Goal: Information Seeking & Learning: Learn about a topic

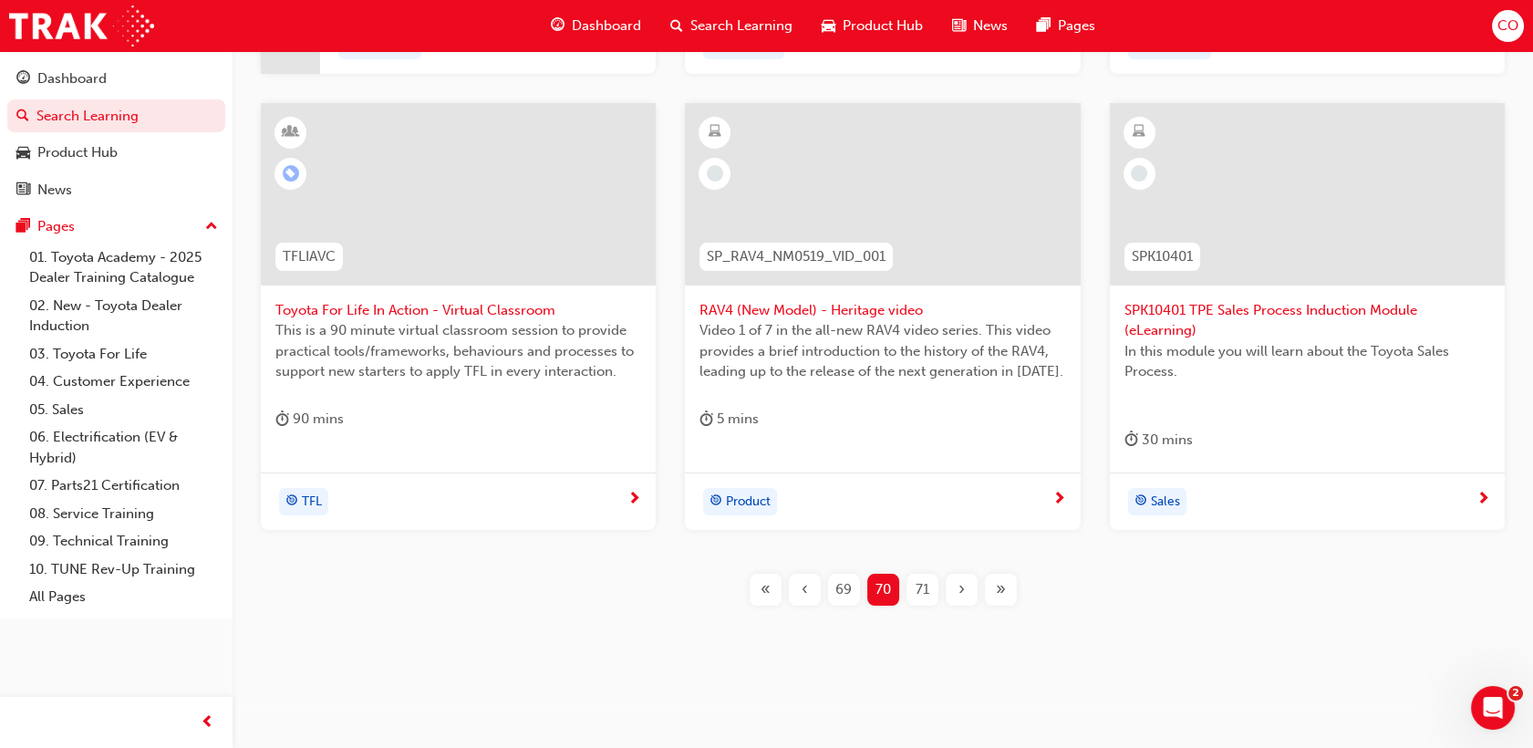
scroll to position [778, 0]
click at [846, 582] on span "69" at bounding box center [843, 586] width 16 height 21
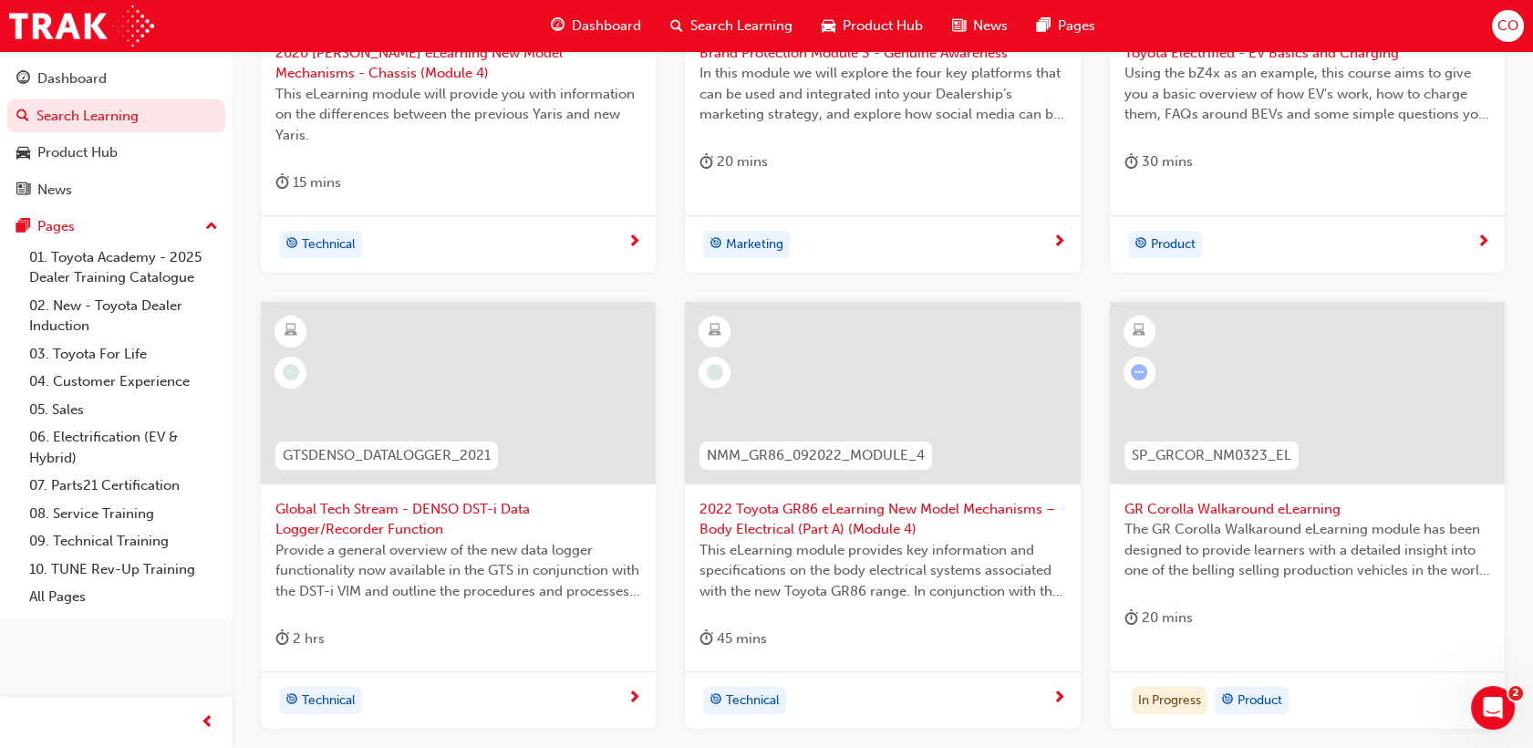
scroll to position [575, 0]
click at [1312, 535] on span "The GR Corolla Walkaround eLearning module has been designed to provide learner…" at bounding box center [1308, 551] width 366 height 62
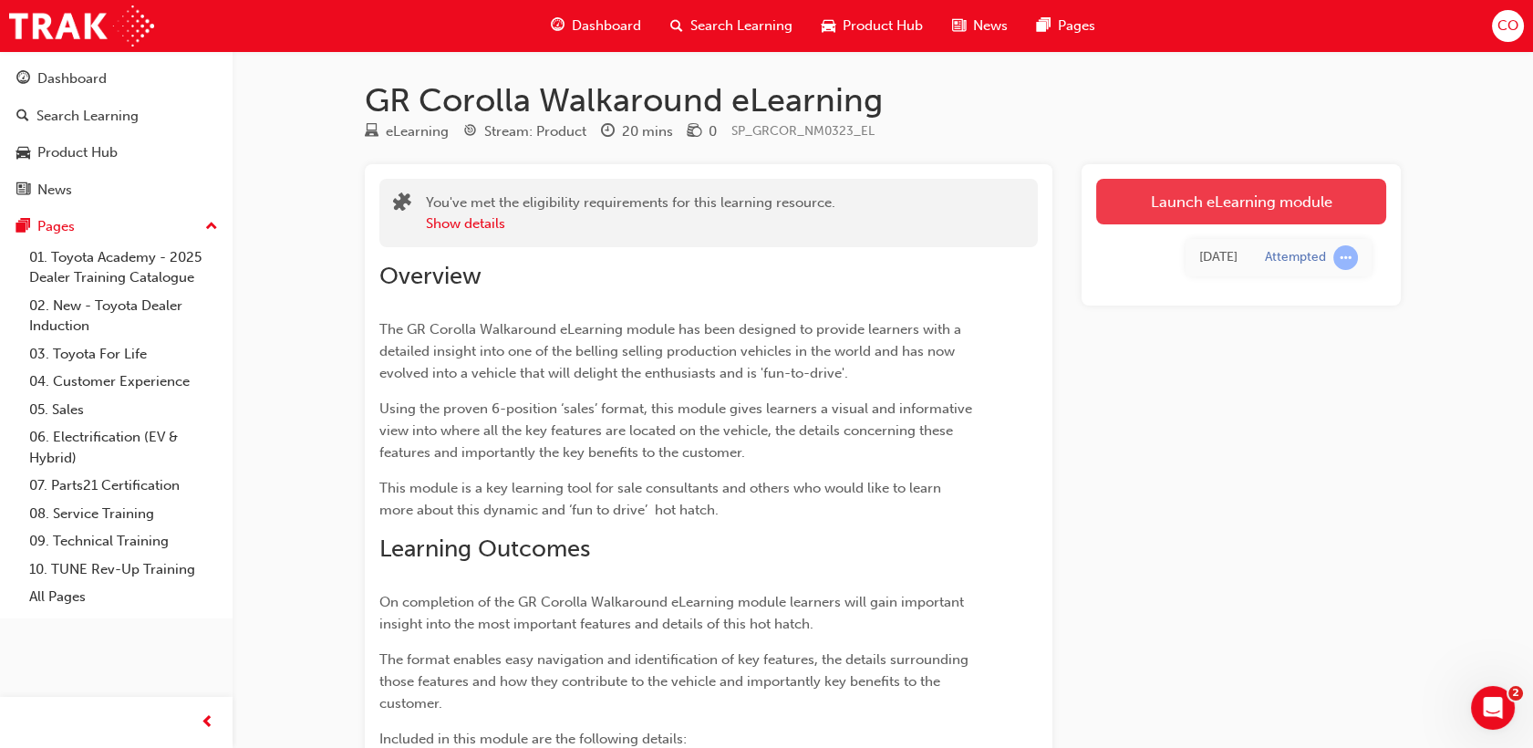
click at [1229, 199] on link "Launch eLearning module" at bounding box center [1241, 202] width 290 height 46
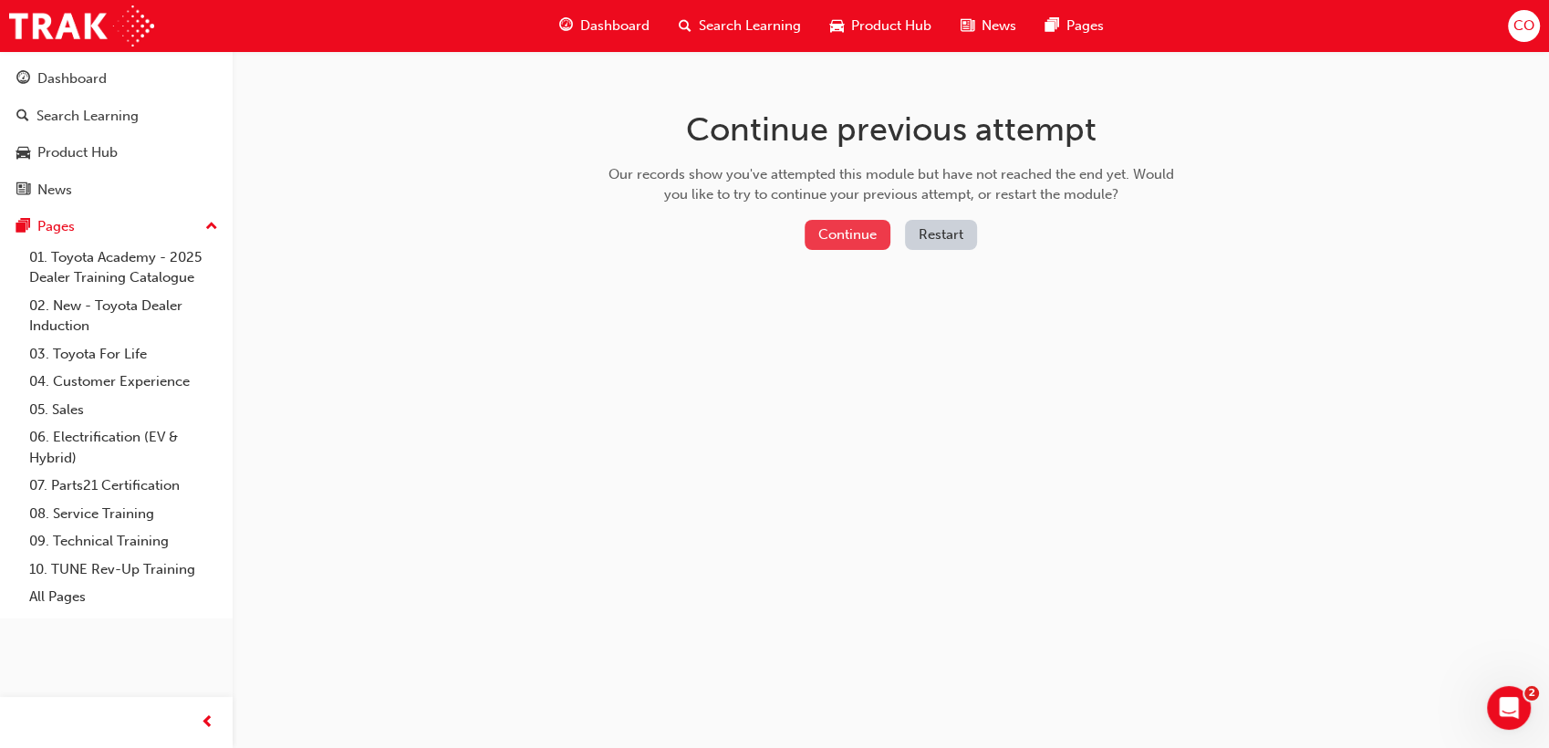
click at [852, 244] on button "Continue" at bounding box center [847, 235] width 86 height 30
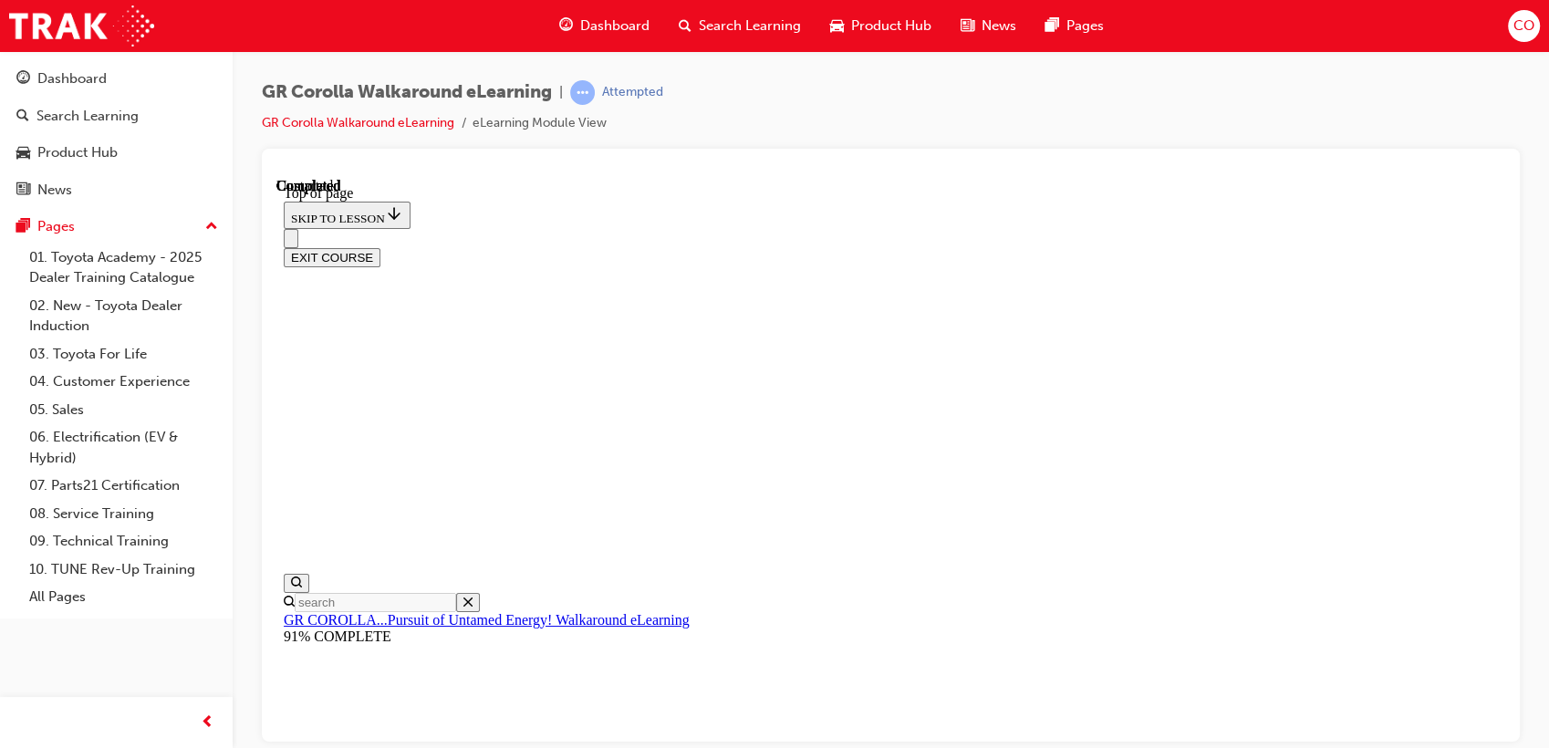
scroll to position [380, 0]
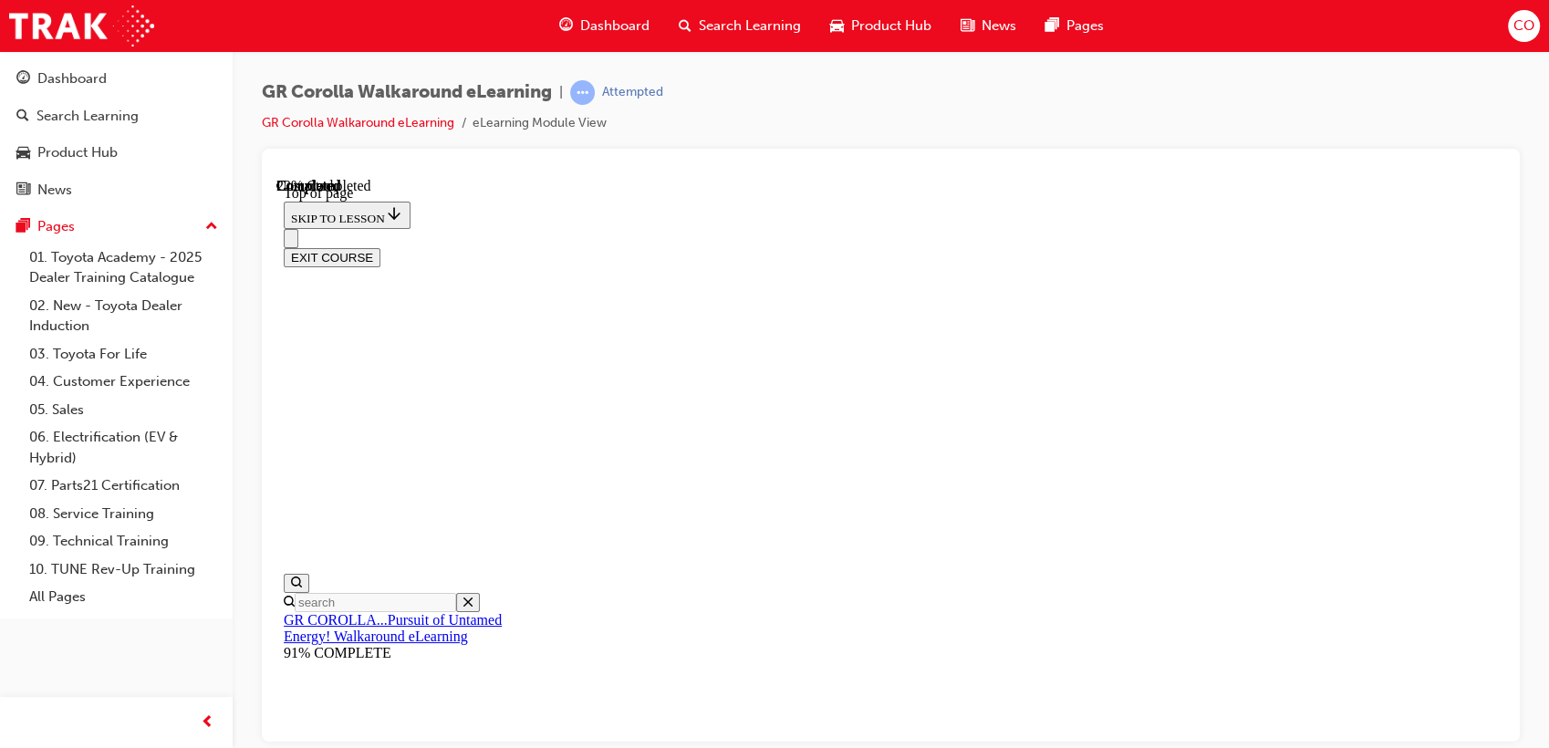
drag, startPoint x: 891, startPoint y: 382, endPoint x: 894, endPoint y: 362, distance: 20.2
drag, startPoint x: 915, startPoint y: 391, endPoint x: 916, endPoint y: 409, distance: 17.4
drag, startPoint x: 910, startPoint y: 500, endPoint x: 857, endPoint y: 533, distance: 62.3
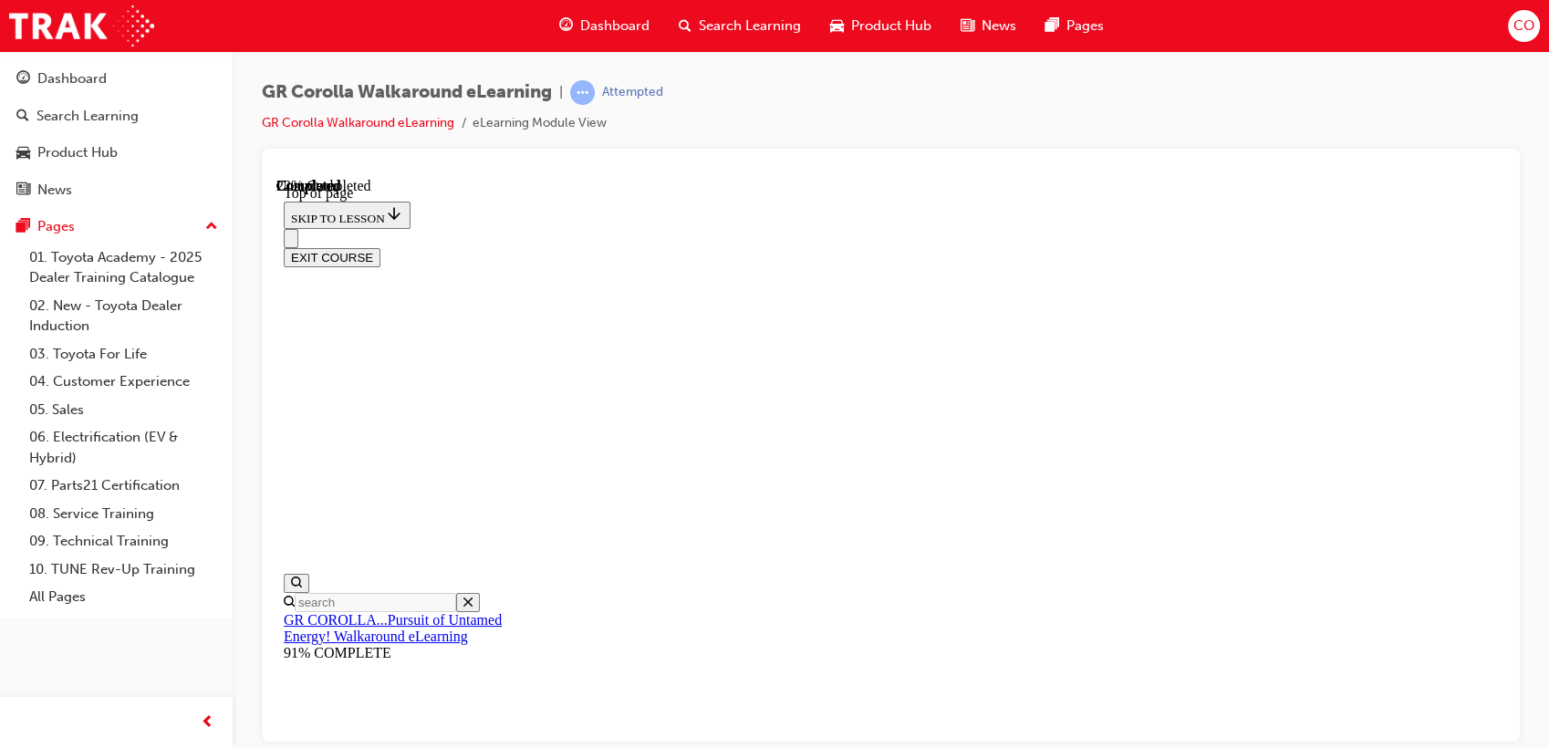
drag, startPoint x: 878, startPoint y: 523, endPoint x: 1193, endPoint y: 503, distance: 315.3
drag, startPoint x: 1018, startPoint y: 389, endPoint x: 1249, endPoint y: 391, distance: 230.8
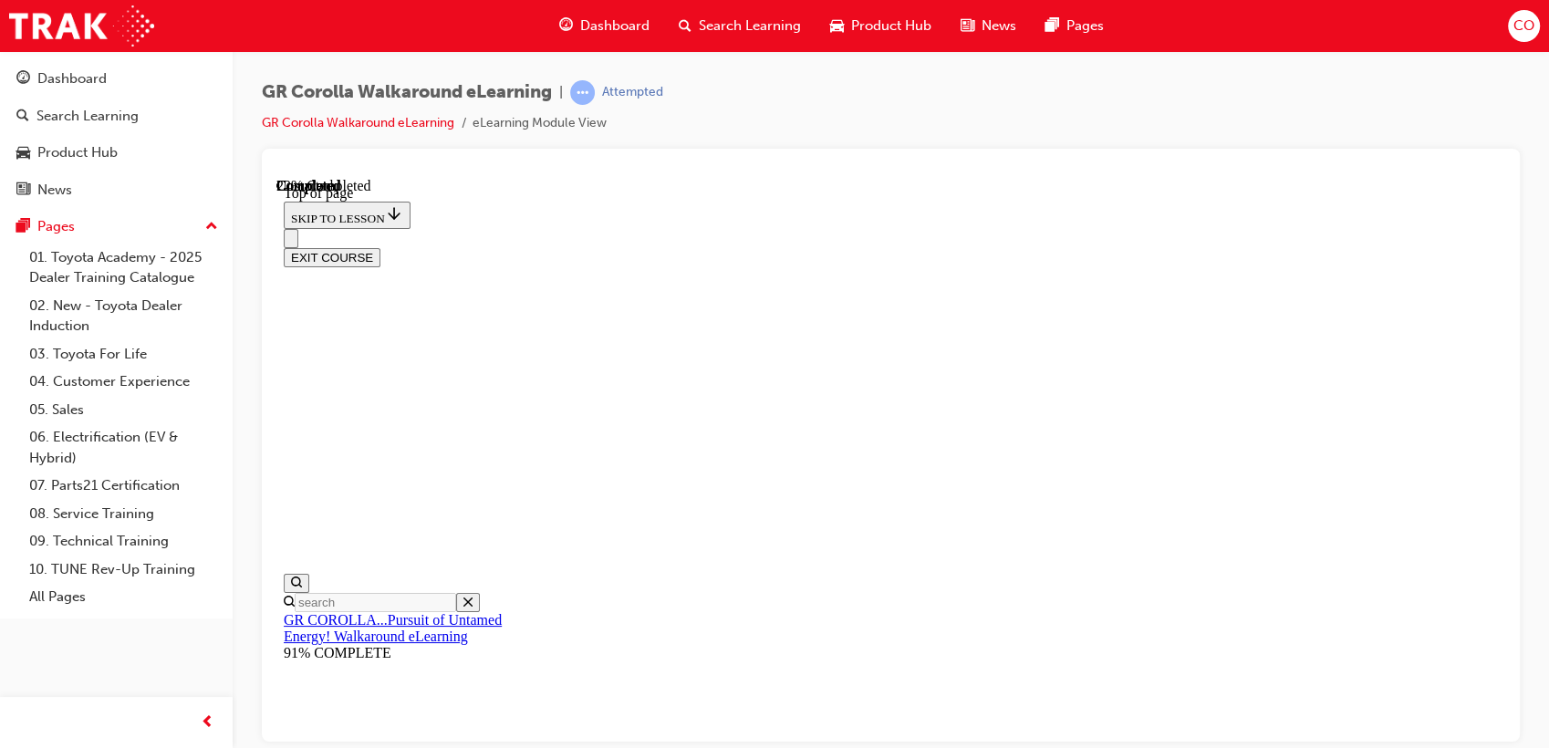
drag, startPoint x: 952, startPoint y: 265, endPoint x: 1189, endPoint y: 257, distance: 237.3
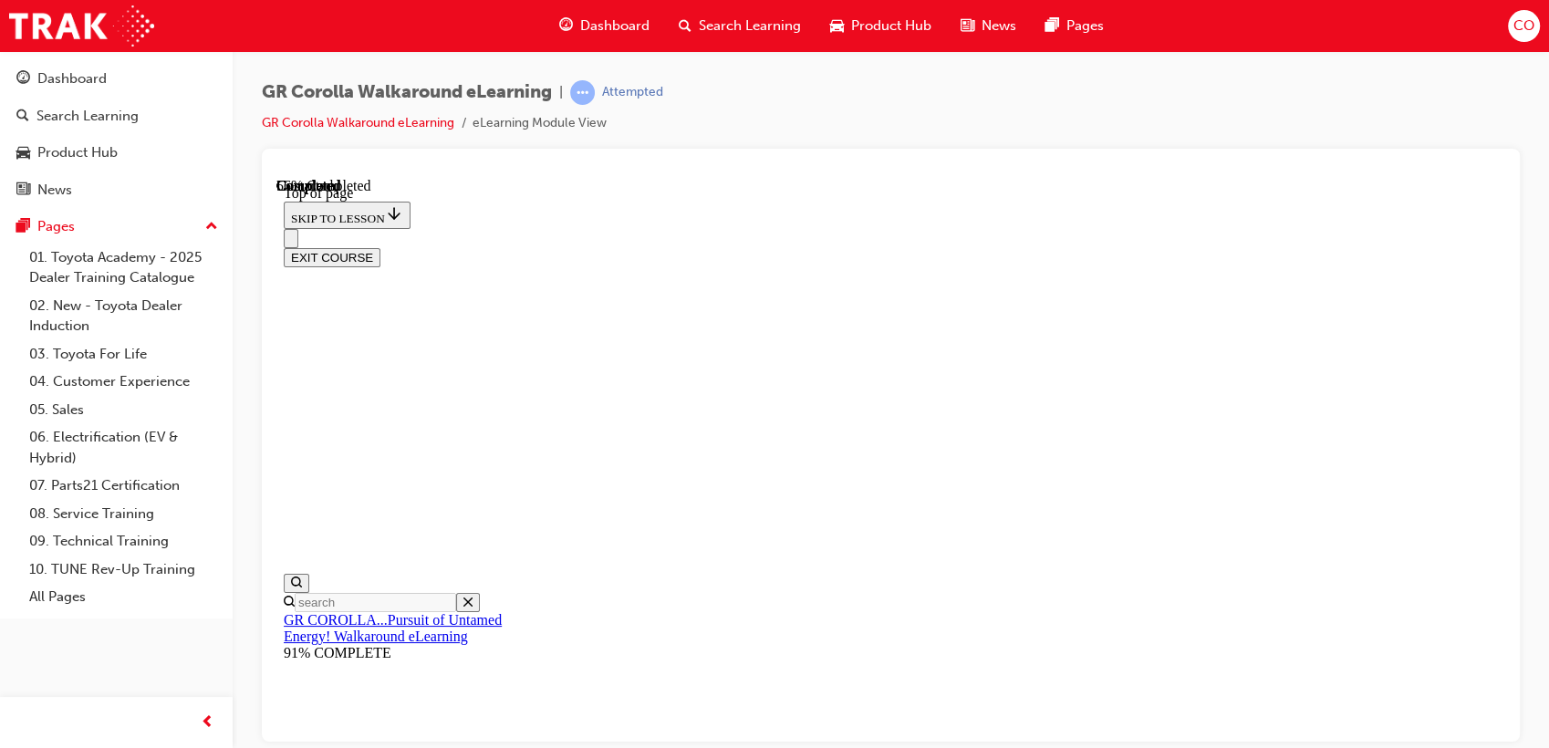
scroll to position [432, 0]
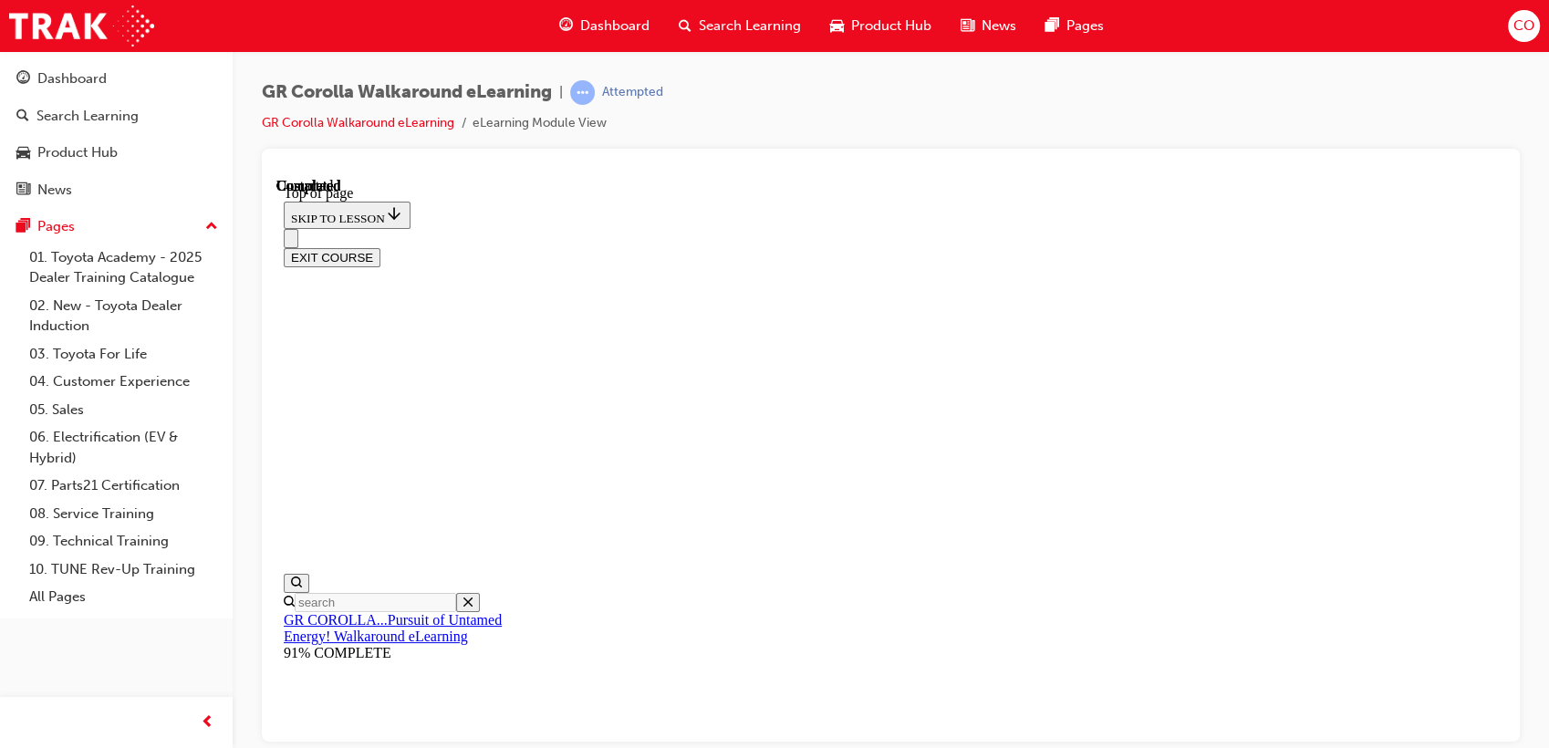
scroll to position [158, 0]
drag, startPoint x: 1036, startPoint y: 472, endPoint x: 1059, endPoint y: 553, distance: 83.4
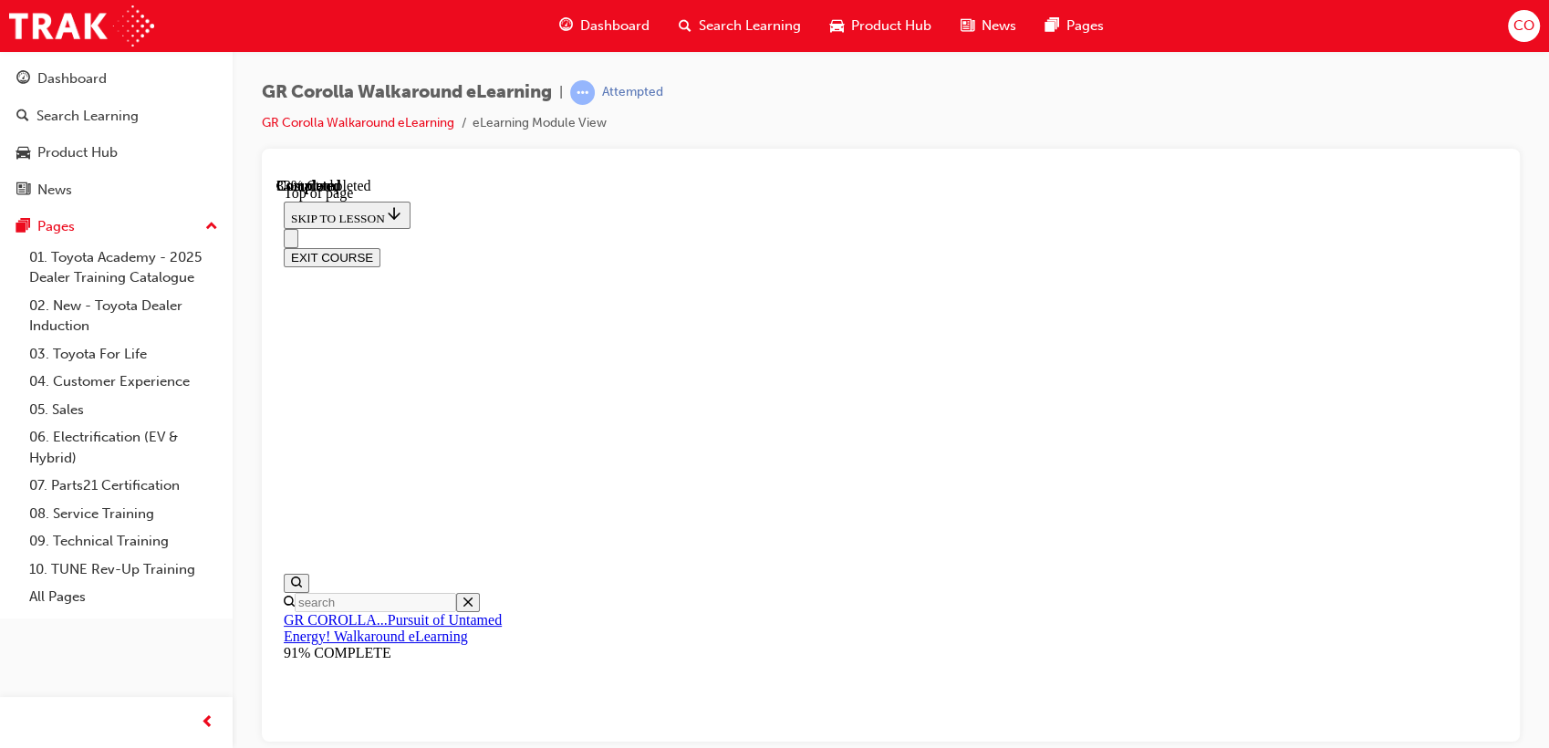
drag, startPoint x: 905, startPoint y: 614, endPoint x: 1197, endPoint y: 346, distance: 396.3
drag, startPoint x: 967, startPoint y: 493, endPoint x: 1182, endPoint y: 495, distance: 215.2
drag, startPoint x: 913, startPoint y: 594, endPoint x: 1222, endPoint y: 589, distance: 309.2
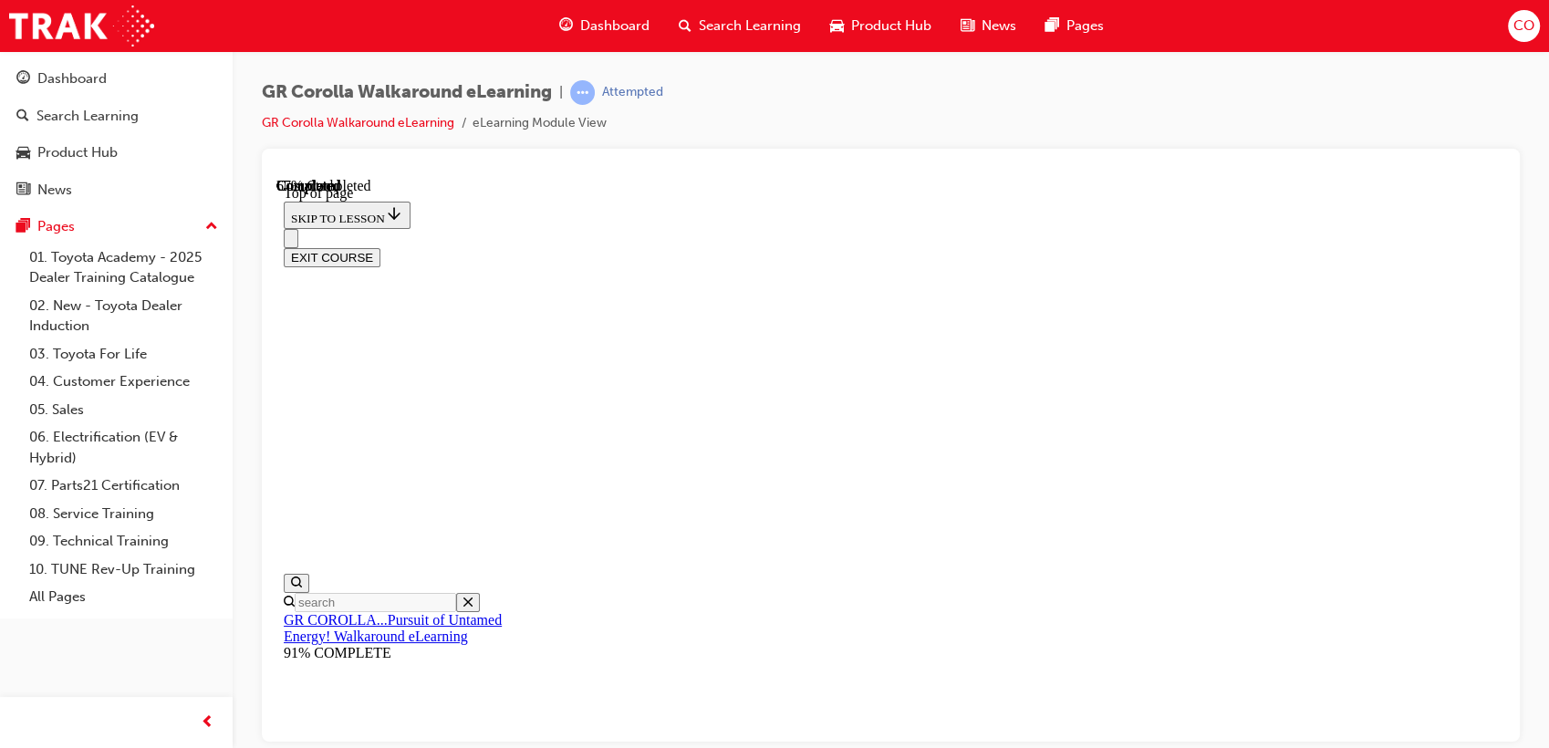
scroll to position [359, 0]
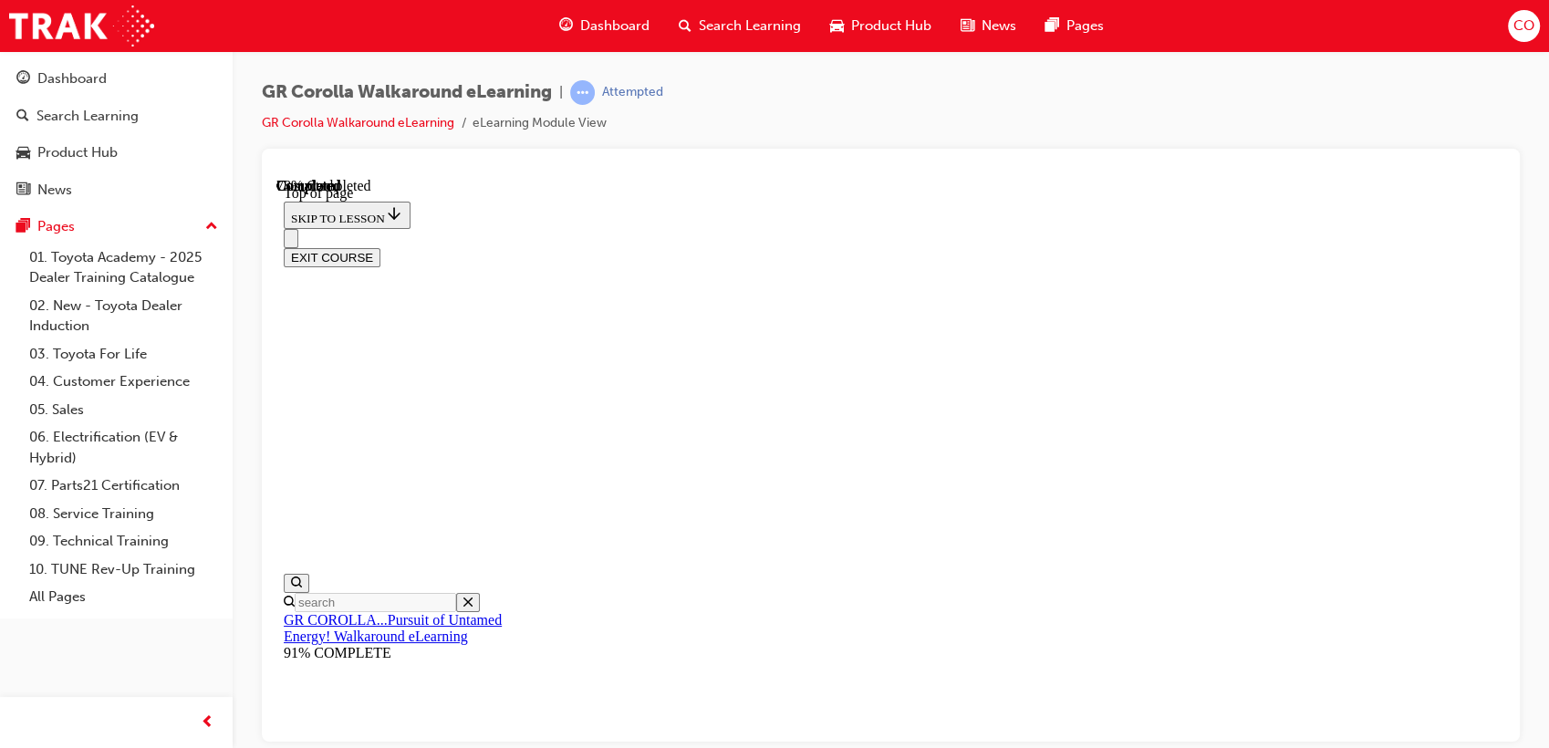
drag, startPoint x: 899, startPoint y: 446, endPoint x: 983, endPoint y: 496, distance: 97.8
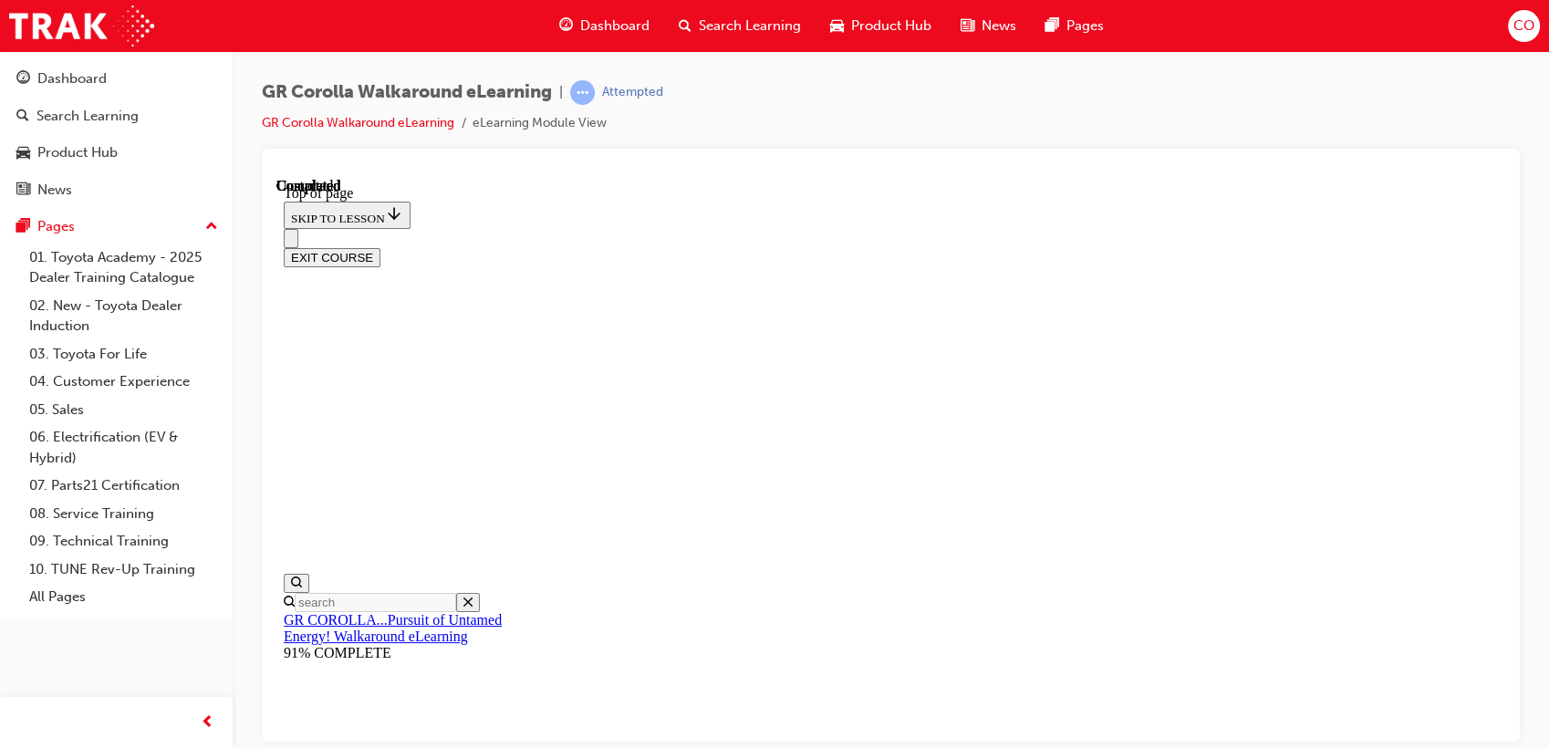
scroll to position [399, 0]
drag, startPoint x: 1087, startPoint y: 326, endPoint x: 1171, endPoint y: 300, distance: 87.7
drag, startPoint x: 1028, startPoint y: 427, endPoint x: 1196, endPoint y: 431, distance: 167.9
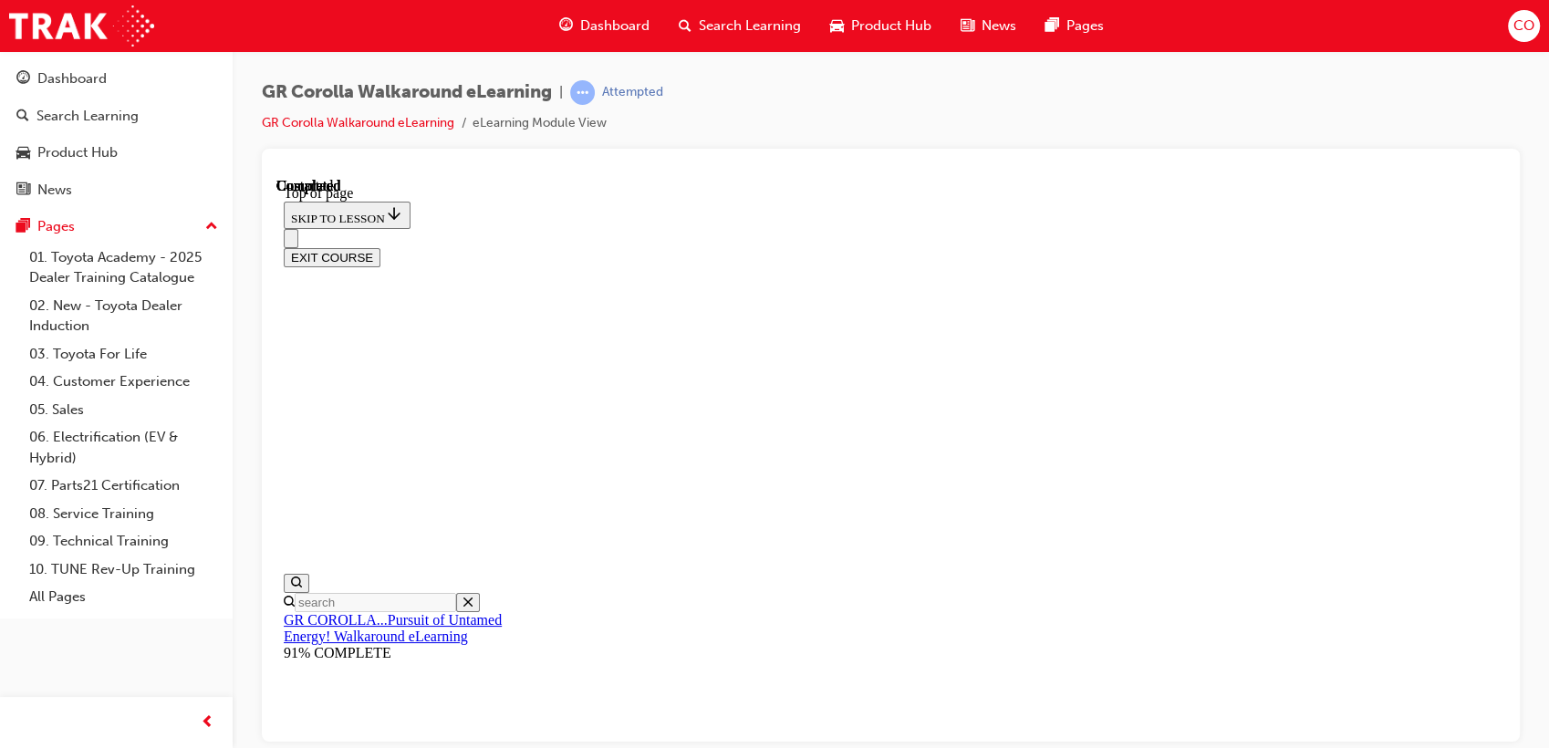
drag, startPoint x: 943, startPoint y: 534, endPoint x: 1137, endPoint y: 575, distance: 198.4
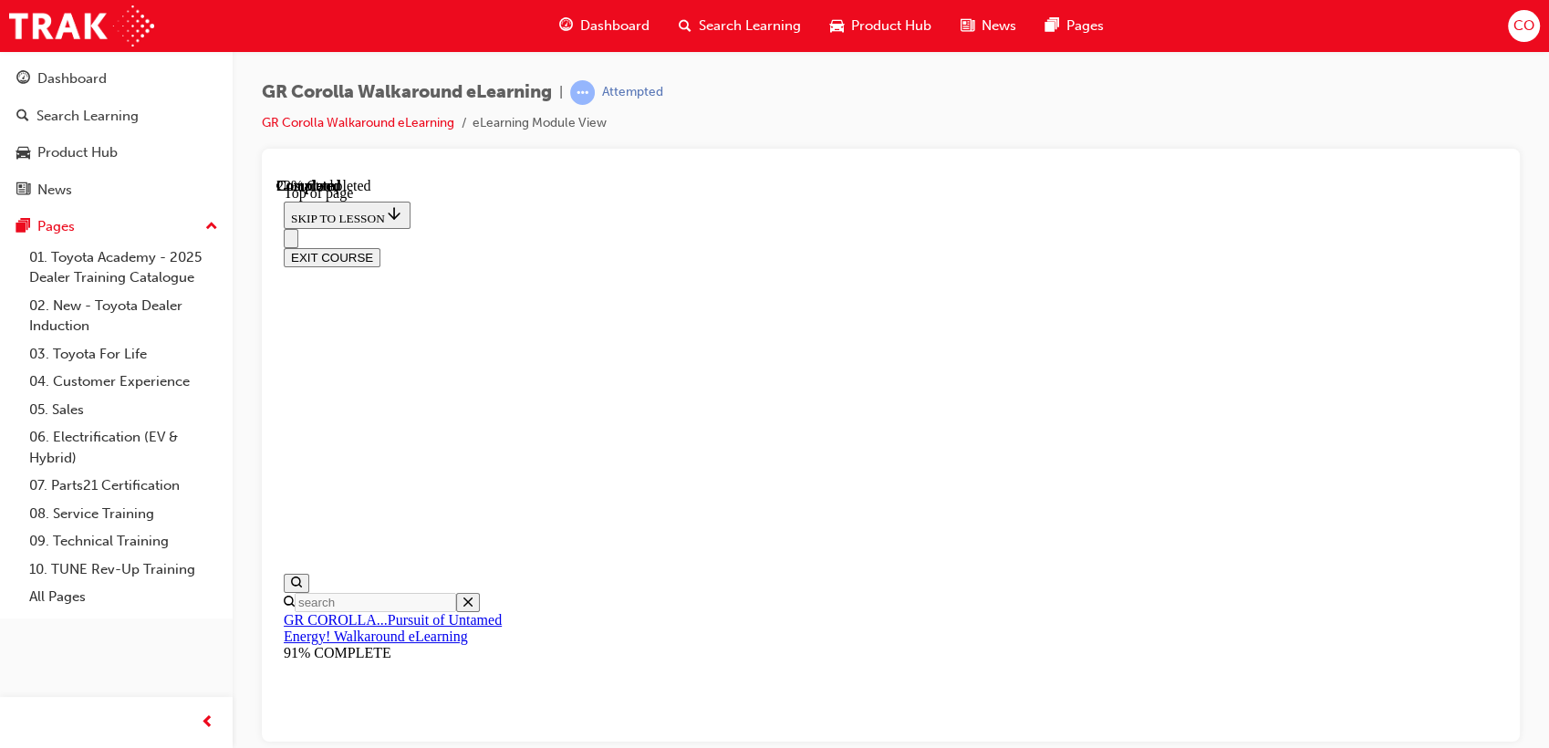
scroll to position [401, 0]
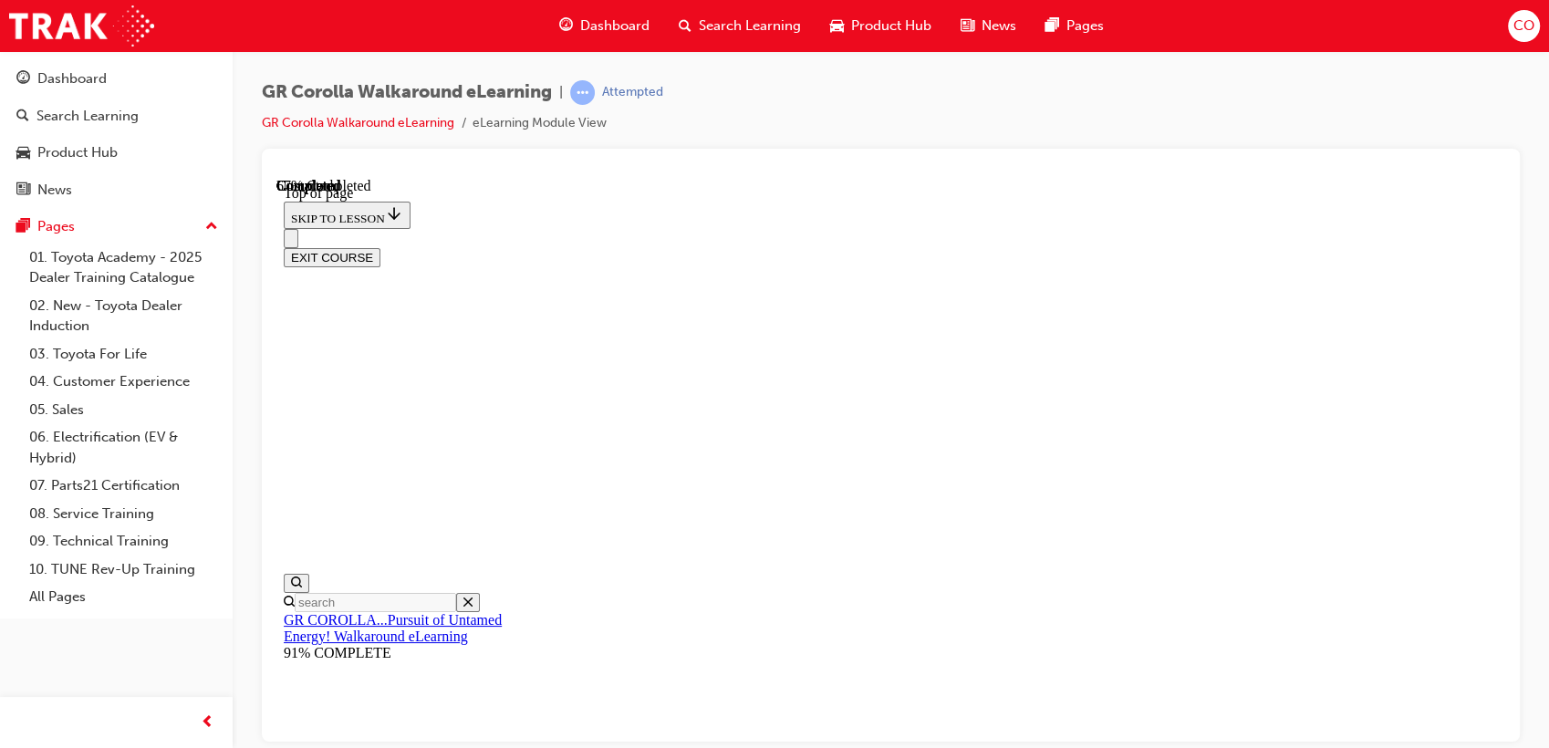
drag, startPoint x: 839, startPoint y: 397, endPoint x: 845, endPoint y: 408, distance: 12.7
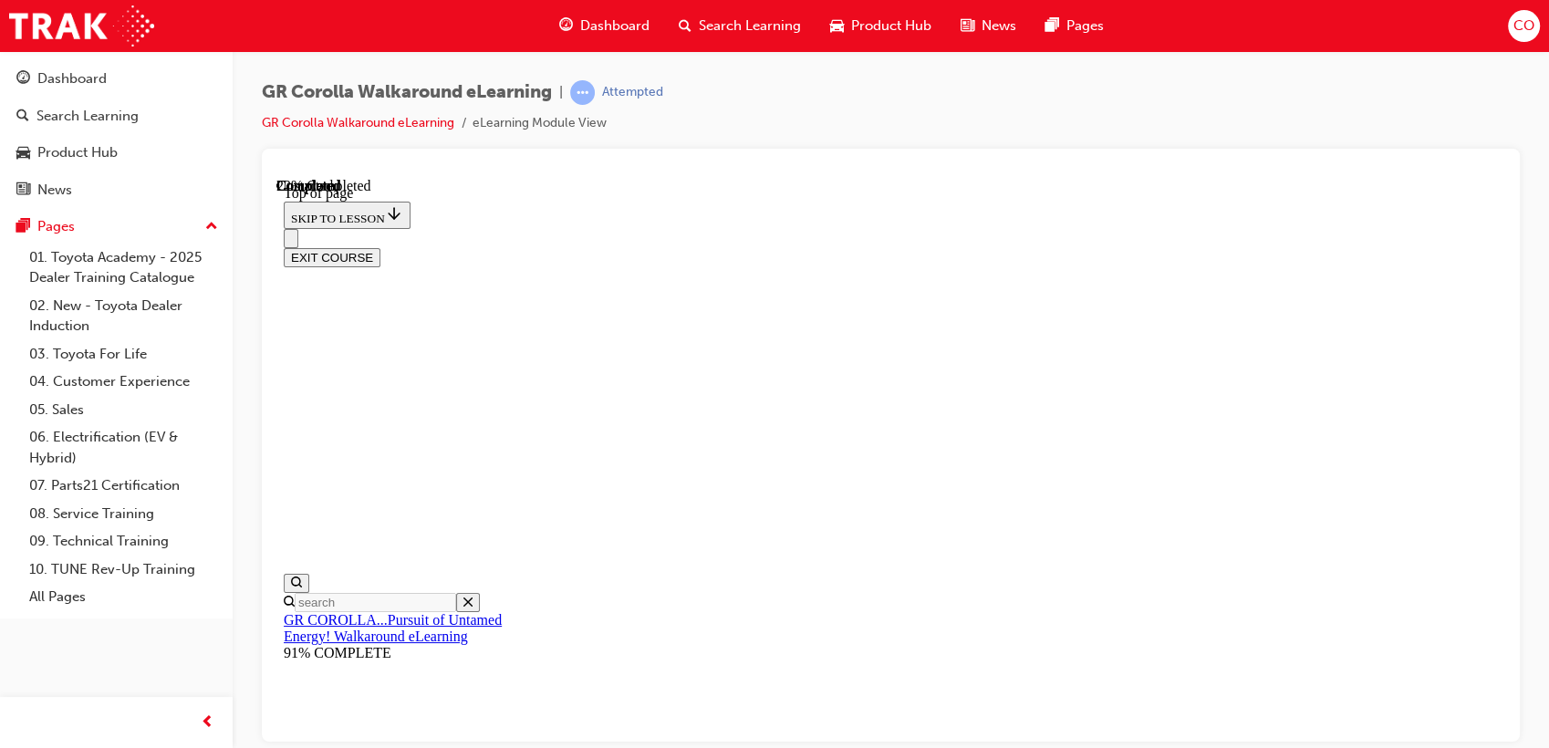
drag, startPoint x: 989, startPoint y: 571, endPoint x: 992, endPoint y: 557, distance: 14.2
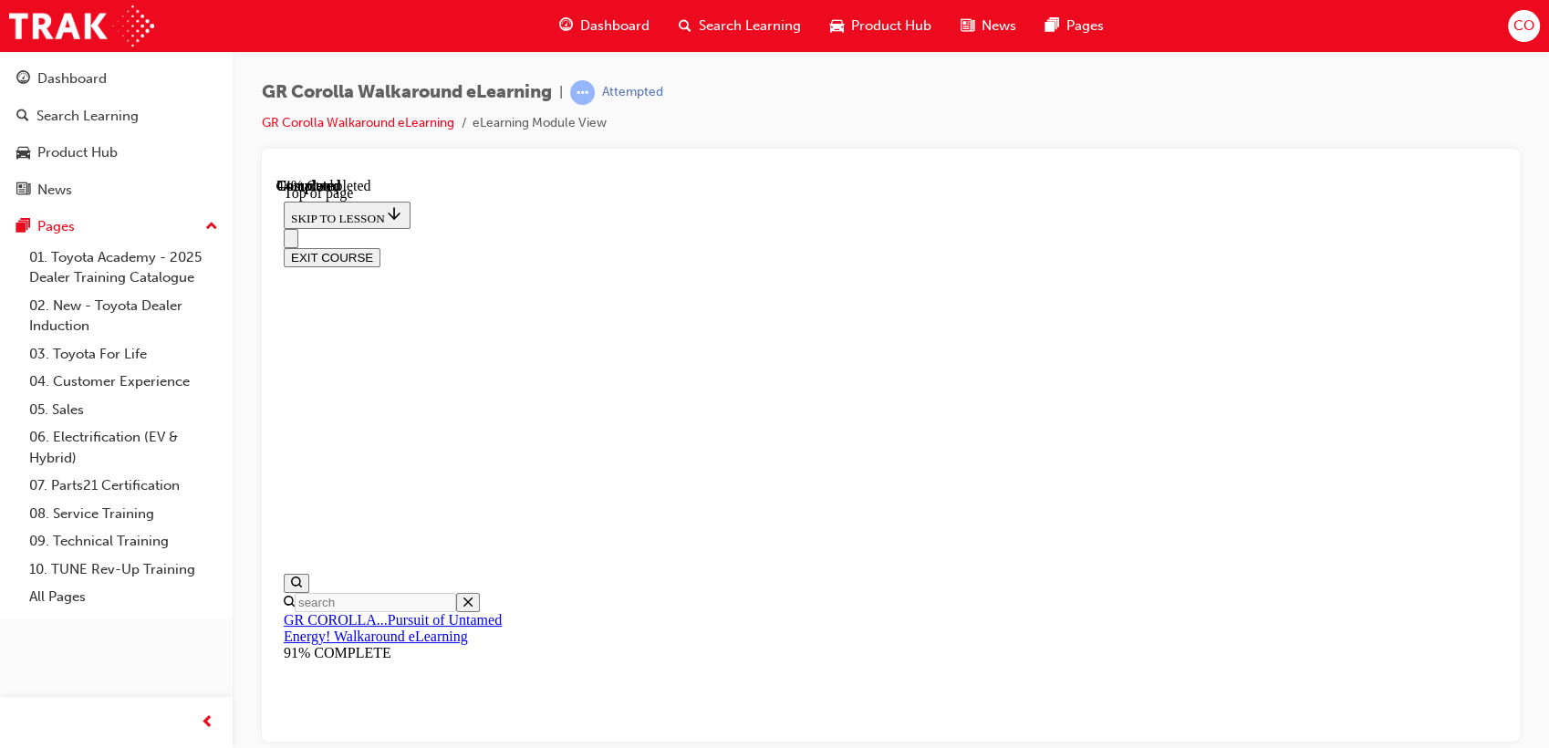
scroll to position [358, 0]
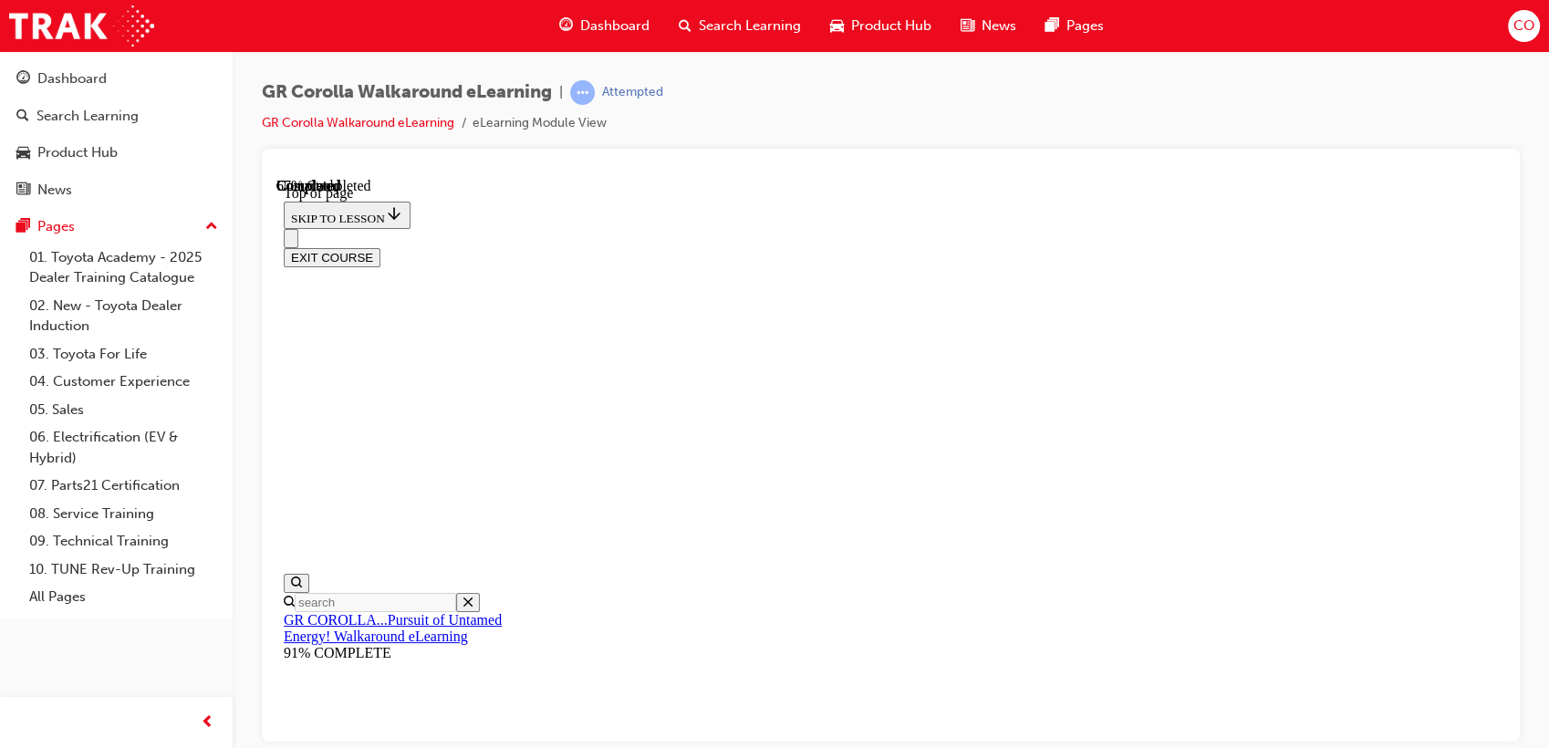
drag, startPoint x: 874, startPoint y: 492, endPoint x: 906, endPoint y: 600, distance: 113.1
drag, startPoint x: 965, startPoint y: 405, endPoint x: 1267, endPoint y: 390, distance: 302.2
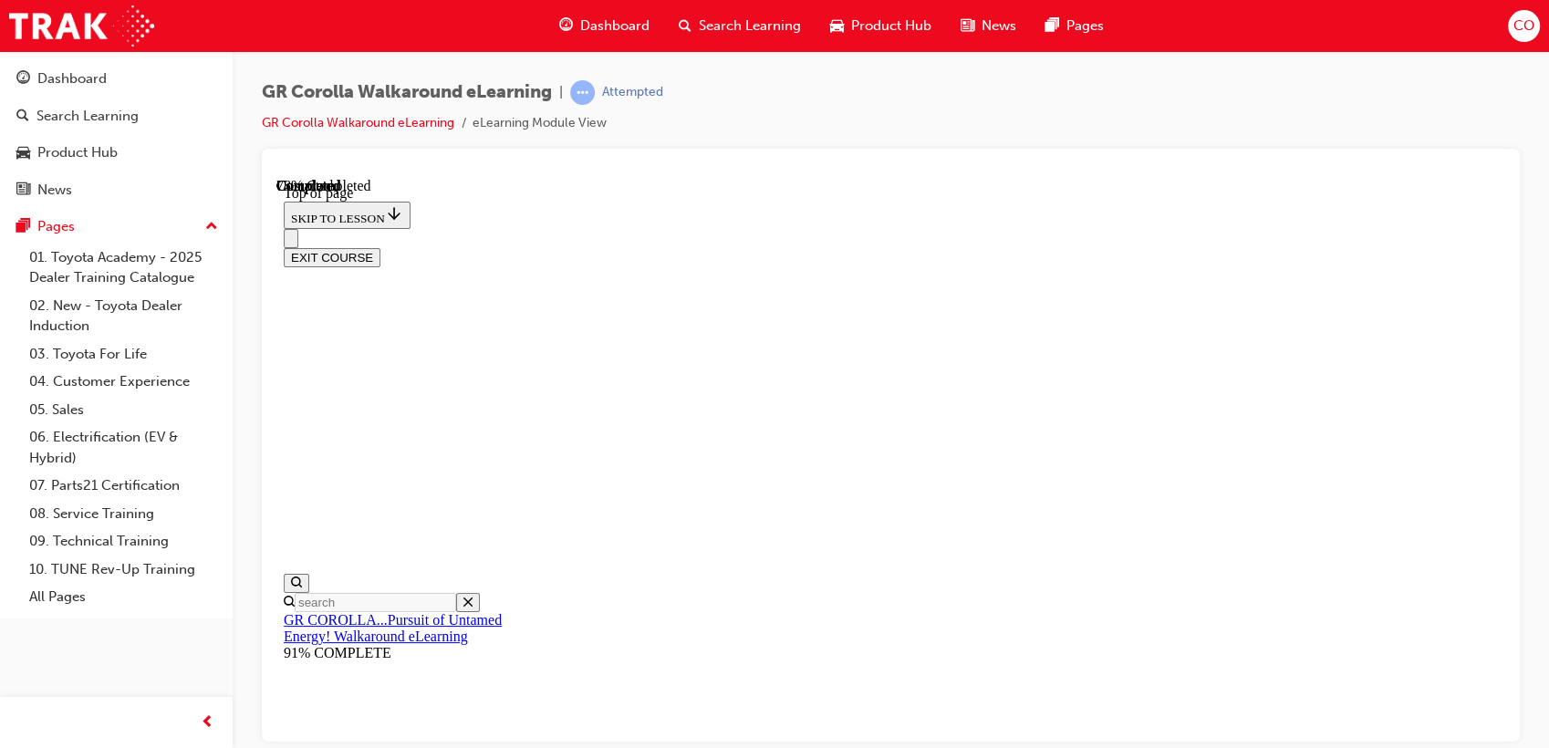
drag, startPoint x: 889, startPoint y: 478, endPoint x: 1186, endPoint y: 468, distance: 296.6
drag, startPoint x: 1015, startPoint y: 342, endPoint x: 1175, endPoint y: 346, distance: 159.6
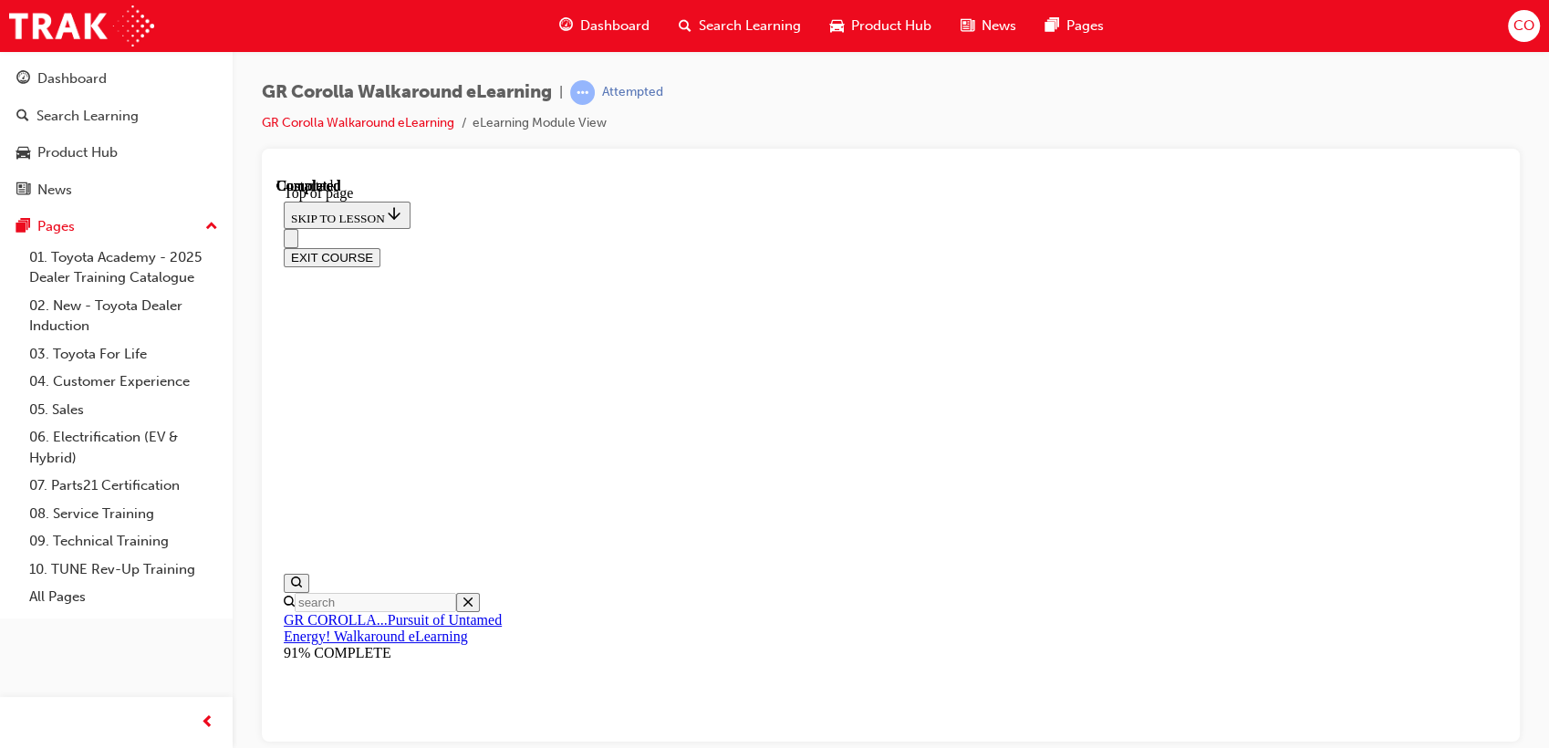
scroll to position [426, 0]
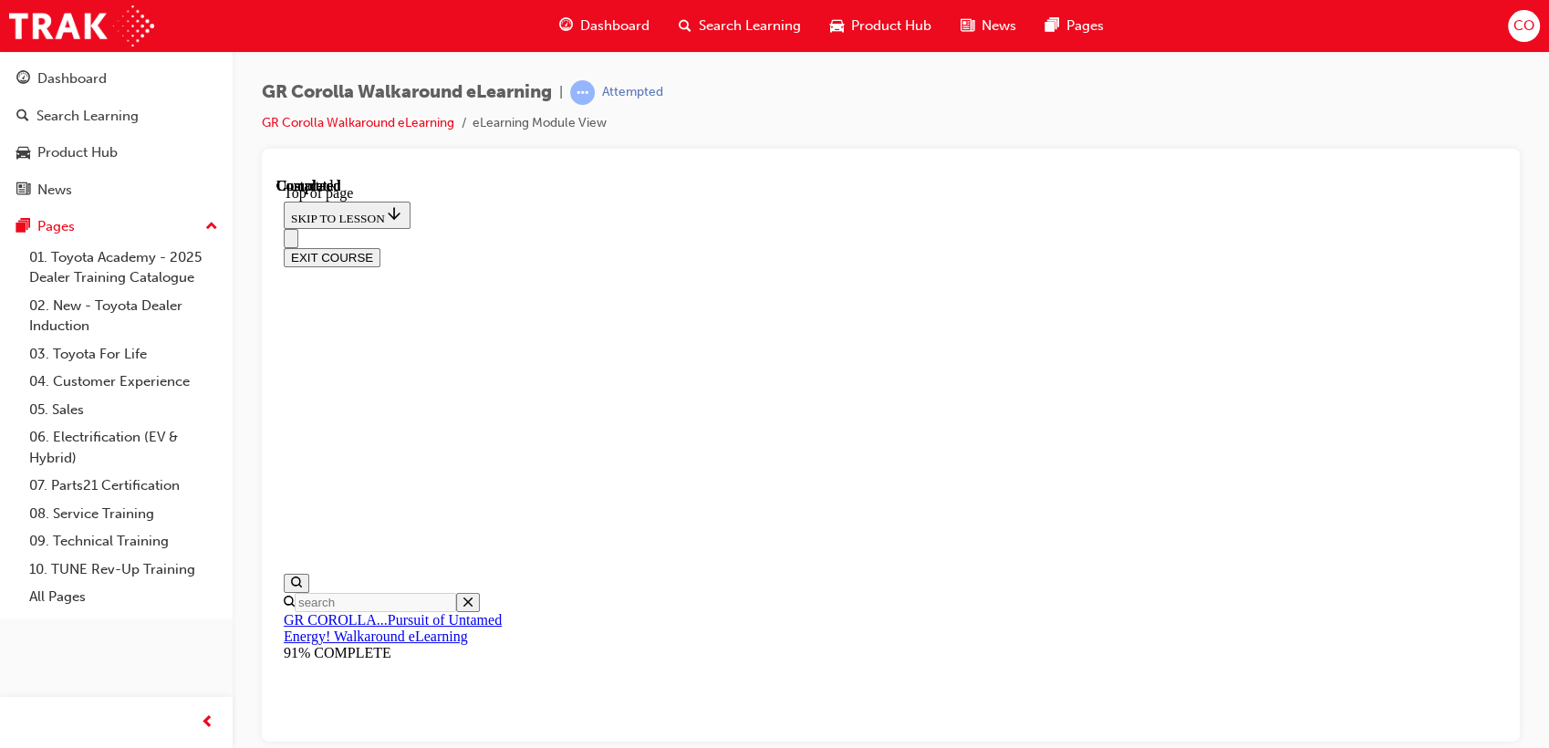
drag, startPoint x: 1029, startPoint y: 407, endPoint x: 1051, endPoint y: 496, distance: 92.0
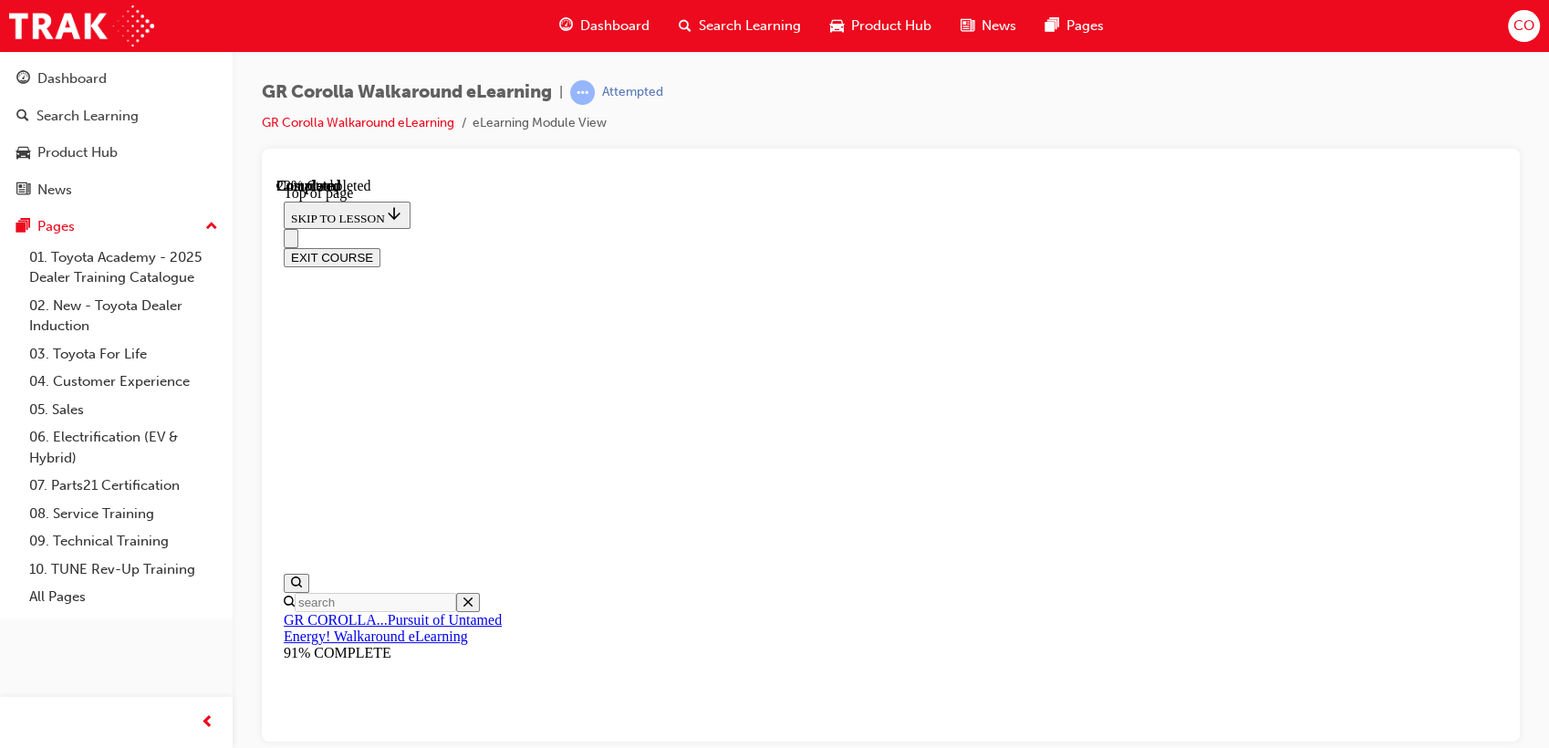
scroll to position [501, 0]
drag, startPoint x: 896, startPoint y: 477, endPoint x: 1199, endPoint y: 477, distance: 302.8
drag, startPoint x: 1080, startPoint y: 545, endPoint x: 1210, endPoint y: 538, distance: 130.6
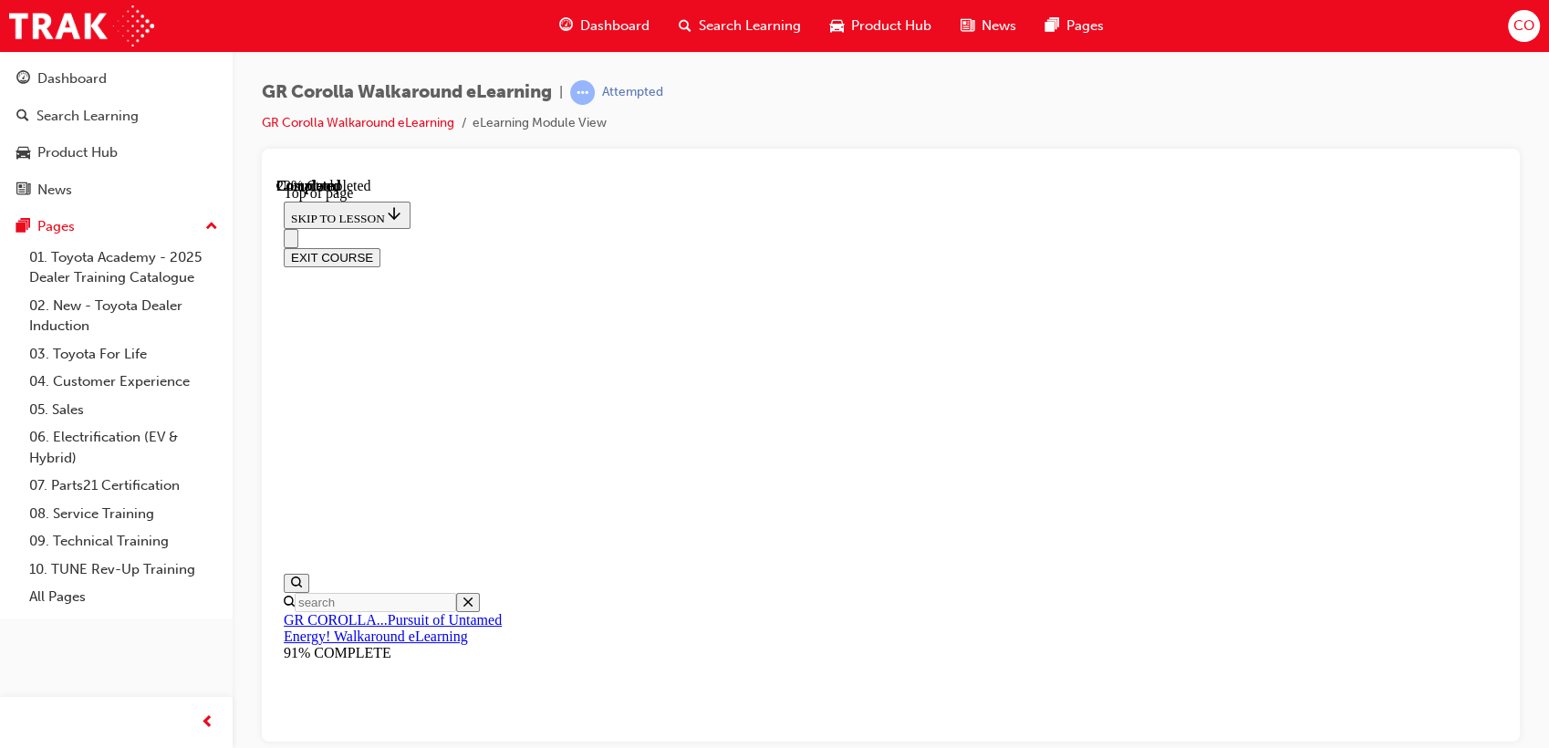
drag, startPoint x: 910, startPoint y: 412, endPoint x: 1257, endPoint y: 430, distance: 347.0
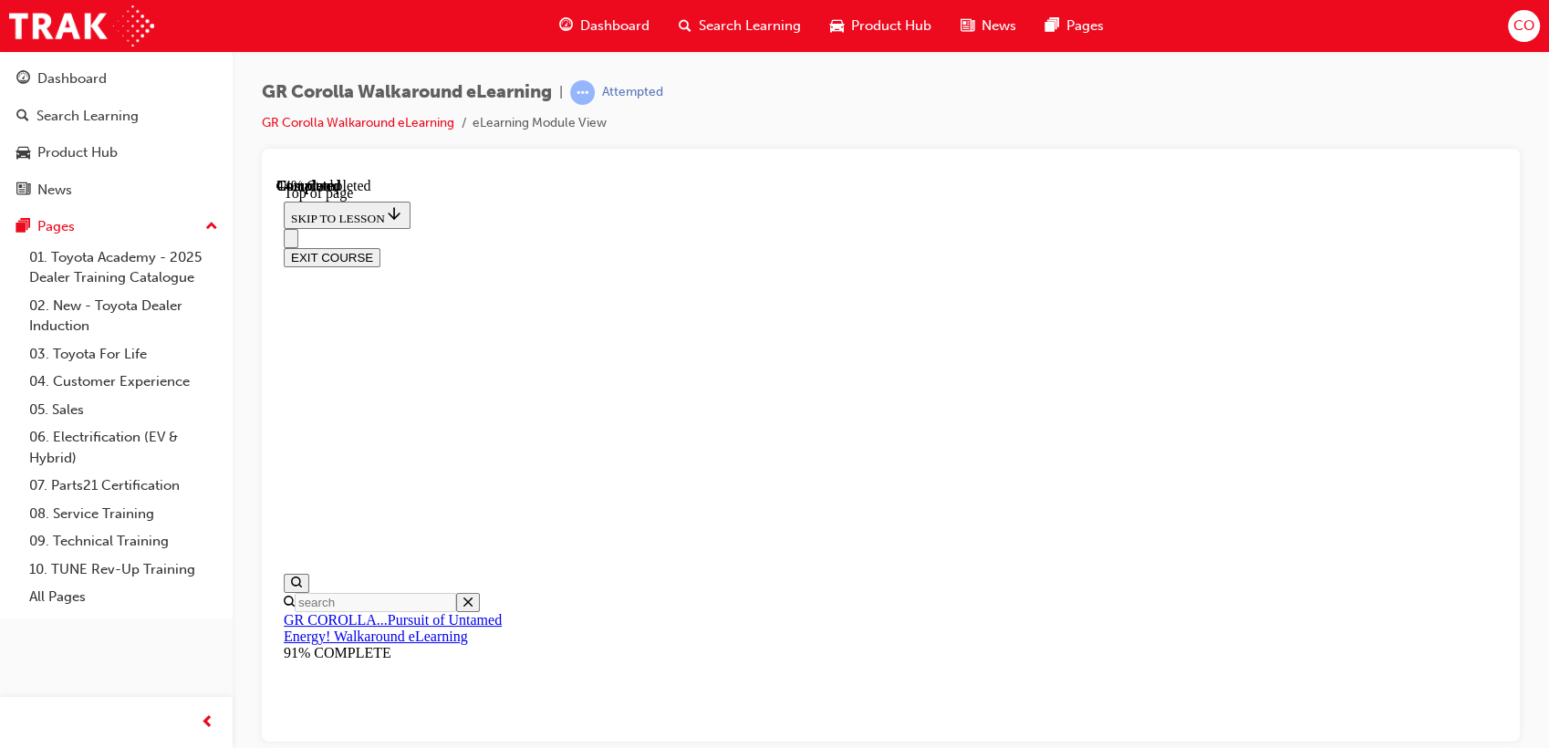
scroll to position [299, 0]
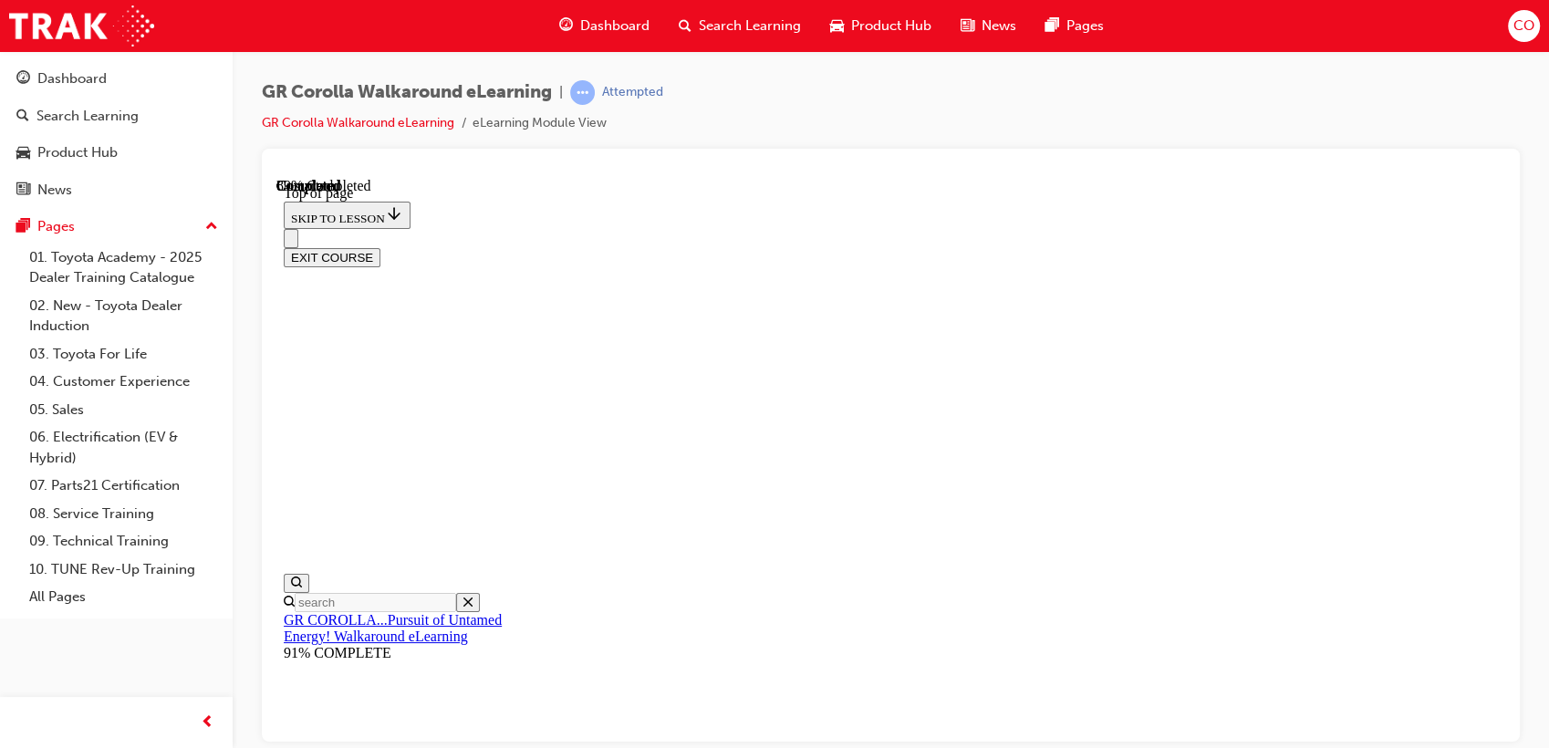
drag, startPoint x: 861, startPoint y: 270, endPoint x: 871, endPoint y: 295, distance: 26.6
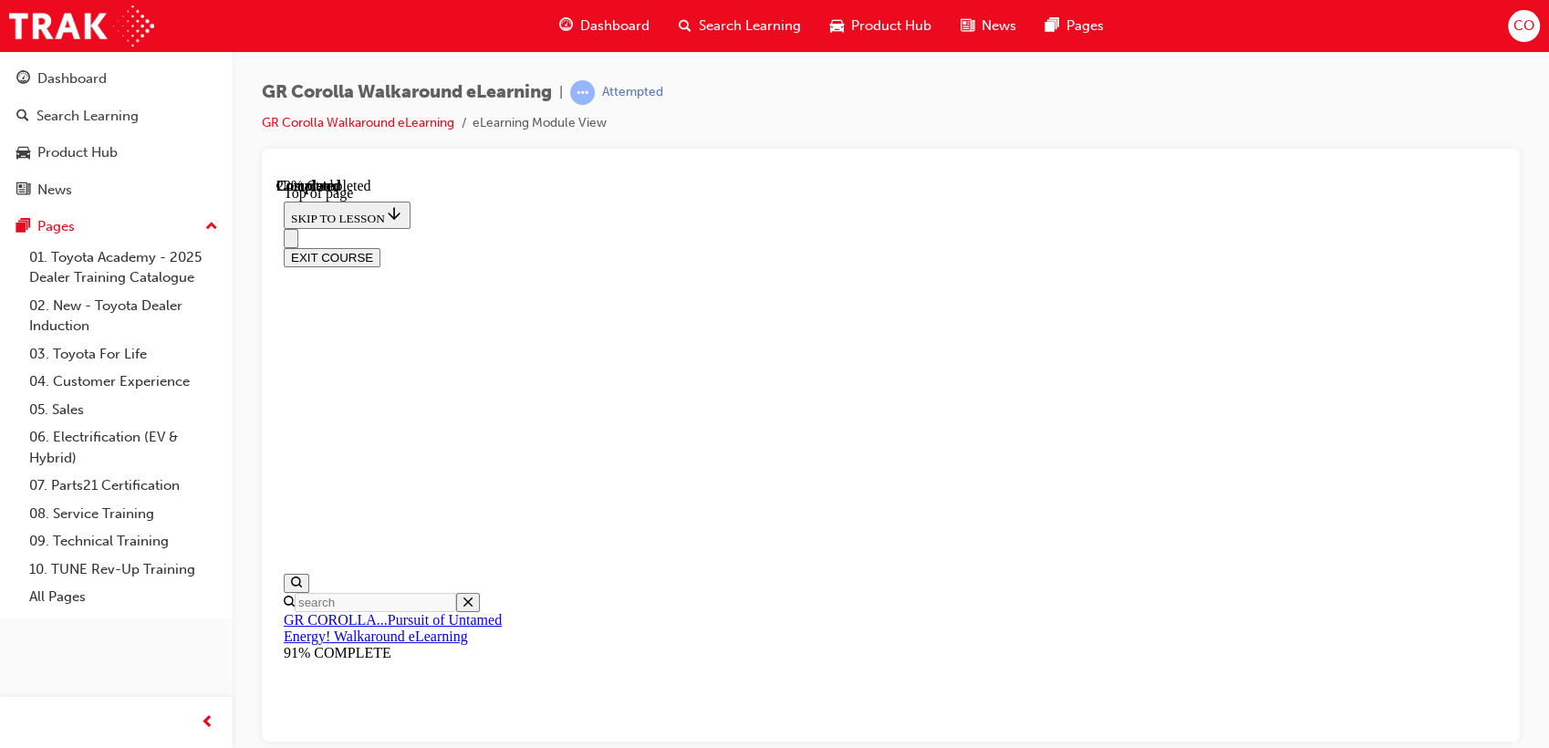
scroll to position [401, 0]
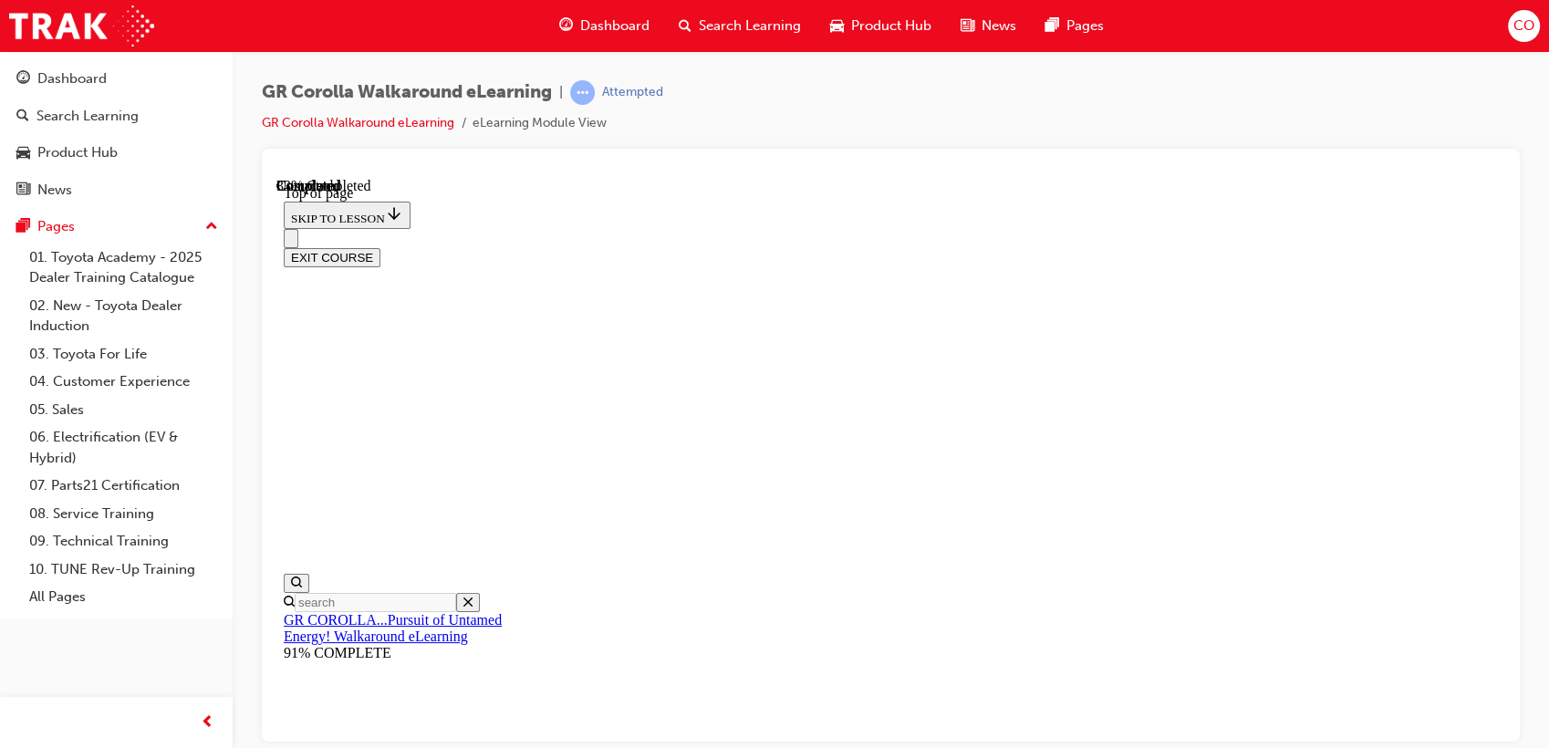
drag, startPoint x: 917, startPoint y: 390, endPoint x: 1210, endPoint y: 314, distance: 303.5
drag, startPoint x: 901, startPoint y: 462, endPoint x: 1218, endPoint y: 590, distance: 342.1
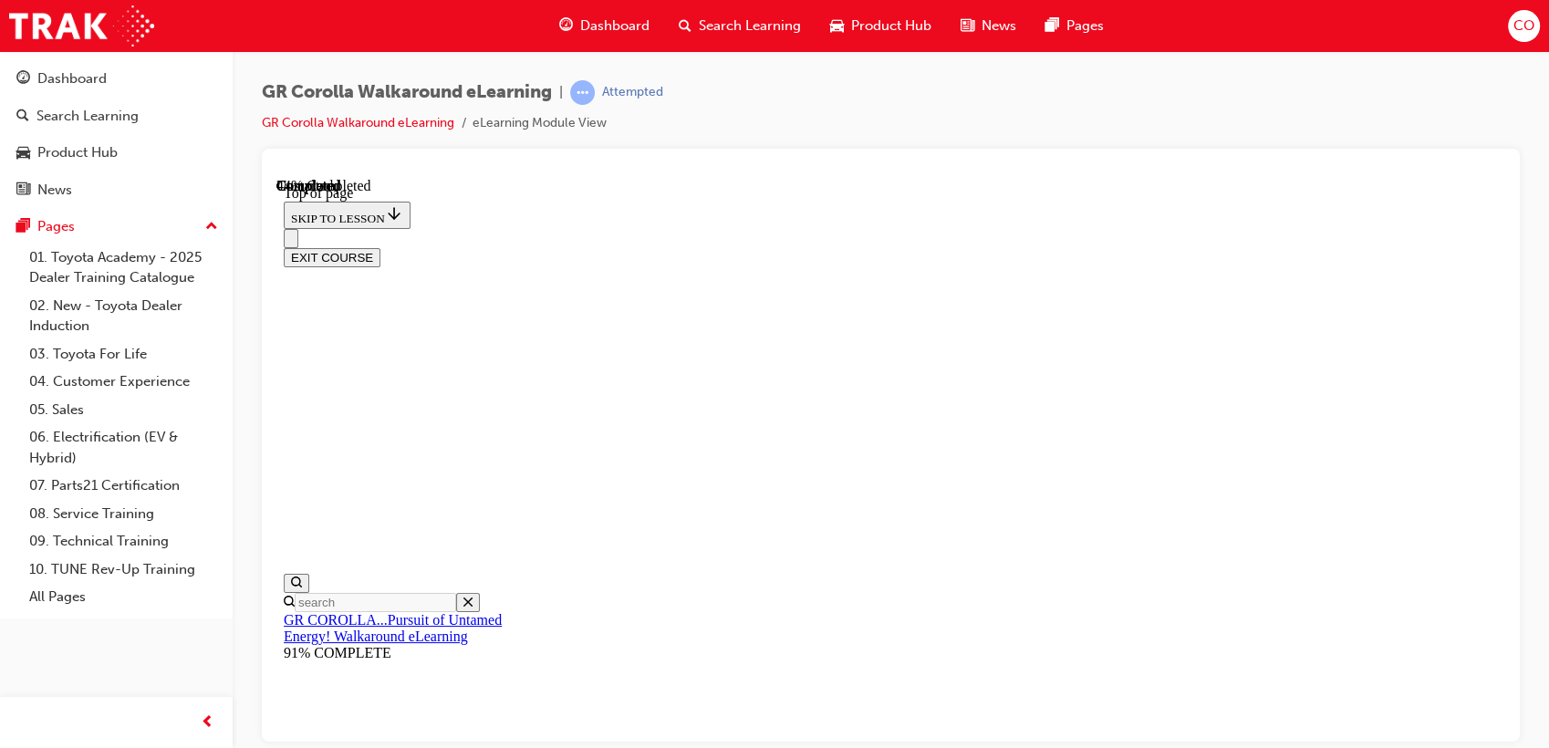
drag, startPoint x: 868, startPoint y: 460, endPoint x: 1226, endPoint y: 567, distance: 373.4
drag, startPoint x: 936, startPoint y: 479, endPoint x: 1256, endPoint y: 447, distance: 321.7
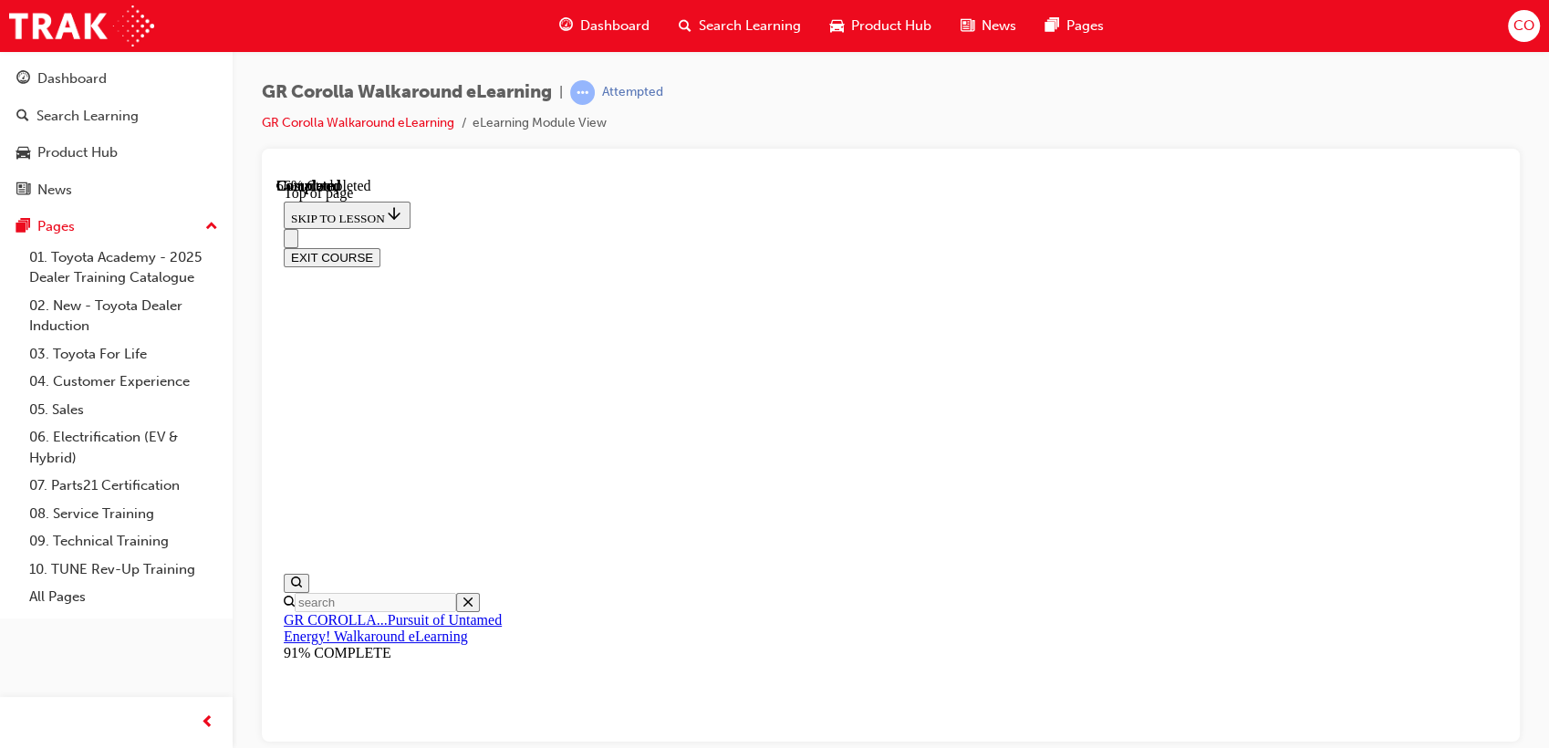
drag, startPoint x: 1028, startPoint y: 576, endPoint x: 1018, endPoint y: 584, distance: 12.4
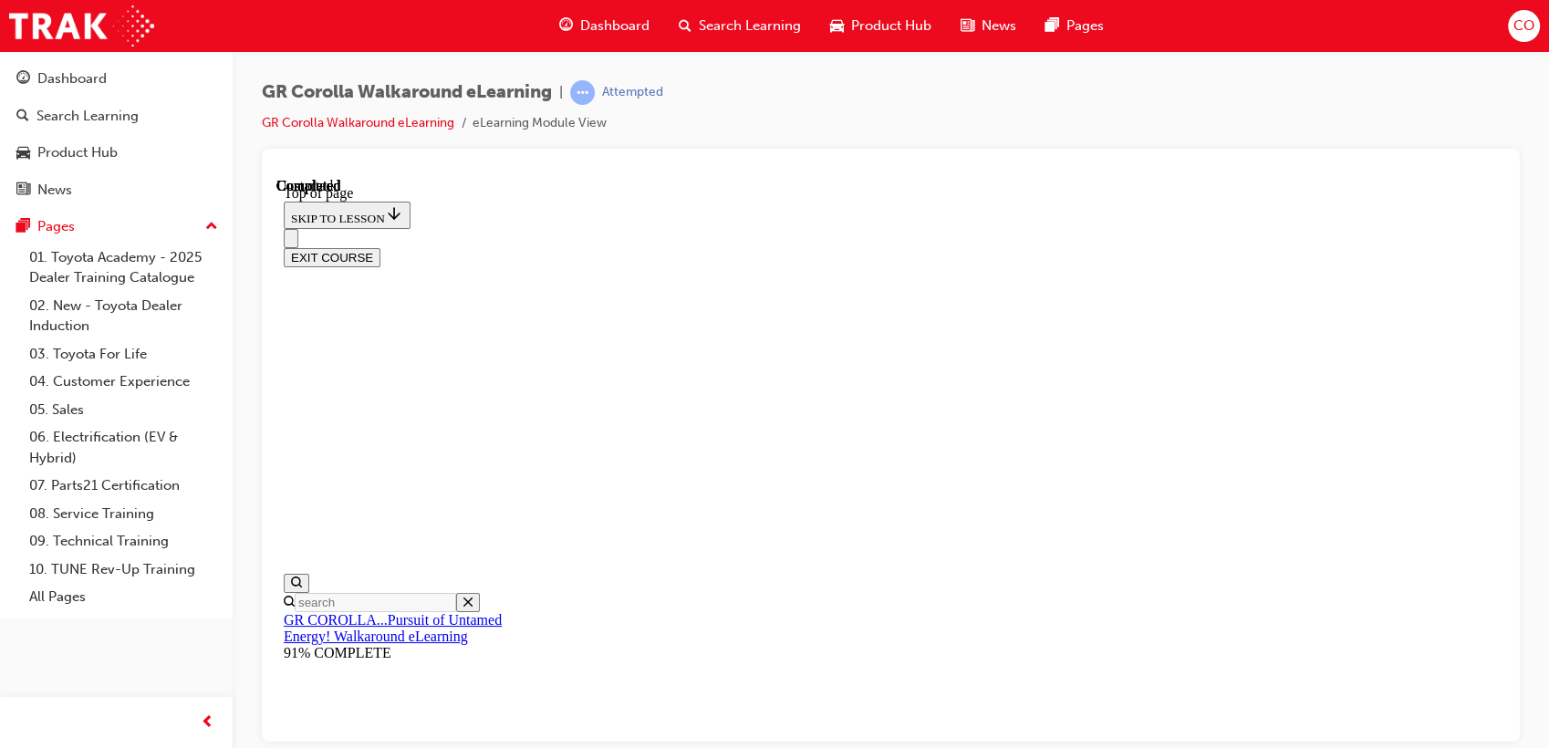
scroll to position [426, 0]
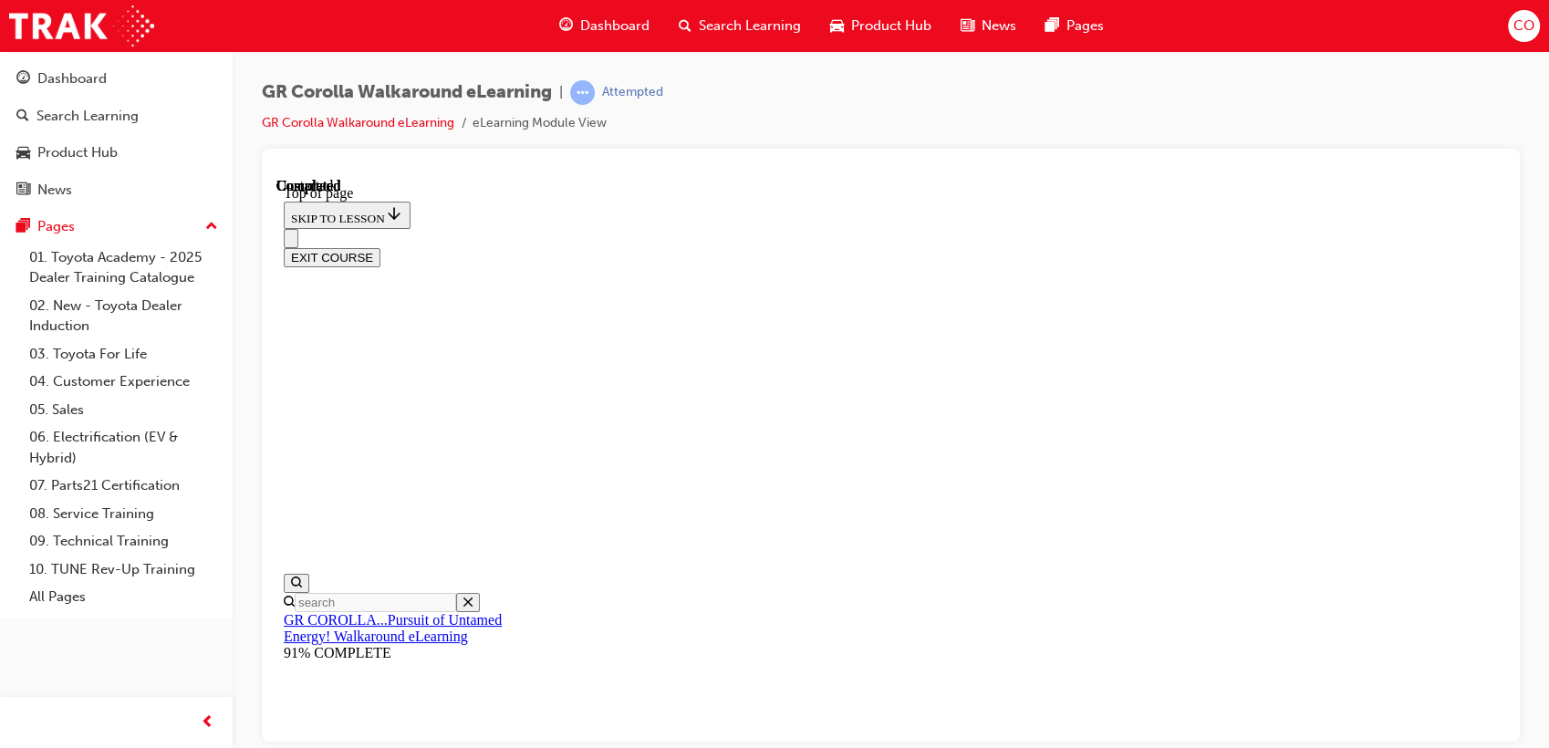
drag, startPoint x: 865, startPoint y: 614, endPoint x: 1162, endPoint y: 343, distance: 402.2
drag, startPoint x: 1046, startPoint y: 488, endPoint x: 934, endPoint y: 511, distance: 114.5
drag, startPoint x: 802, startPoint y: 474, endPoint x: 864, endPoint y: 463, distance: 63.0
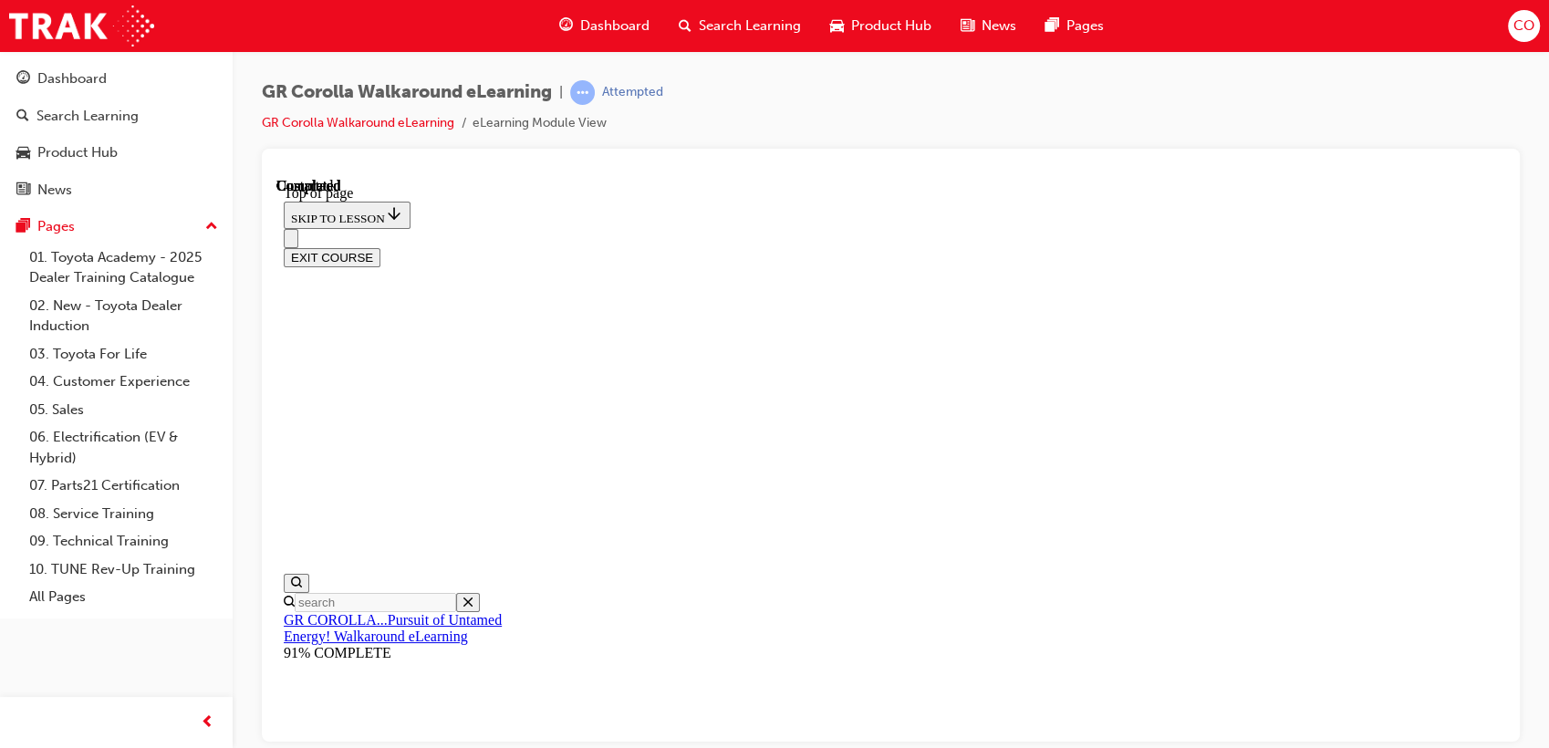
drag, startPoint x: 844, startPoint y: 609, endPoint x: 1197, endPoint y: 606, distance: 353.0
drag, startPoint x: 1156, startPoint y: 563, endPoint x: 851, endPoint y: 433, distance: 331.0
drag, startPoint x: 890, startPoint y: 349, endPoint x: 1145, endPoint y: 600, distance: 357.9
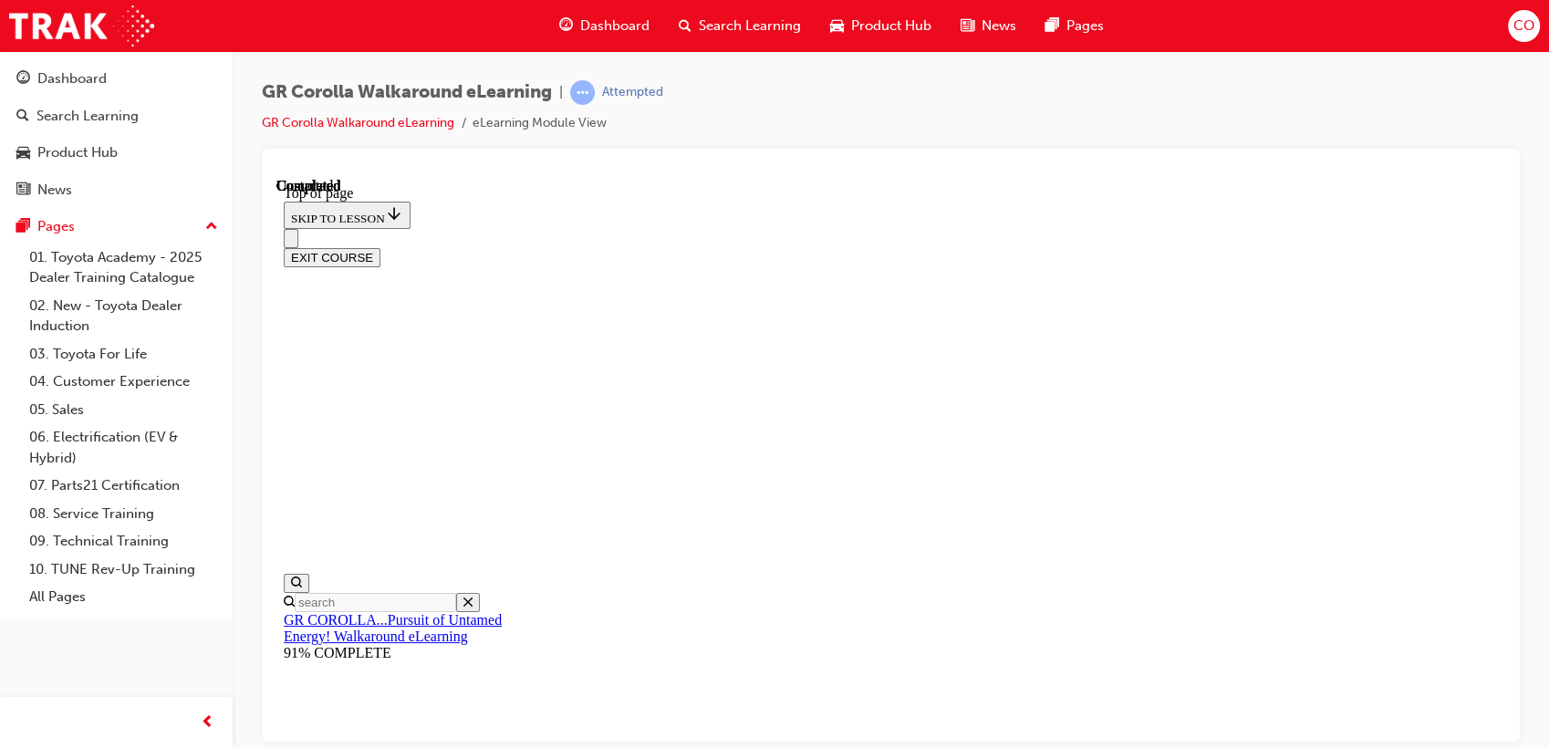
drag, startPoint x: 952, startPoint y: 473, endPoint x: 1140, endPoint y: 341, distance: 229.7
drag, startPoint x: 915, startPoint y: 492, endPoint x: 1198, endPoint y: 357, distance: 314.1
drag, startPoint x: 1129, startPoint y: 451, endPoint x: 1222, endPoint y: 462, distance: 93.8
drag, startPoint x: 1002, startPoint y: 472, endPoint x: 1257, endPoint y: 465, distance: 254.5
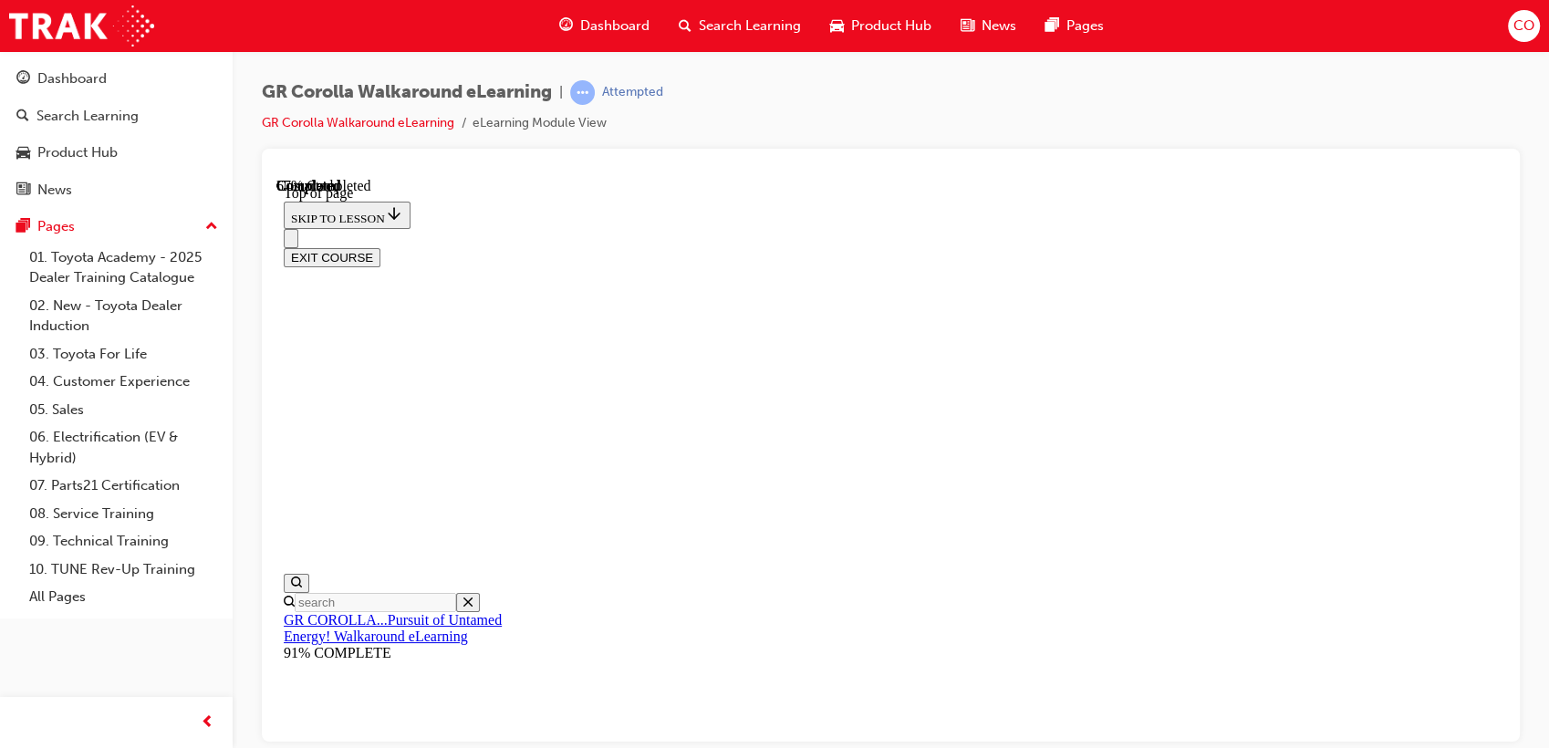
drag, startPoint x: 945, startPoint y: 524, endPoint x: 962, endPoint y: 533, distance: 19.2
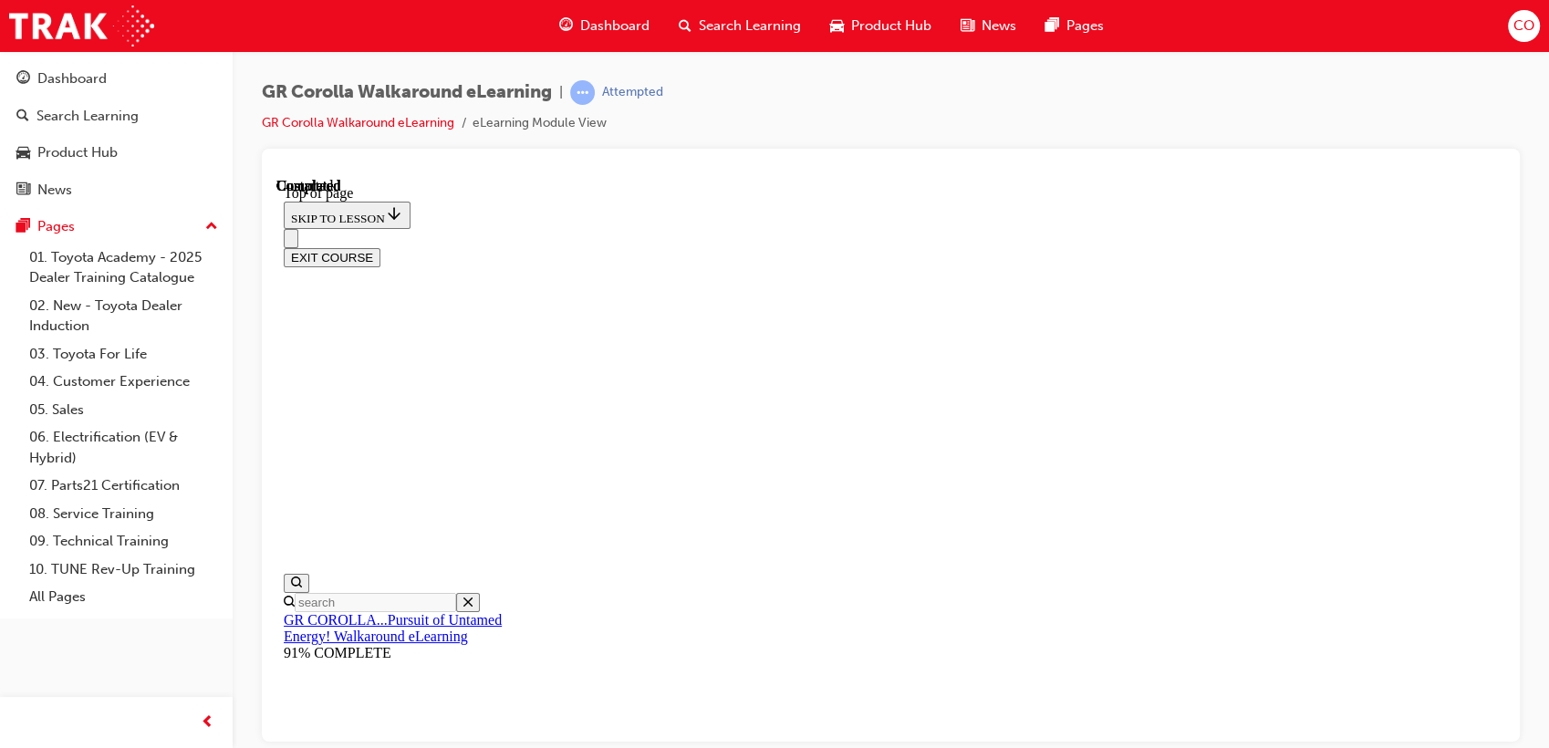
drag, startPoint x: 886, startPoint y: 479, endPoint x: 960, endPoint y: 625, distance: 163.6
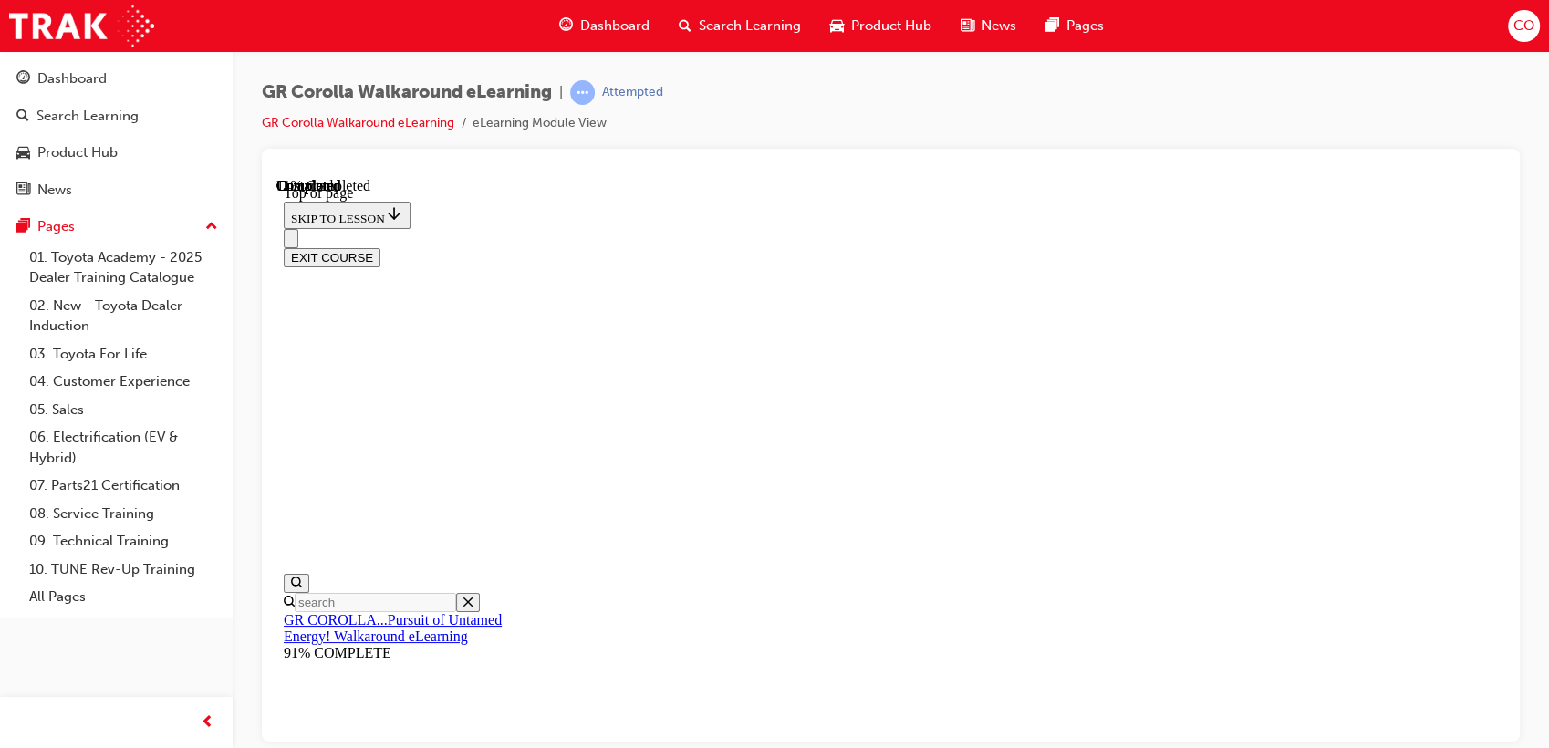
scroll to position [459, 0]
drag, startPoint x: 908, startPoint y: 482, endPoint x: 1115, endPoint y: 276, distance: 291.5
drag, startPoint x: 912, startPoint y: 378, endPoint x: 958, endPoint y: 396, distance: 48.8
drag, startPoint x: 908, startPoint y: 500, endPoint x: 1211, endPoint y: 503, distance: 302.8
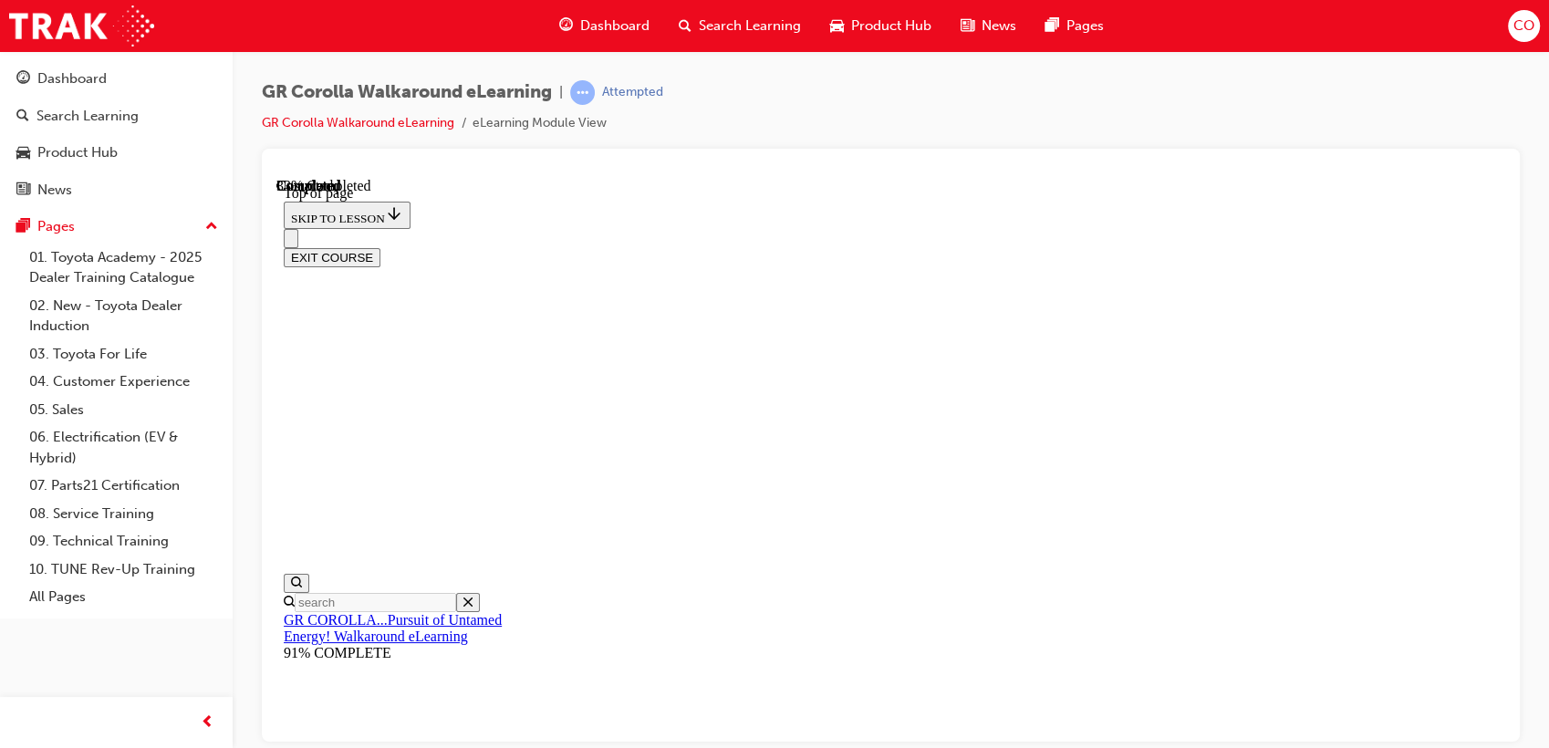
scroll to position [359, 0]
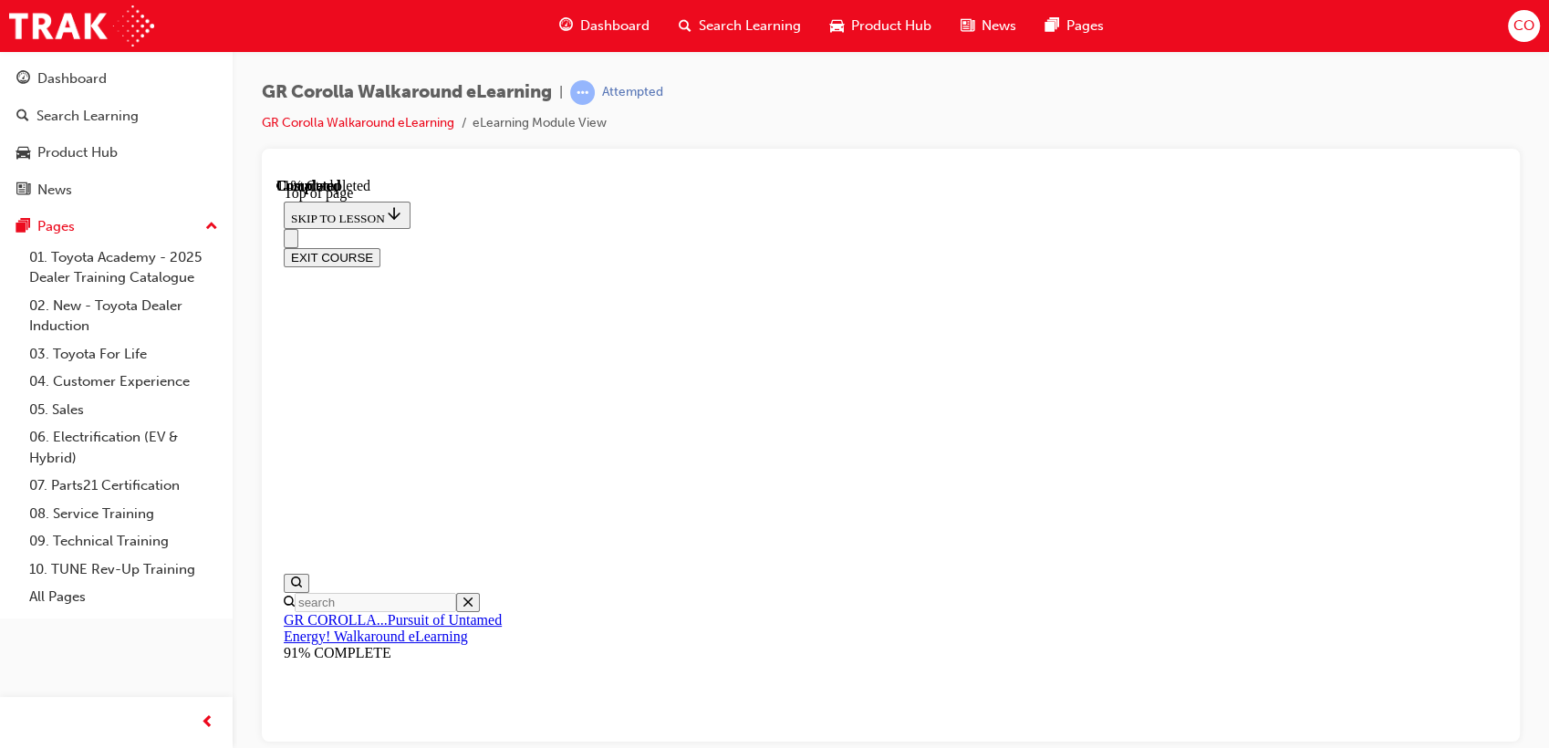
drag, startPoint x: 917, startPoint y: 395, endPoint x: 960, endPoint y: 438, distance: 61.3
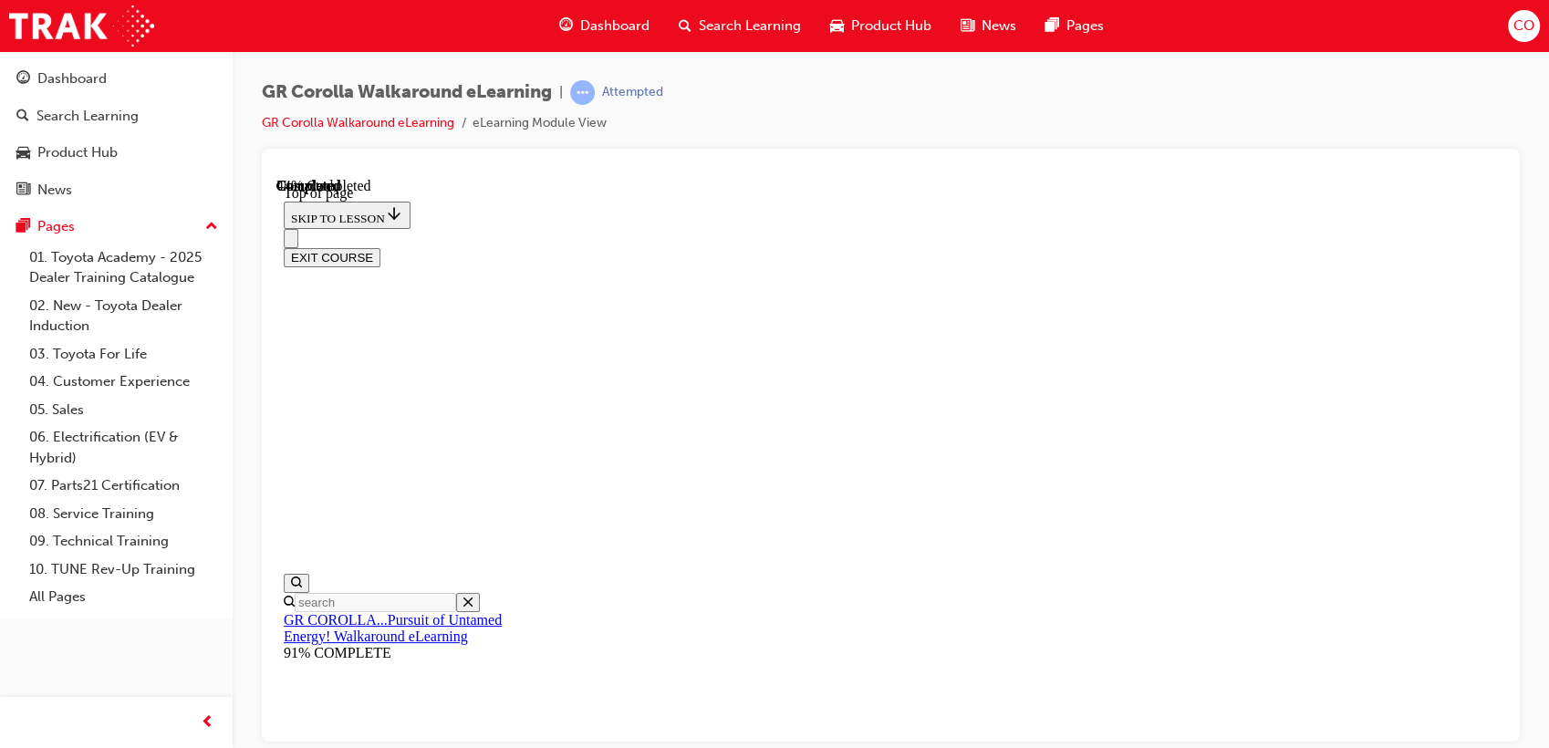
scroll to position [157, 0]
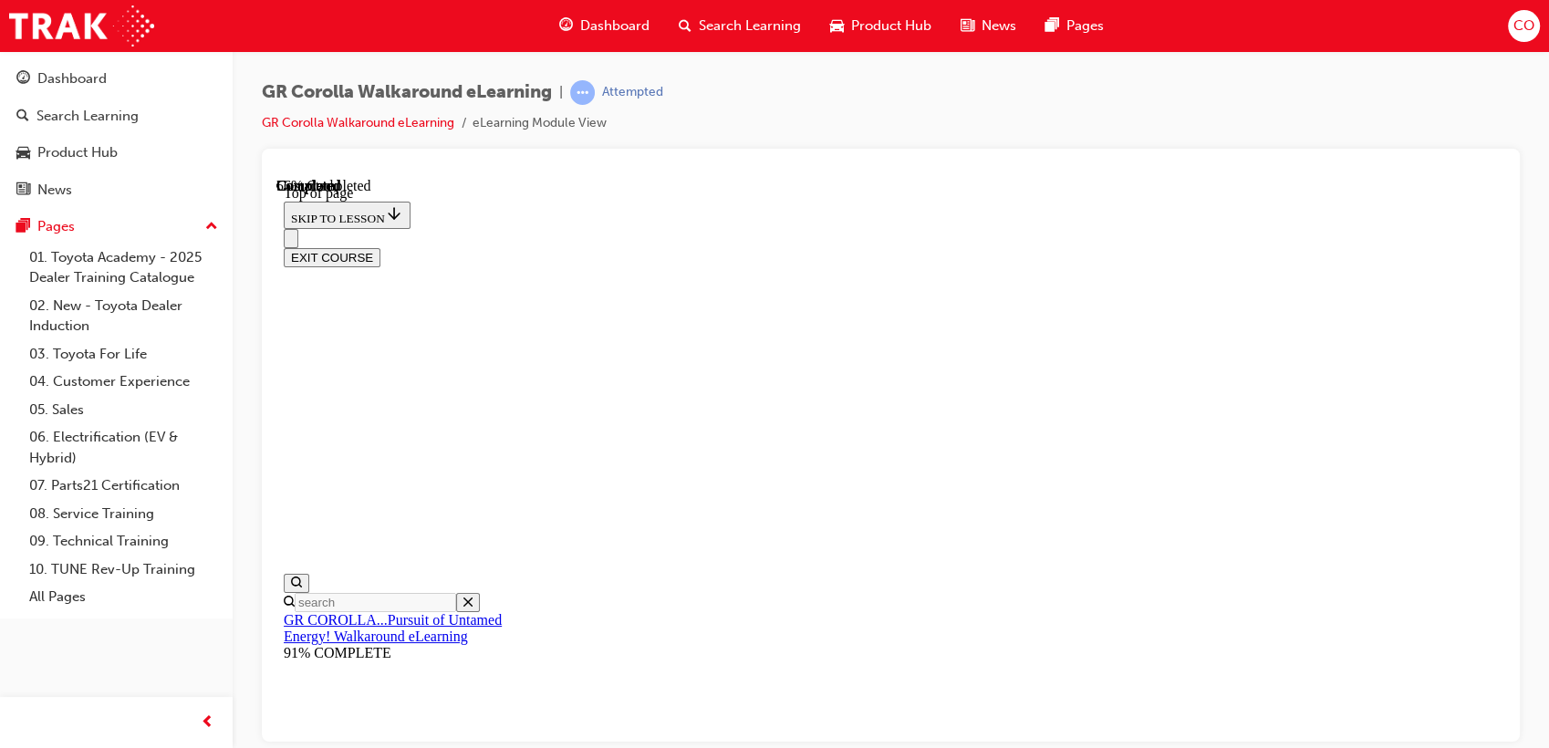
scroll to position [157, 0]
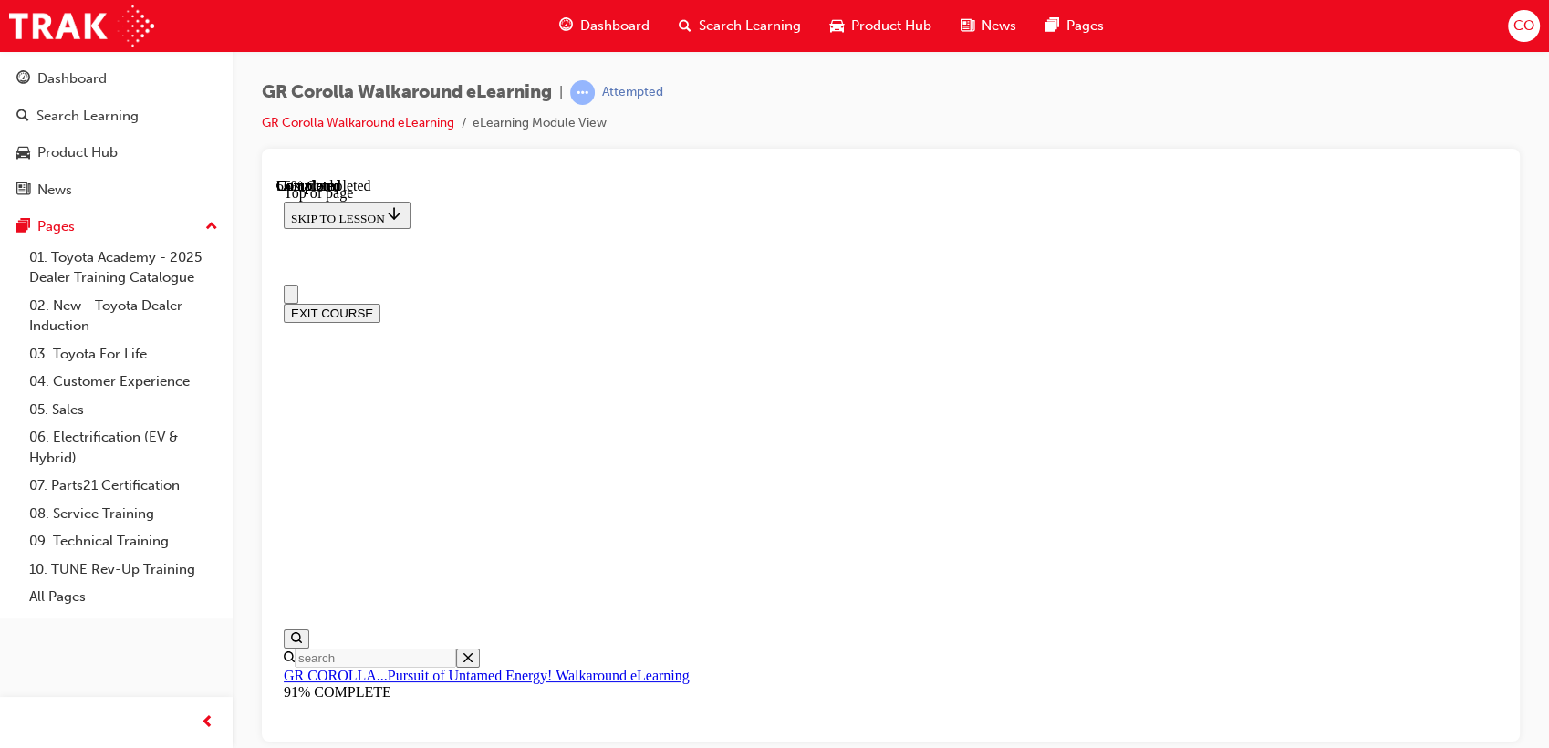
scroll to position [0, 0]
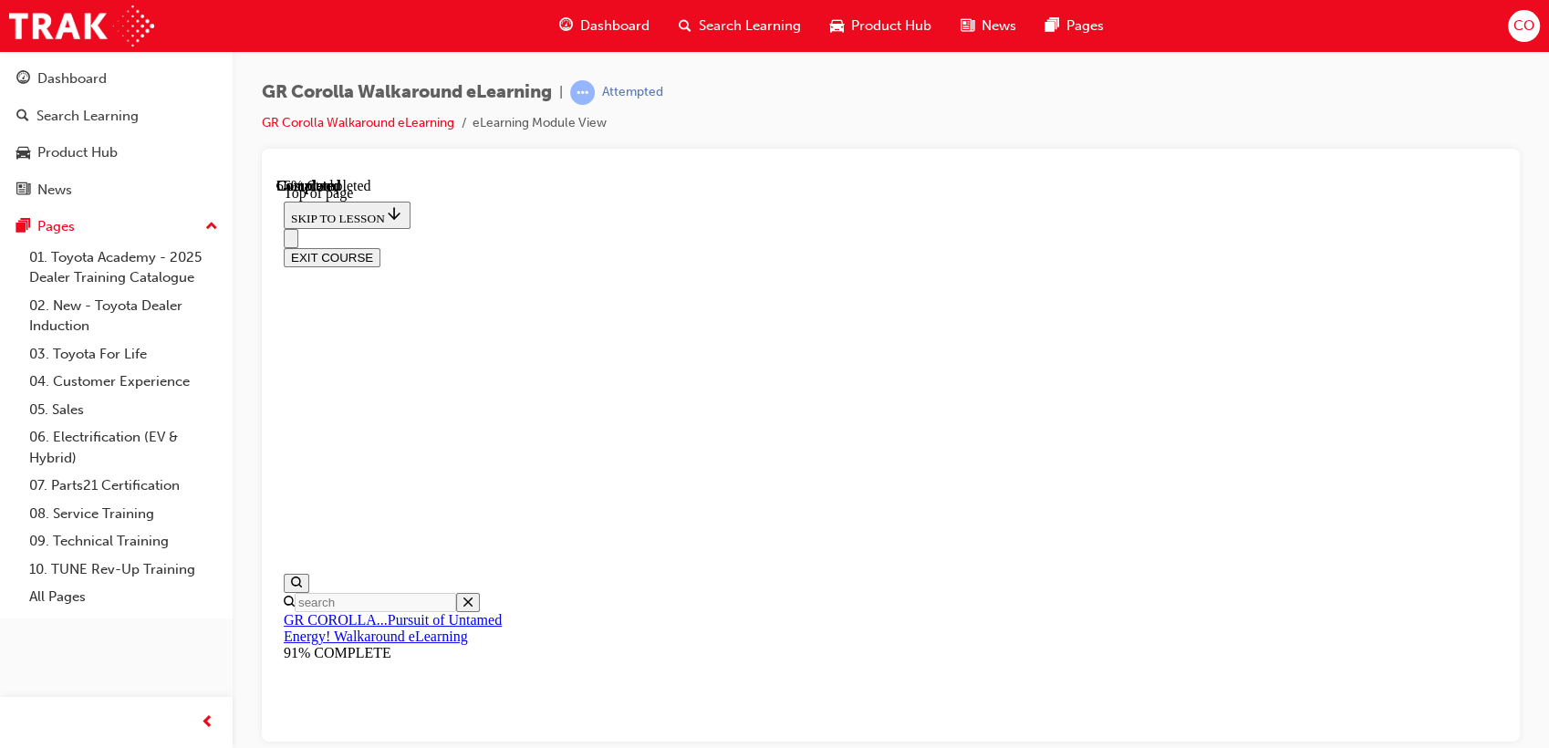
scroll to position [380, 0]
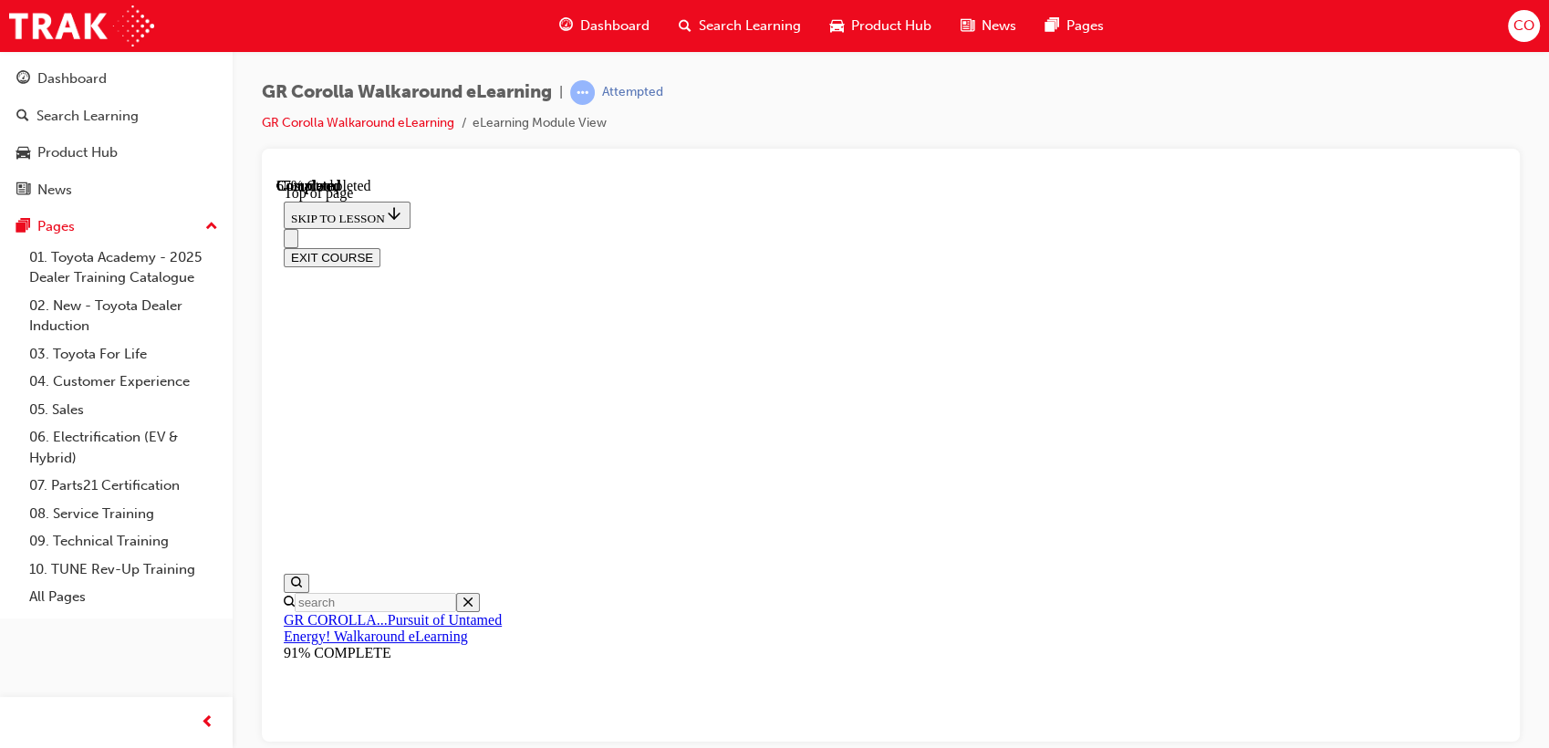
scroll to position [258, 0]
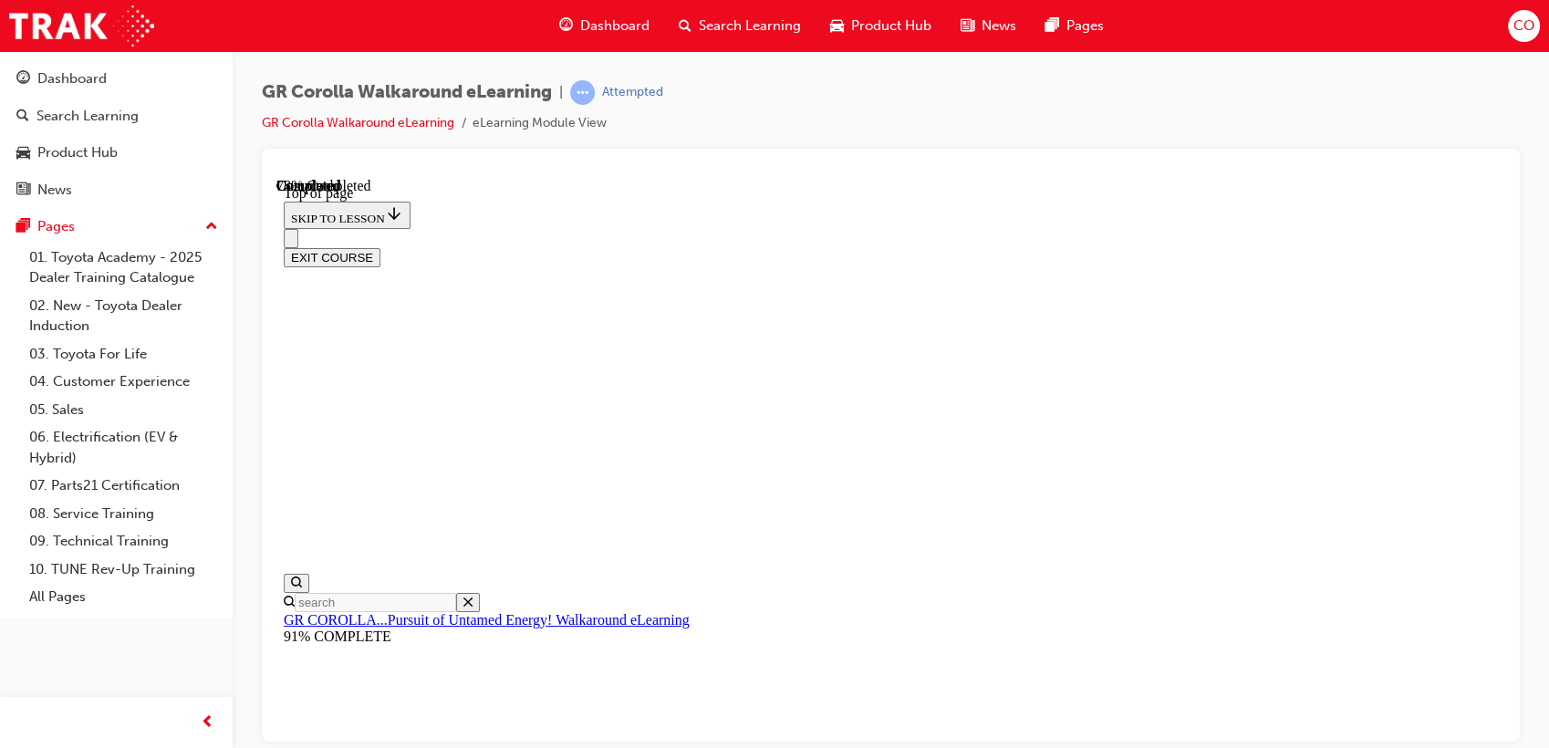
scroll to position [380, 0]
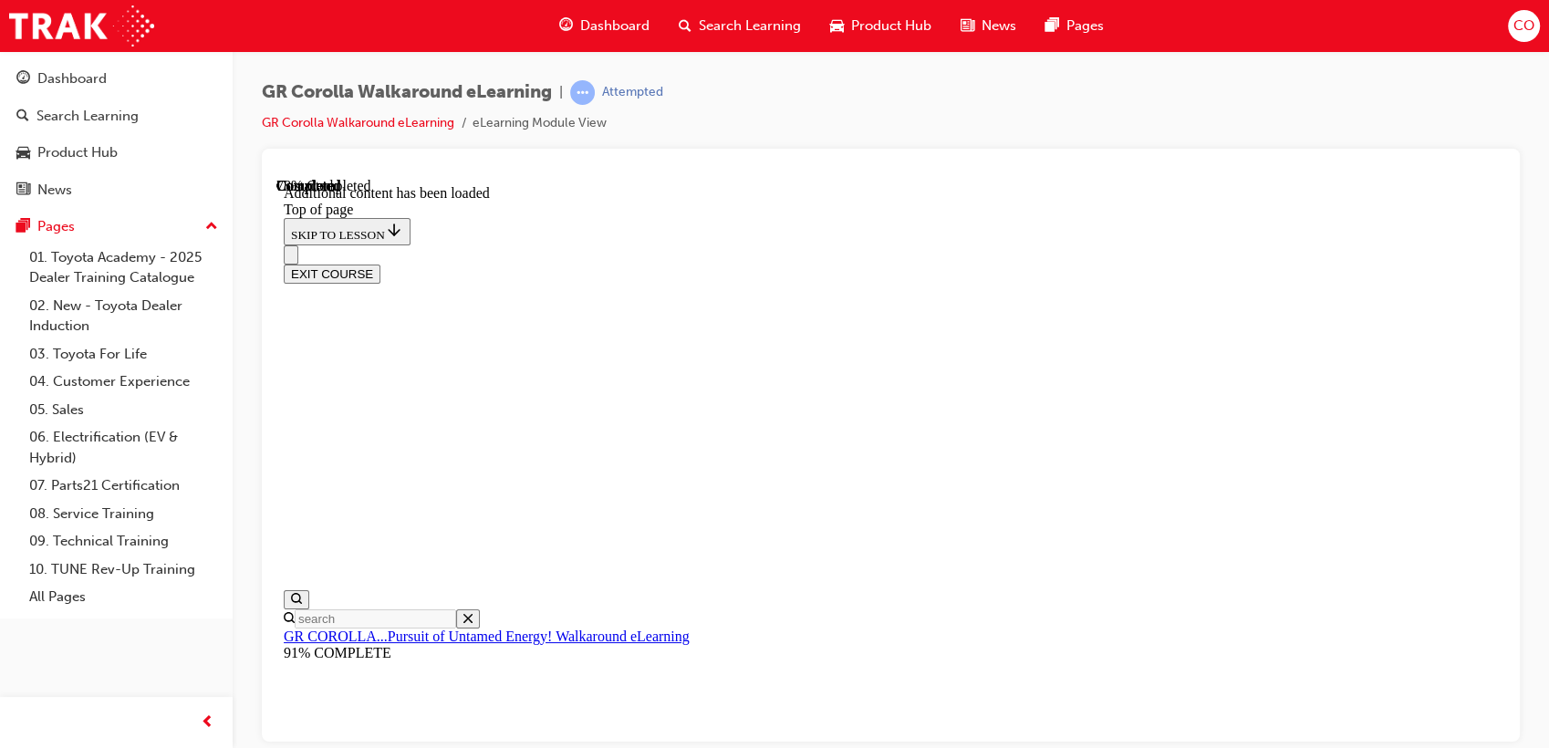
scroll to position [0, 0]
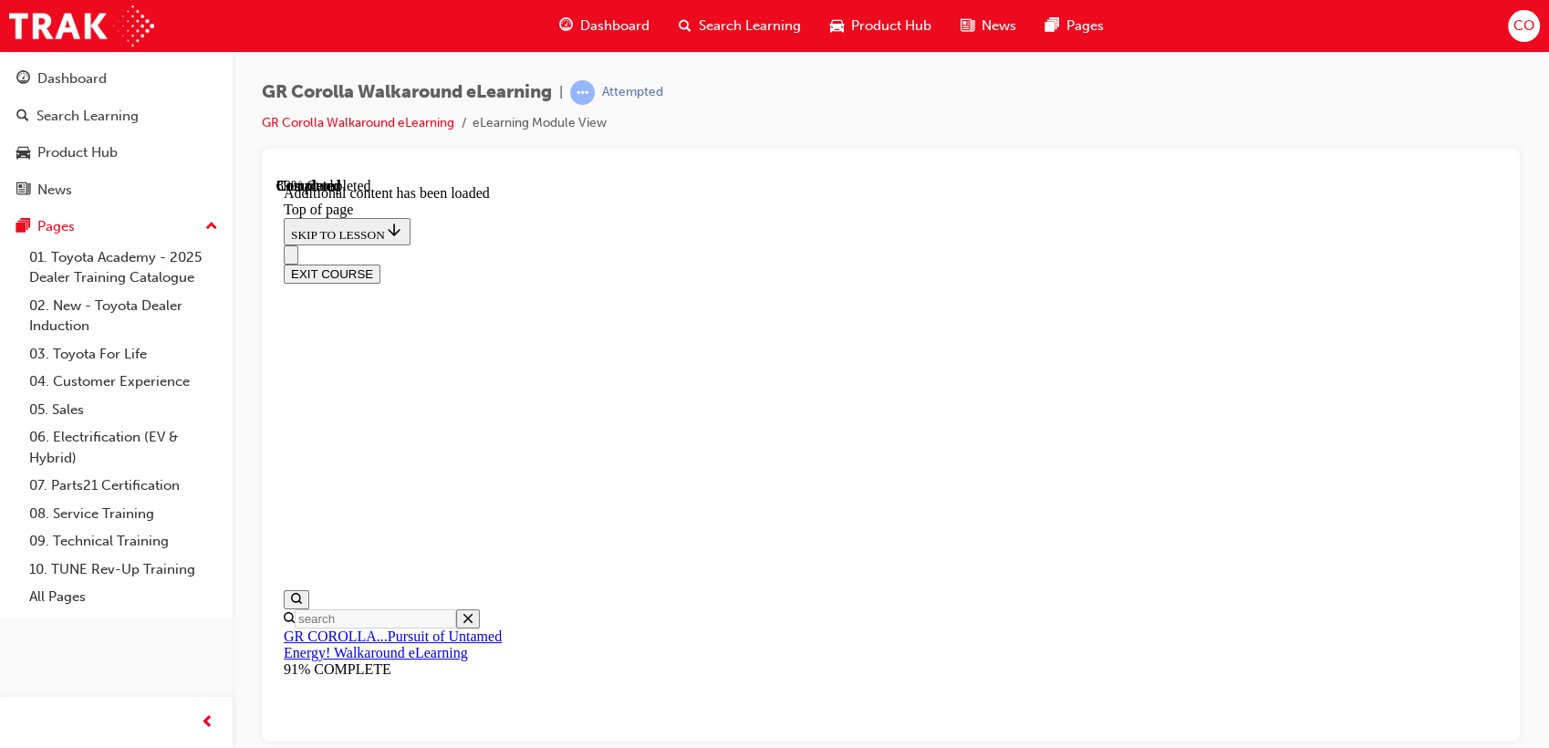
scroll to position [664, 0]
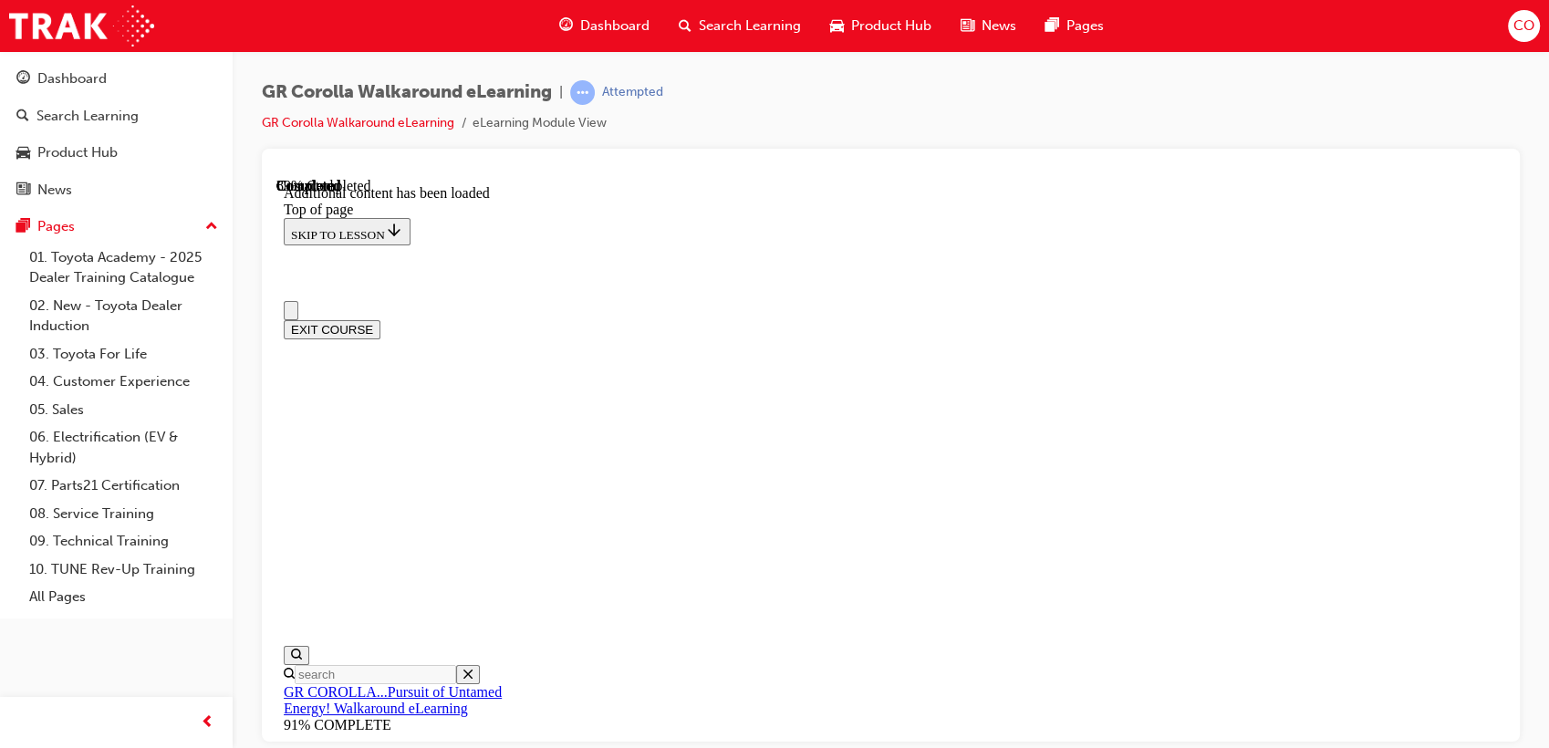
scroll to position [244, 0]
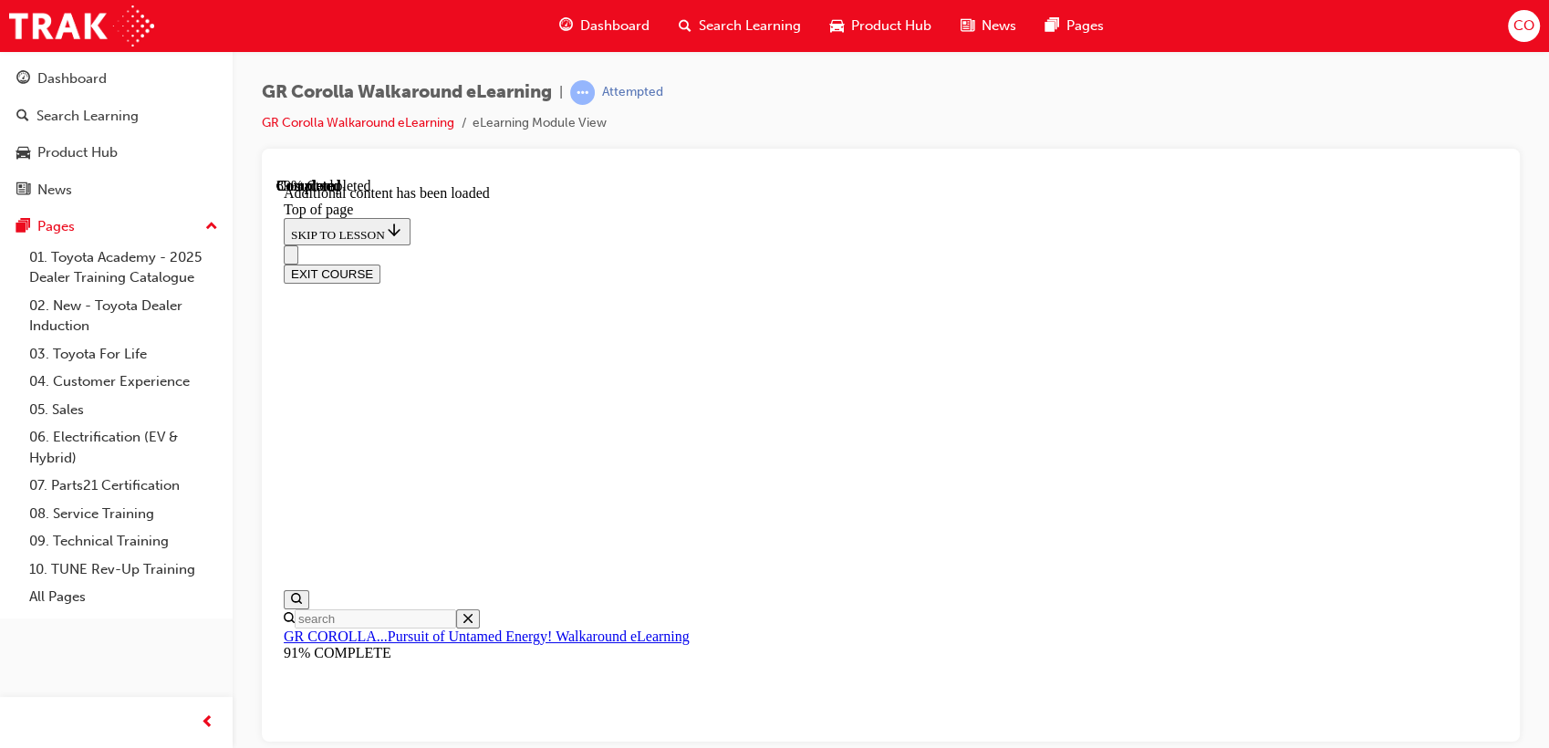
scroll to position [563, 0]
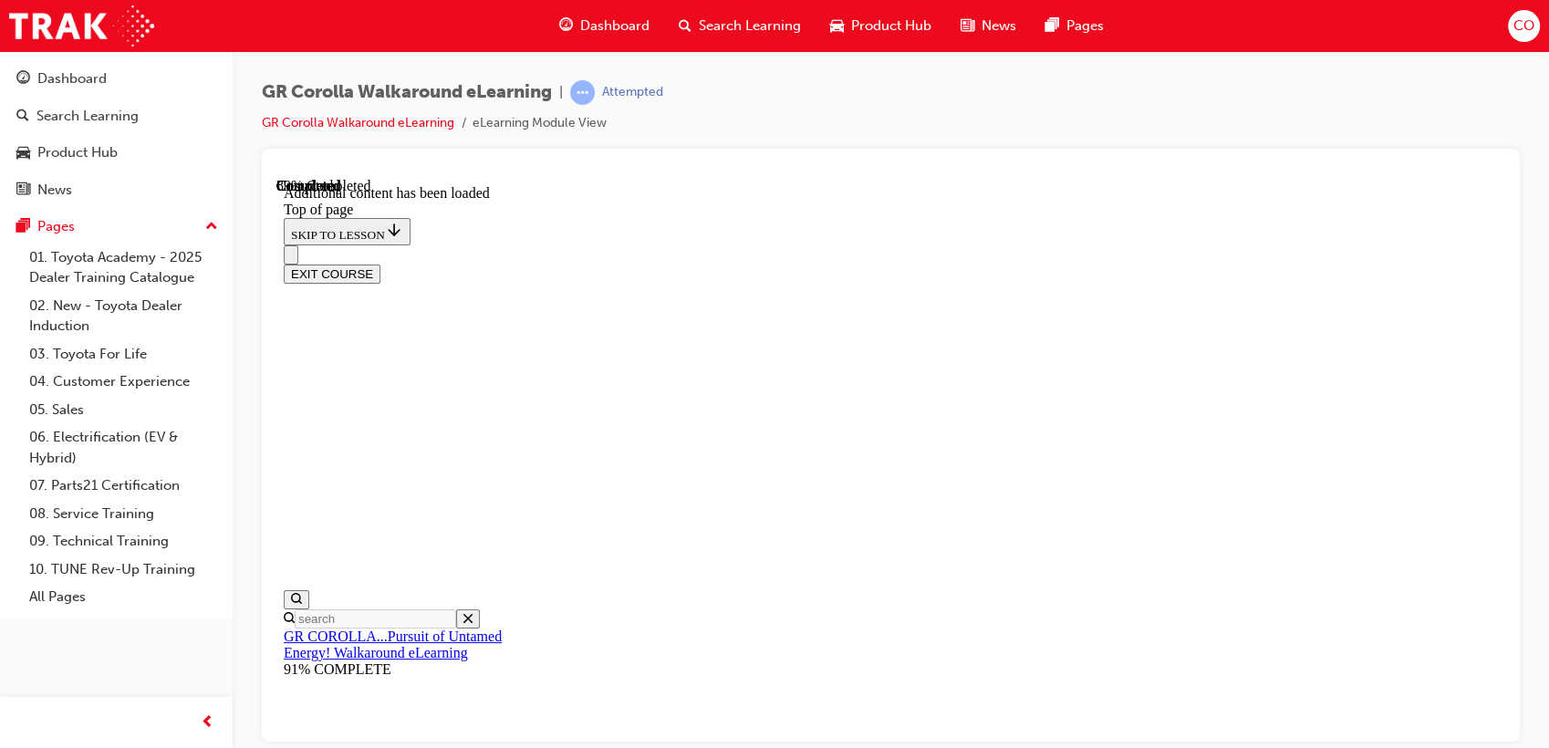
drag, startPoint x: 898, startPoint y: 597, endPoint x: 1182, endPoint y: 474, distance: 309.2
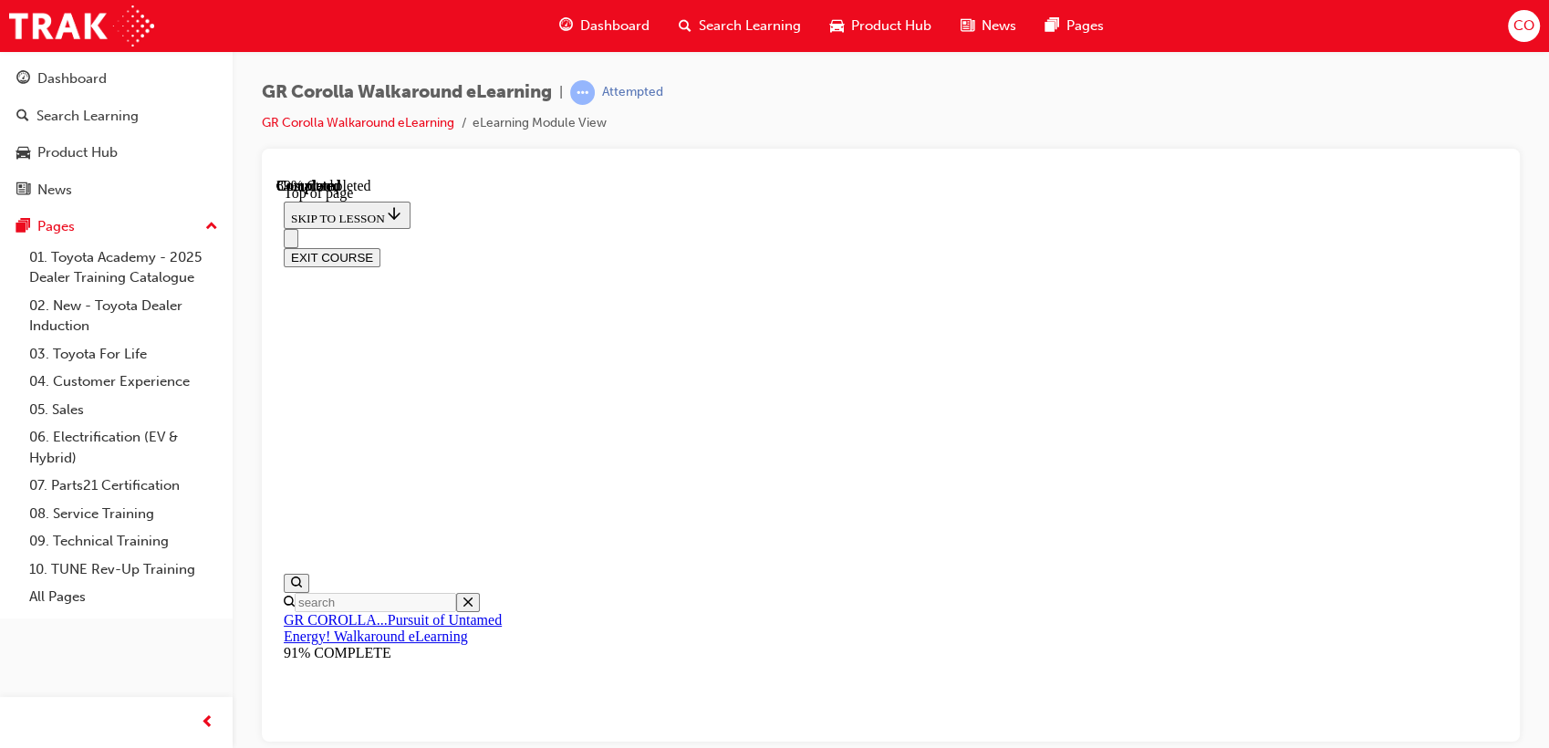
scroll to position [57, 0]
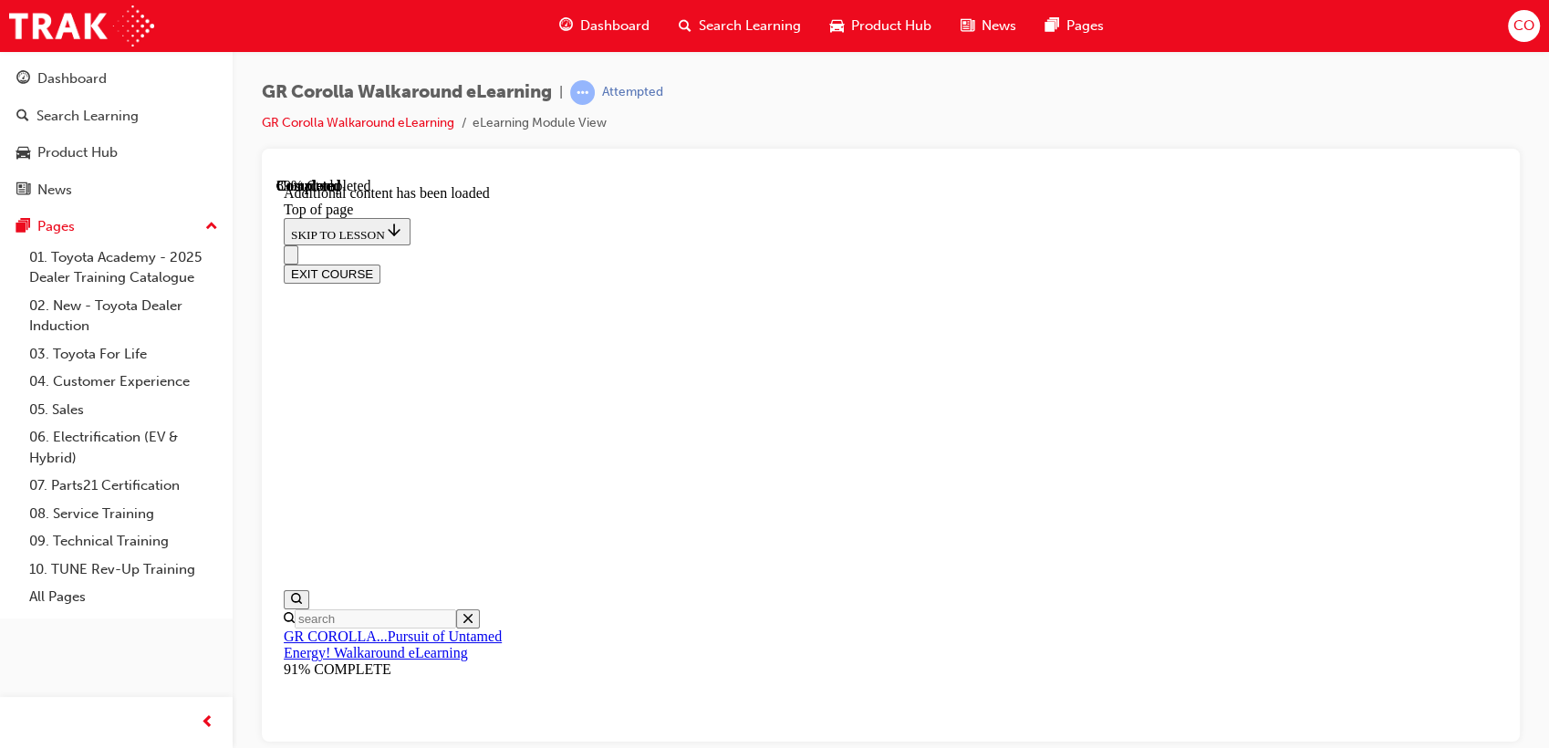
scroll to position [259, 0]
drag, startPoint x: 986, startPoint y: 503, endPoint x: 1153, endPoint y: 421, distance: 186.0
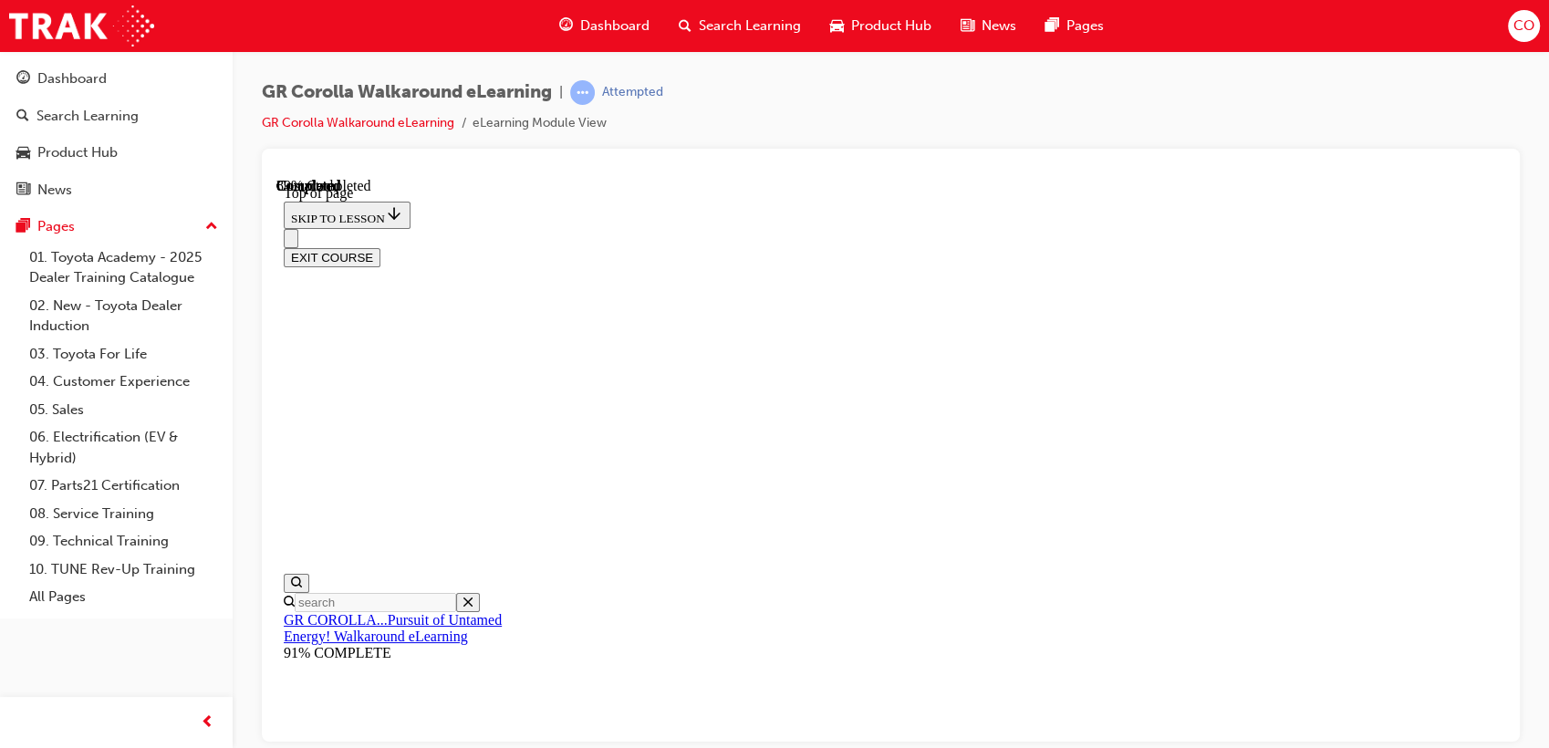
drag, startPoint x: 886, startPoint y: 357, endPoint x: 1184, endPoint y: 467, distance: 318.0
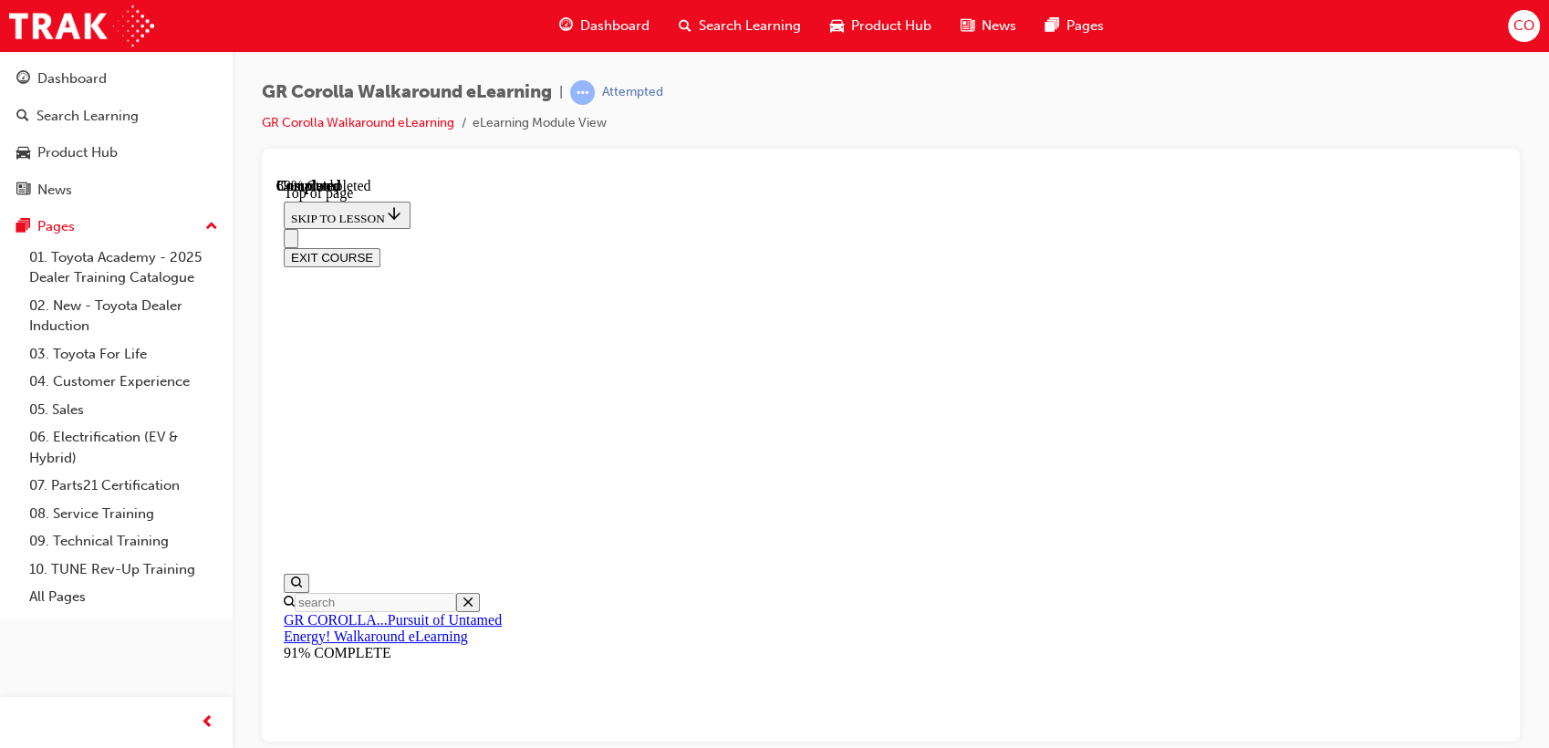
drag, startPoint x: 857, startPoint y: 602, endPoint x: 1182, endPoint y: 612, distance: 324.8
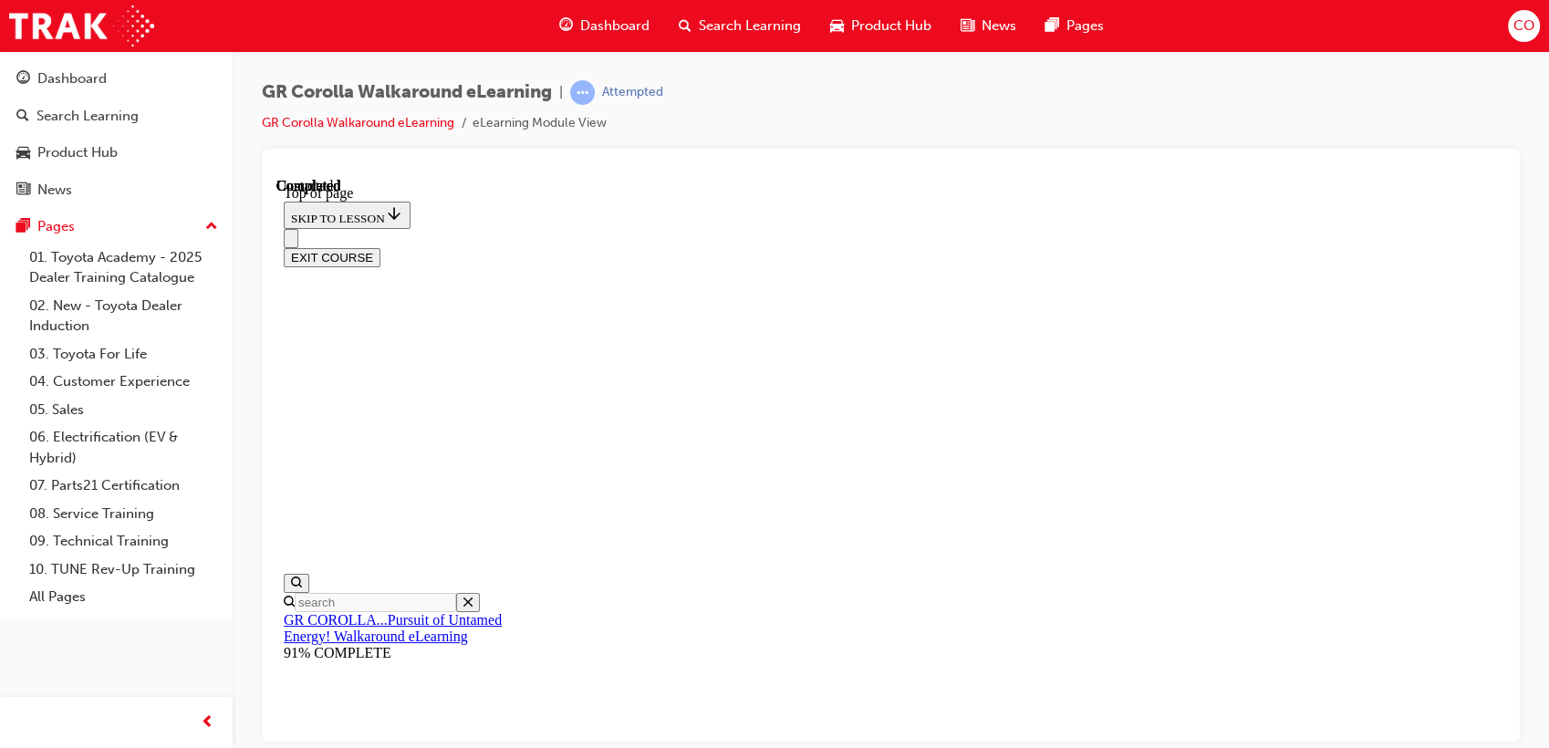
scroll to position [57, 0]
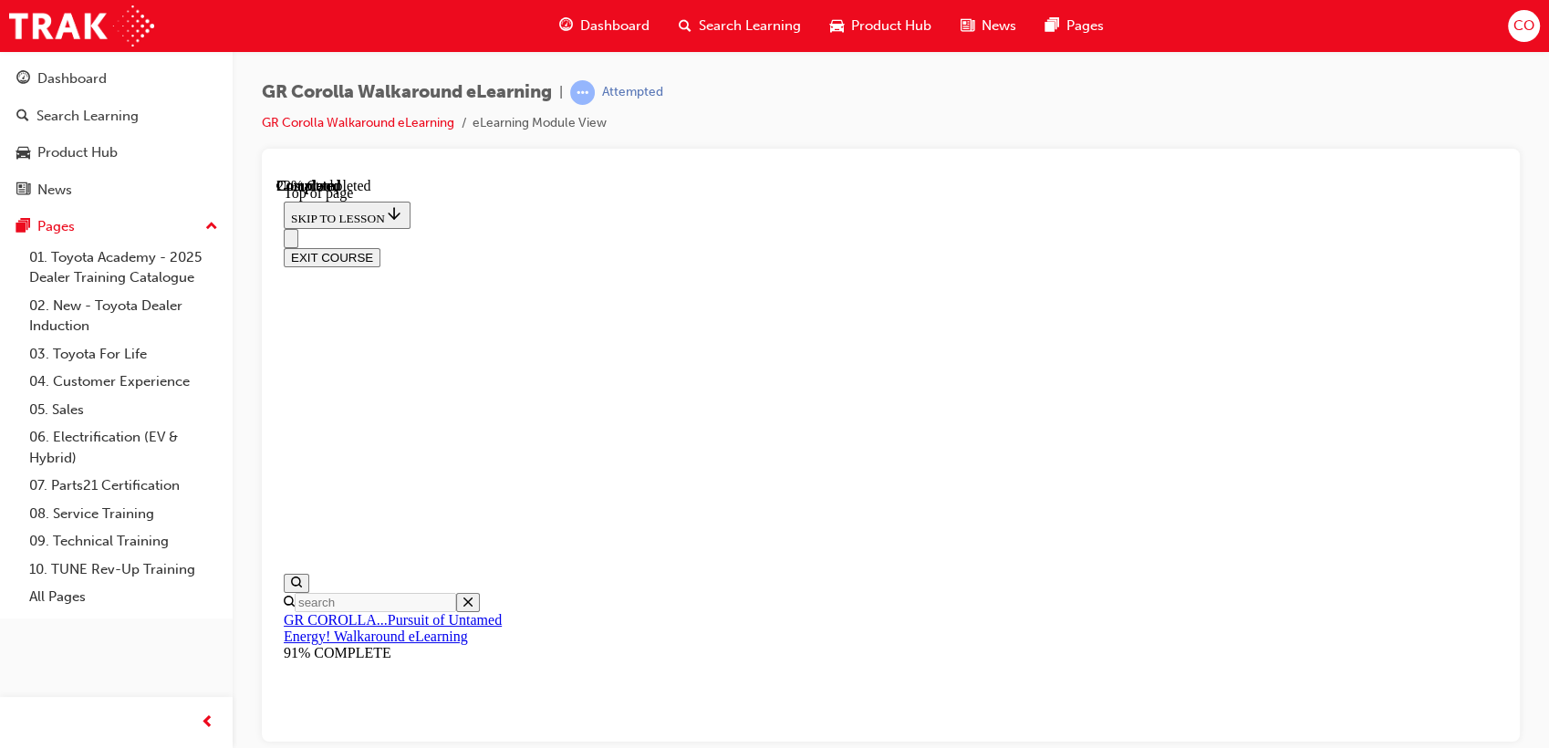
scroll to position [157, 0]
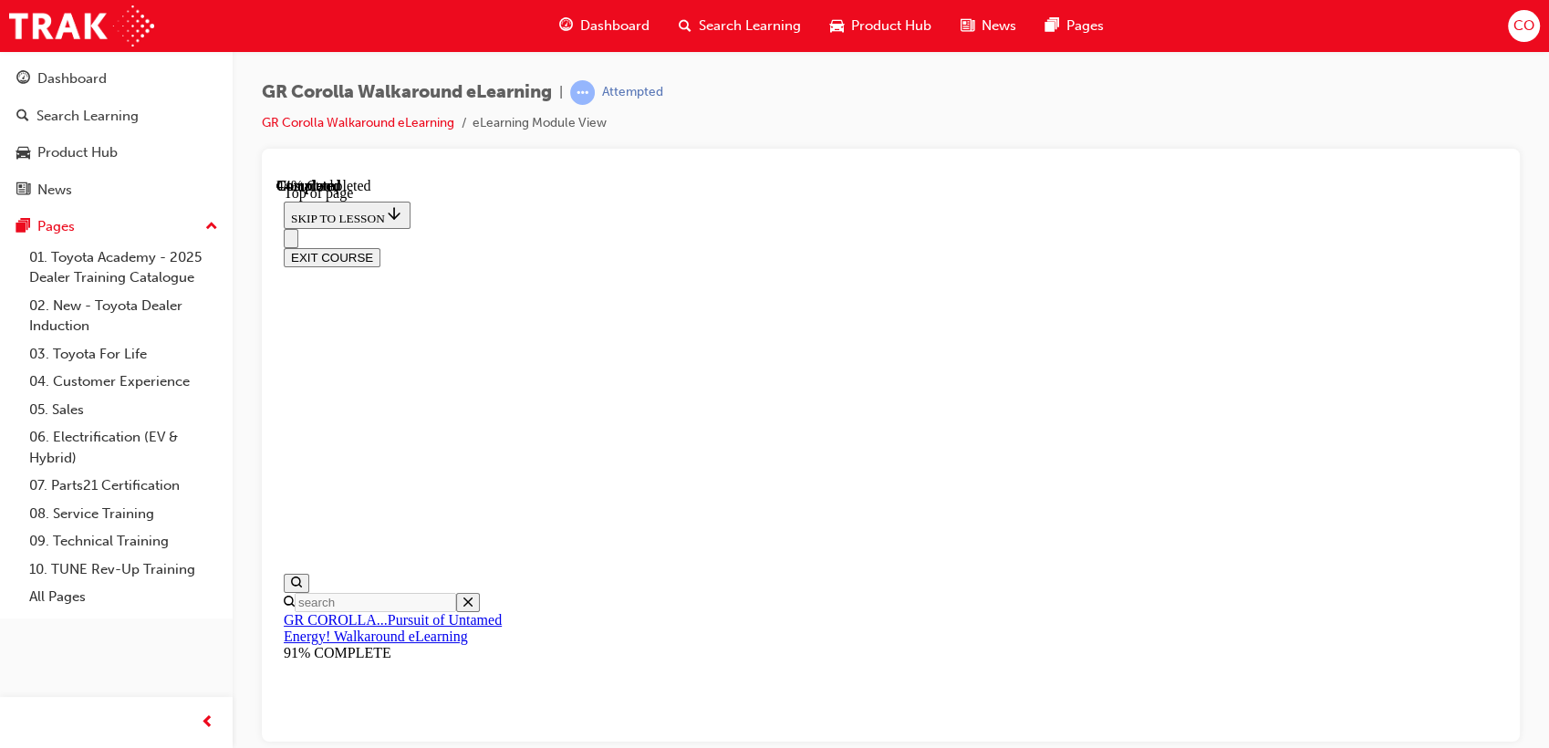
drag, startPoint x: 919, startPoint y: 523, endPoint x: 1177, endPoint y: 261, distance: 368.2
drag, startPoint x: 875, startPoint y: 394, endPoint x: 1184, endPoint y: 514, distance: 331.8
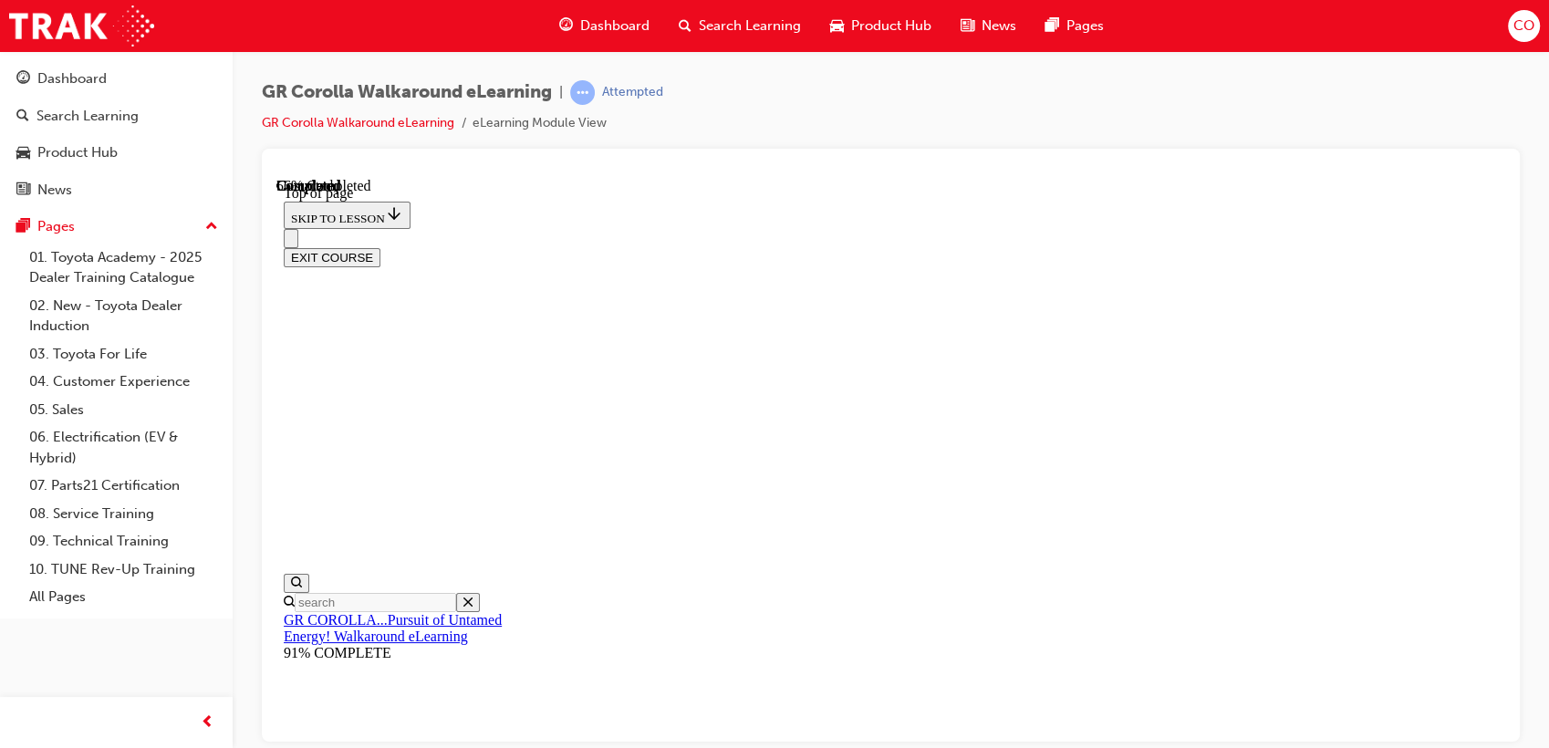
drag, startPoint x: 1024, startPoint y: 366, endPoint x: 1139, endPoint y: 387, distance: 116.8
drag, startPoint x: 1034, startPoint y: 601, endPoint x: 1092, endPoint y: 592, distance: 58.2
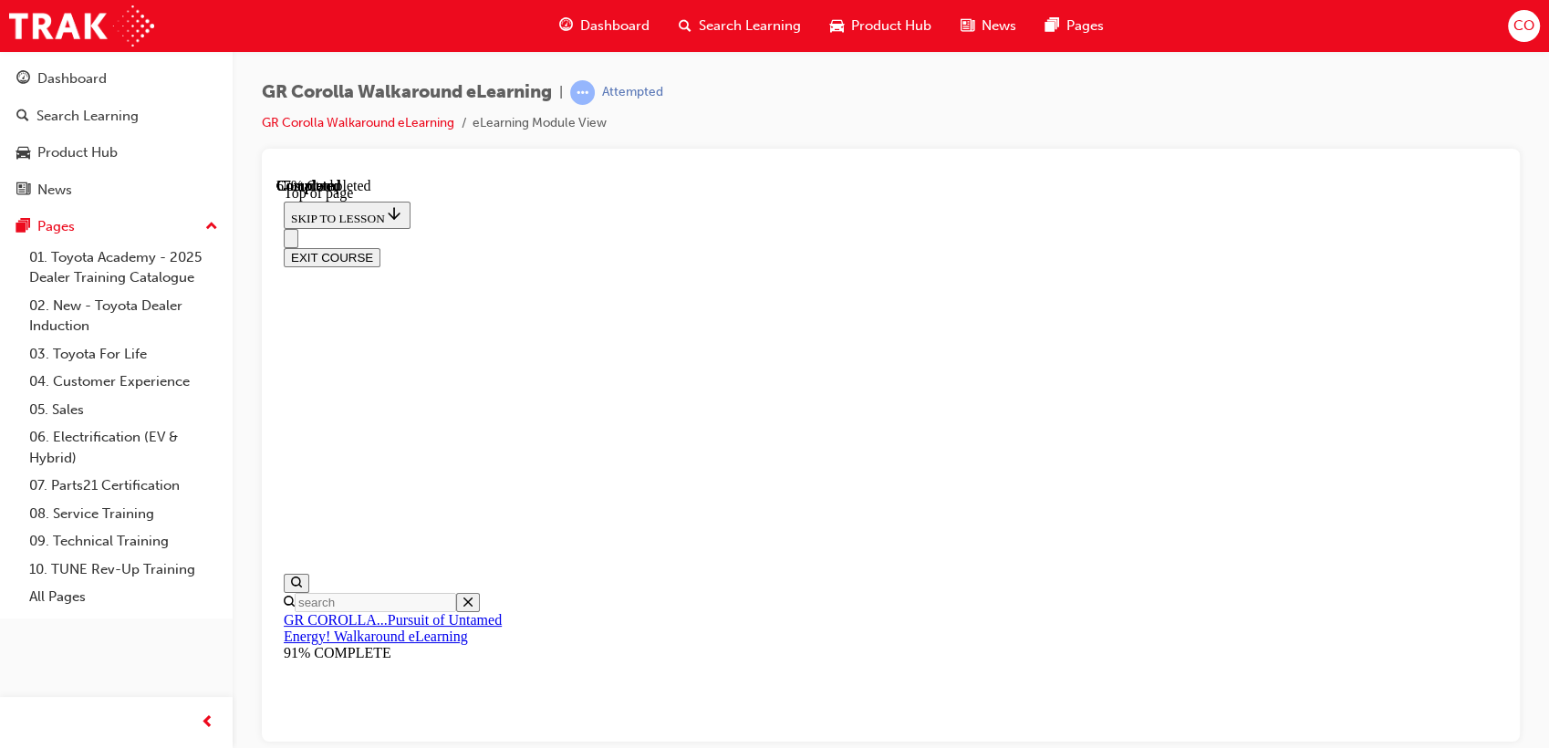
drag, startPoint x: 827, startPoint y: 429, endPoint x: 828, endPoint y: 466, distance: 37.4
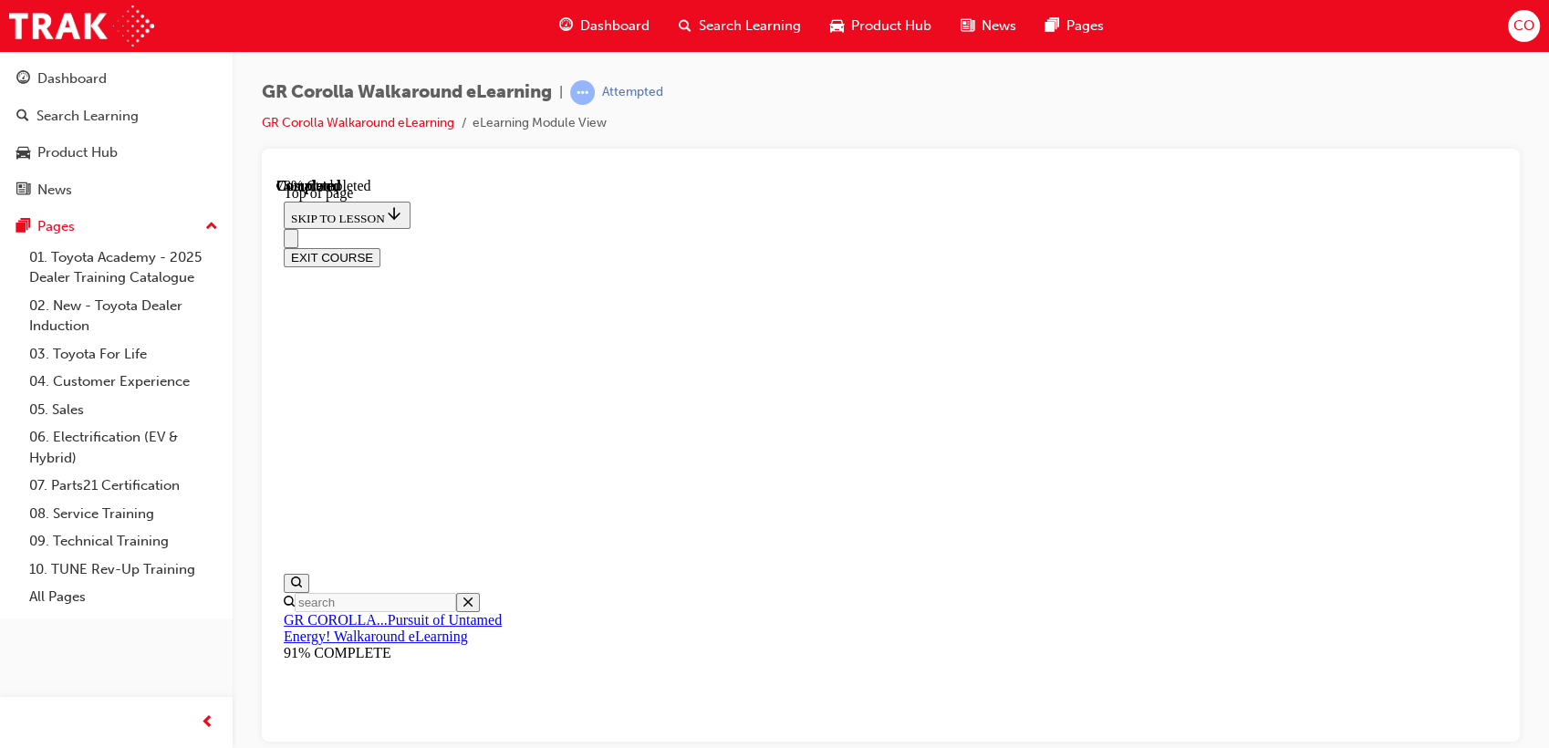
scroll to position [258, 0]
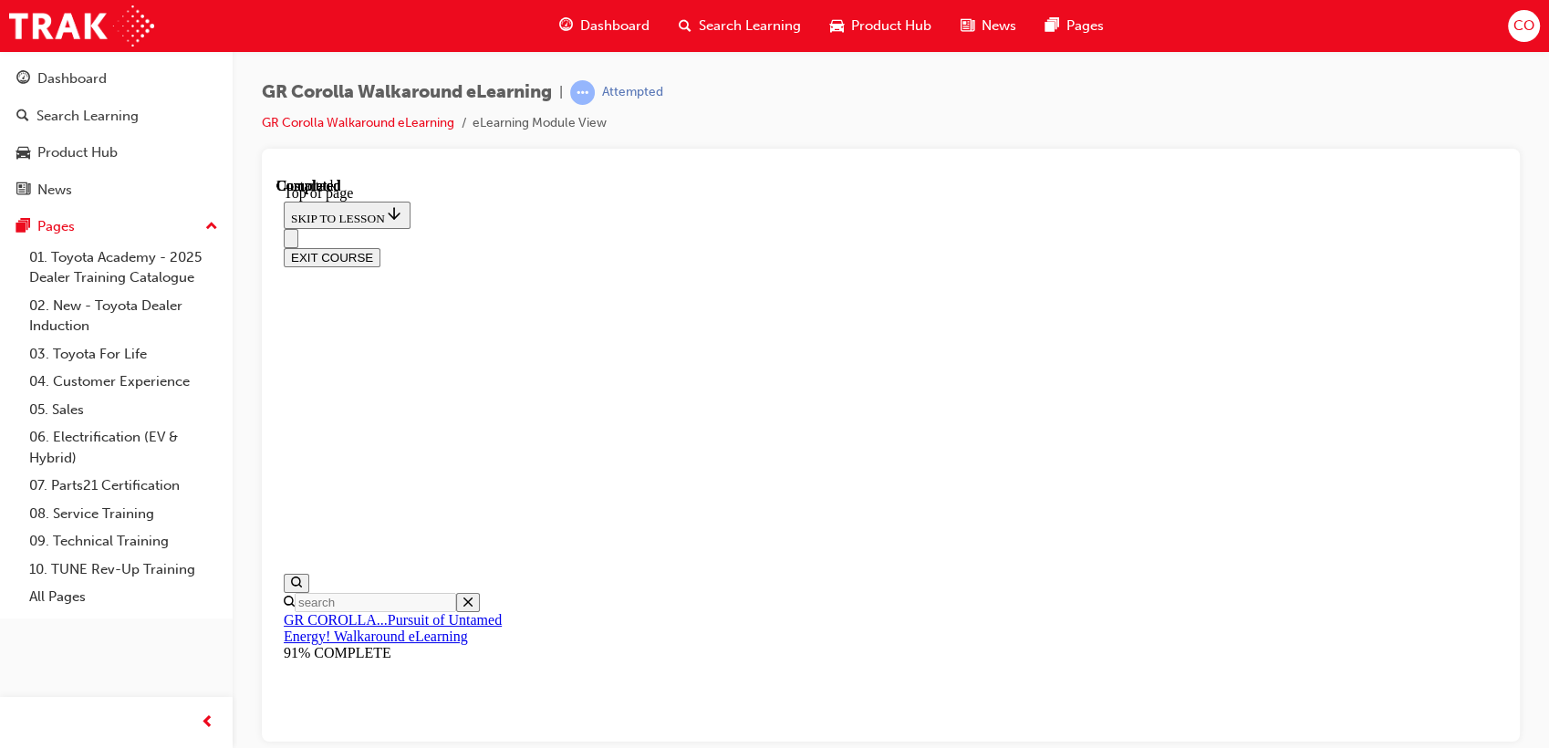
scroll to position [426, 0]
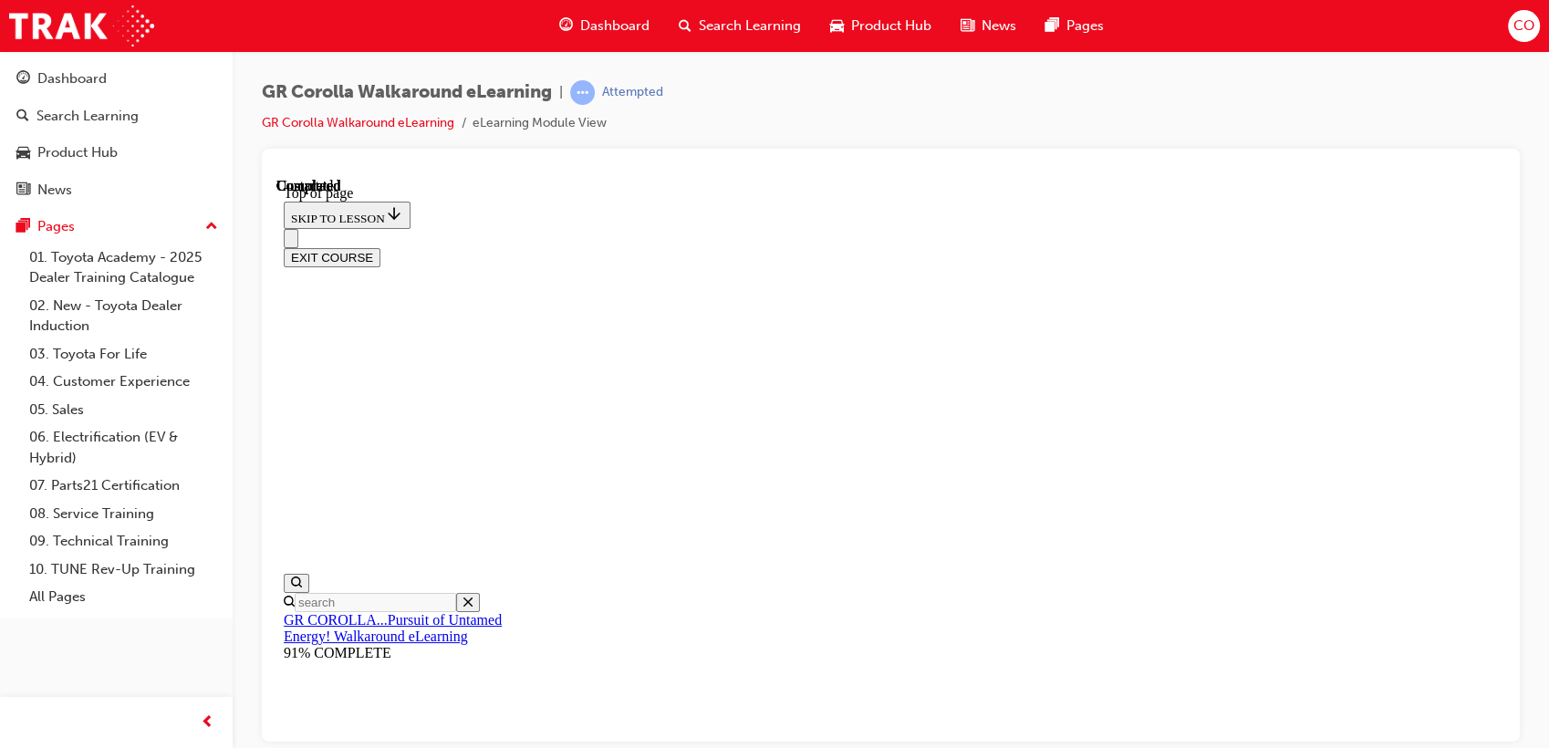
scroll to position [259, 0]
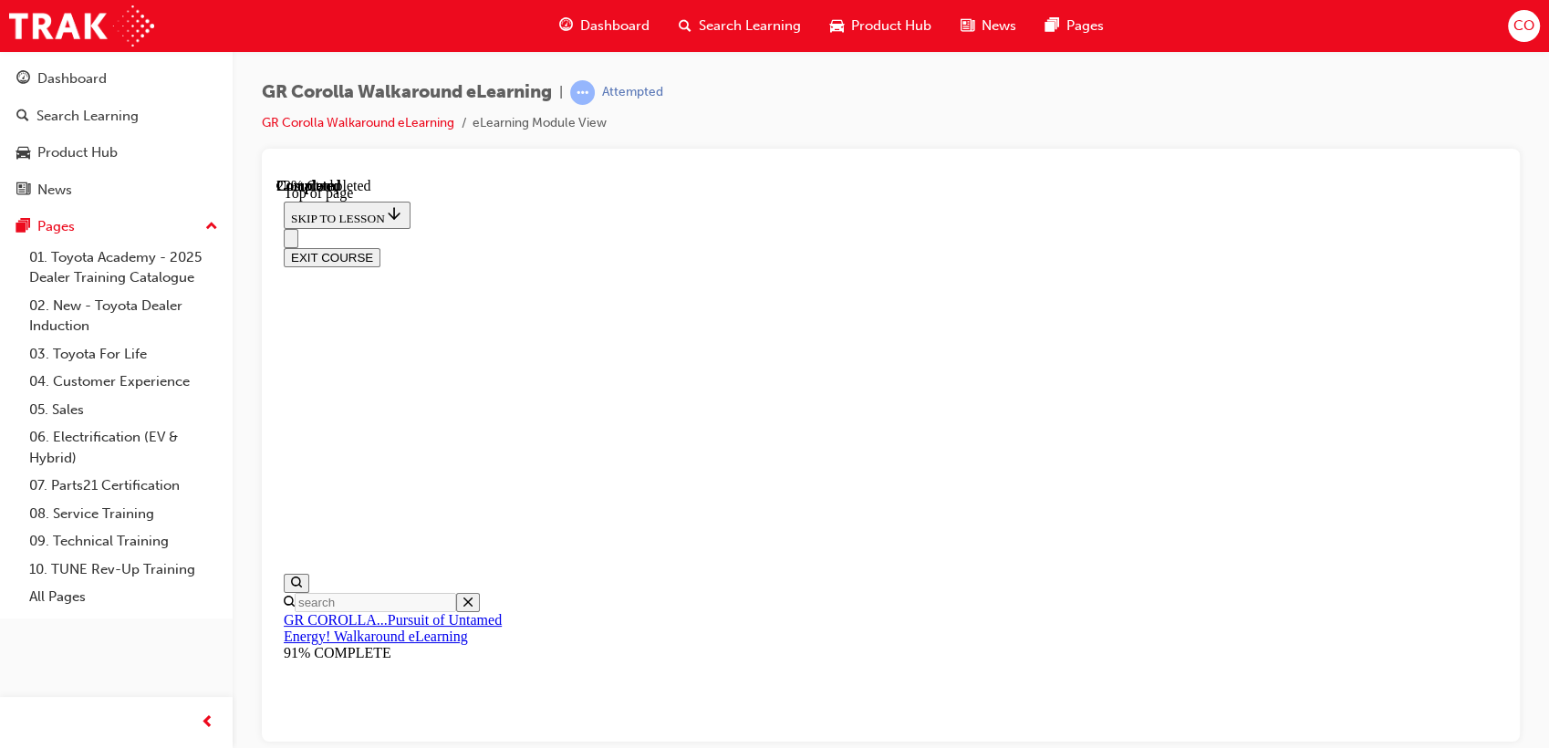
drag, startPoint x: 972, startPoint y: 591, endPoint x: 868, endPoint y: 665, distance: 127.5
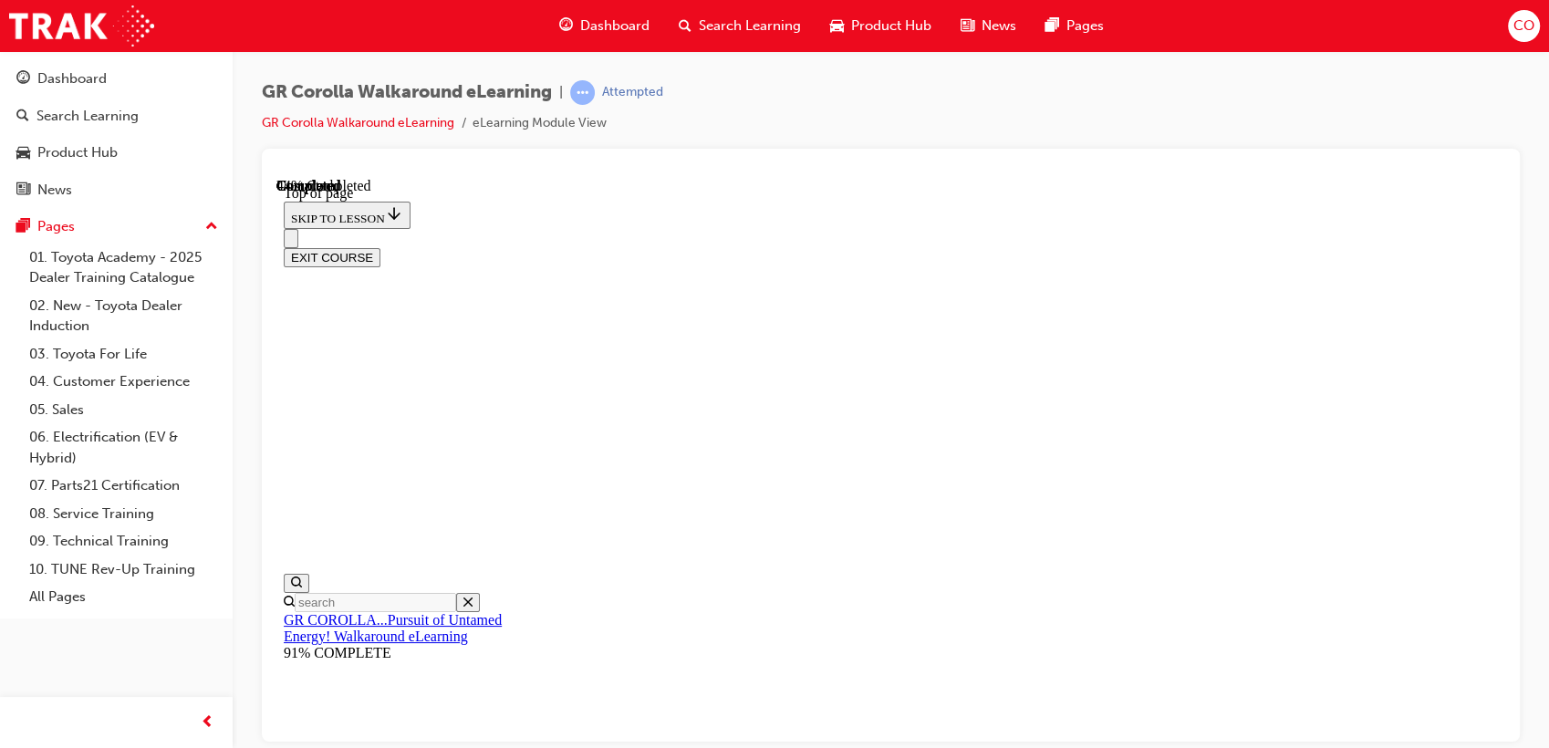
scroll to position [258, 0]
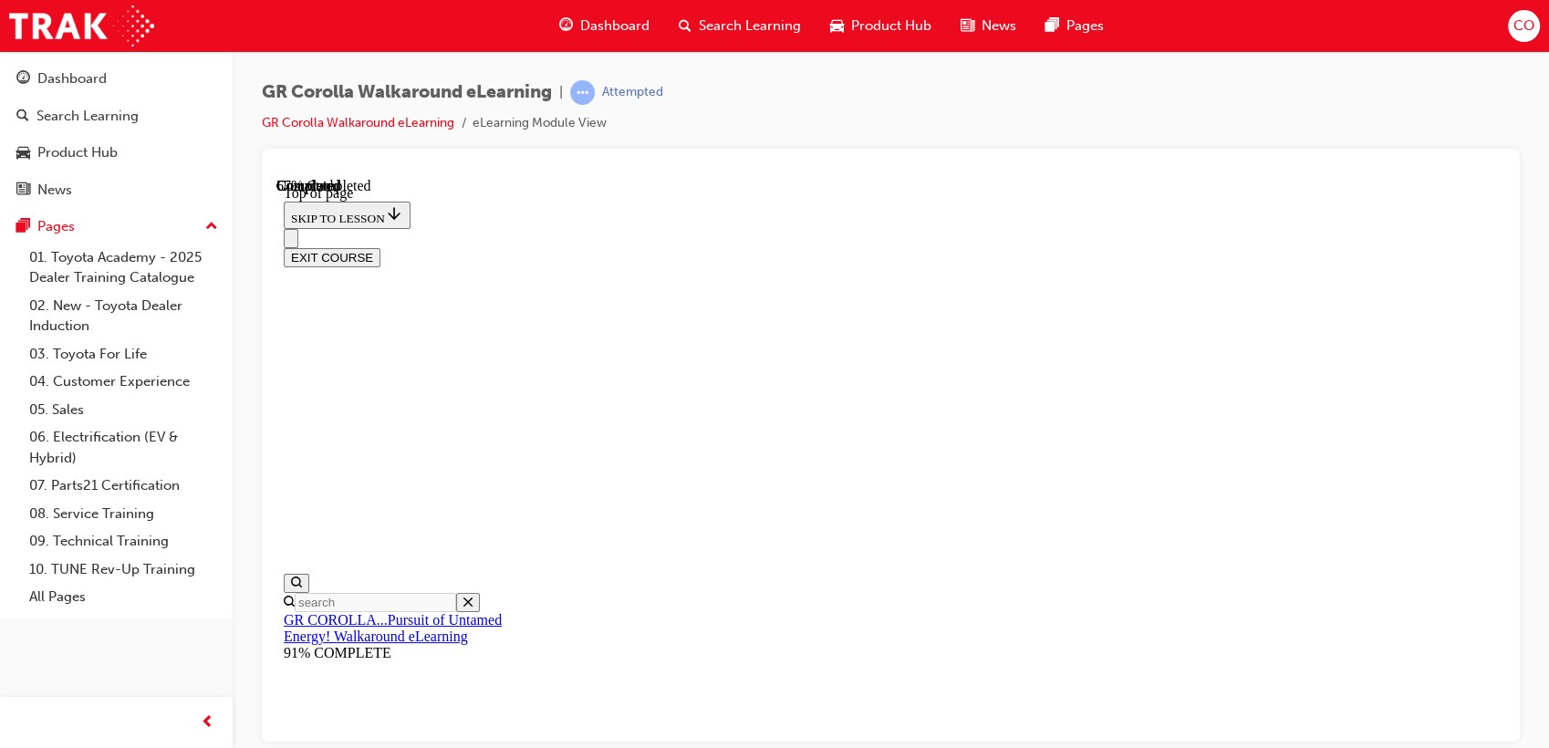
scroll to position [359, 0]
drag, startPoint x: 886, startPoint y: 606, endPoint x: 1169, endPoint y: 345, distance: 385.3
drag, startPoint x: 845, startPoint y: 478, endPoint x: 1176, endPoint y: 606, distance: 355.7
drag, startPoint x: 890, startPoint y: 512, endPoint x: 1199, endPoint y: 499, distance: 309.4
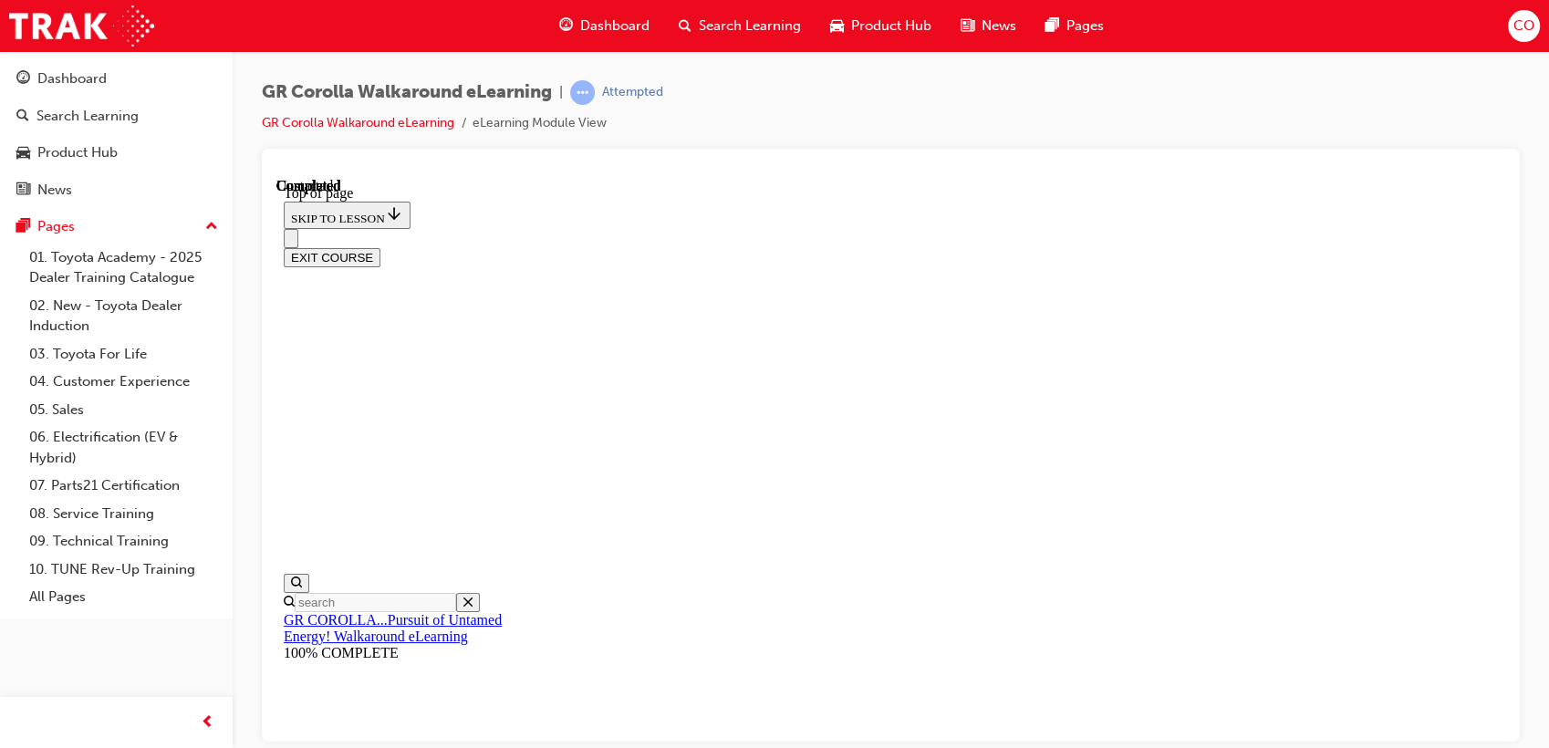
scroll to position [258, 0]
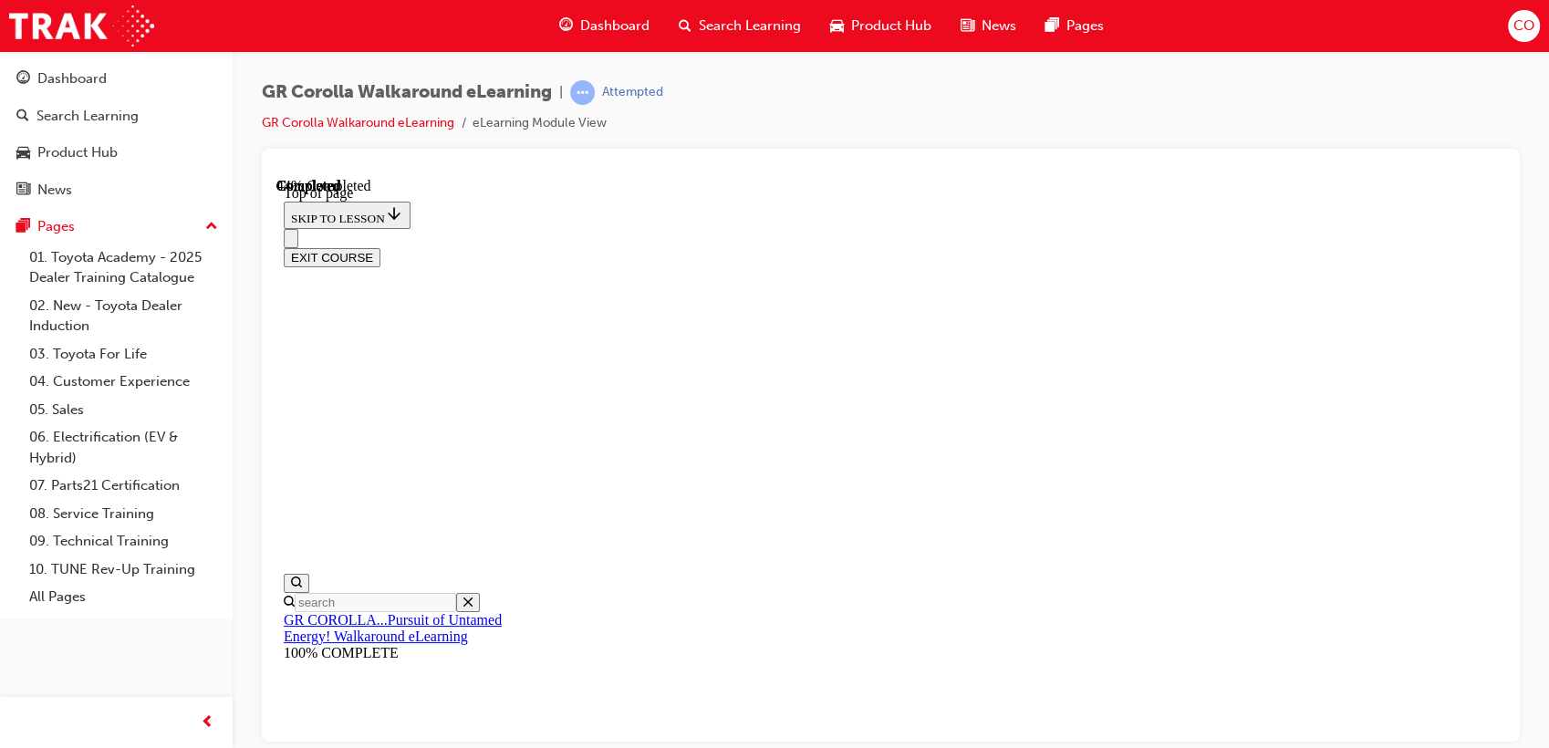
drag, startPoint x: 908, startPoint y: 336, endPoint x: 1145, endPoint y: 318, distance: 237.8
drag, startPoint x: 920, startPoint y: 474, endPoint x: 1042, endPoint y: 598, distance: 173.5
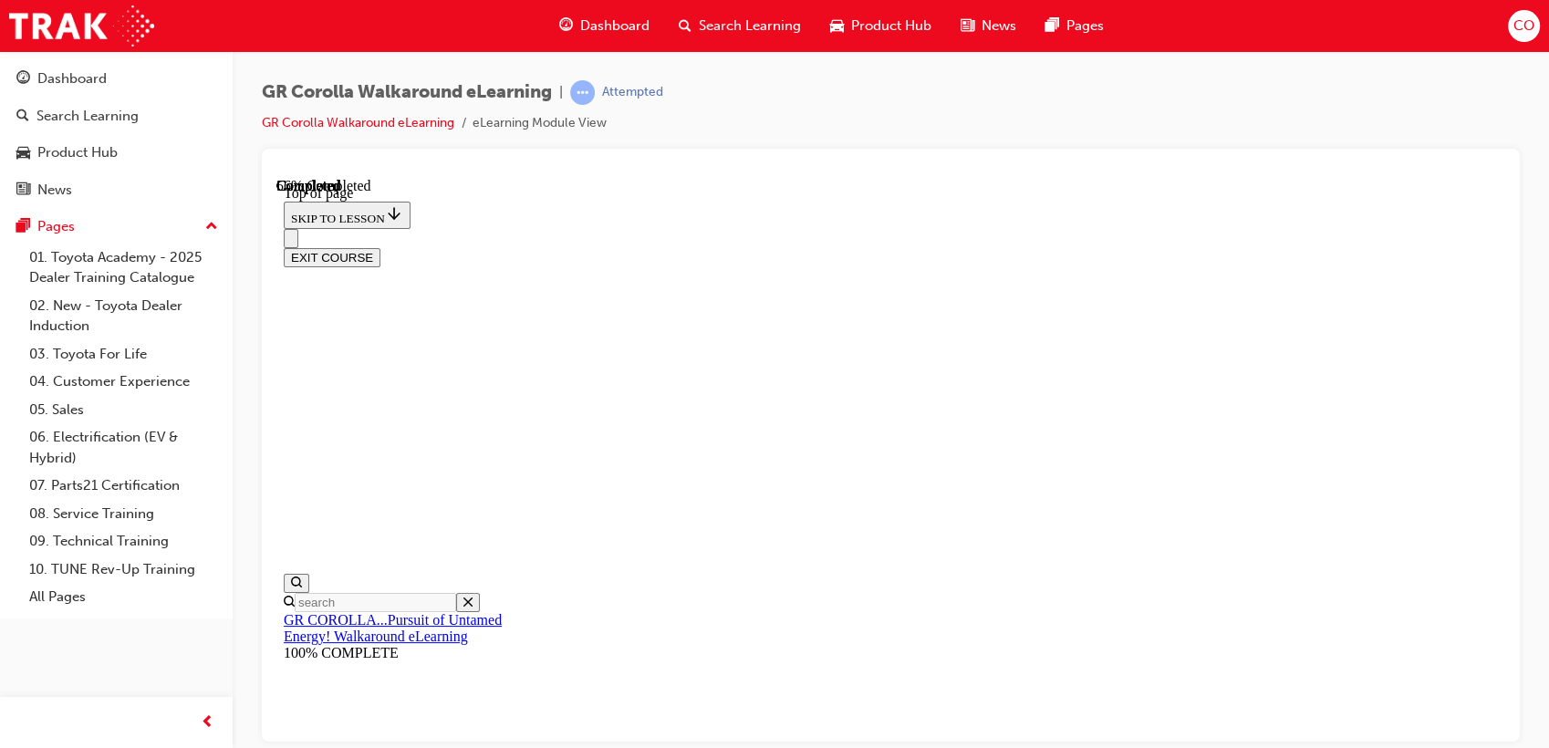
drag, startPoint x: 1263, startPoint y: 496, endPoint x: 1173, endPoint y: 486, distance: 90.8
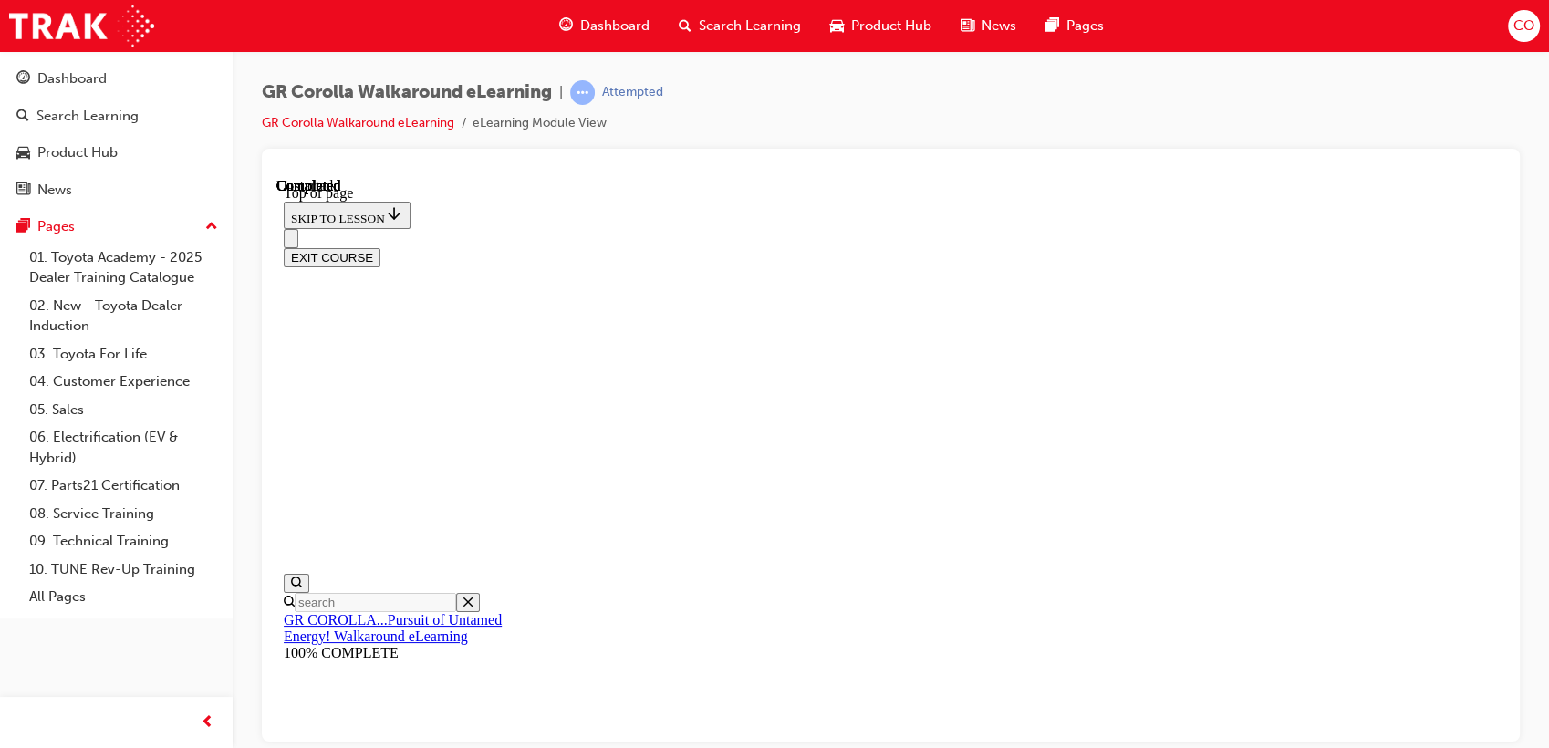
scroll to position [57, 0]
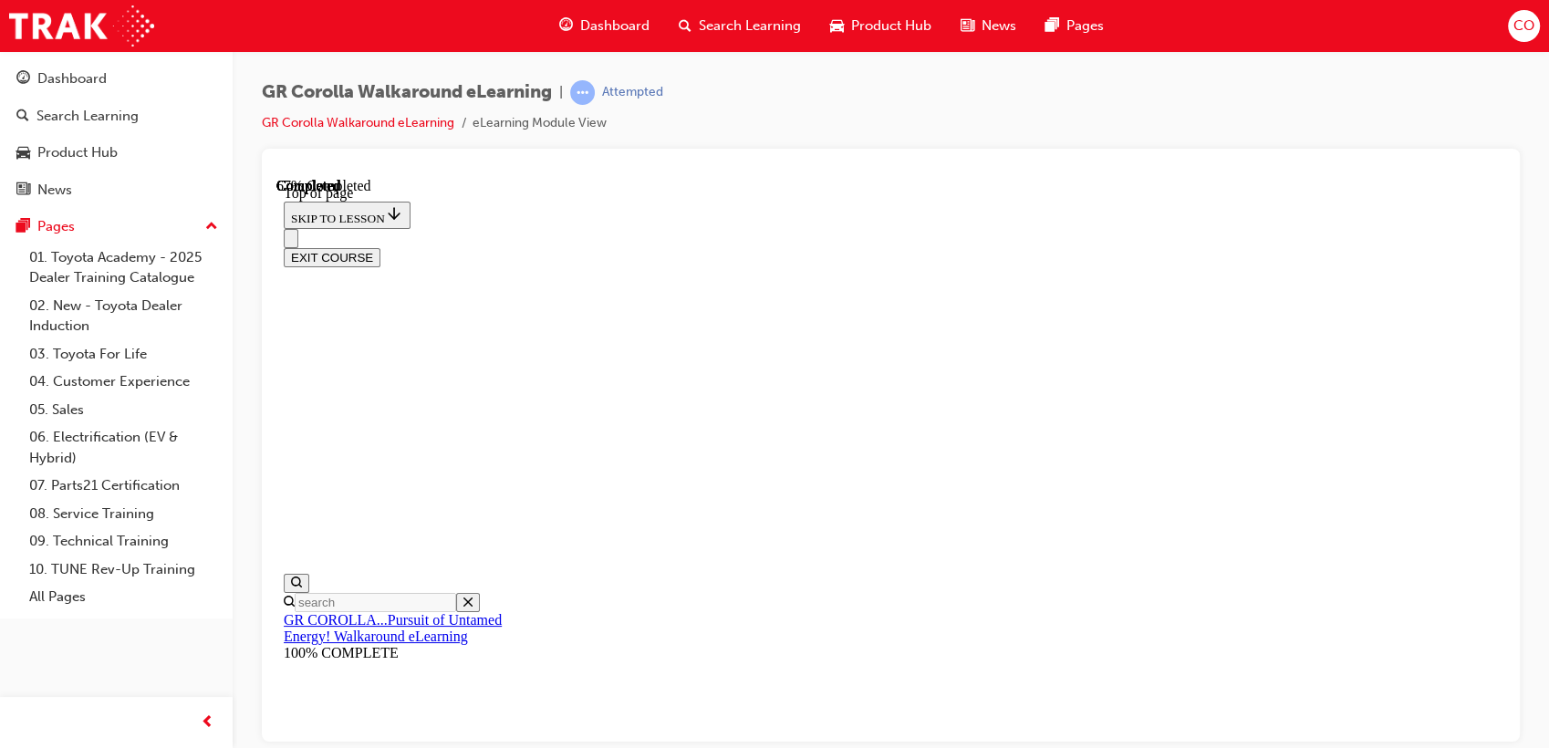
scroll to position [157, 0]
drag, startPoint x: 888, startPoint y: 506, endPoint x: 1161, endPoint y: 245, distance: 377.4
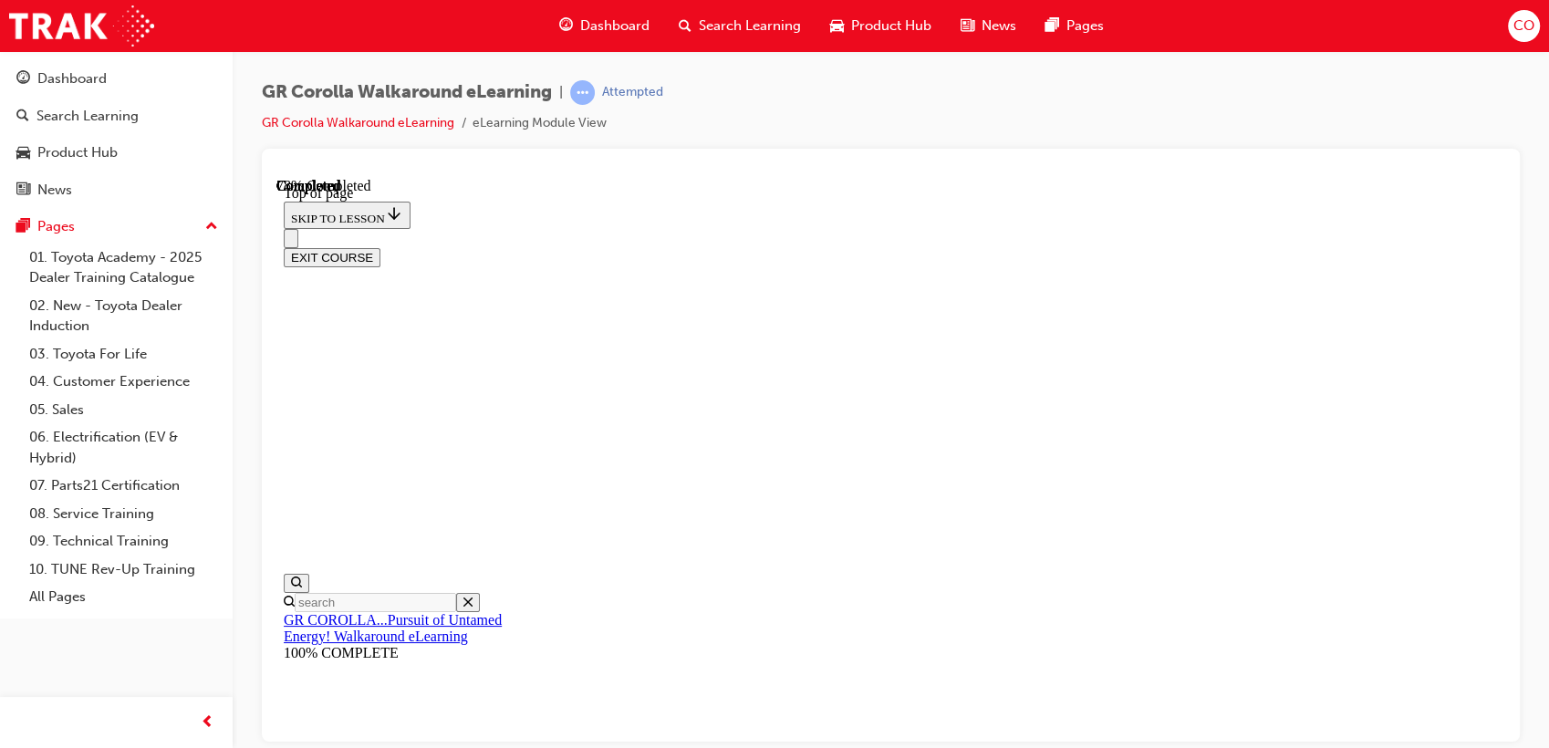
drag, startPoint x: 890, startPoint y: 383, endPoint x: 1193, endPoint y: 491, distance: 321.3
drag, startPoint x: 973, startPoint y: 368, endPoint x: 1224, endPoint y: 373, distance: 250.9
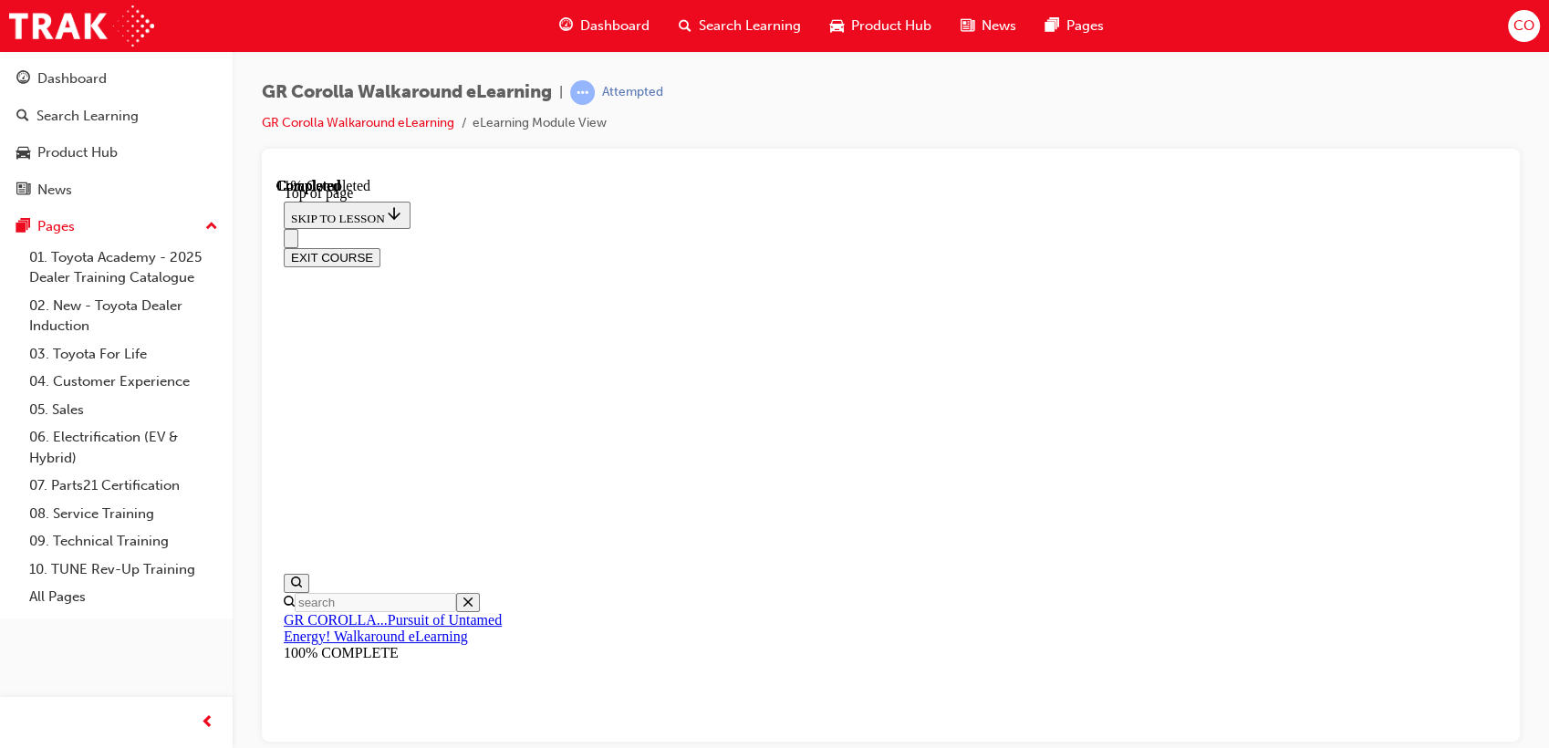
scroll to position [258, 0]
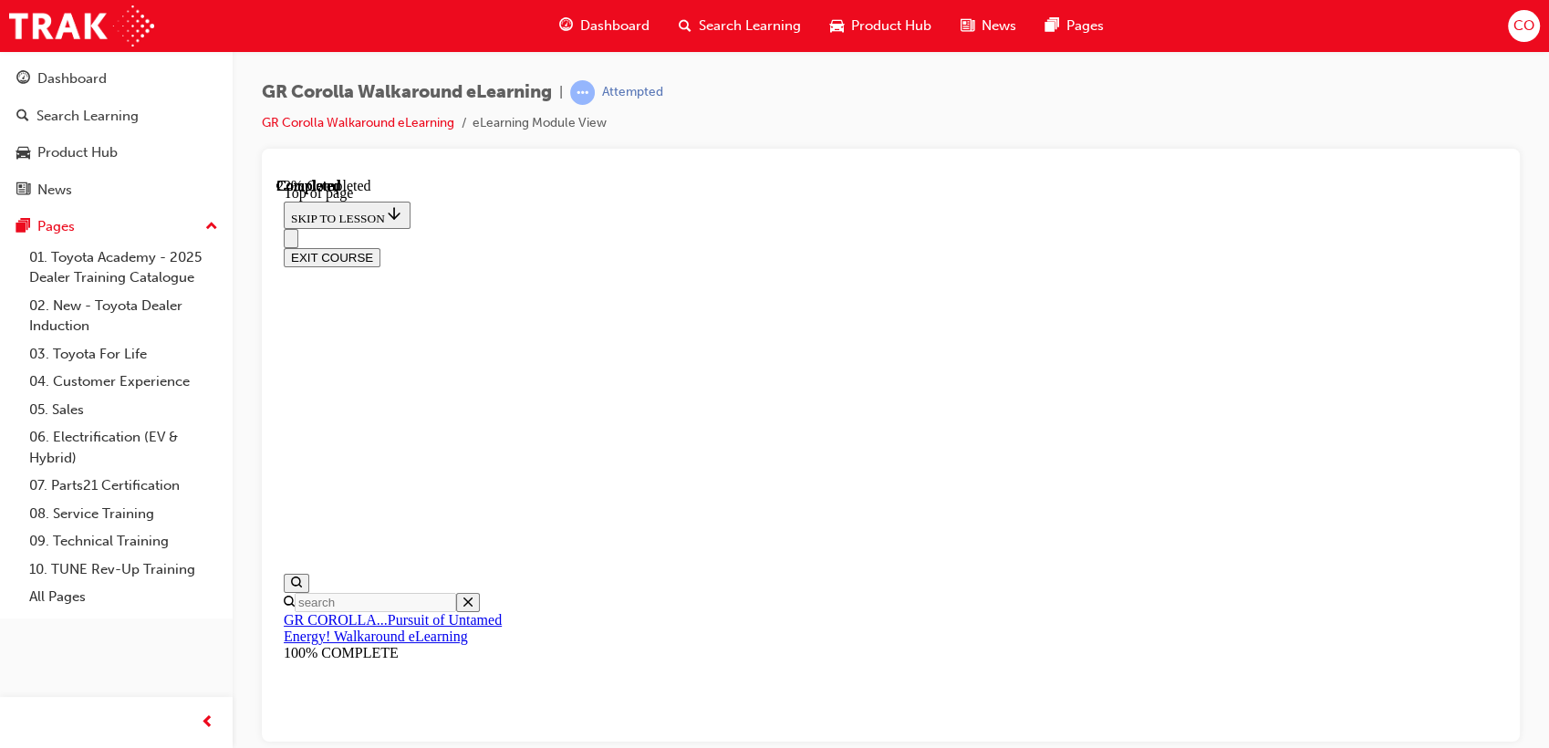
drag, startPoint x: 1047, startPoint y: 463, endPoint x: 1173, endPoint y: 434, distance: 129.2
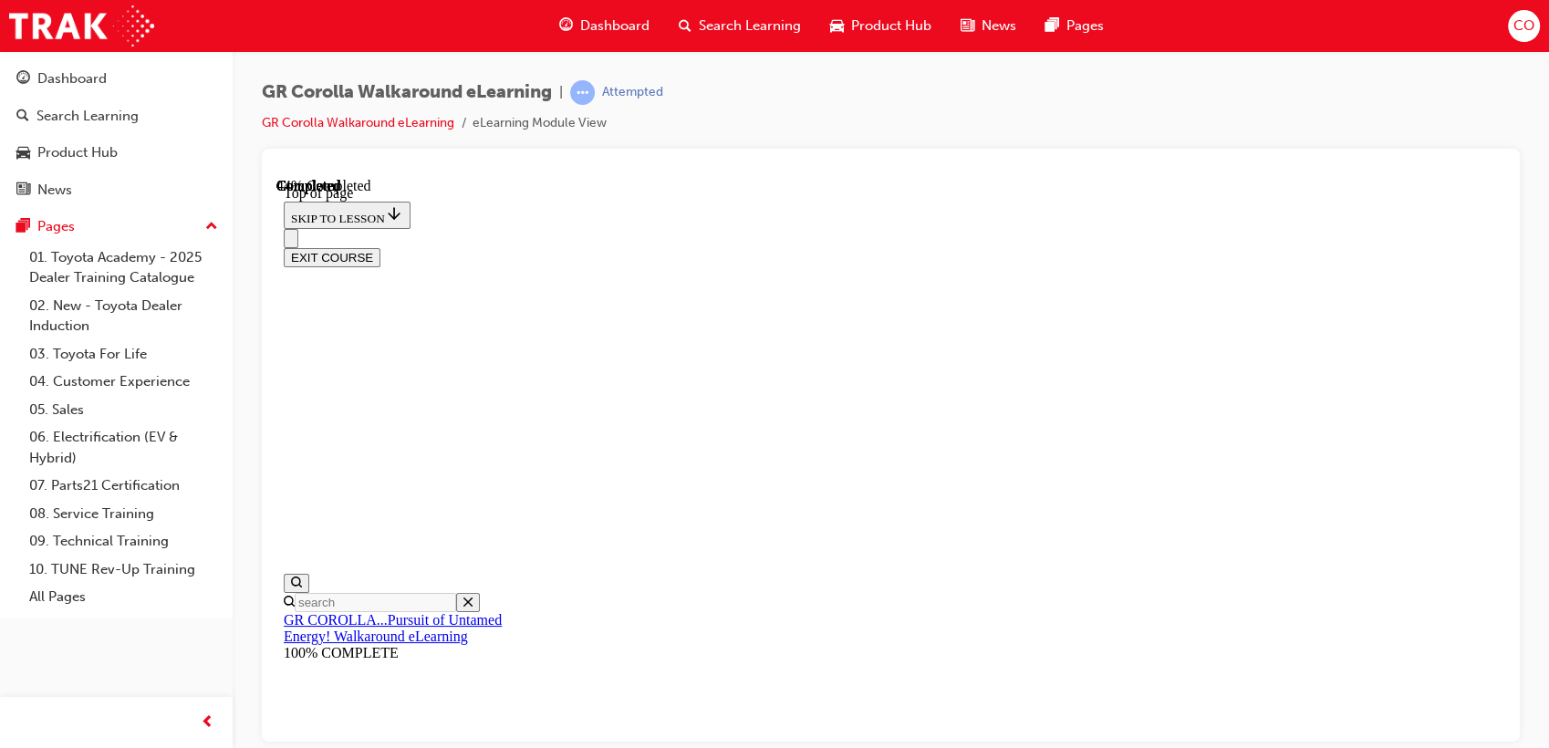
drag, startPoint x: 927, startPoint y: 566, endPoint x: 1234, endPoint y: 671, distance: 324.7
drag, startPoint x: 919, startPoint y: 573, endPoint x: 1204, endPoint y: 568, distance: 284.6
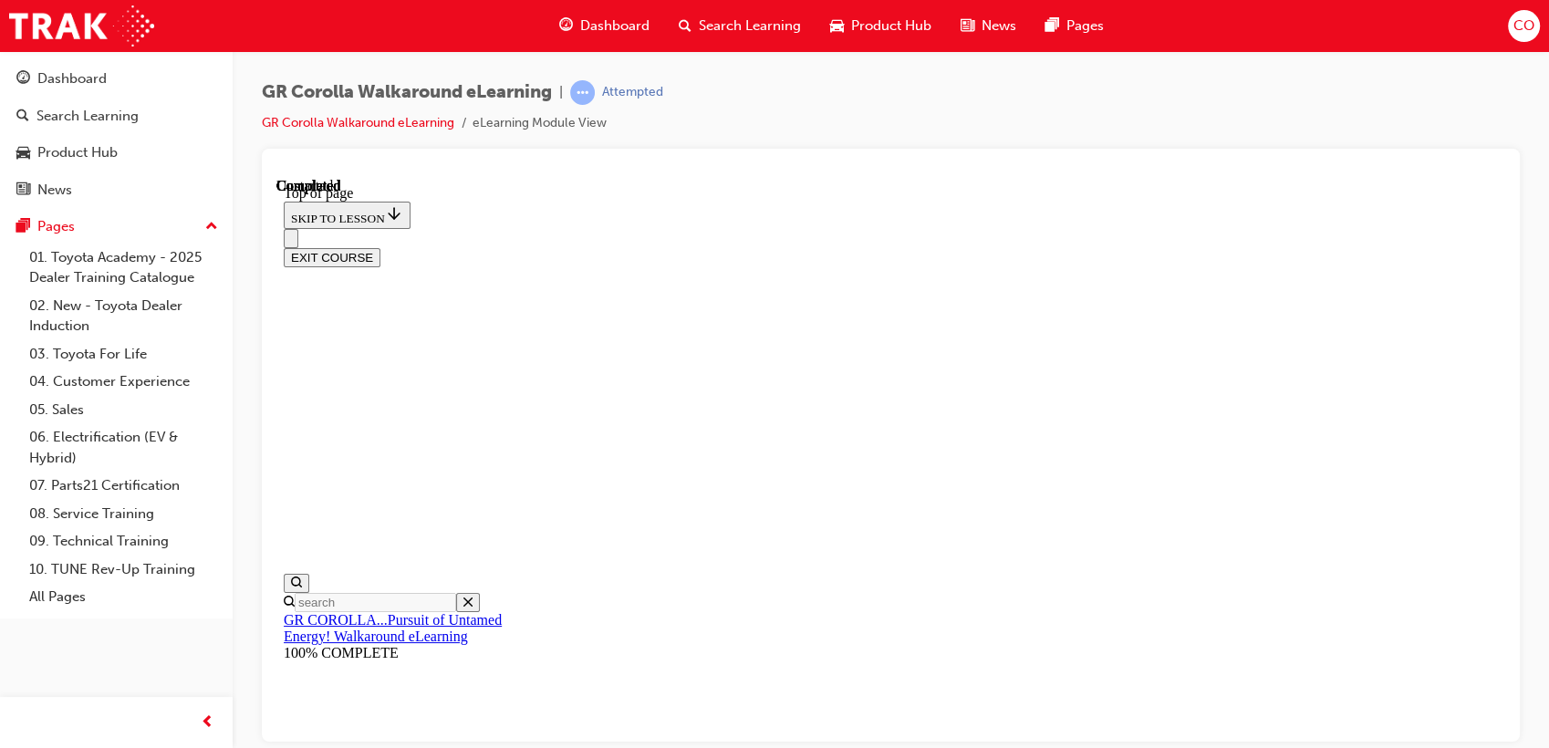
drag, startPoint x: 924, startPoint y: 238, endPoint x: 1161, endPoint y: 299, distance: 244.9
drag, startPoint x: 899, startPoint y: 432, endPoint x: 1199, endPoint y: 434, distance: 300.1
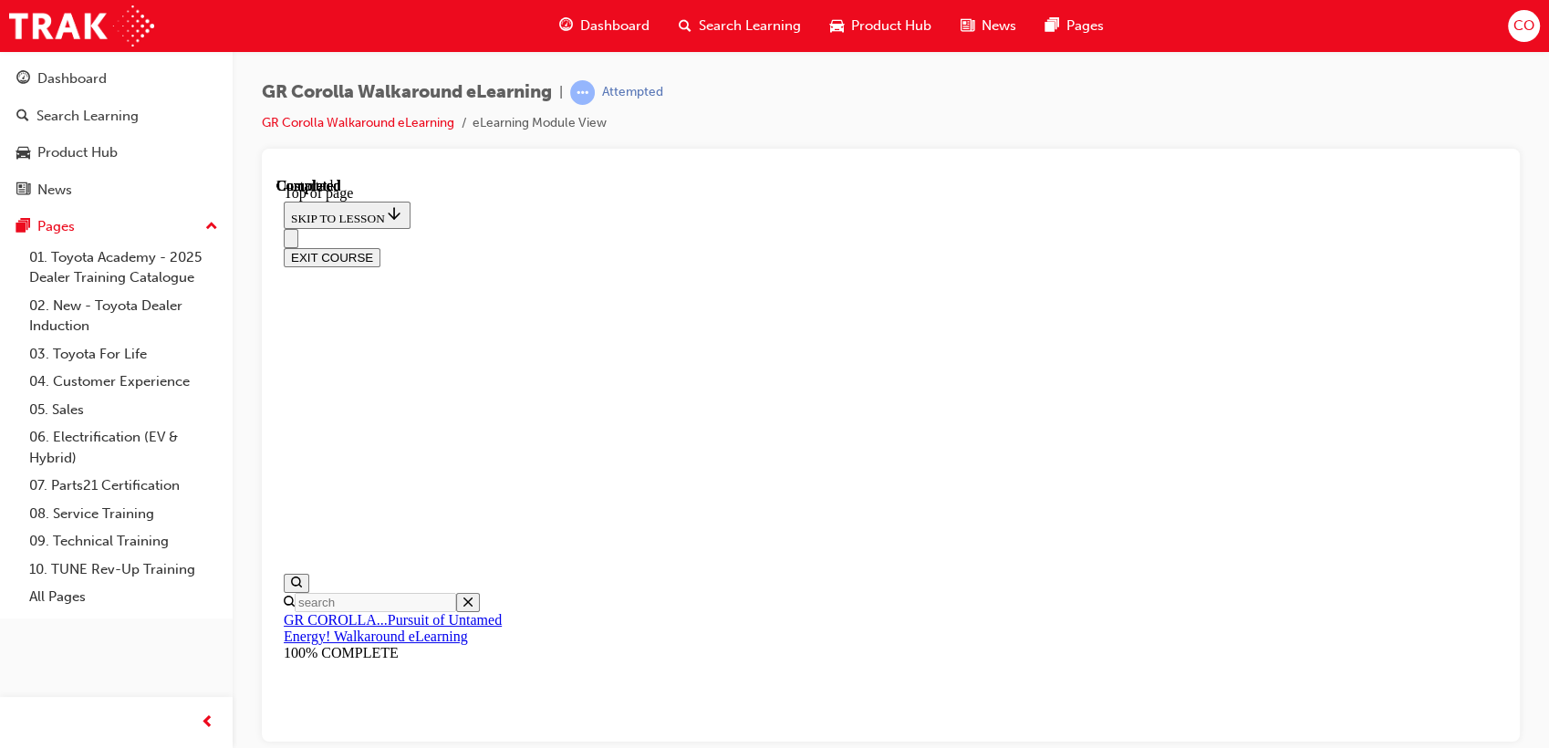
drag, startPoint x: 927, startPoint y: 539, endPoint x: 1263, endPoint y: 553, distance: 336.8
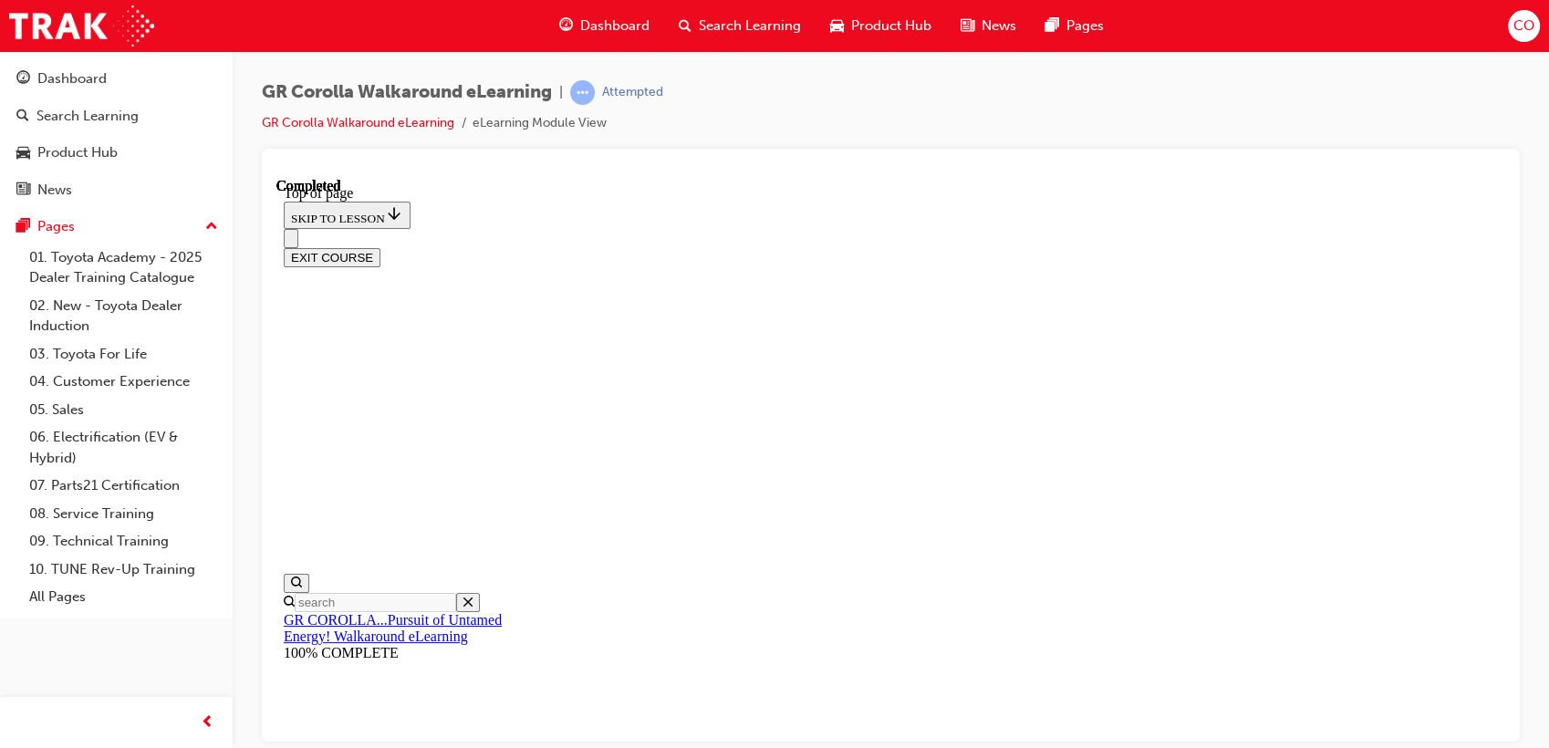
scroll to position [358, 0]
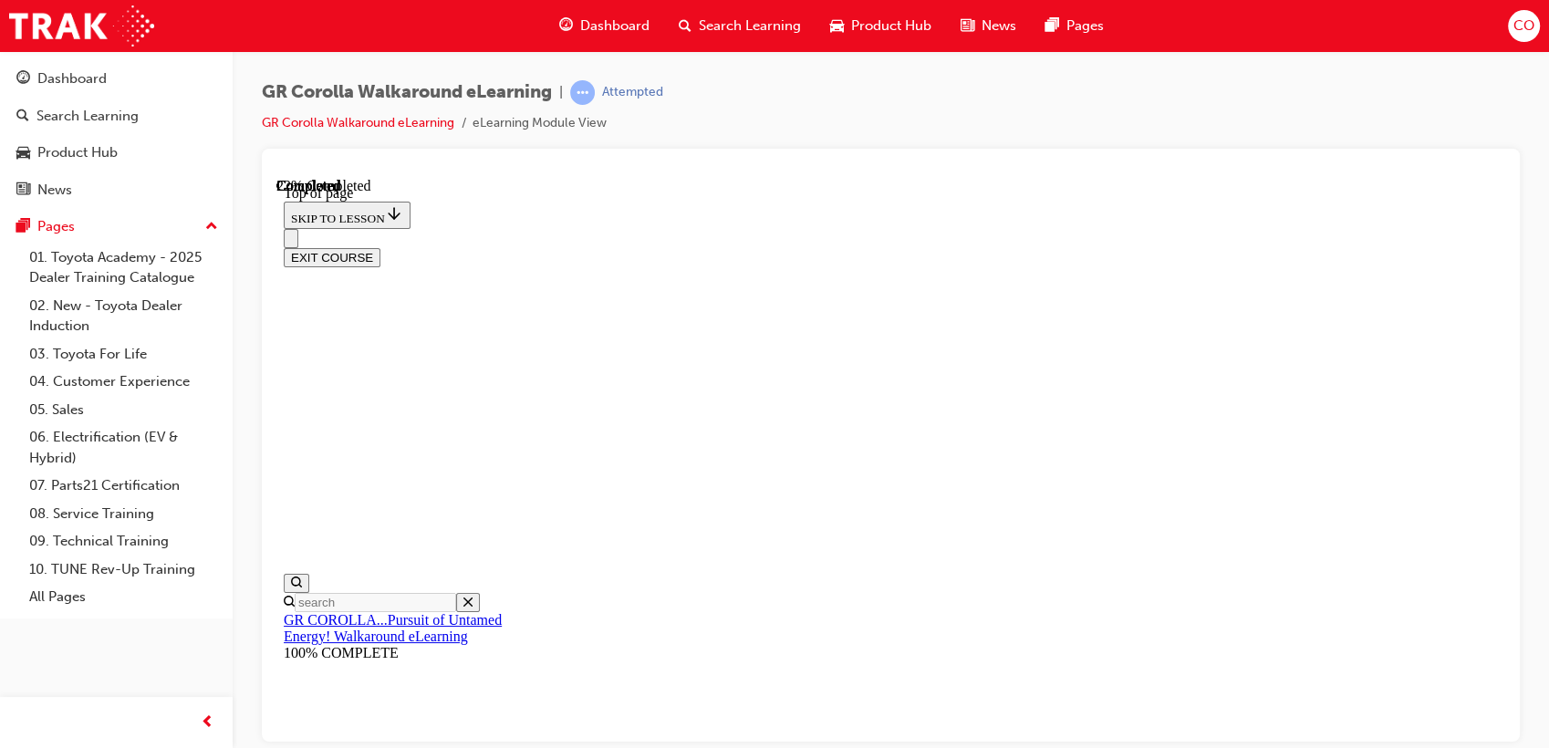
scroll to position [258, 0]
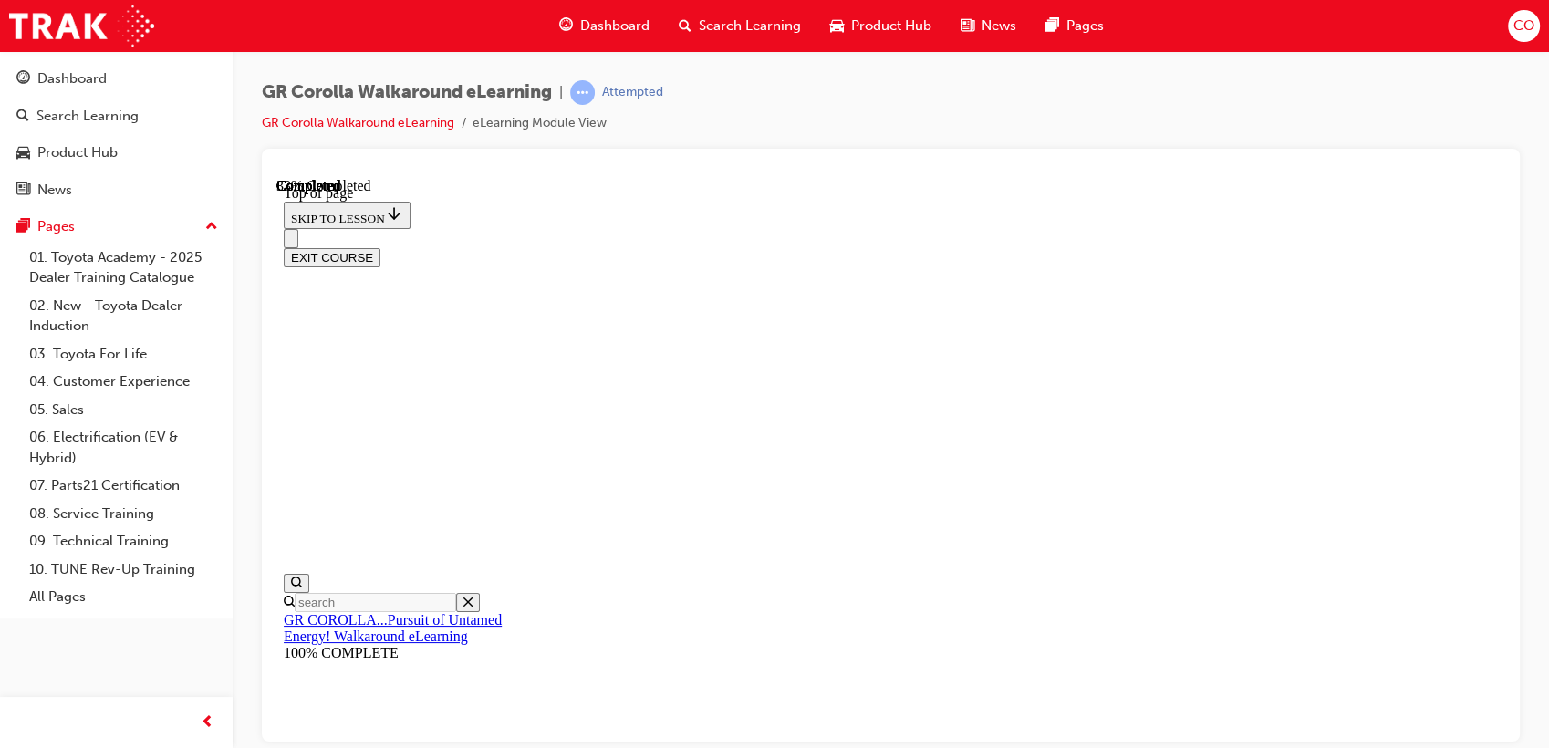
drag, startPoint x: 939, startPoint y: 499, endPoint x: 1209, endPoint y: 322, distance: 322.8
drag, startPoint x: 917, startPoint y: 451, endPoint x: 1205, endPoint y: 591, distance: 320.2
drag, startPoint x: 1073, startPoint y: 461, endPoint x: 1204, endPoint y: 461, distance: 131.3
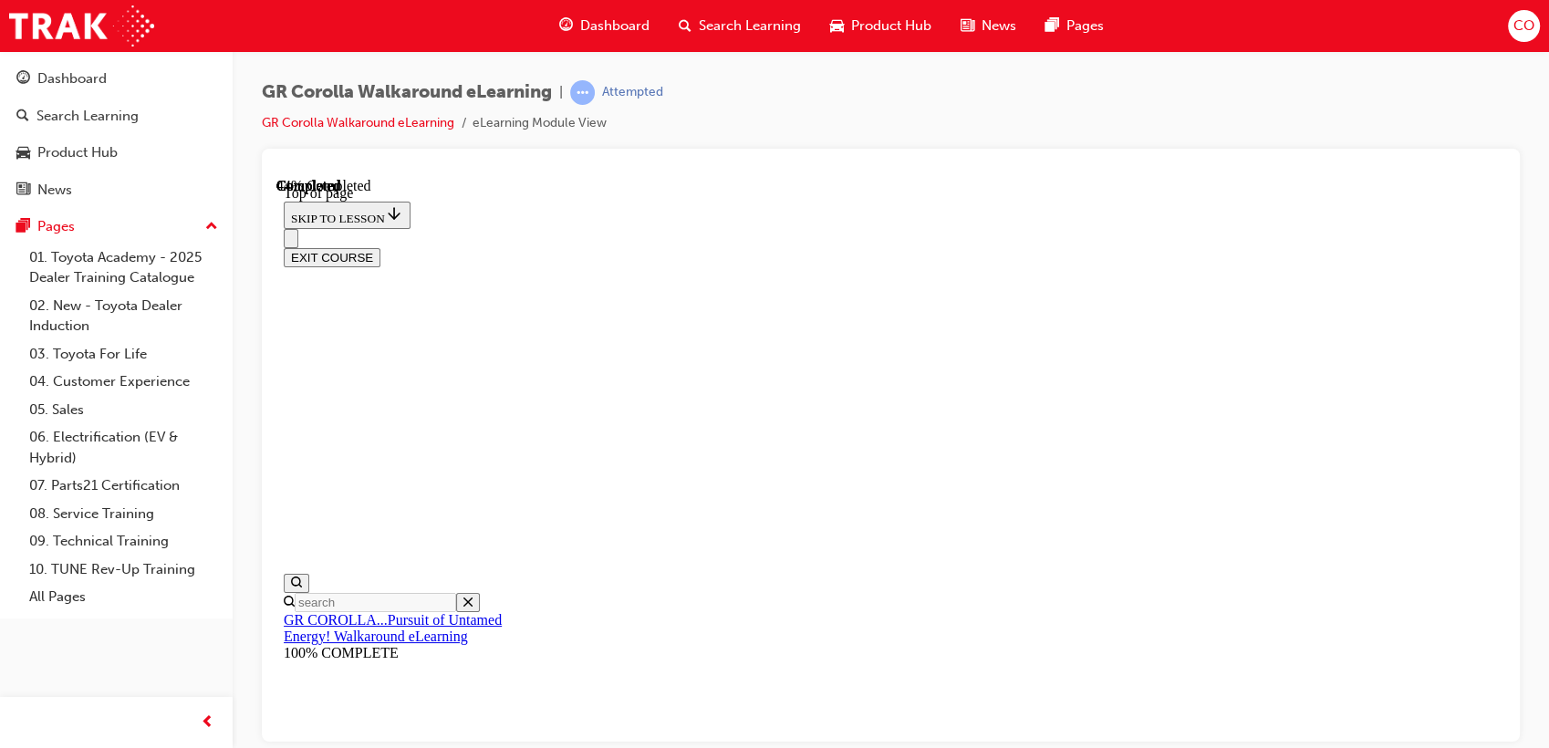
scroll to position [359, 0]
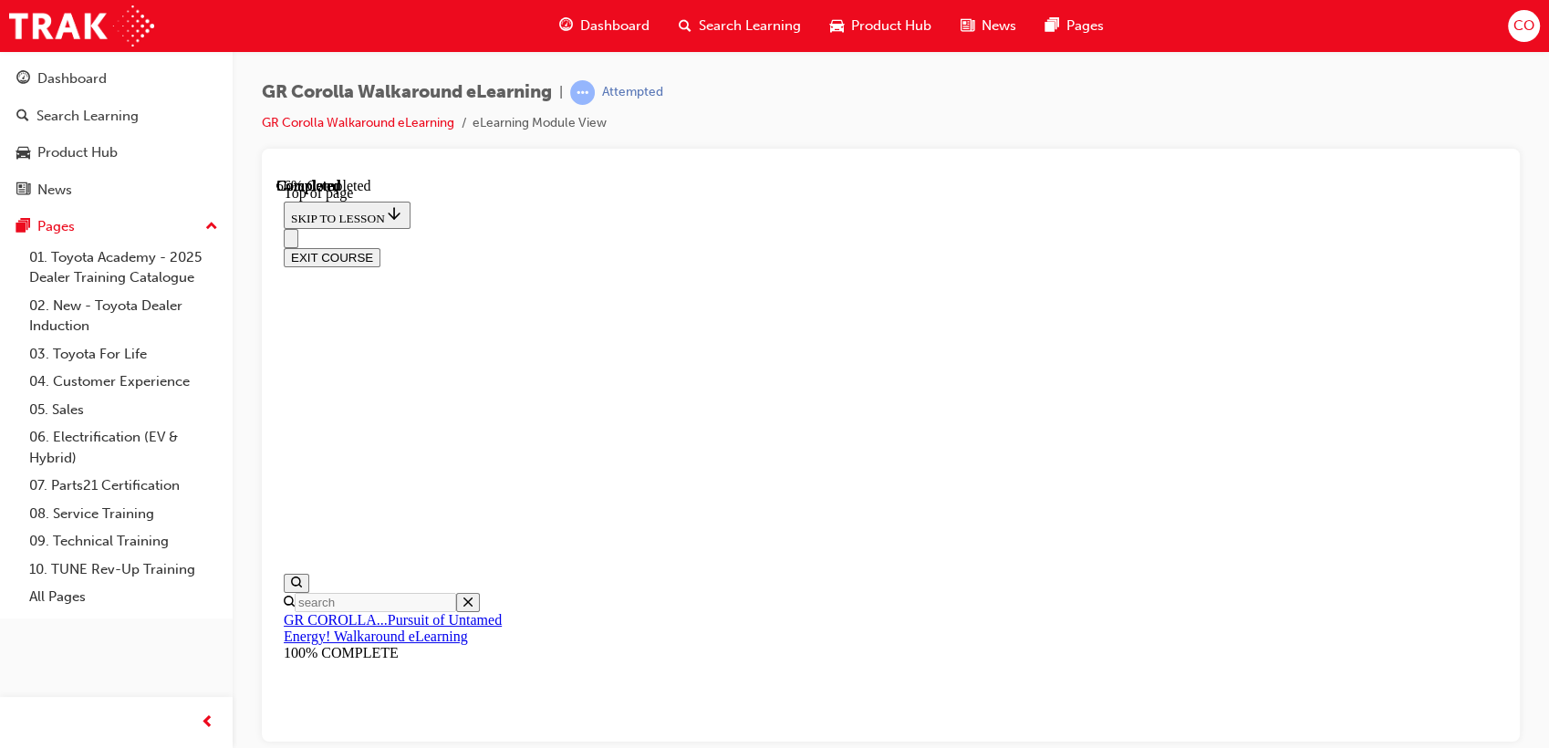
drag, startPoint x: 868, startPoint y: 519, endPoint x: 922, endPoint y: 605, distance: 101.2
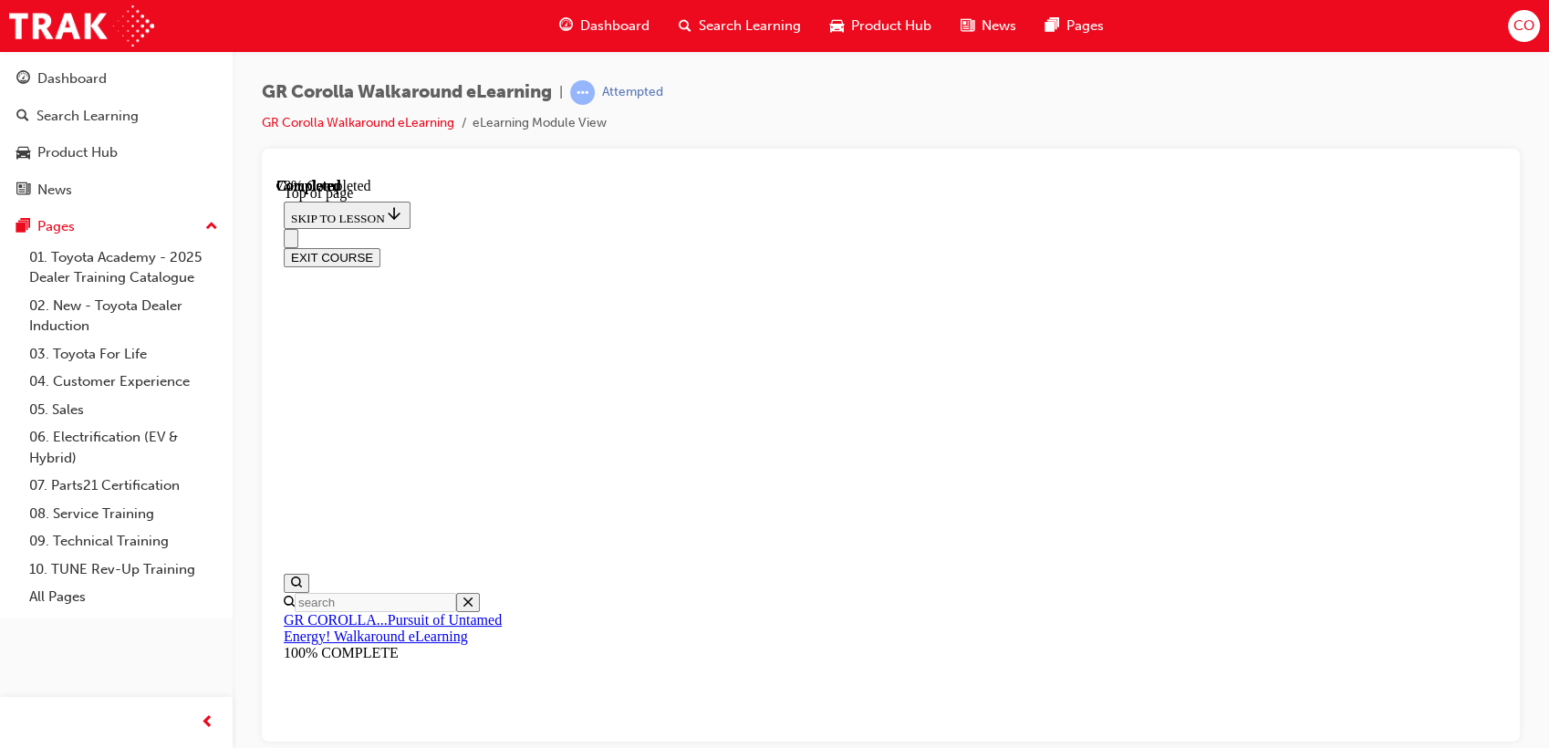
drag, startPoint x: 942, startPoint y: 619, endPoint x: 969, endPoint y: 656, distance: 45.1
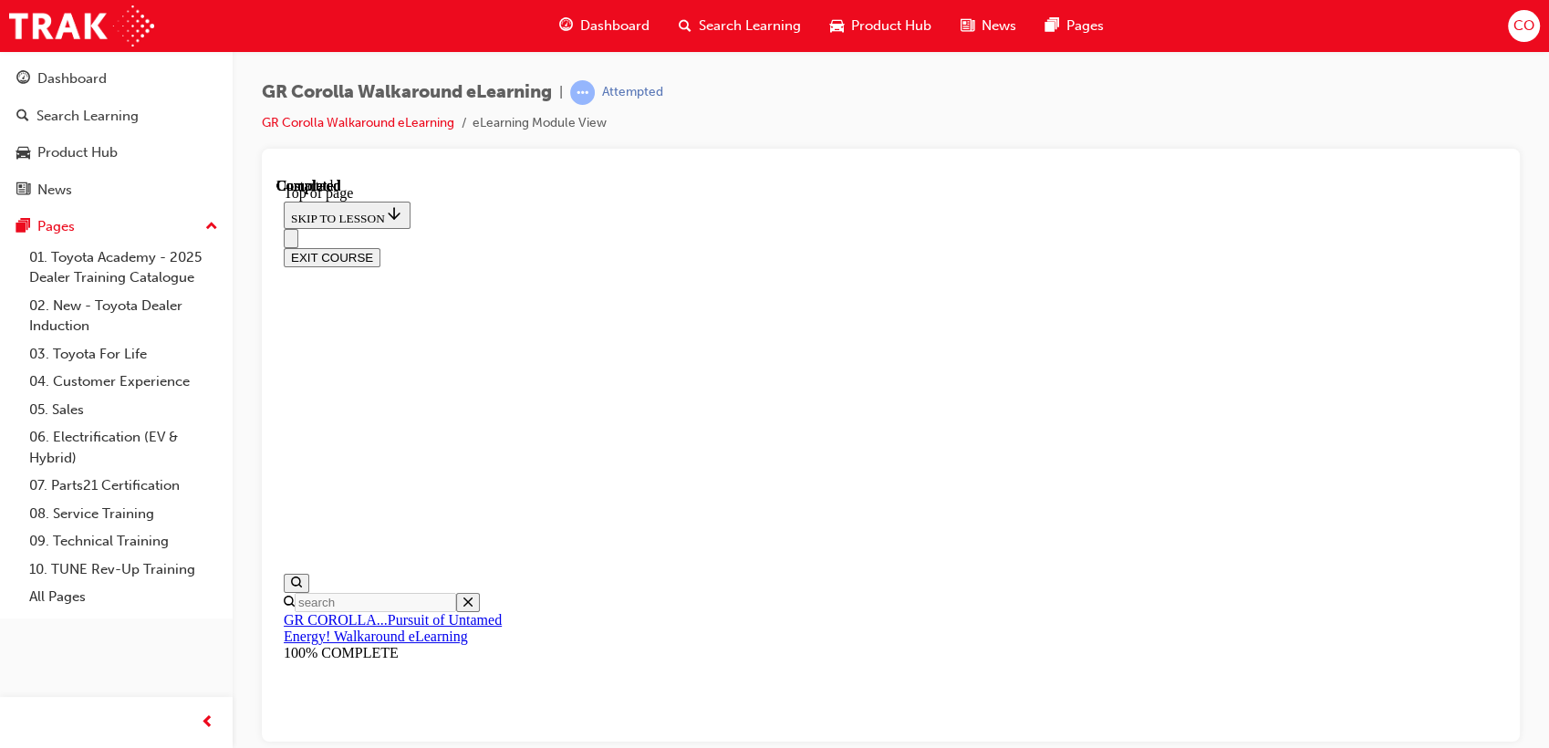
scroll to position [258, 0]
drag, startPoint x: 913, startPoint y: 529, endPoint x: 900, endPoint y: 602, distance: 74.1
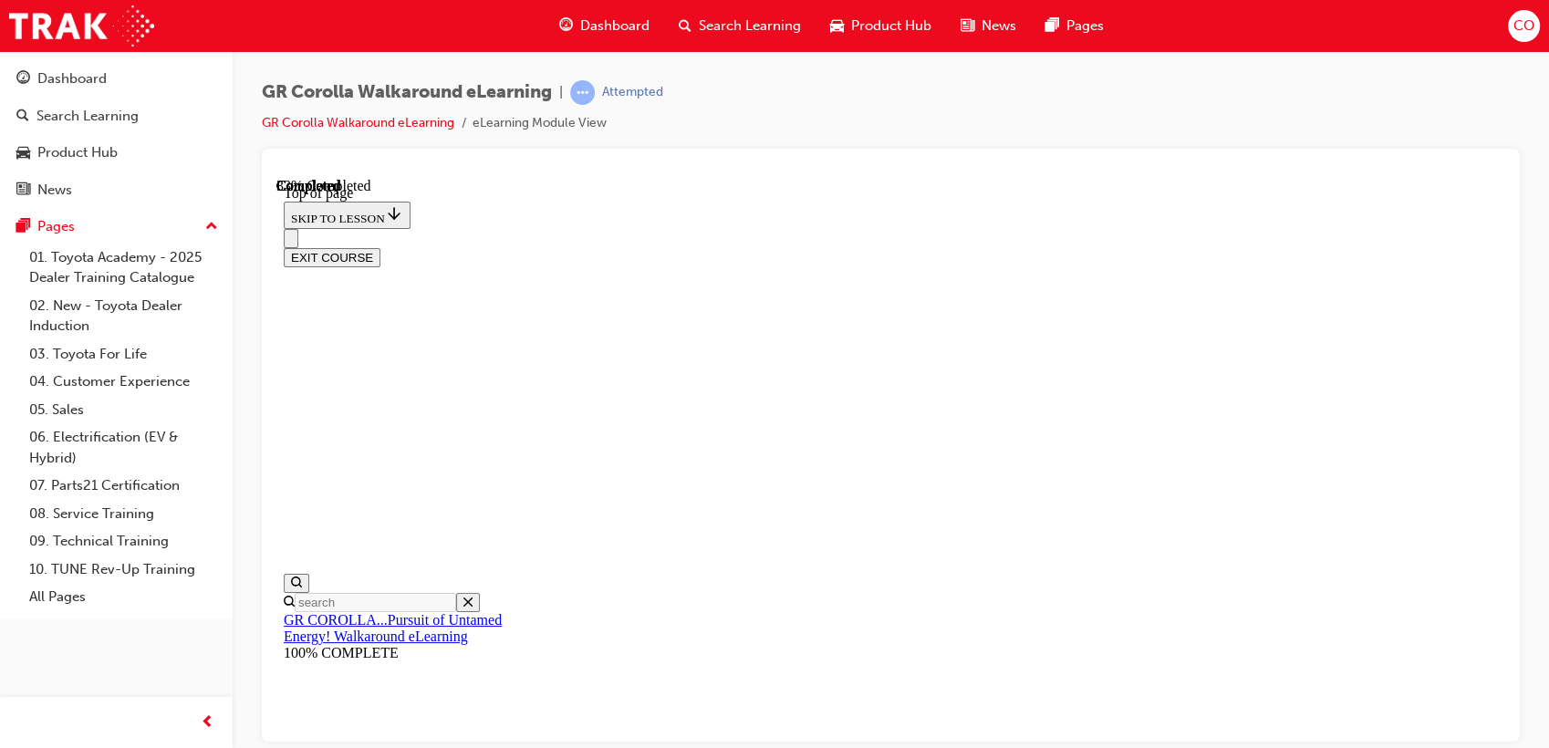
scroll to position [432, 0]
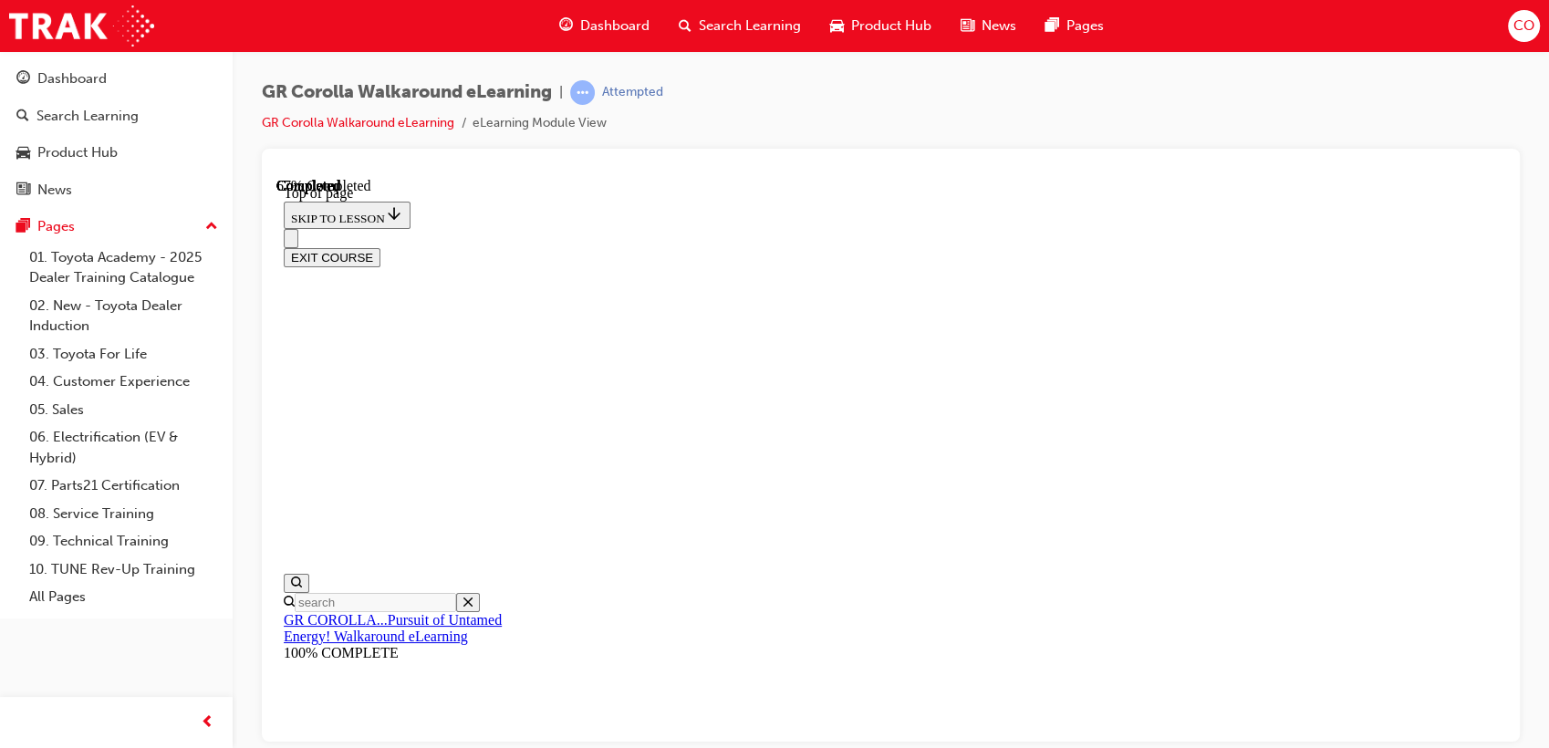
drag, startPoint x: 908, startPoint y: 585, endPoint x: 1182, endPoint y: 423, distance: 317.7
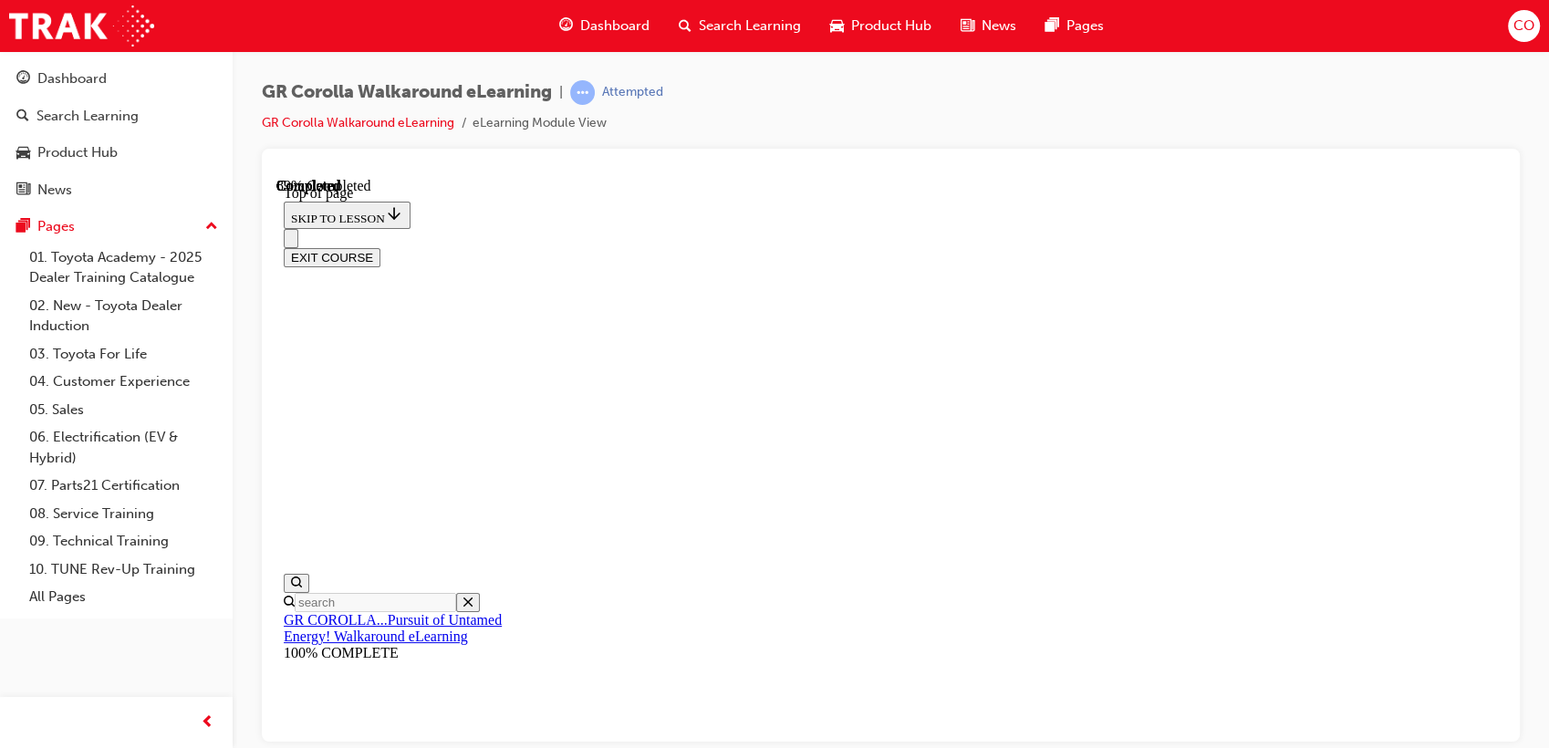
scroll to position [461, 0]
drag, startPoint x: 884, startPoint y: 361, endPoint x: 1145, endPoint y: 372, distance: 261.1
drag, startPoint x: 878, startPoint y: 496, endPoint x: 1260, endPoint y: 515, distance: 382.6
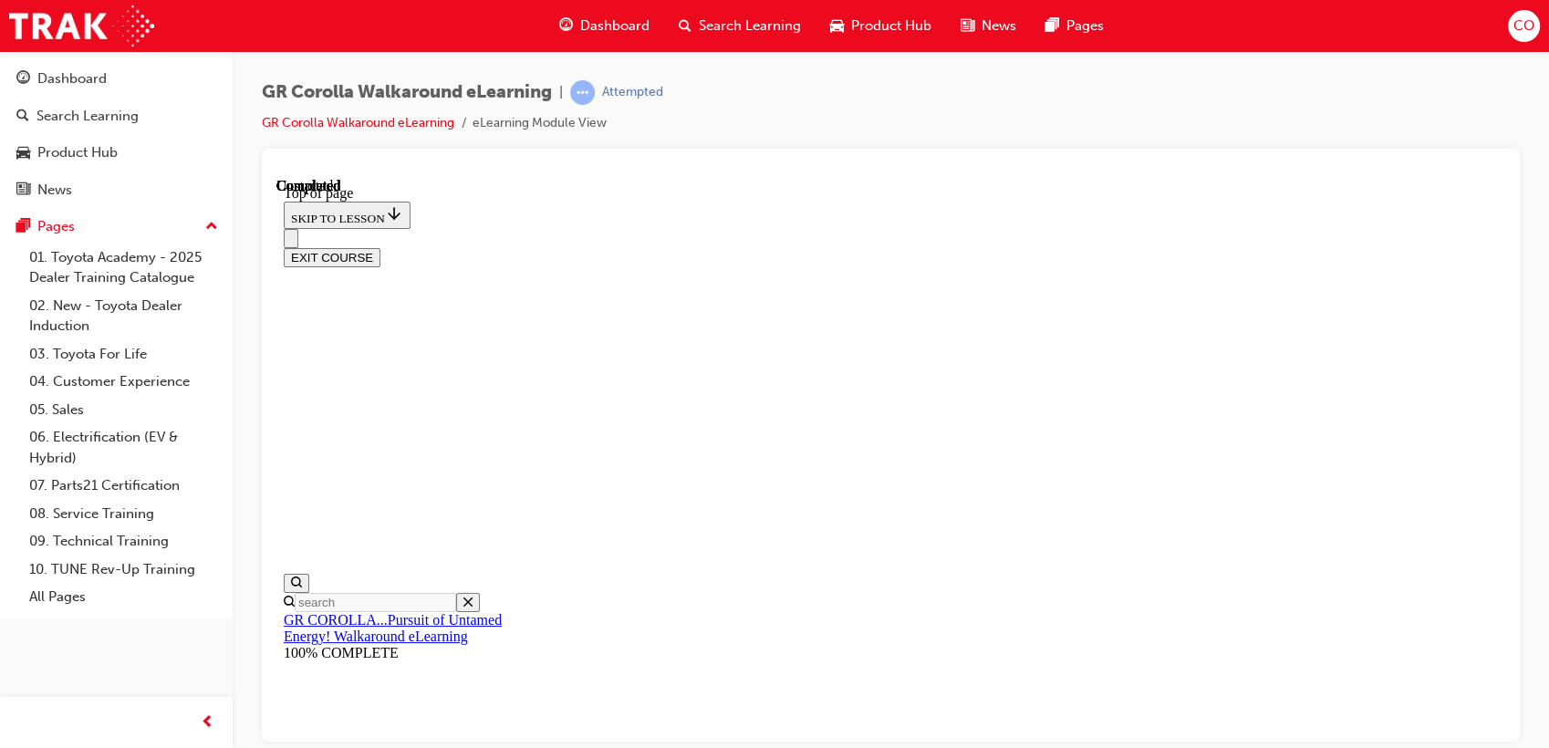
drag, startPoint x: 1019, startPoint y: 394, endPoint x: 1127, endPoint y: 387, distance: 108.8
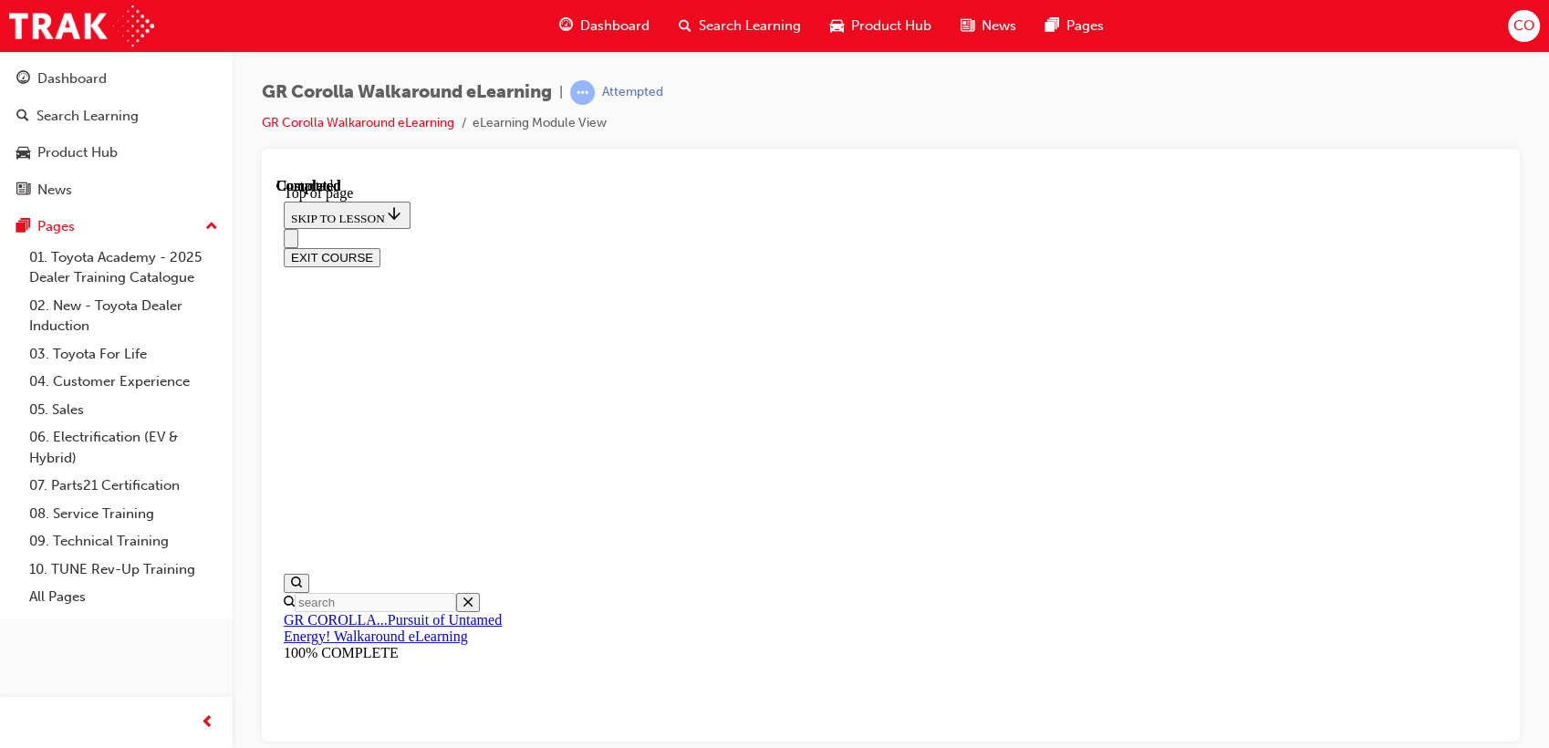
drag, startPoint x: 885, startPoint y: 548, endPoint x: 1200, endPoint y: 477, distance: 323.5
drag, startPoint x: 965, startPoint y: 590, endPoint x: 1154, endPoint y: 570, distance: 189.8
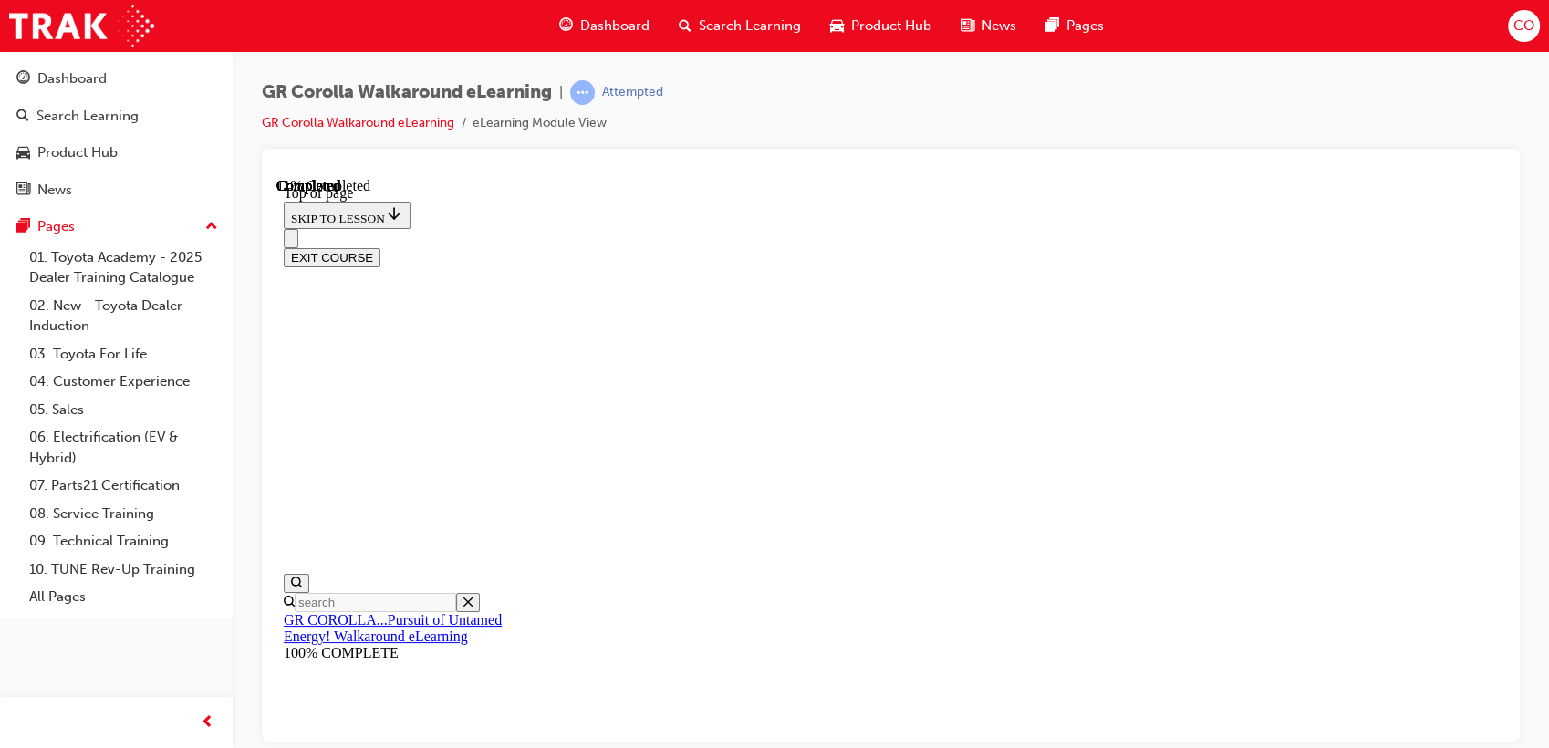
scroll to position [258, 0]
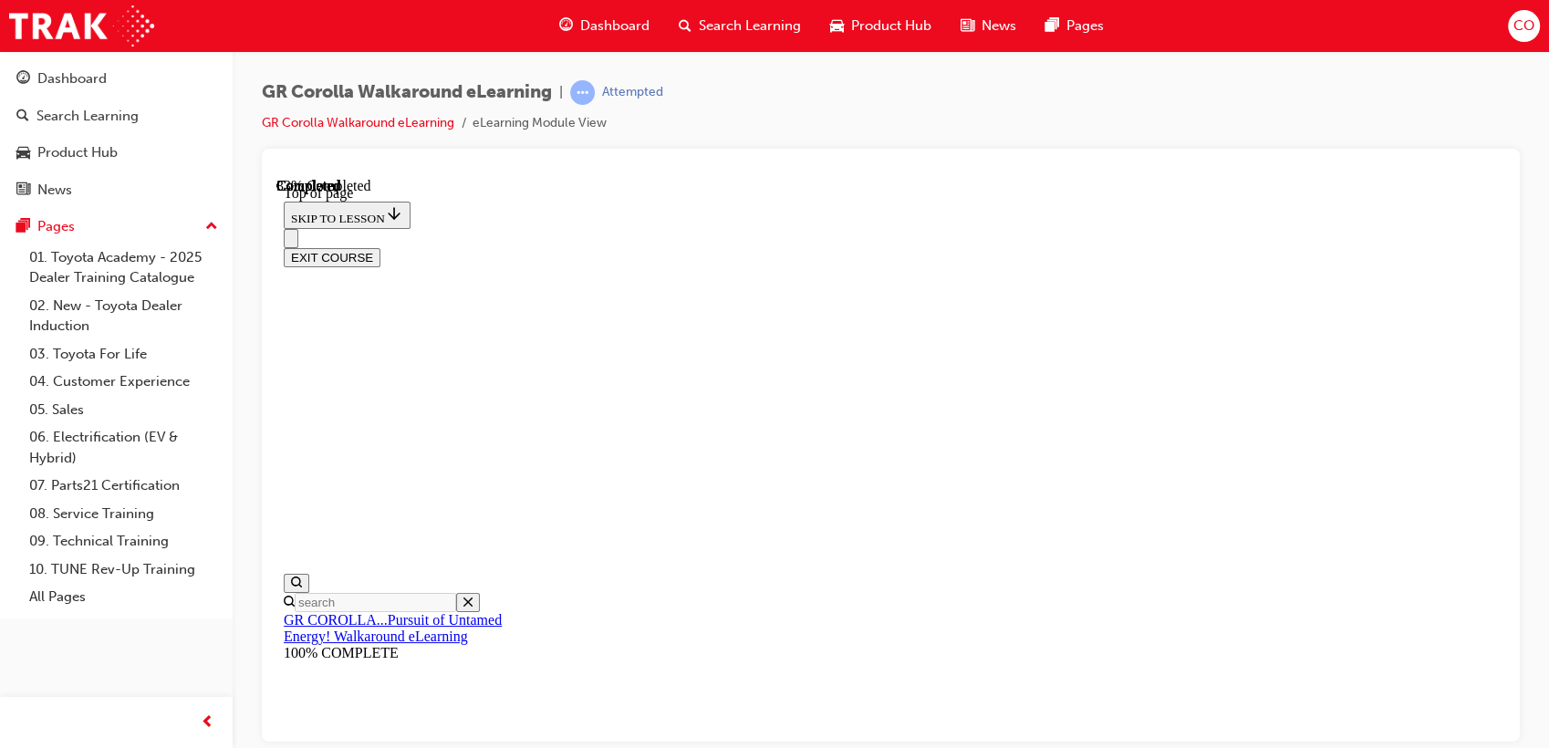
scroll to position [258, 0]
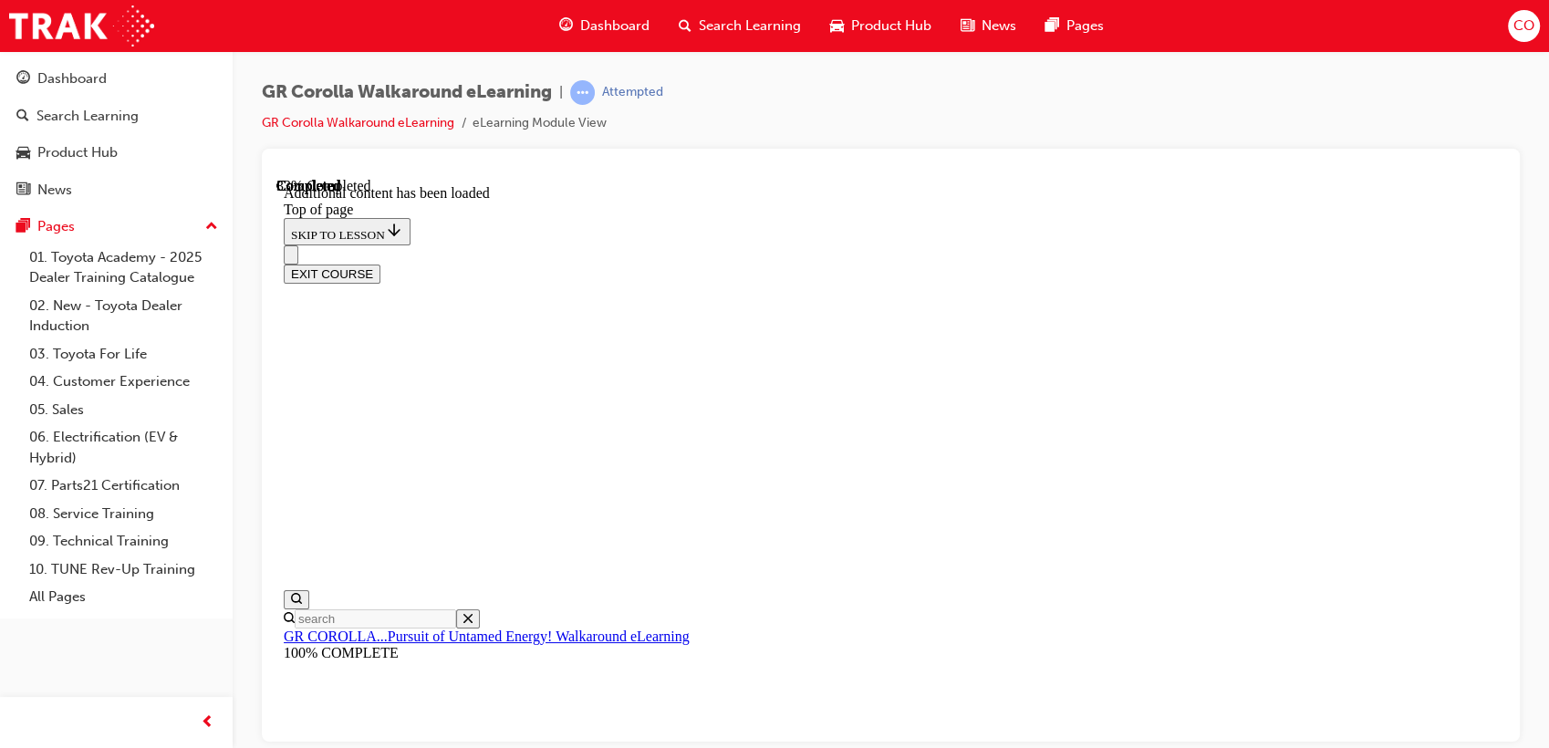
scroll to position [57, 0]
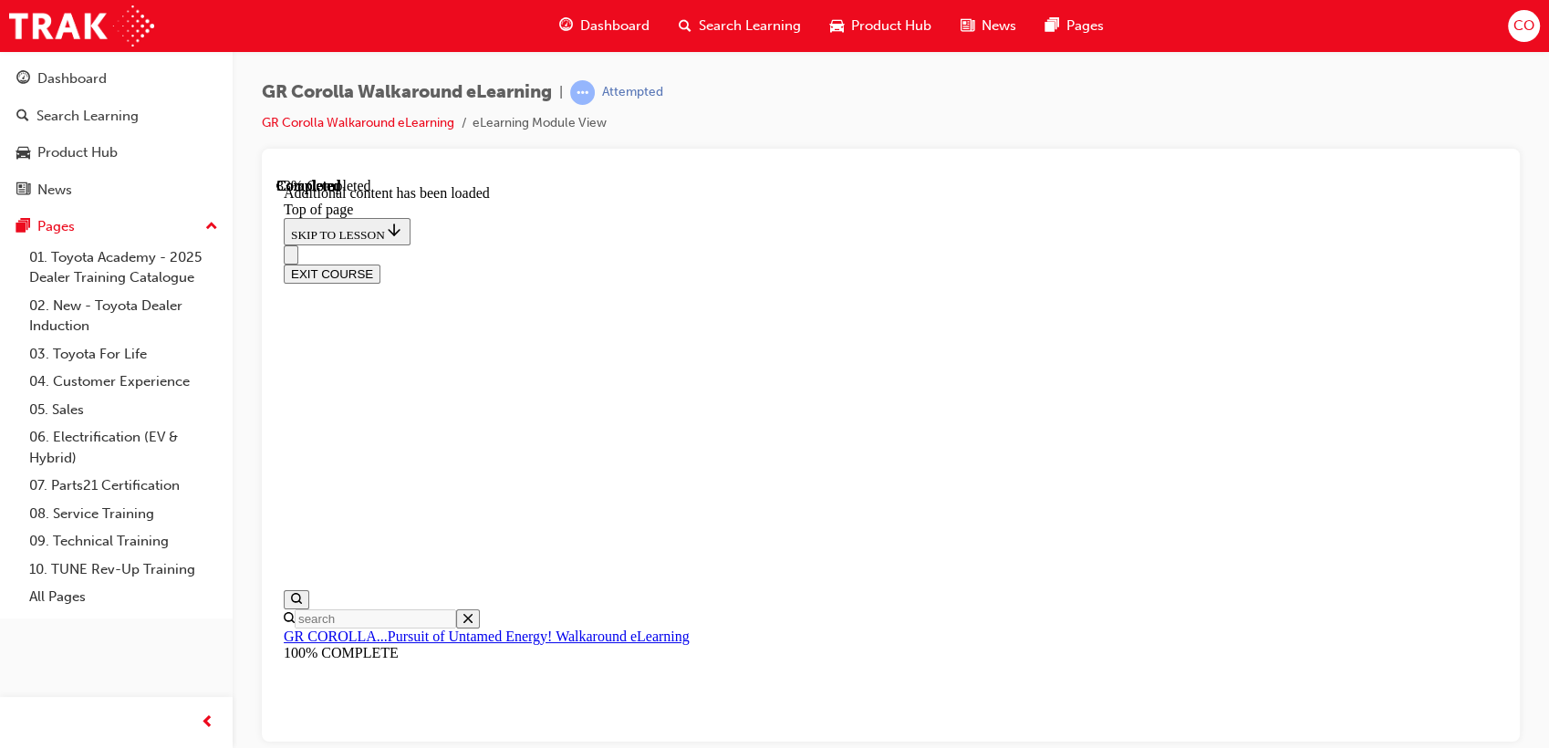
scroll to position [514, 0]
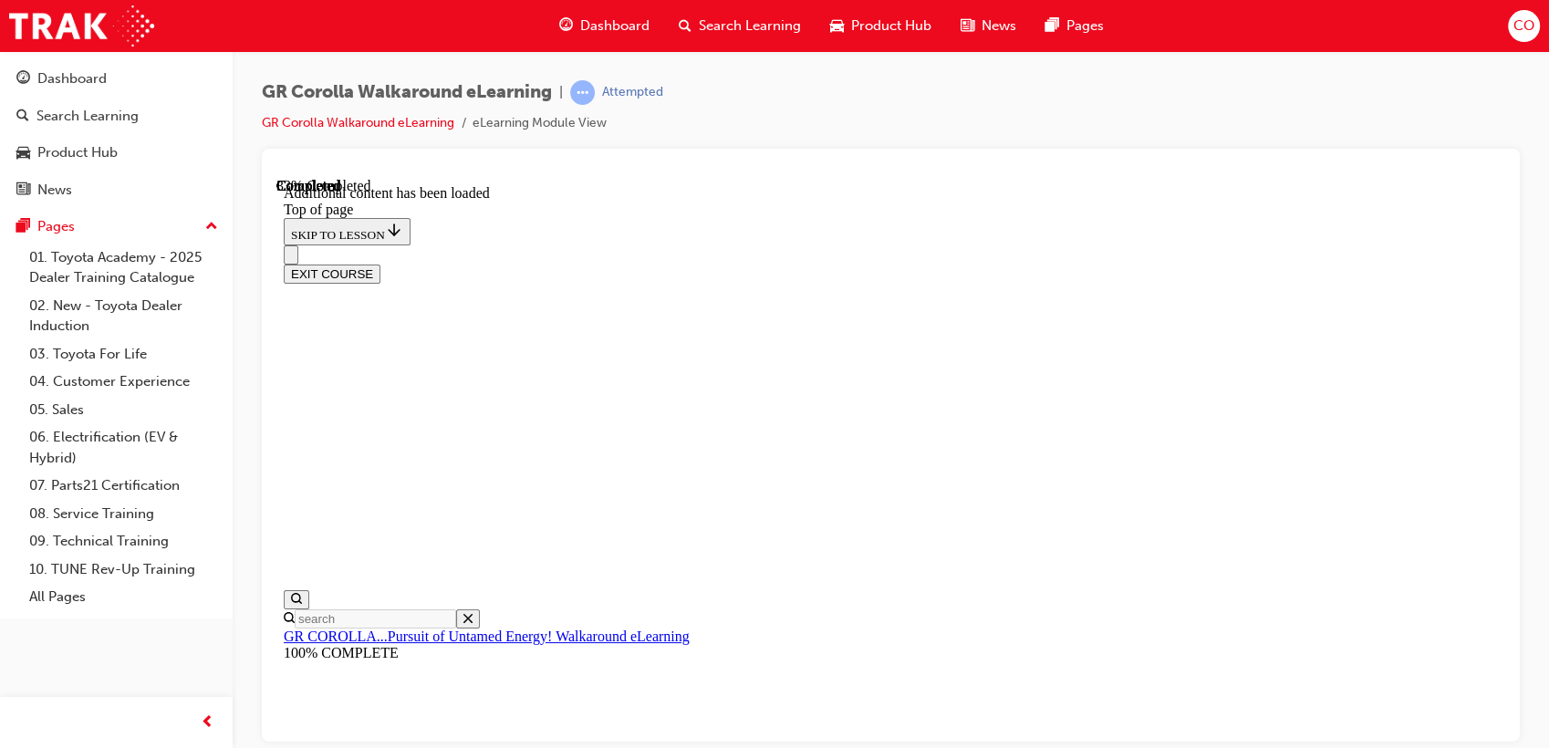
scroll to position [717, 0]
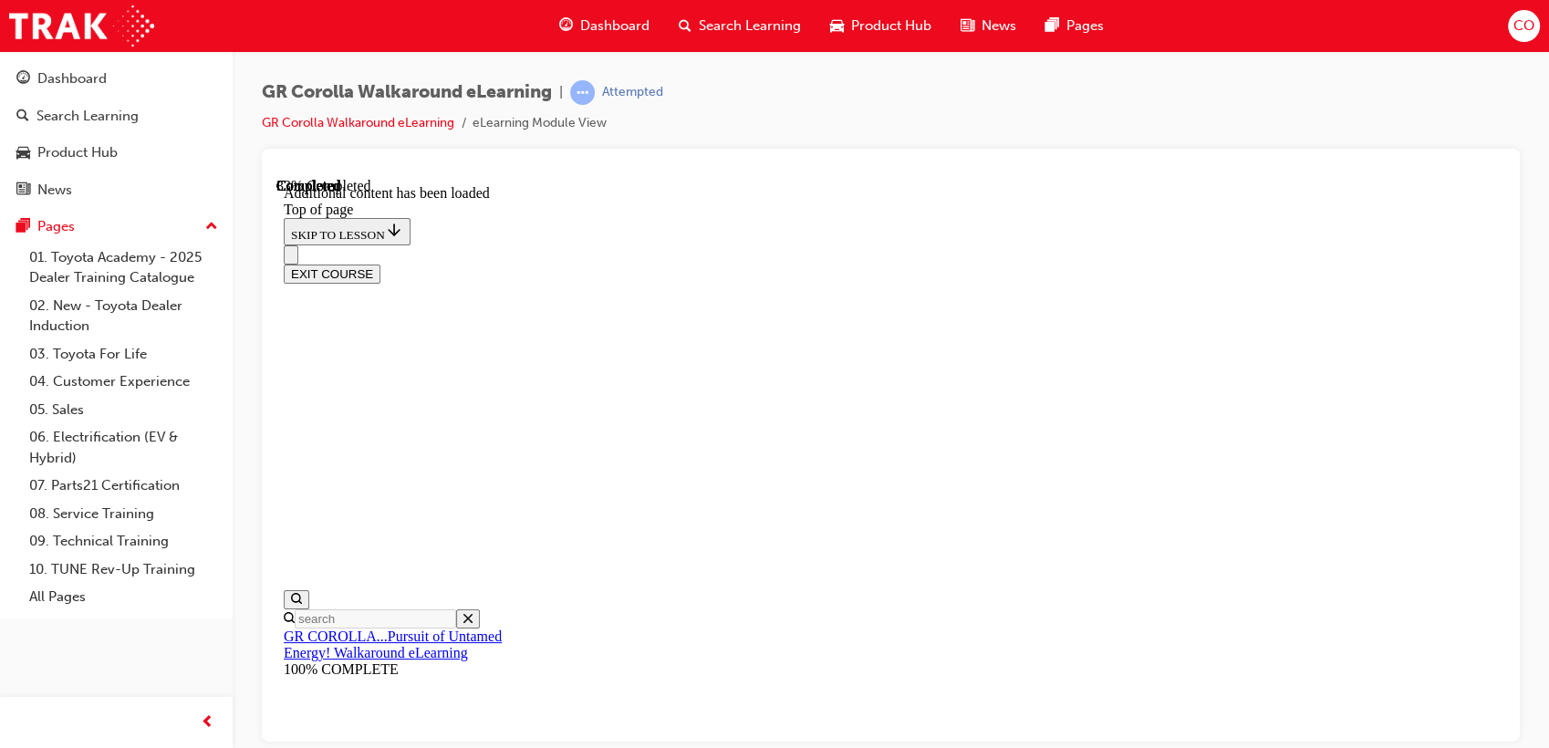
scroll to position [259, 0]
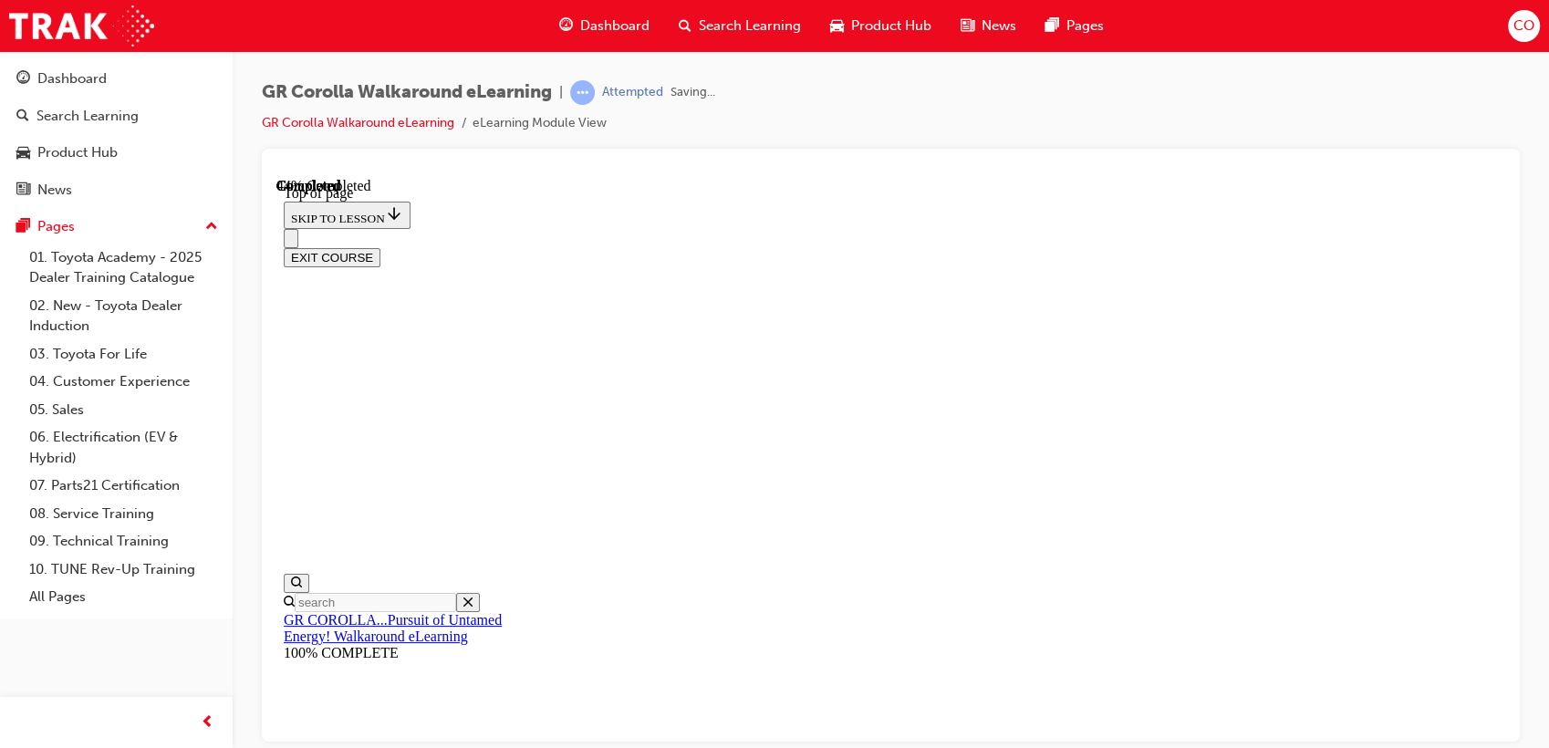
scroll to position [368, 0]
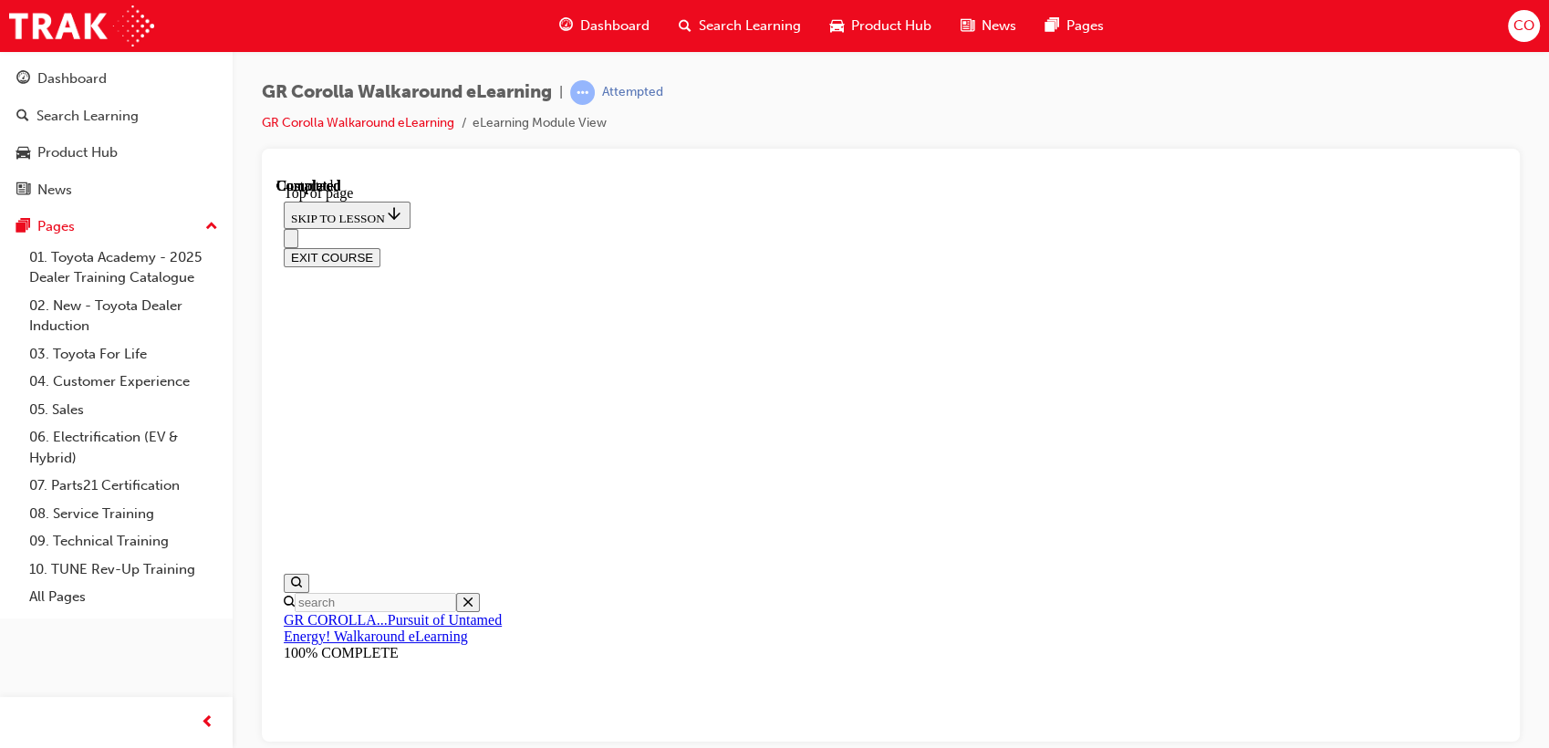
drag, startPoint x: 903, startPoint y: 347, endPoint x: 1197, endPoint y: 350, distance: 293.7
drag, startPoint x: 897, startPoint y: 517, endPoint x: 919, endPoint y: 474, distance: 48.1
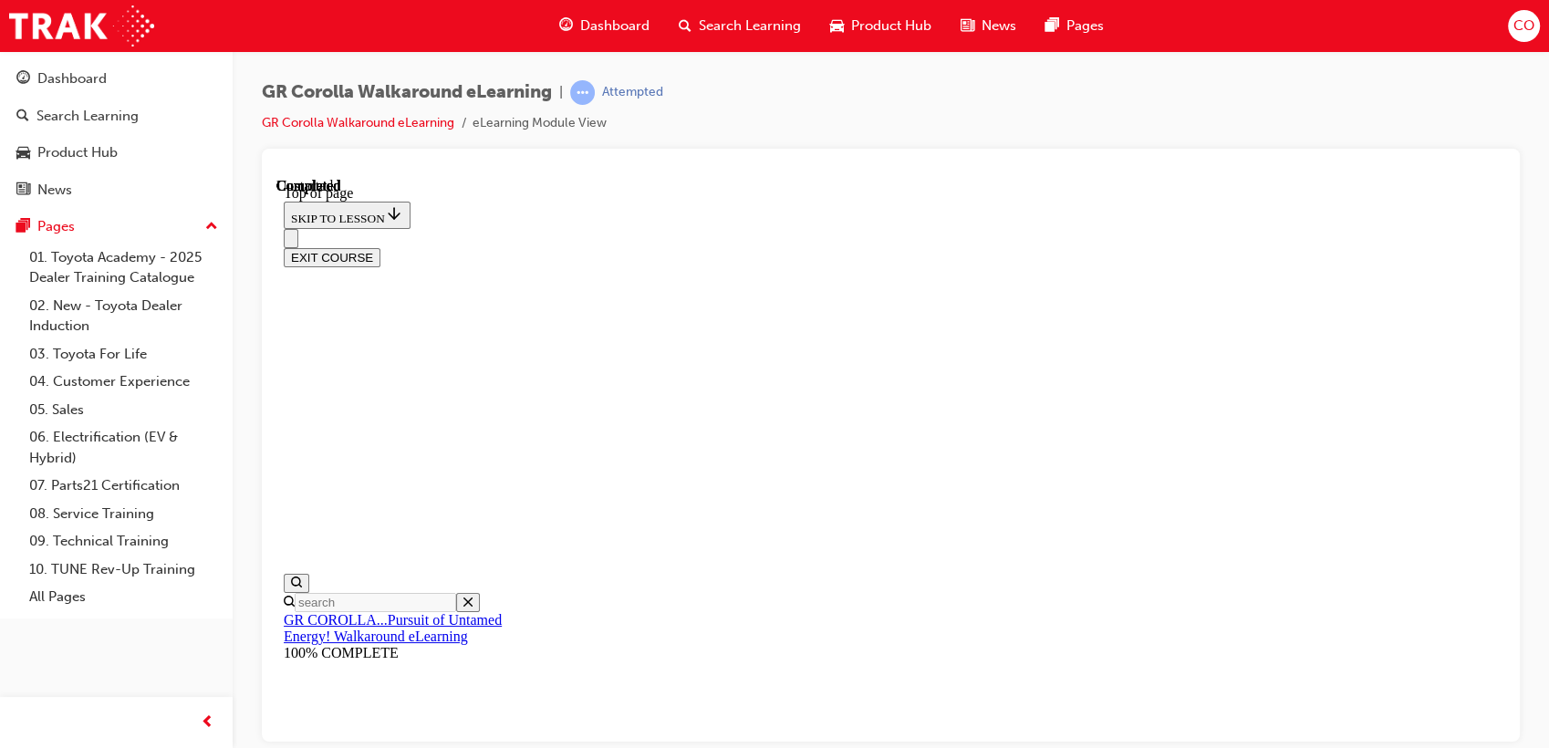
drag, startPoint x: 910, startPoint y: 468, endPoint x: 1213, endPoint y: 596, distance: 329.0
drag, startPoint x: 1061, startPoint y: 483, endPoint x: 1226, endPoint y: 484, distance: 165.1
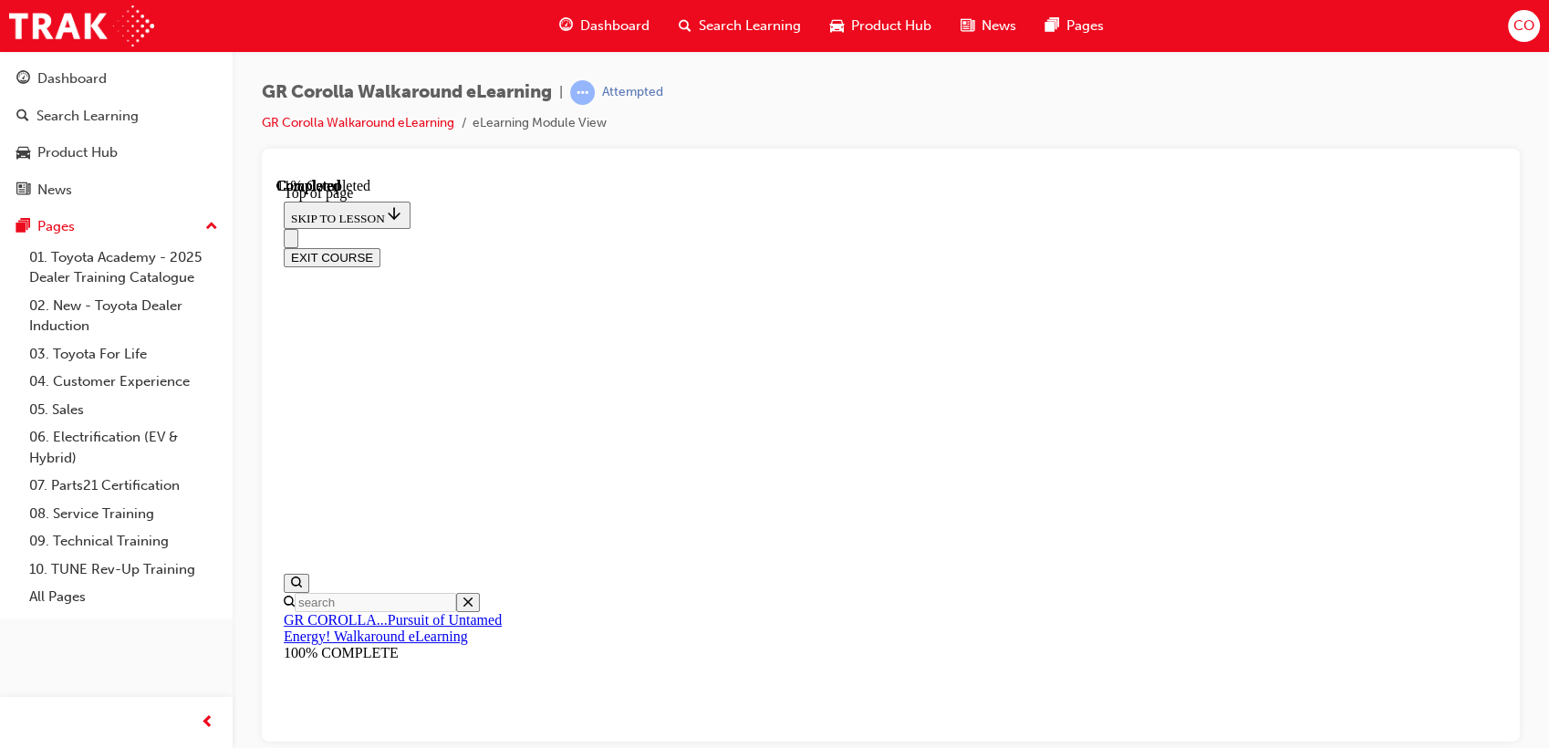
scroll to position [359, 0]
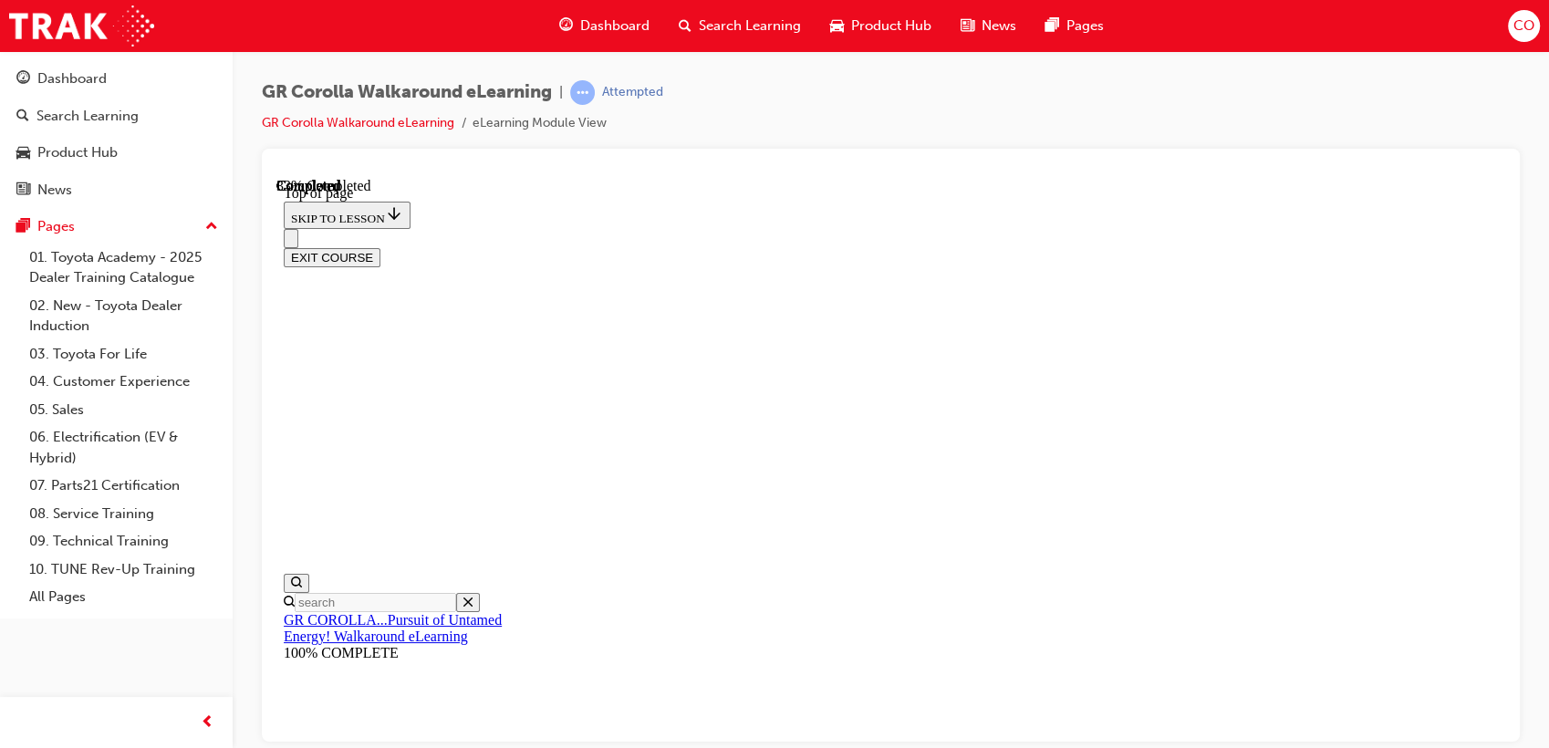
drag, startPoint x: 875, startPoint y: 544, endPoint x: 873, endPoint y: 562, distance: 17.4
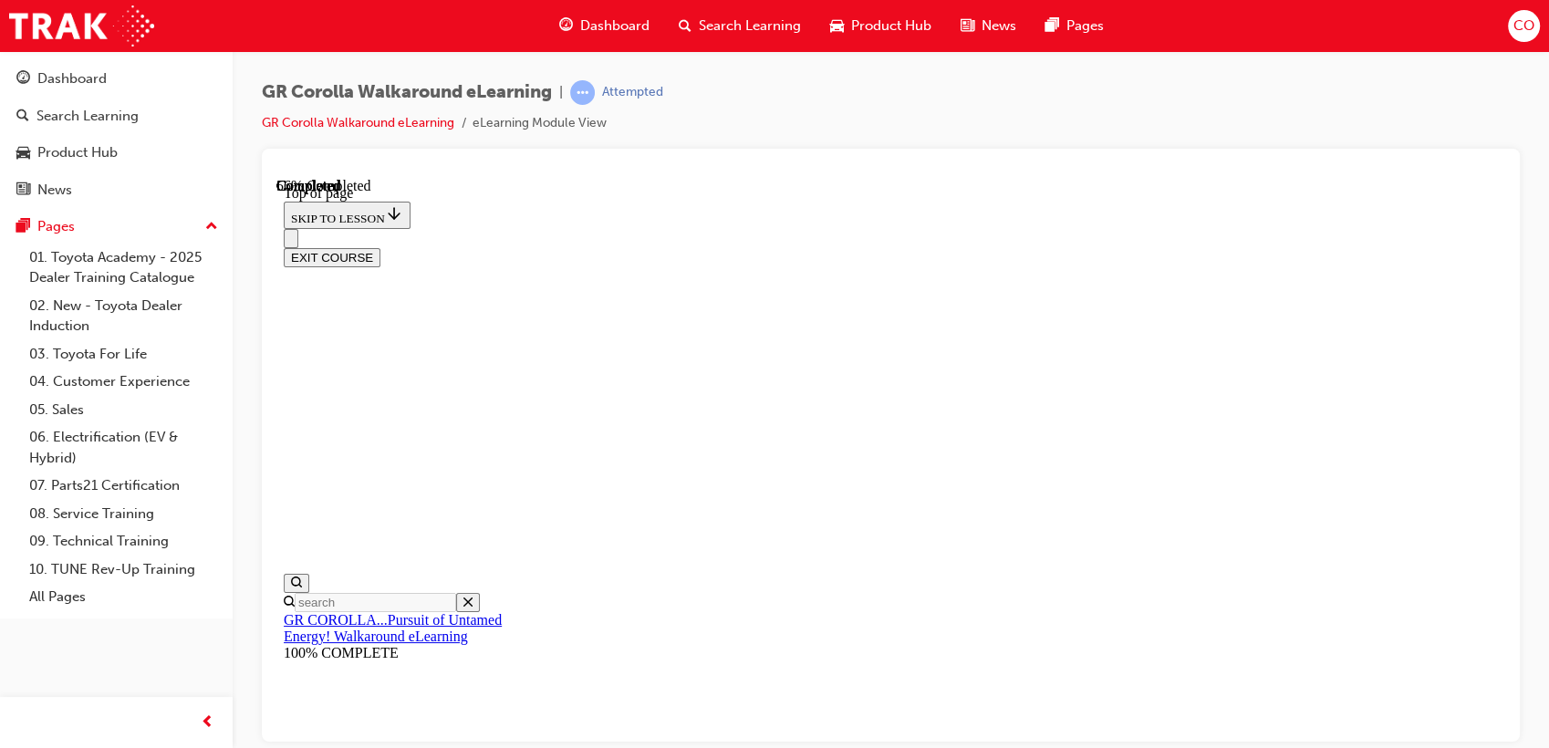
drag, startPoint x: 873, startPoint y: 562, endPoint x: 866, endPoint y: 639, distance: 77.8
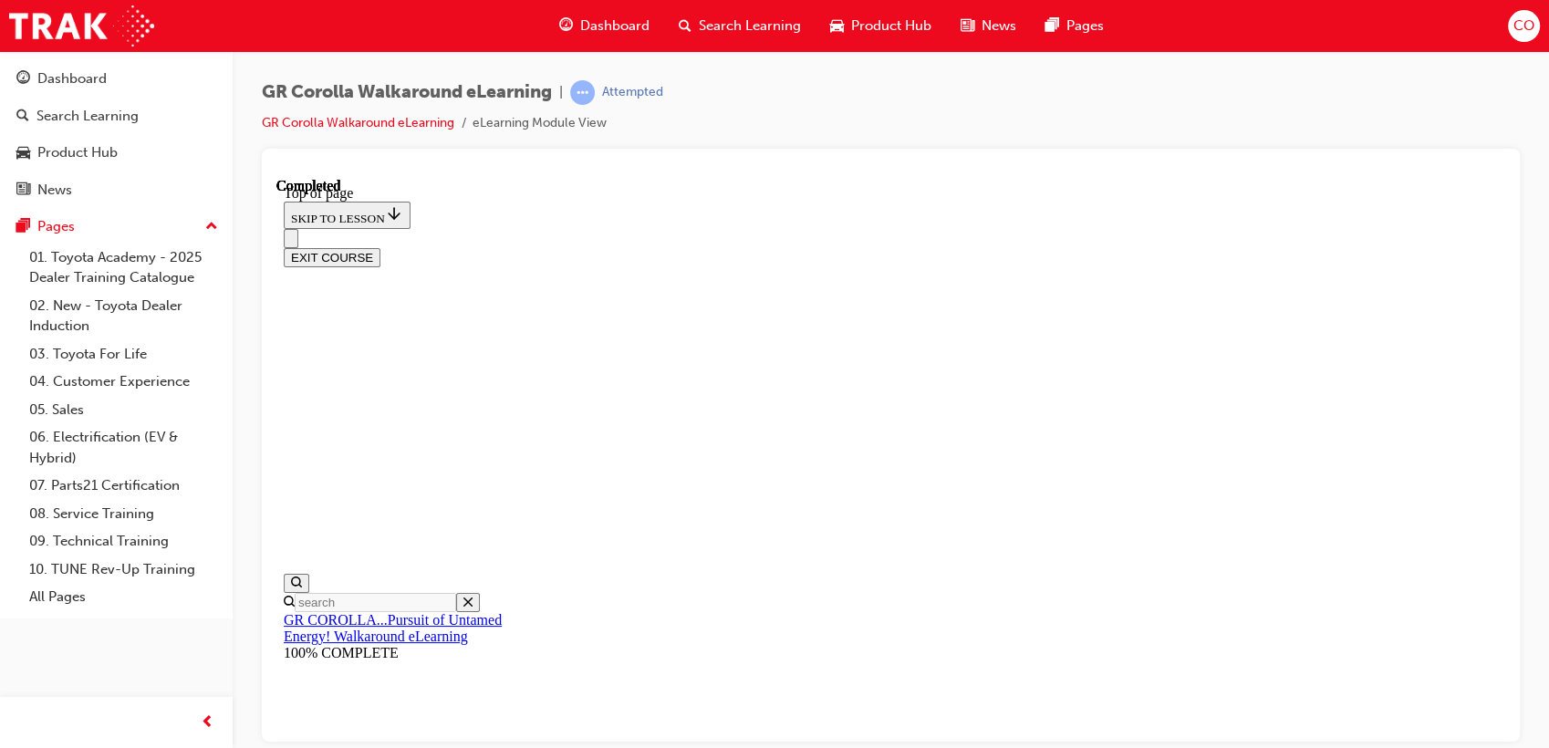
scroll to position [257, 0]
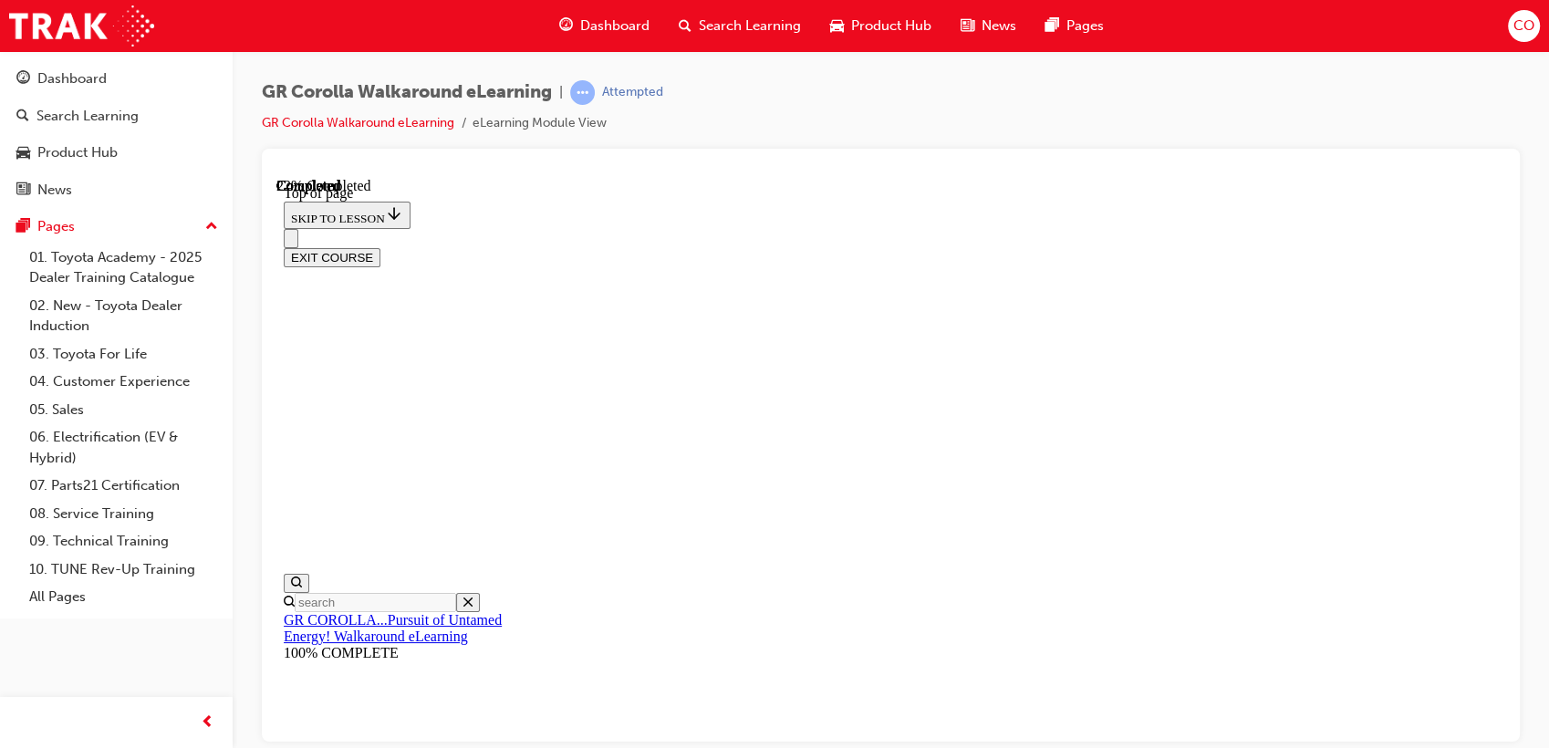
drag, startPoint x: 931, startPoint y: 343, endPoint x: 1226, endPoint y: 319, distance: 295.5
drag, startPoint x: 878, startPoint y: 622, endPoint x: 1143, endPoint y: 617, distance: 264.5
drag, startPoint x: 985, startPoint y: 510, endPoint x: 1252, endPoint y: 509, distance: 267.2
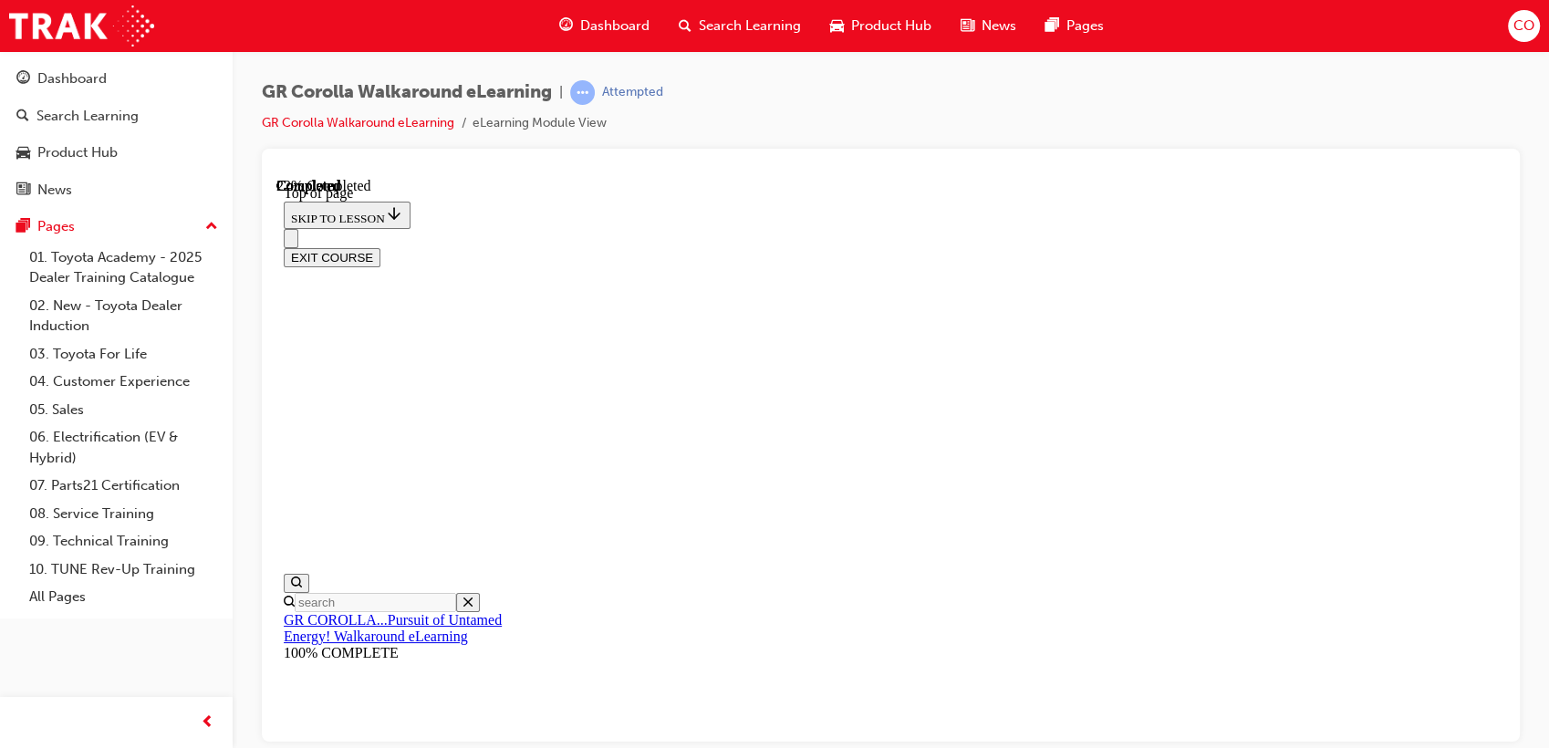
drag, startPoint x: 1190, startPoint y: 460, endPoint x: 1228, endPoint y: 460, distance: 37.4
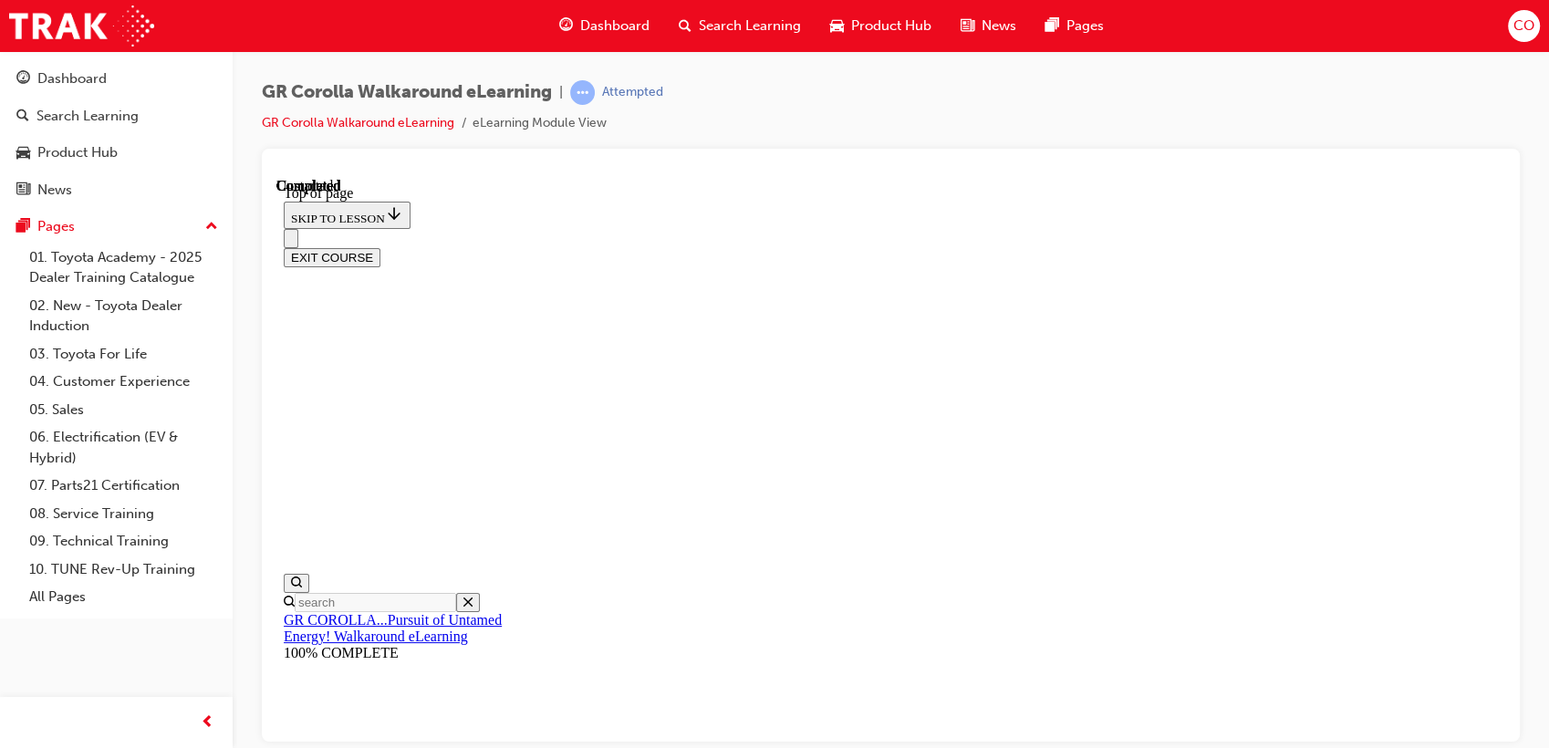
drag, startPoint x: 1180, startPoint y: 347, endPoint x: 1221, endPoint y: 318, distance: 50.4
drag, startPoint x: 894, startPoint y: 467, endPoint x: 1204, endPoint y: 467, distance: 310.1
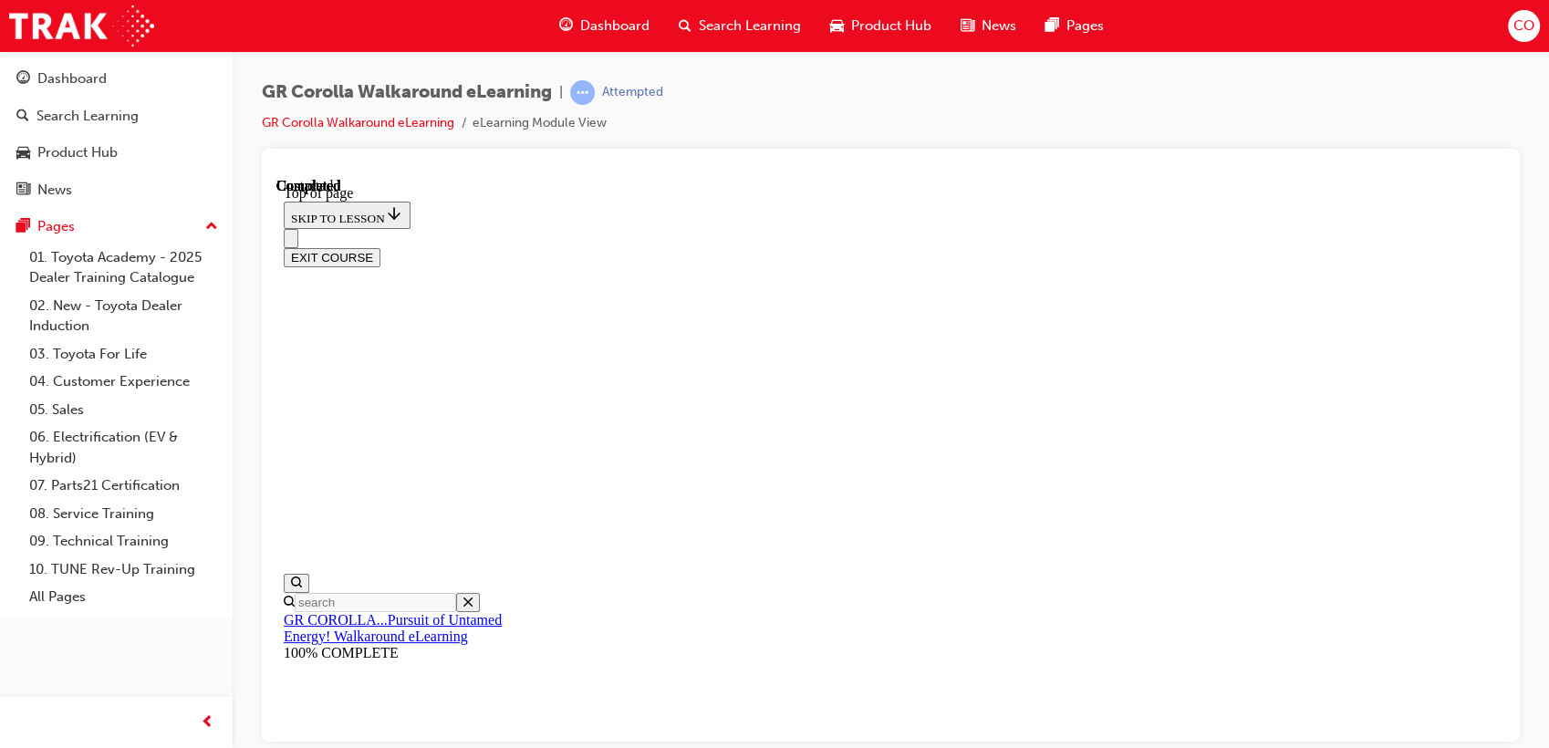
drag, startPoint x: 974, startPoint y: 562, endPoint x: 1208, endPoint y: 571, distance: 234.6
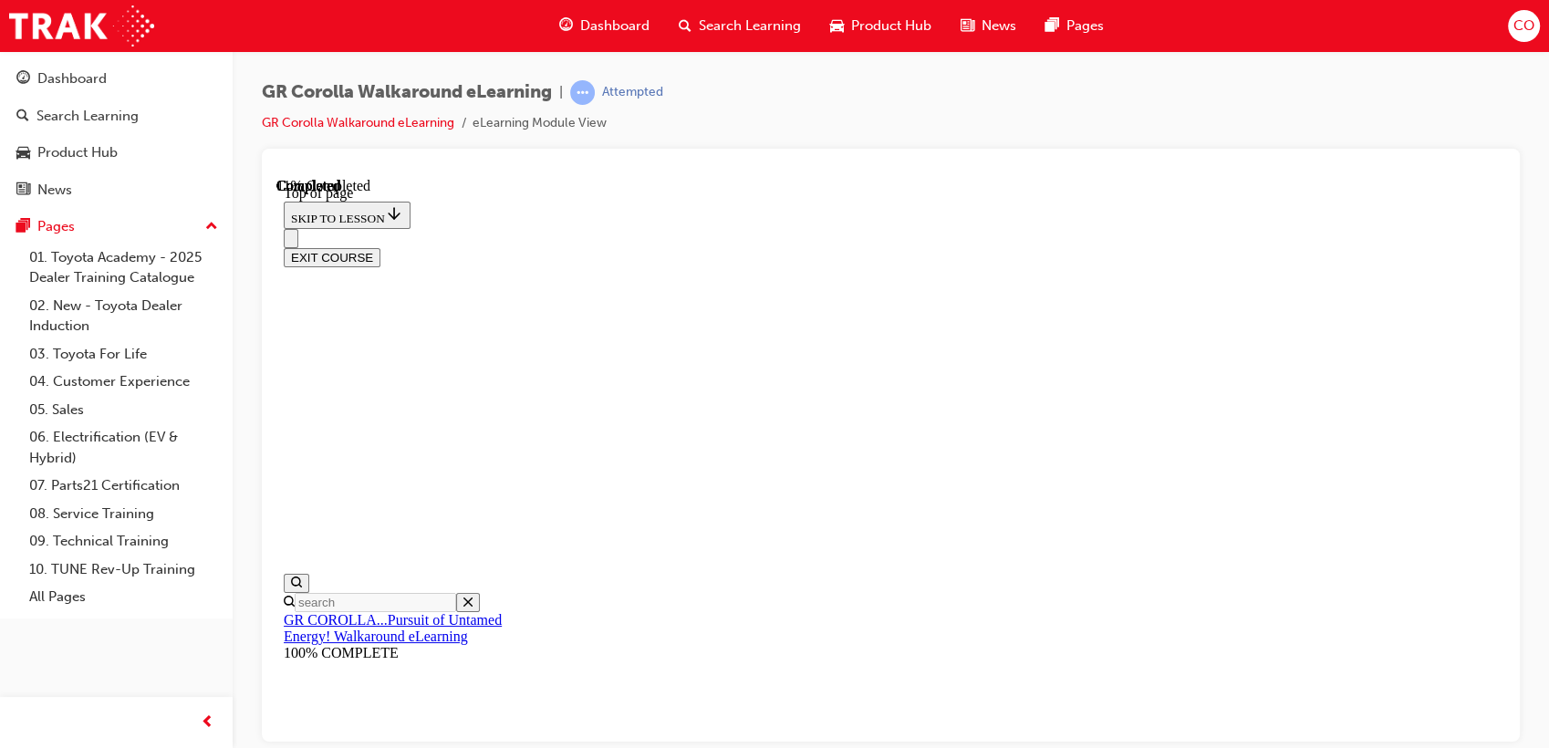
scroll to position [157, 0]
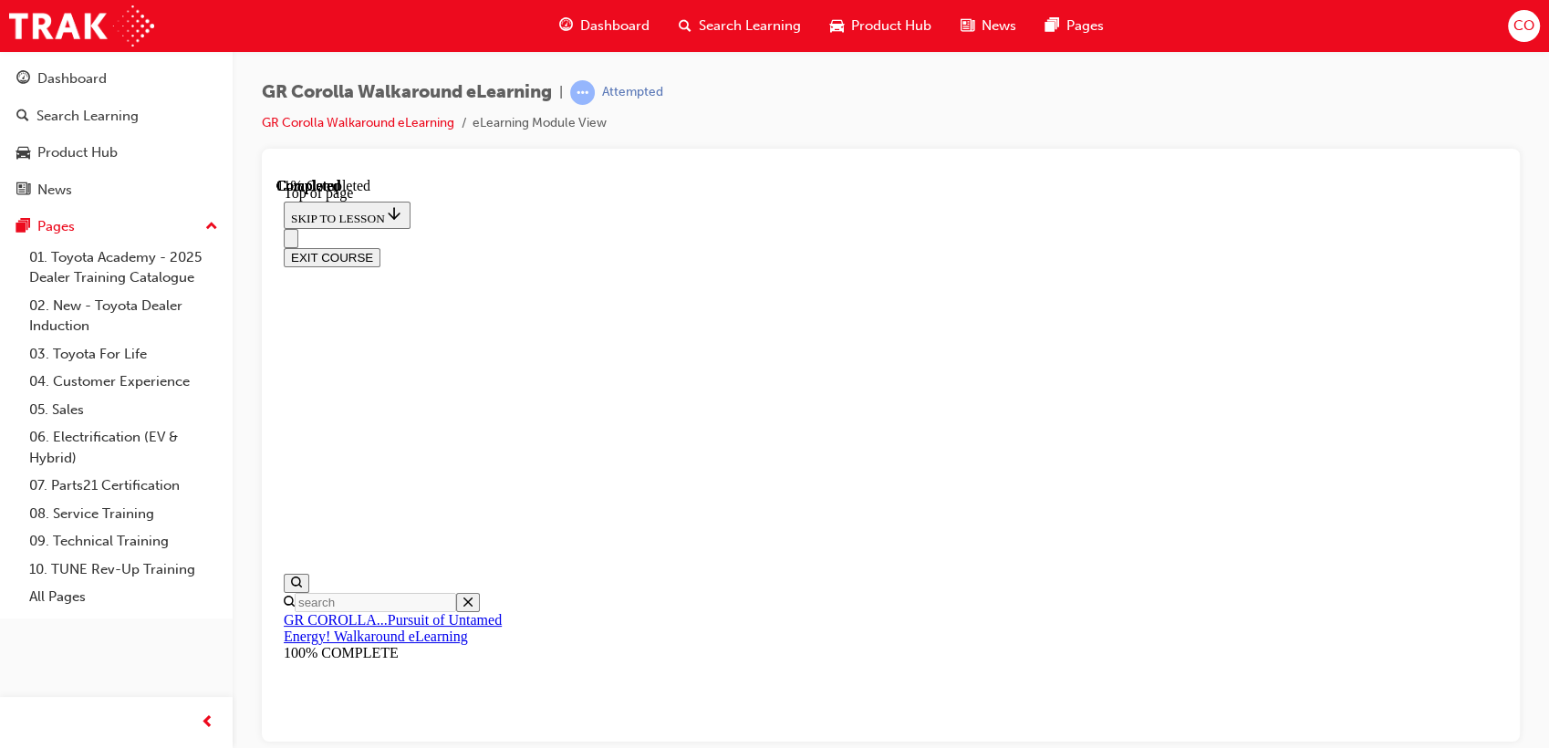
scroll to position [56, 0]
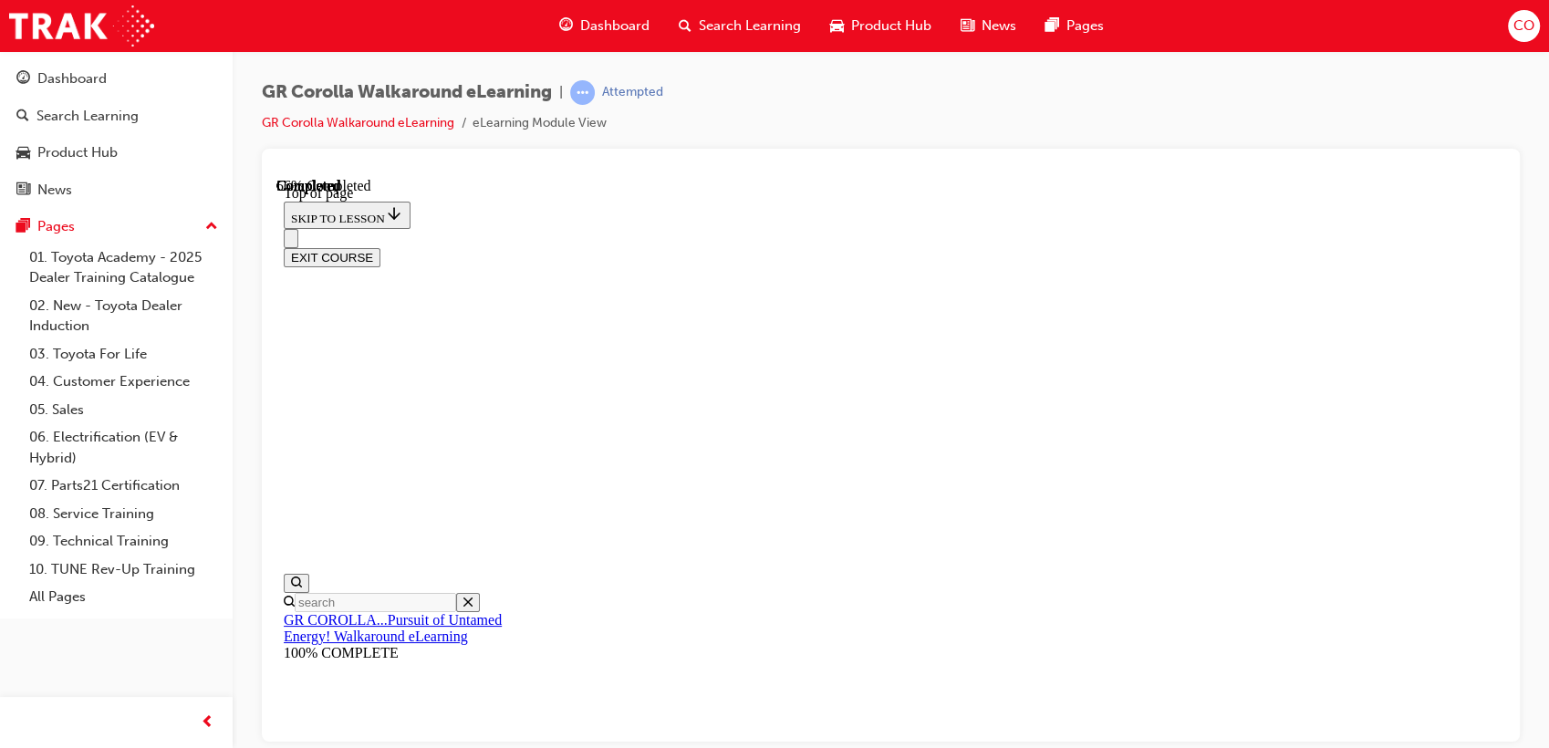
scroll to position [359, 0]
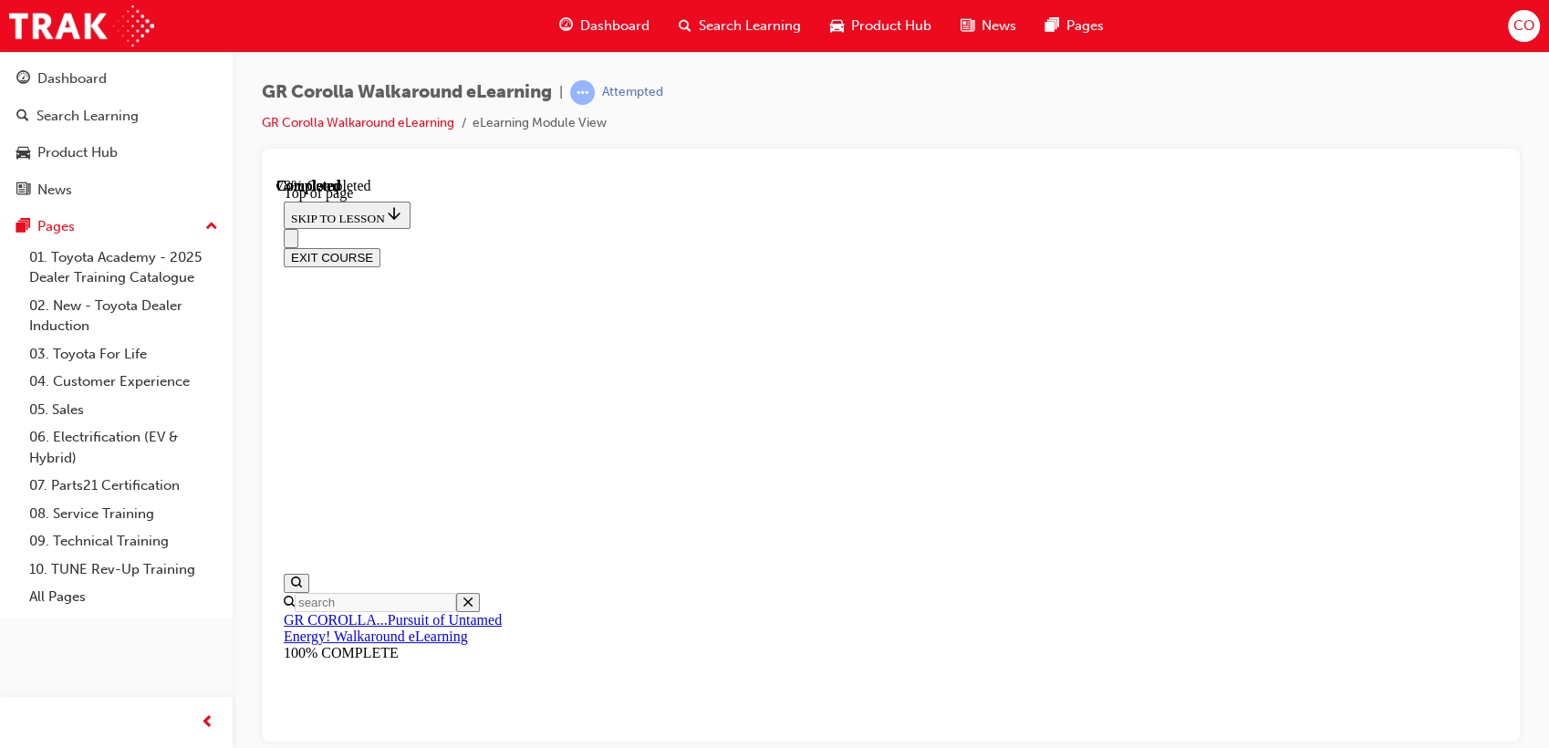
scroll to position [258, 0]
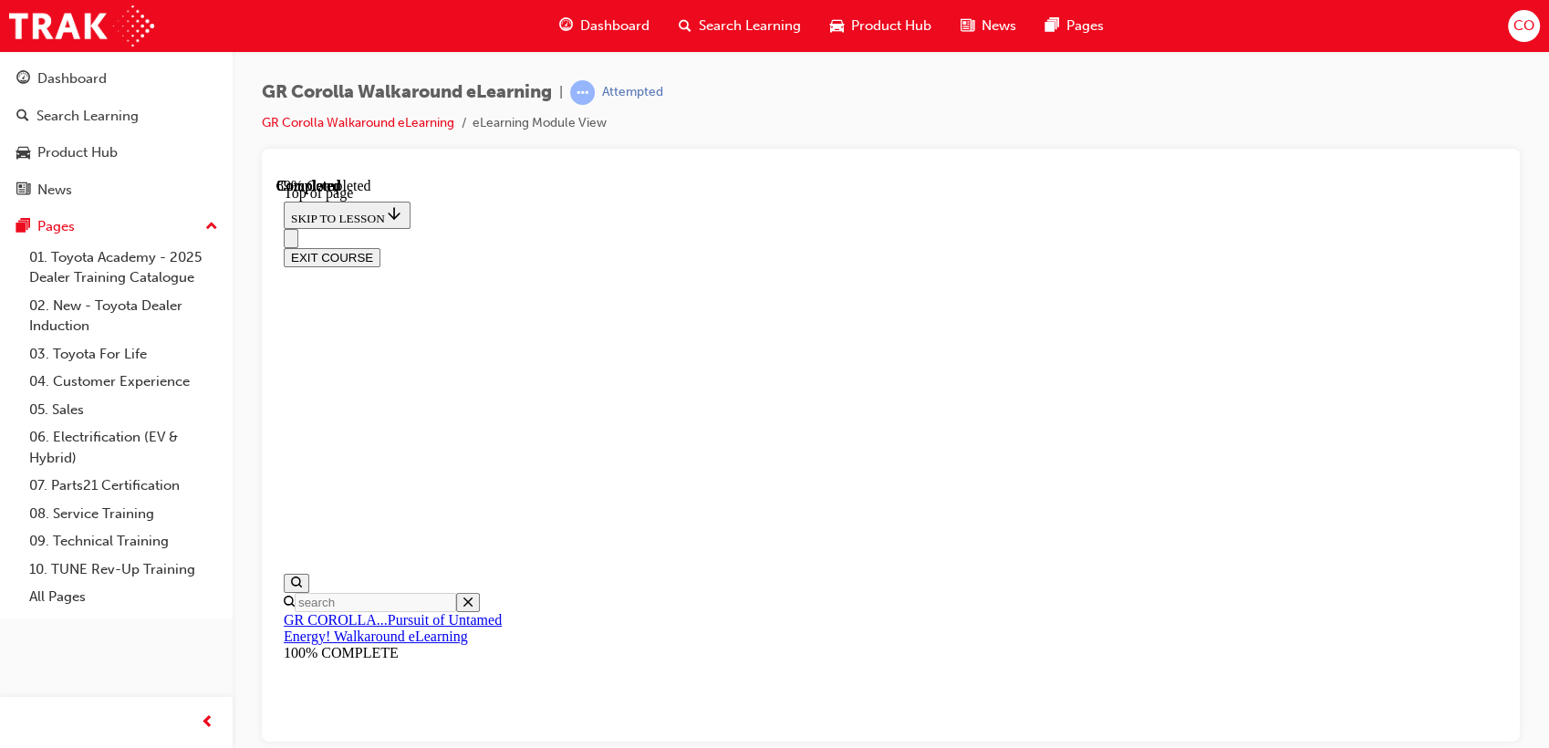
scroll to position [358, 0]
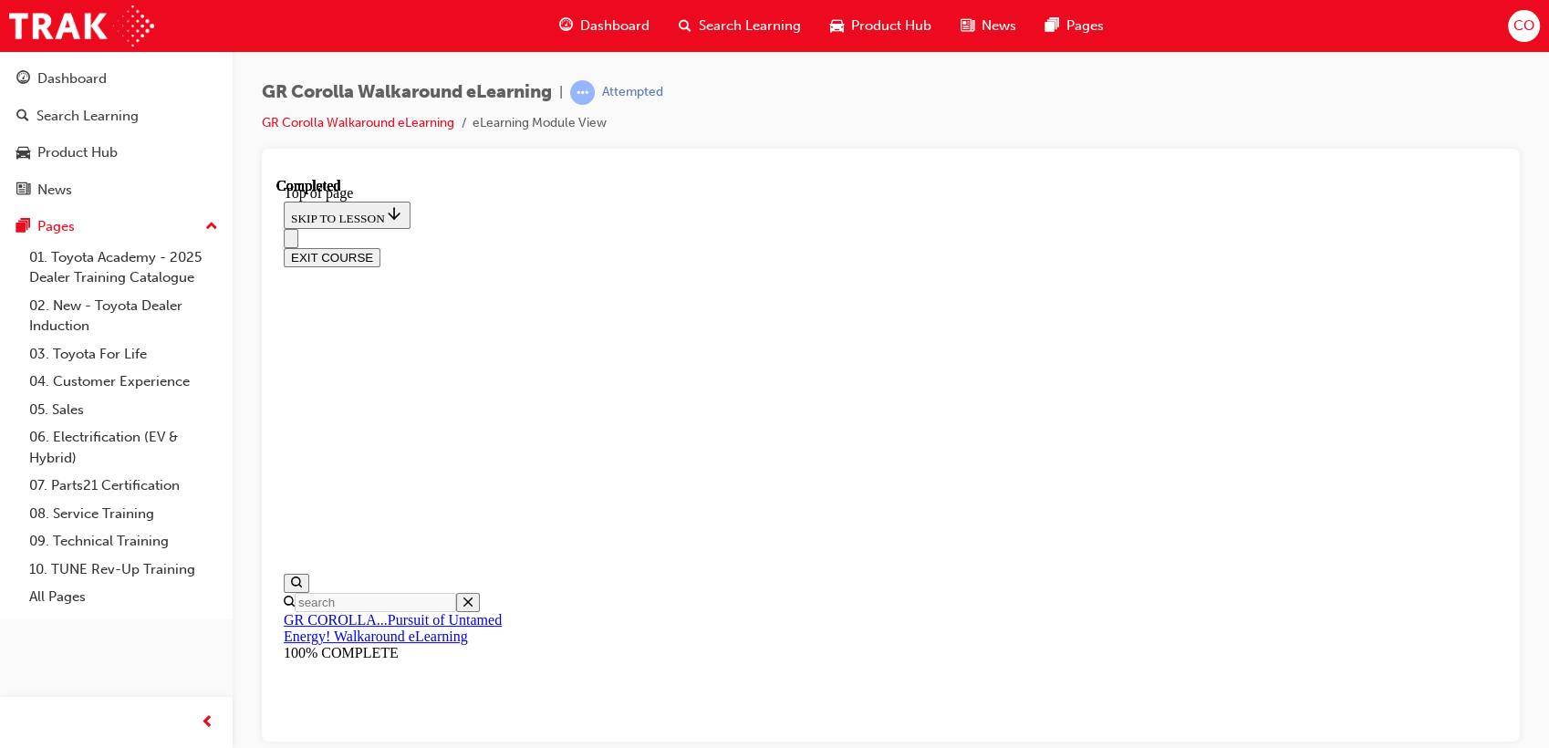
scroll to position [57, 0]
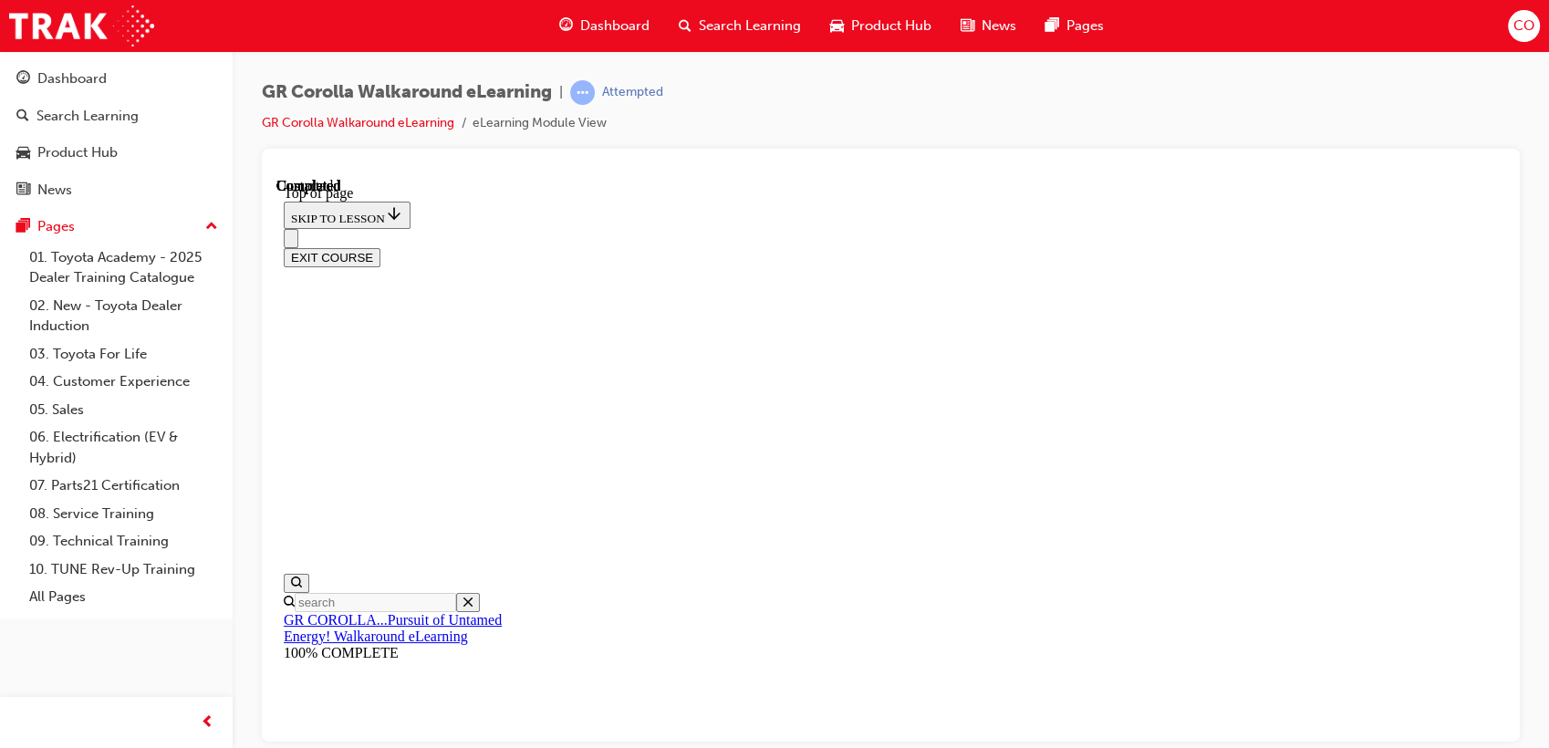
scroll to position [359, 0]
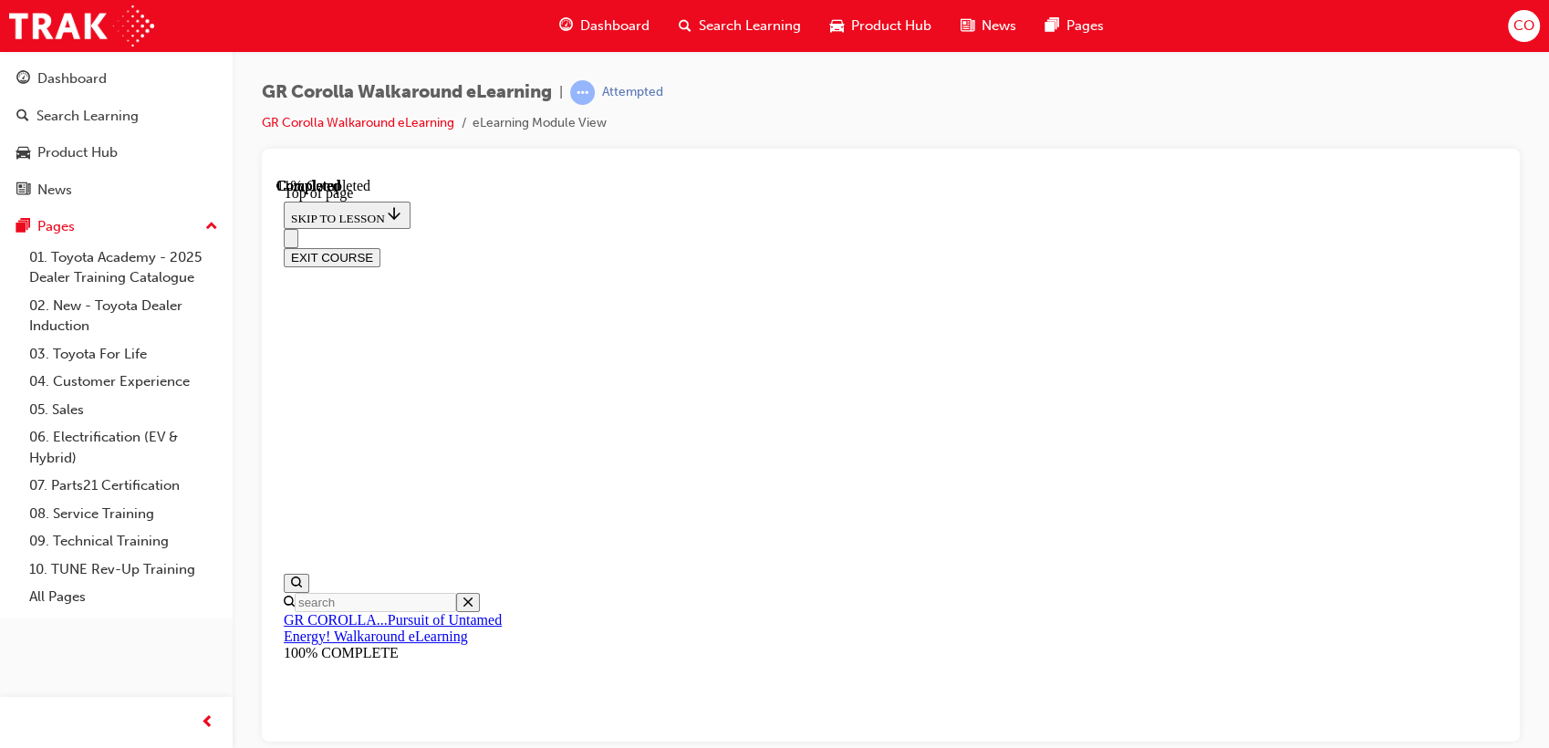
drag, startPoint x: 900, startPoint y: 523, endPoint x: 898, endPoint y: 571, distance: 47.5
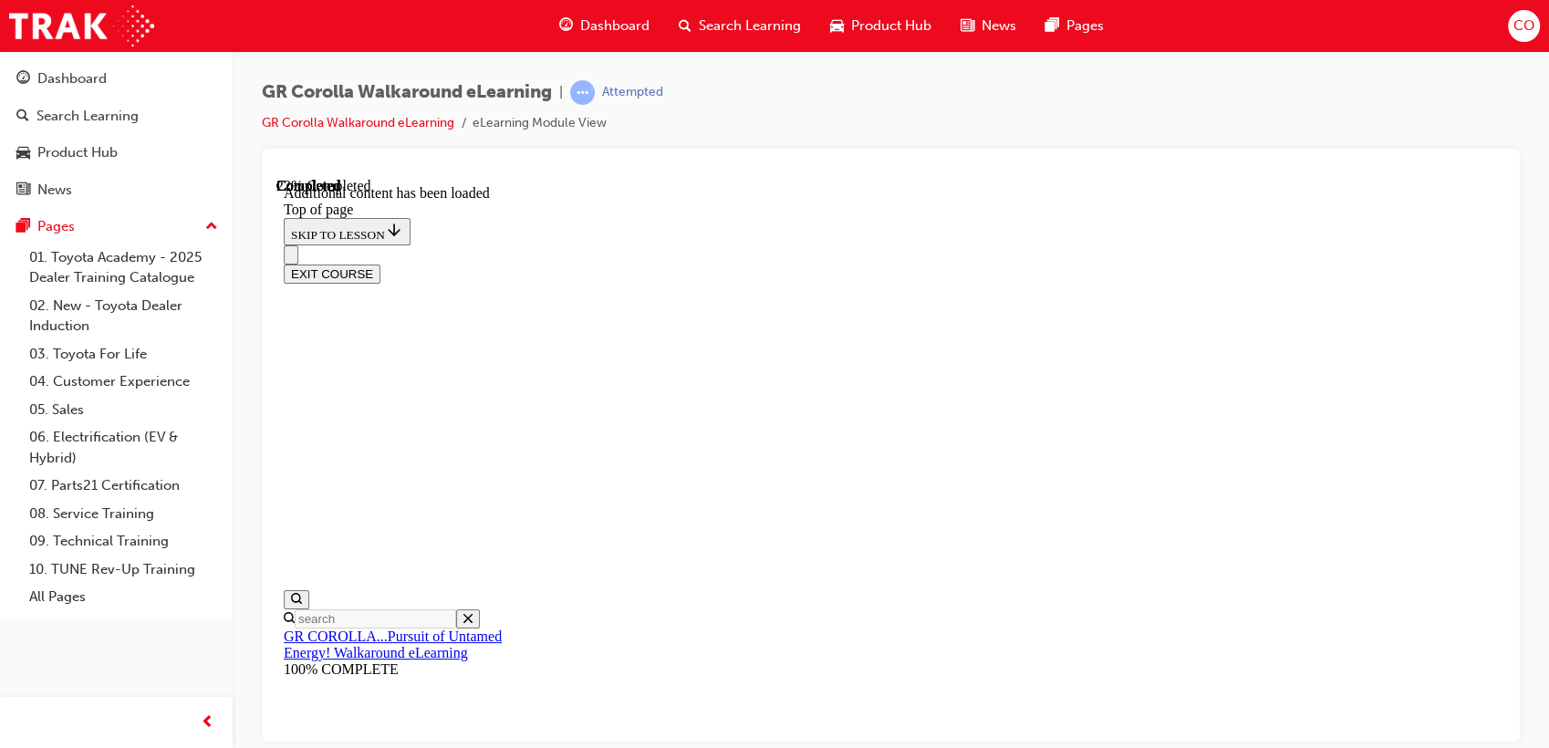
scroll to position [445, 0]
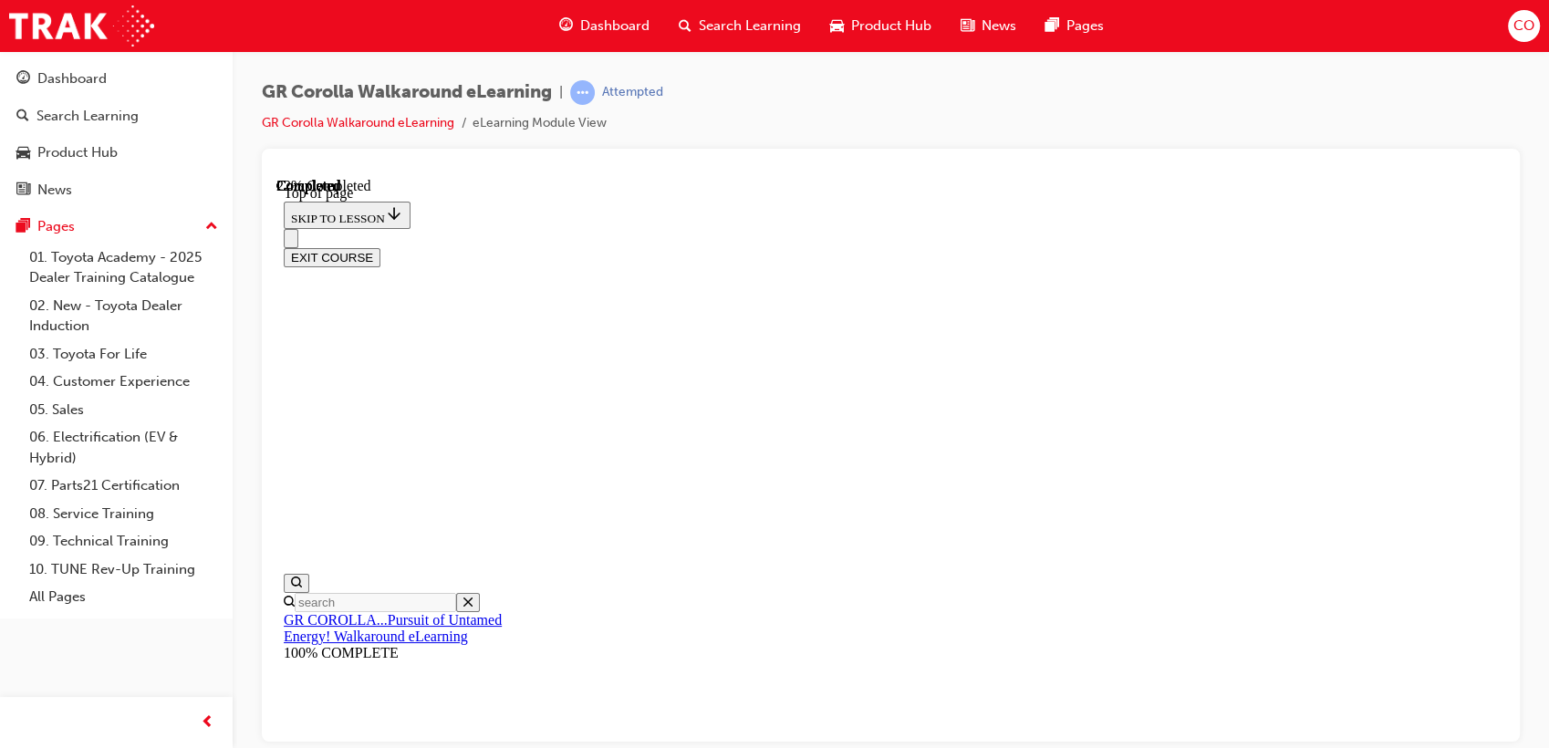
scroll to position [259, 0]
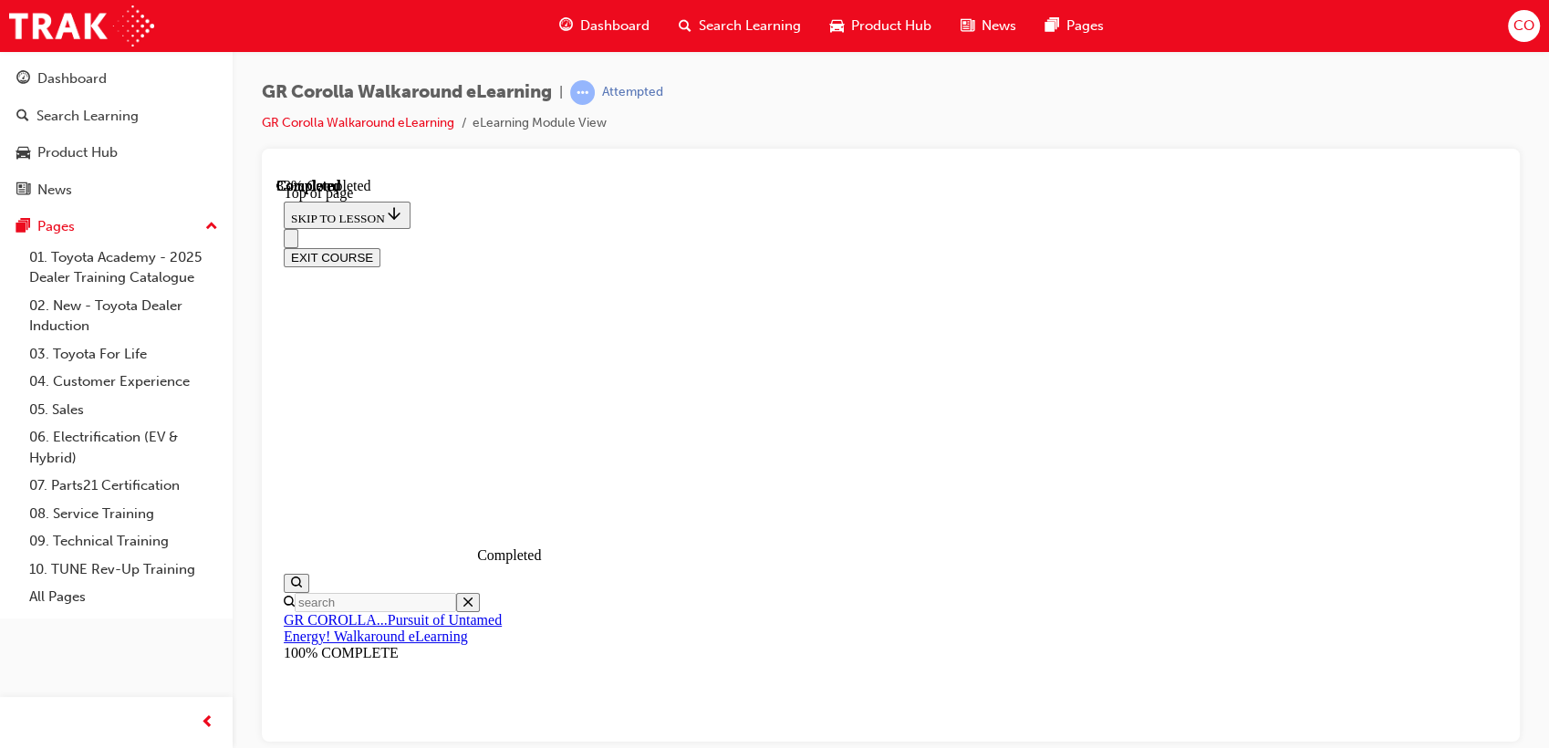
scroll to position [56, 0]
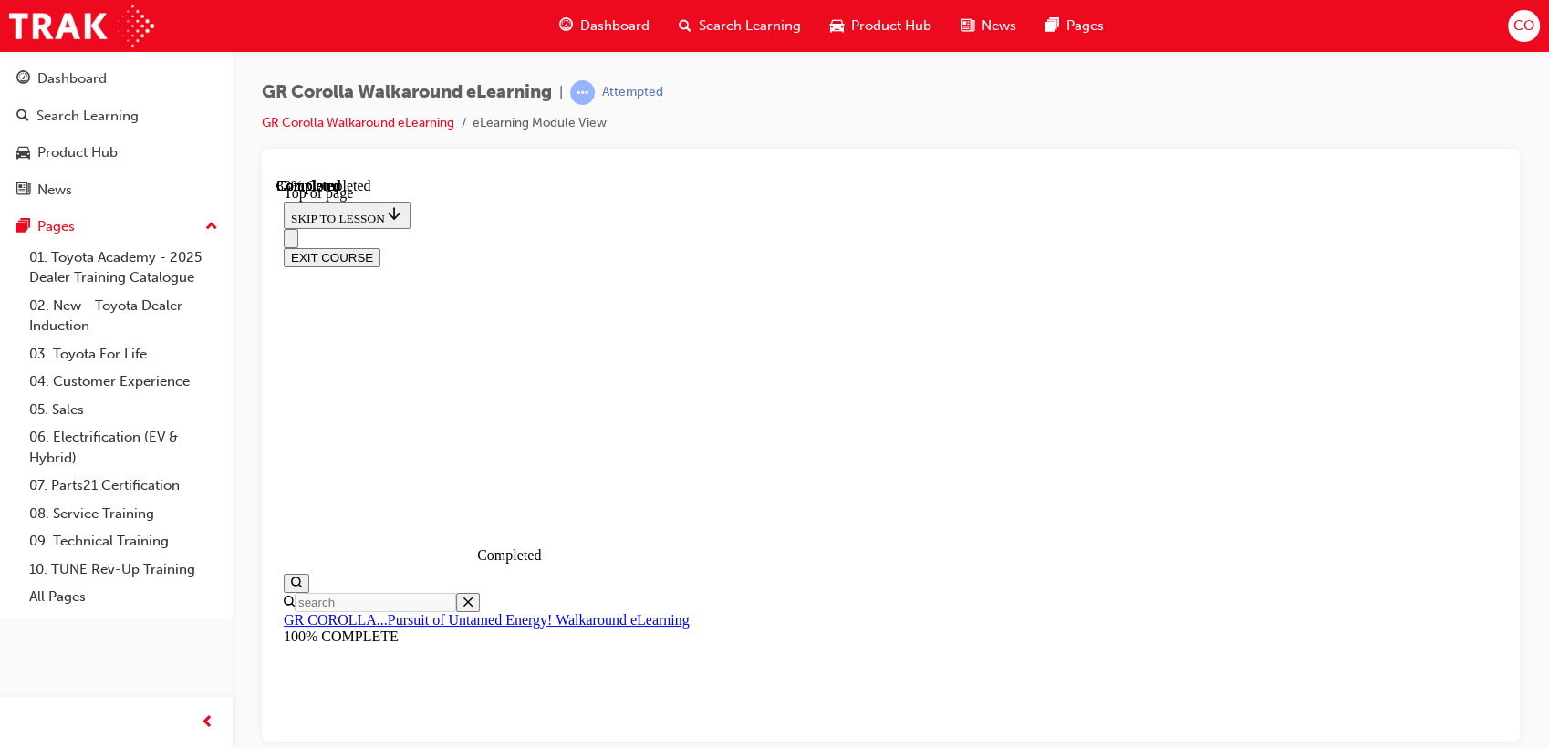
drag, startPoint x: 633, startPoint y: 694, endPoint x: 663, endPoint y: 694, distance: 30.1
drag, startPoint x: 778, startPoint y: 697, endPoint x: 789, endPoint y: 698, distance: 11.0
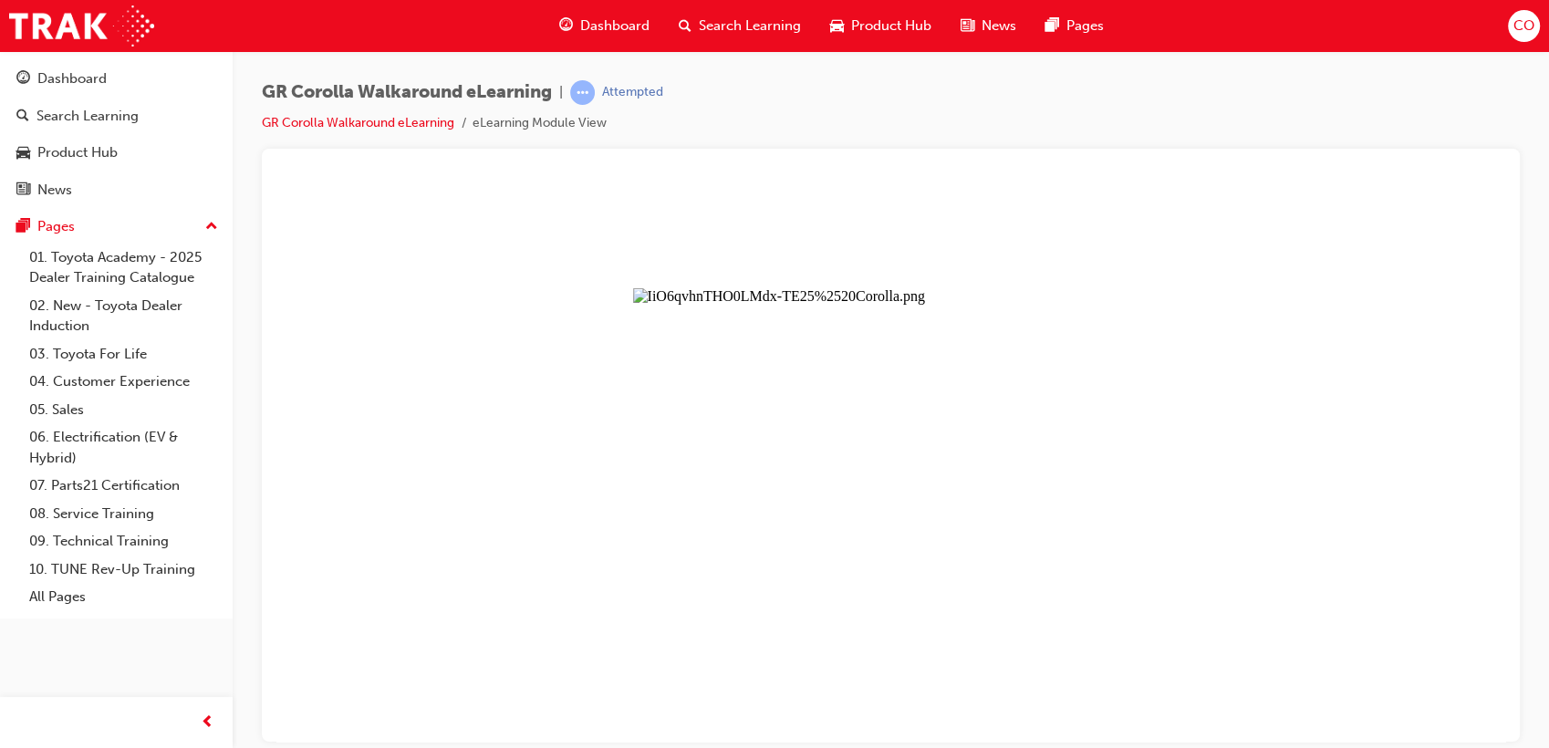
click at [884, 430] on button "Unzoom image" at bounding box center [890, 459] width 1228 height 564
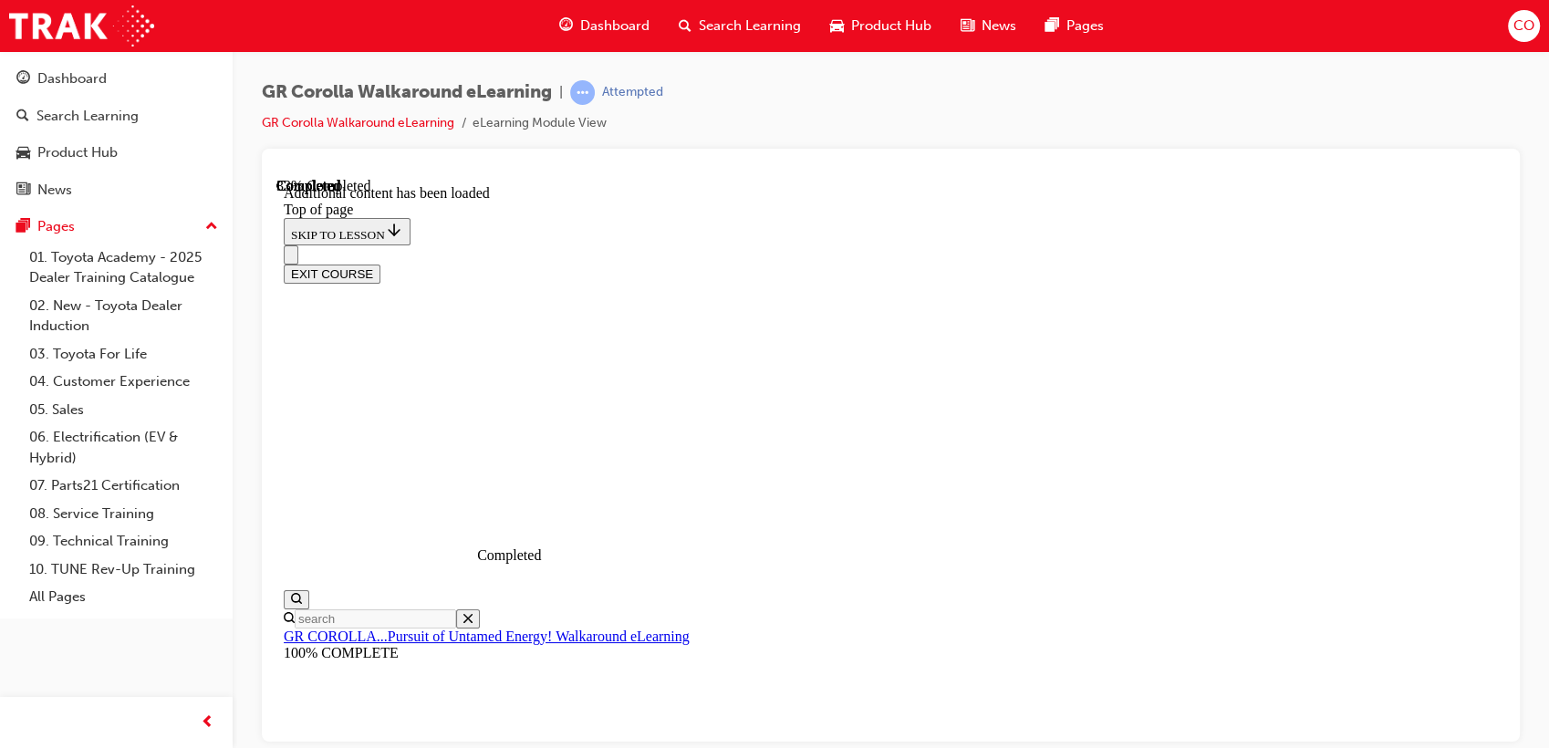
scroll to position [664, 0]
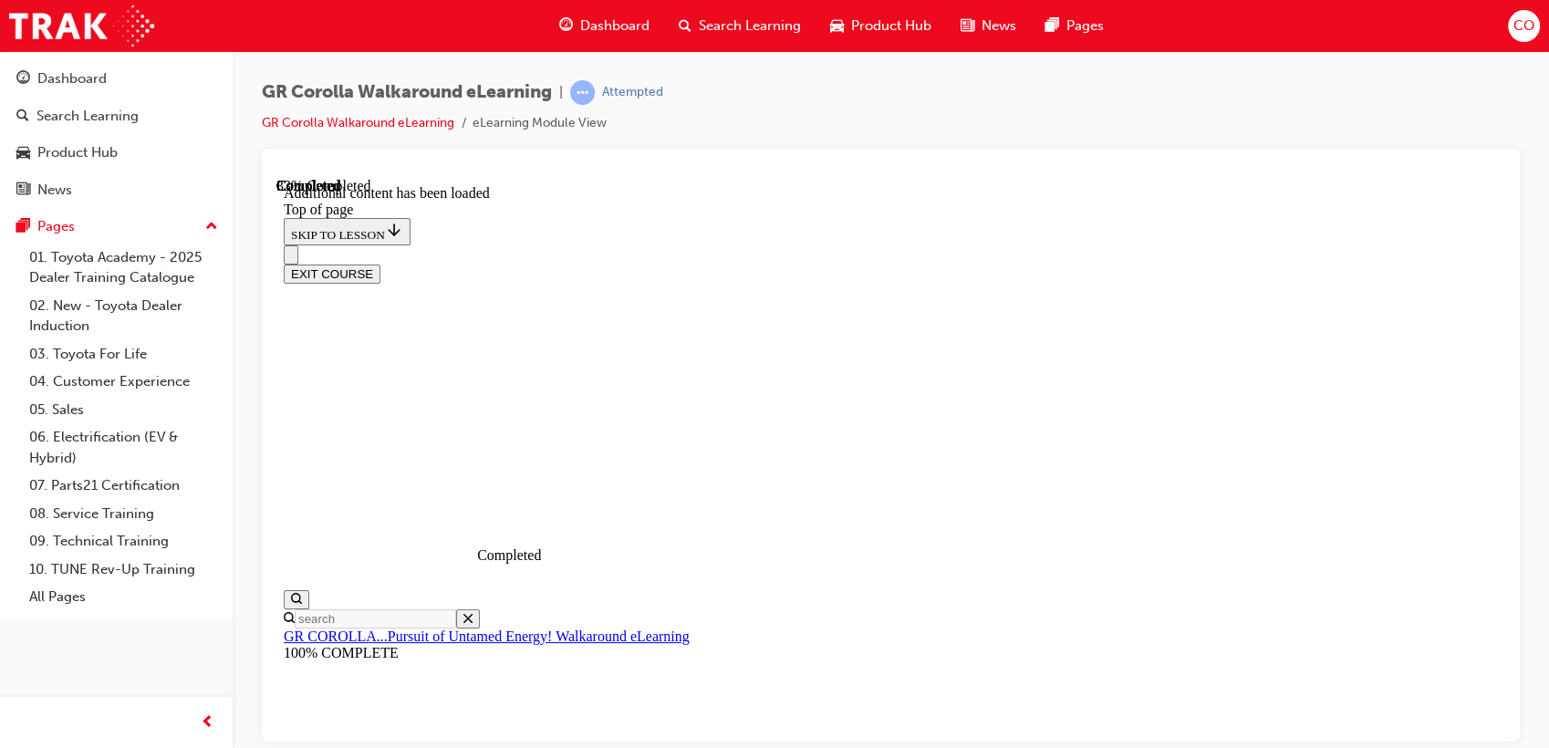
scroll to position [544, 0]
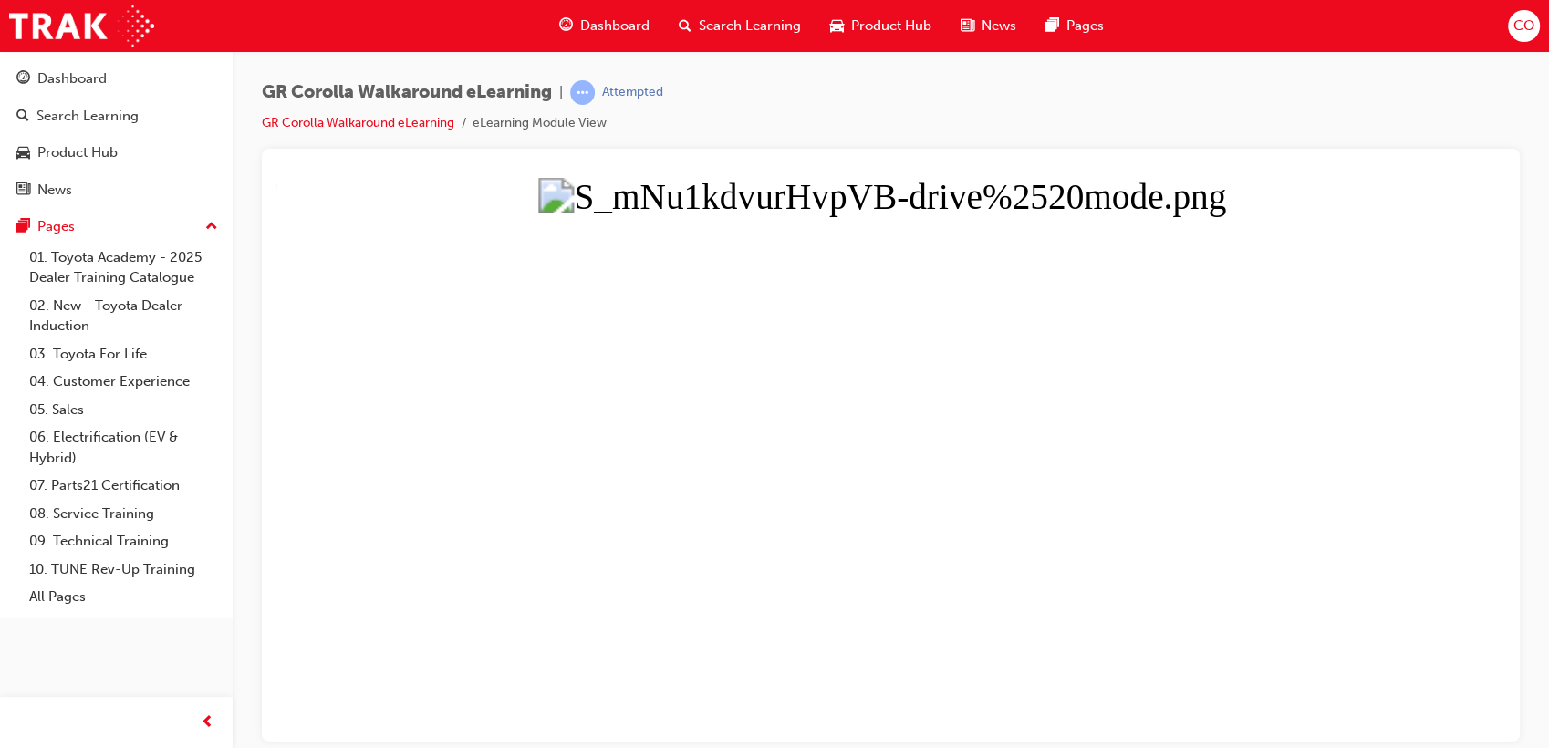
click at [955, 365] on button "Unzoom image" at bounding box center [890, 459] width 1228 height 564
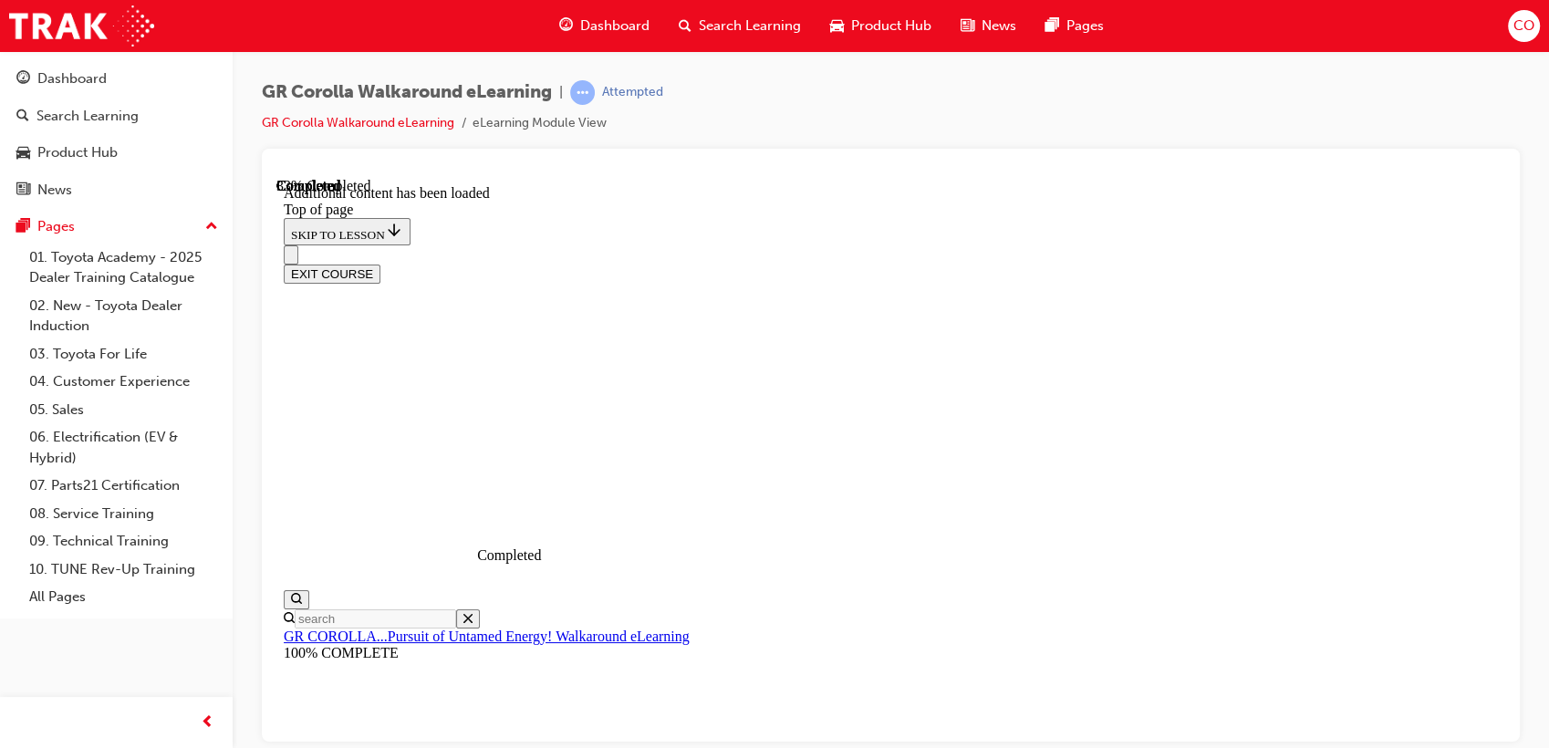
scroll to position [448, 0]
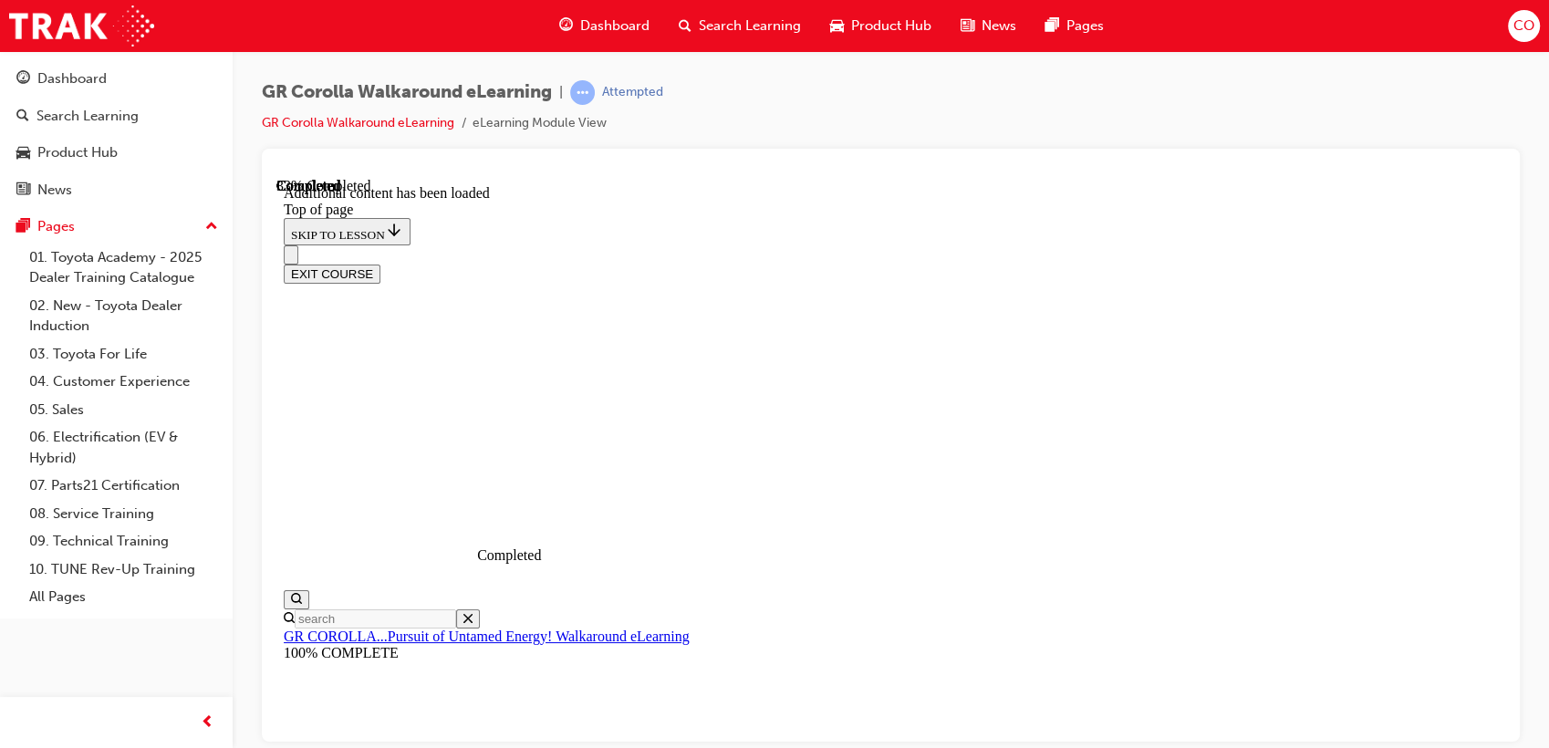
scroll to position [481, 0]
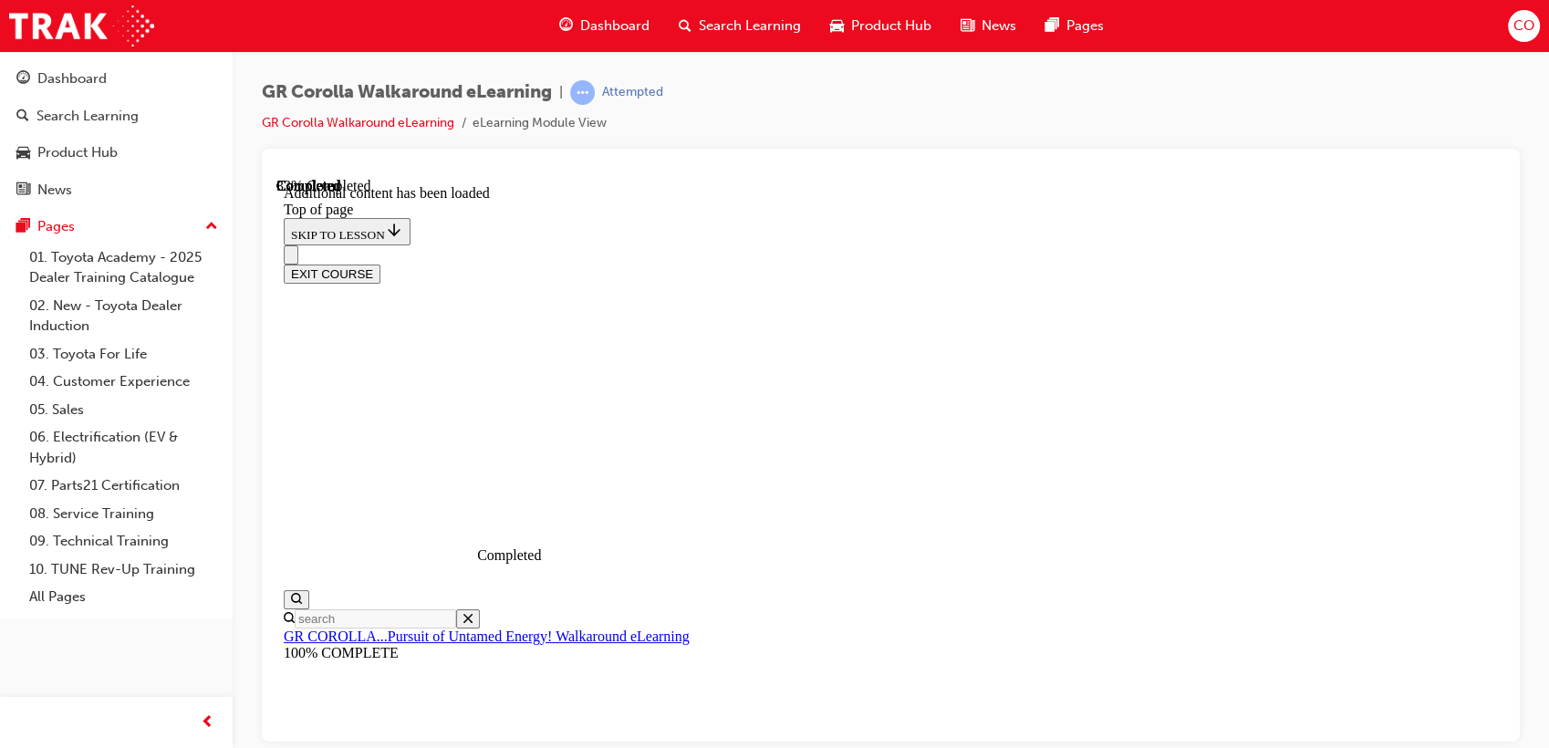
scroll to position [16, 0]
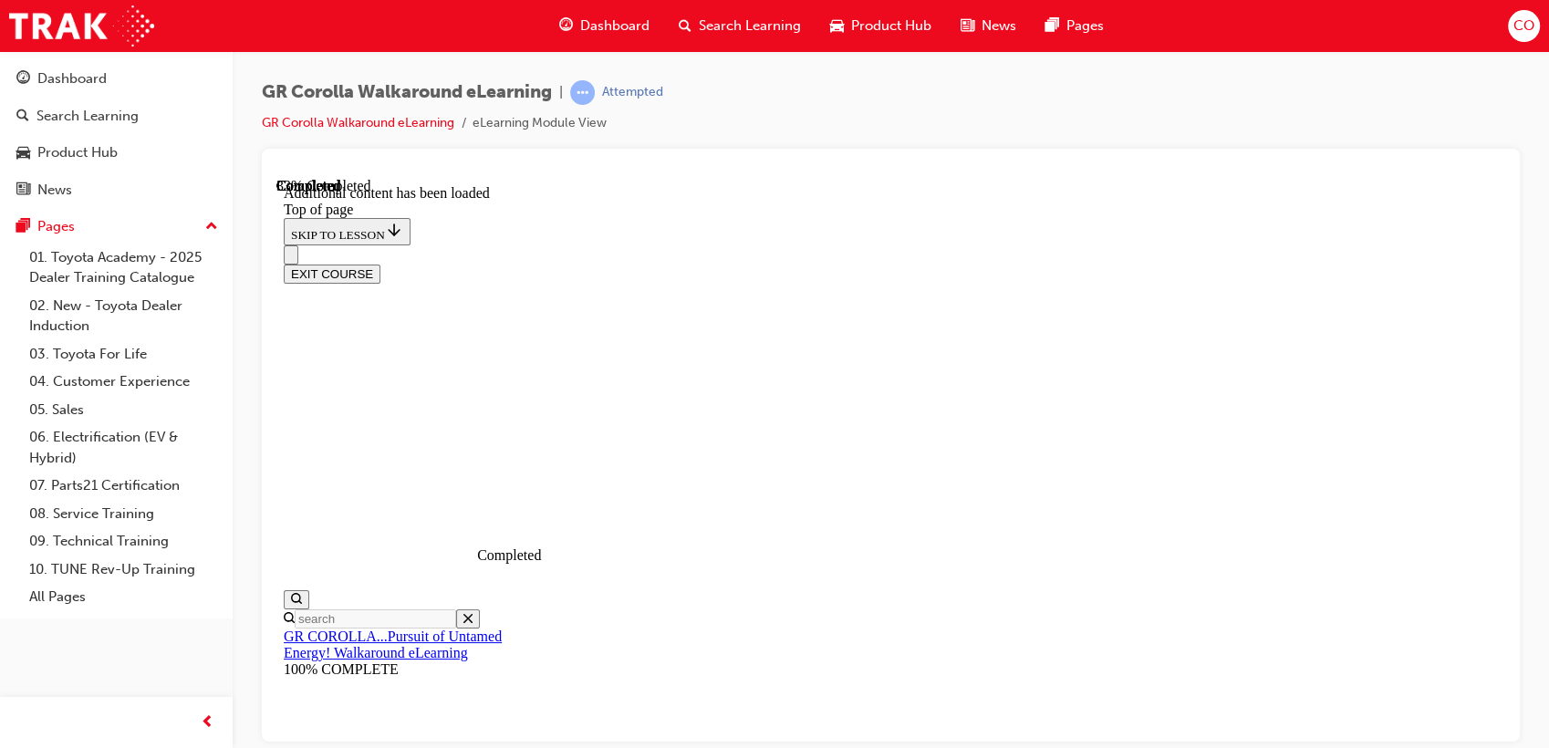
scroll to position [259, 0]
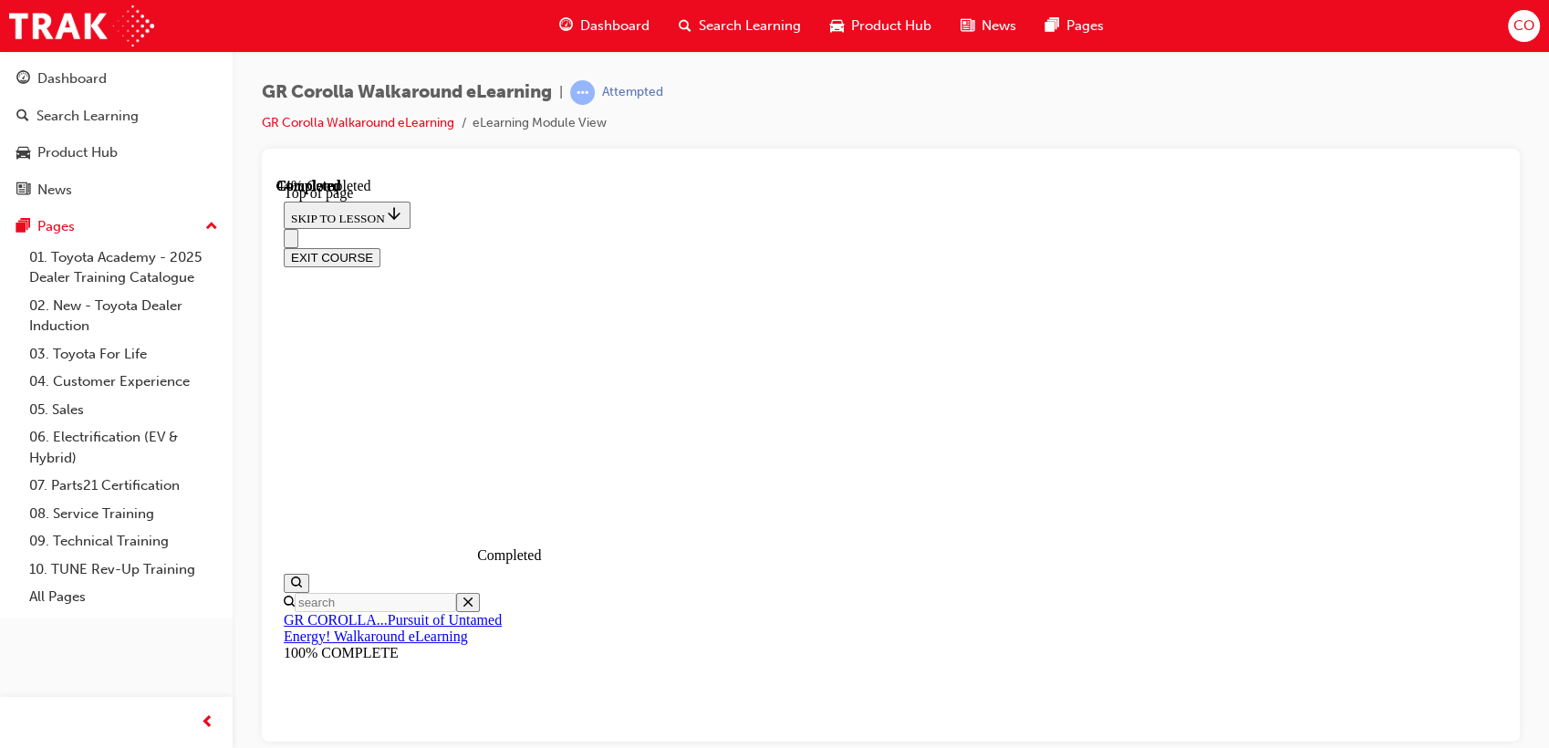
scroll to position [157, 0]
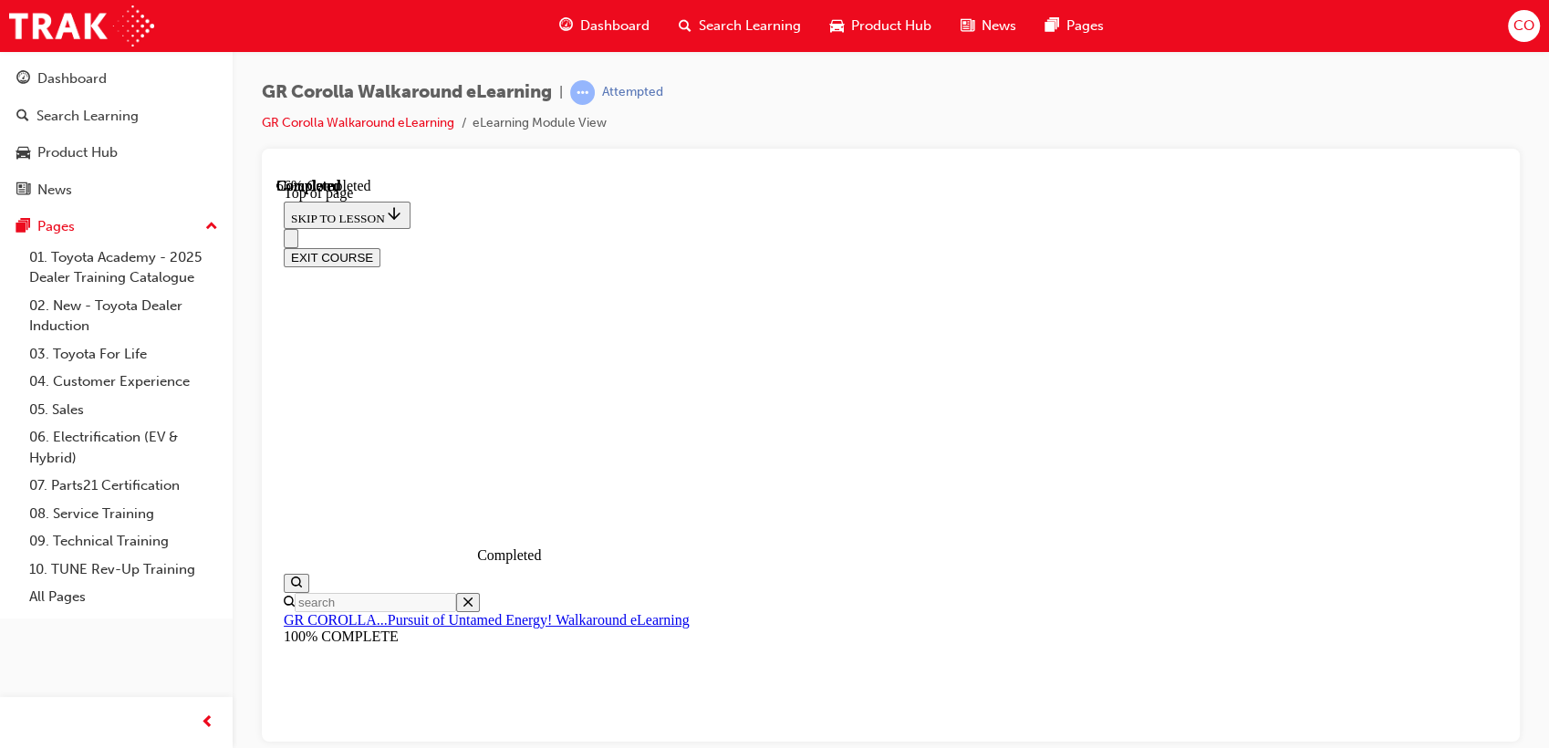
scroll to position [1865, 0]
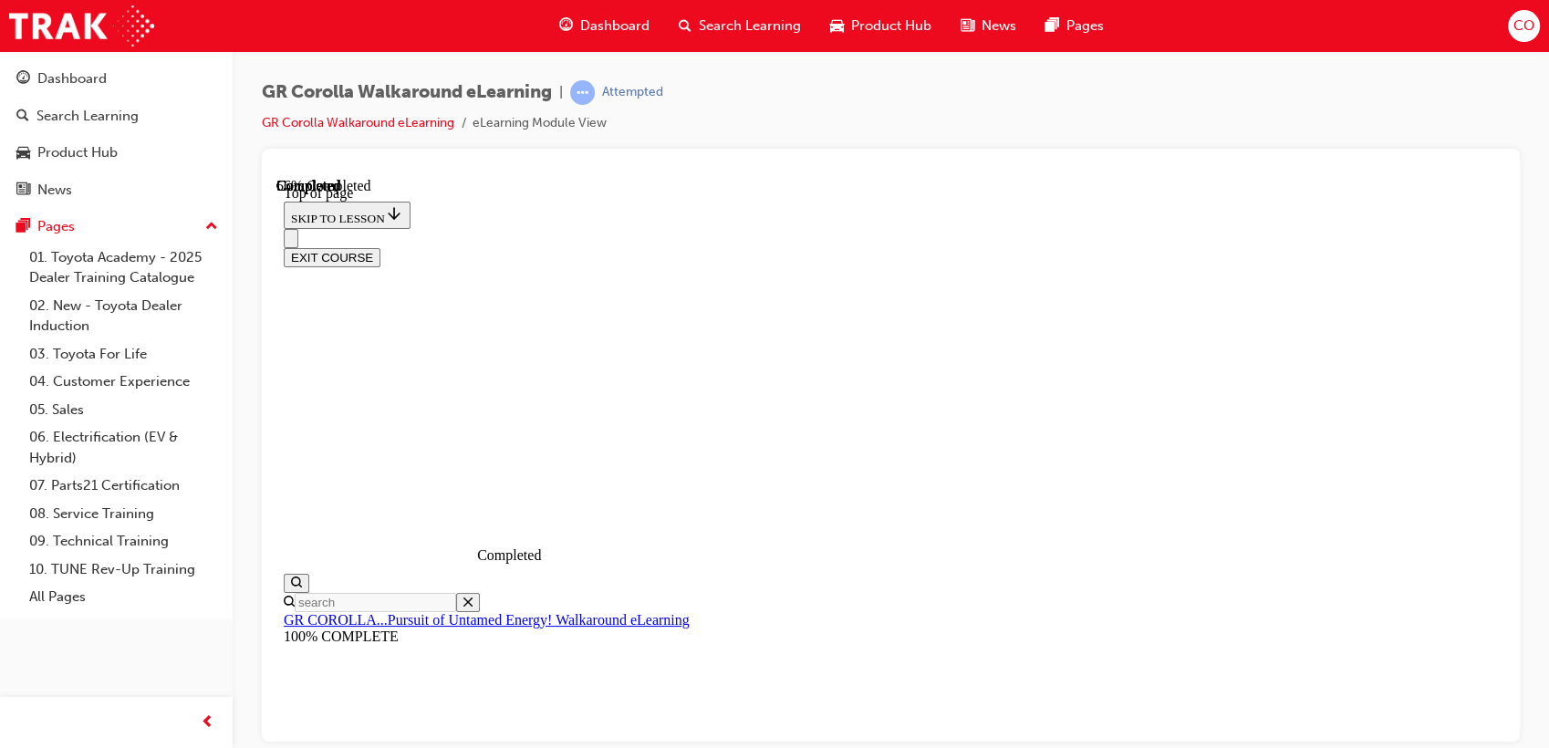
drag, startPoint x: 947, startPoint y: 434, endPoint x: 1118, endPoint y: 451, distance: 172.2
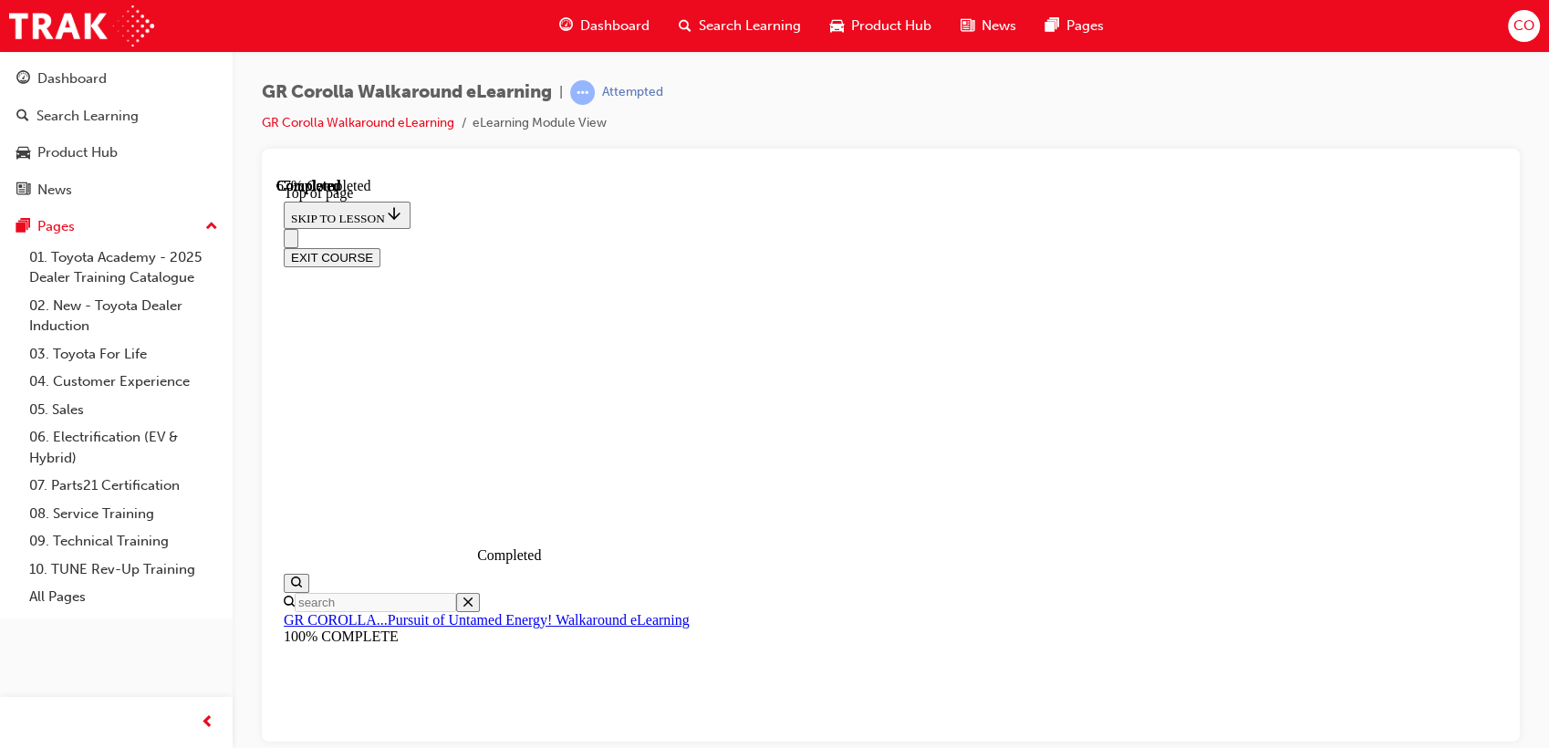
scroll to position [359, 0]
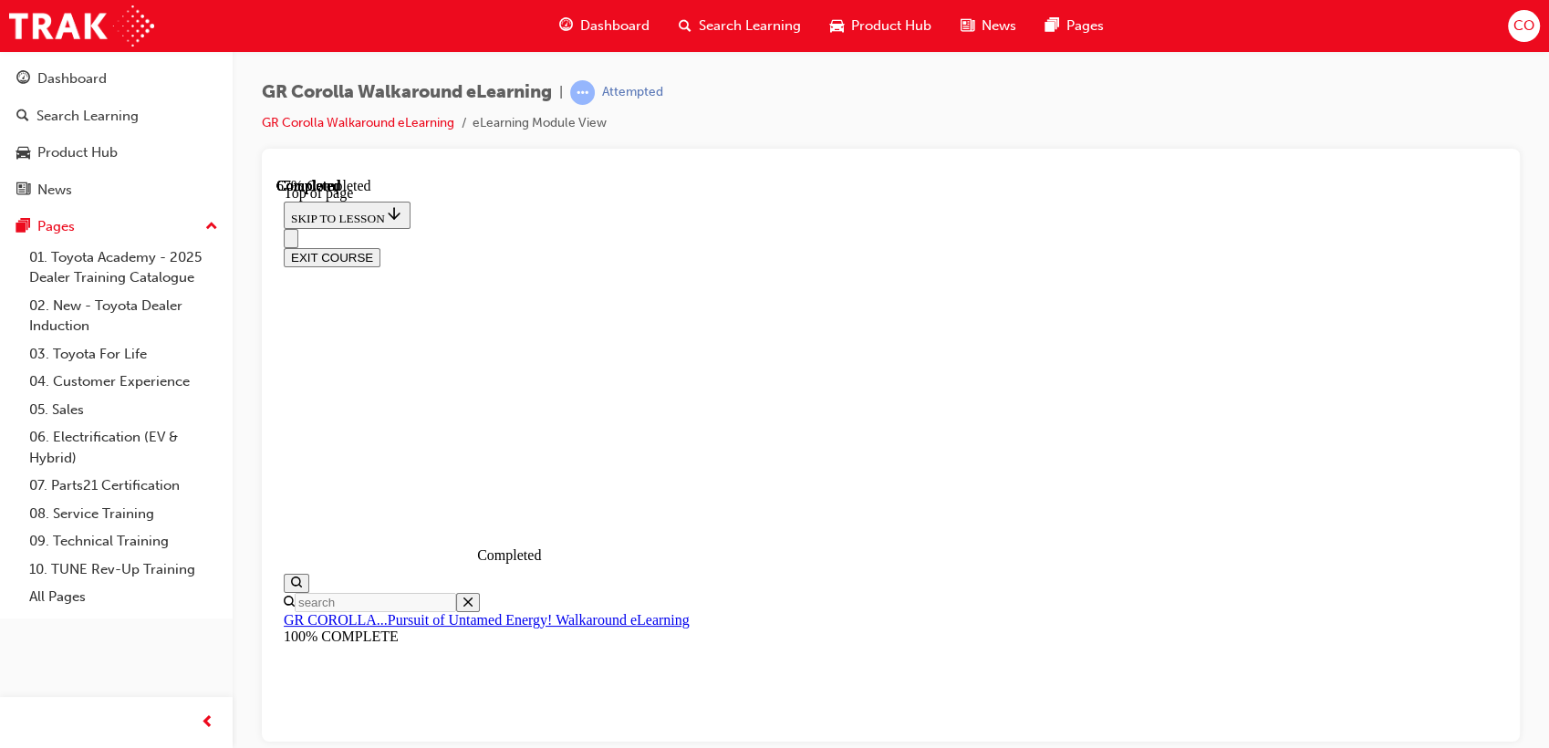
scroll to position [709, 0]
drag, startPoint x: 892, startPoint y: 602, endPoint x: 1144, endPoint y: 679, distance: 263.1
drag, startPoint x: 932, startPoint y: 524, endPoint x: 1167, endPoint y: 538, distance: 235.7
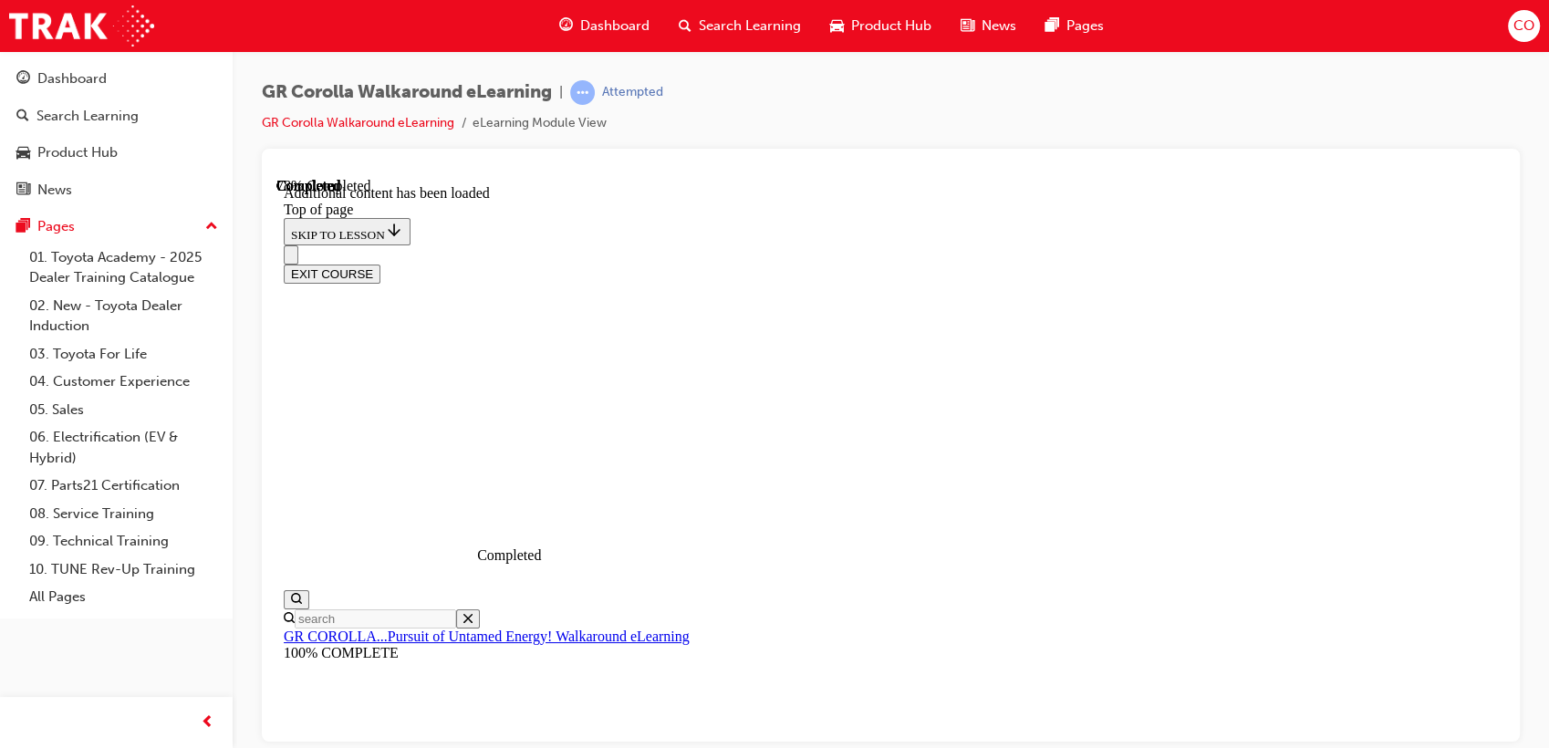
scroll to position [766, 0]
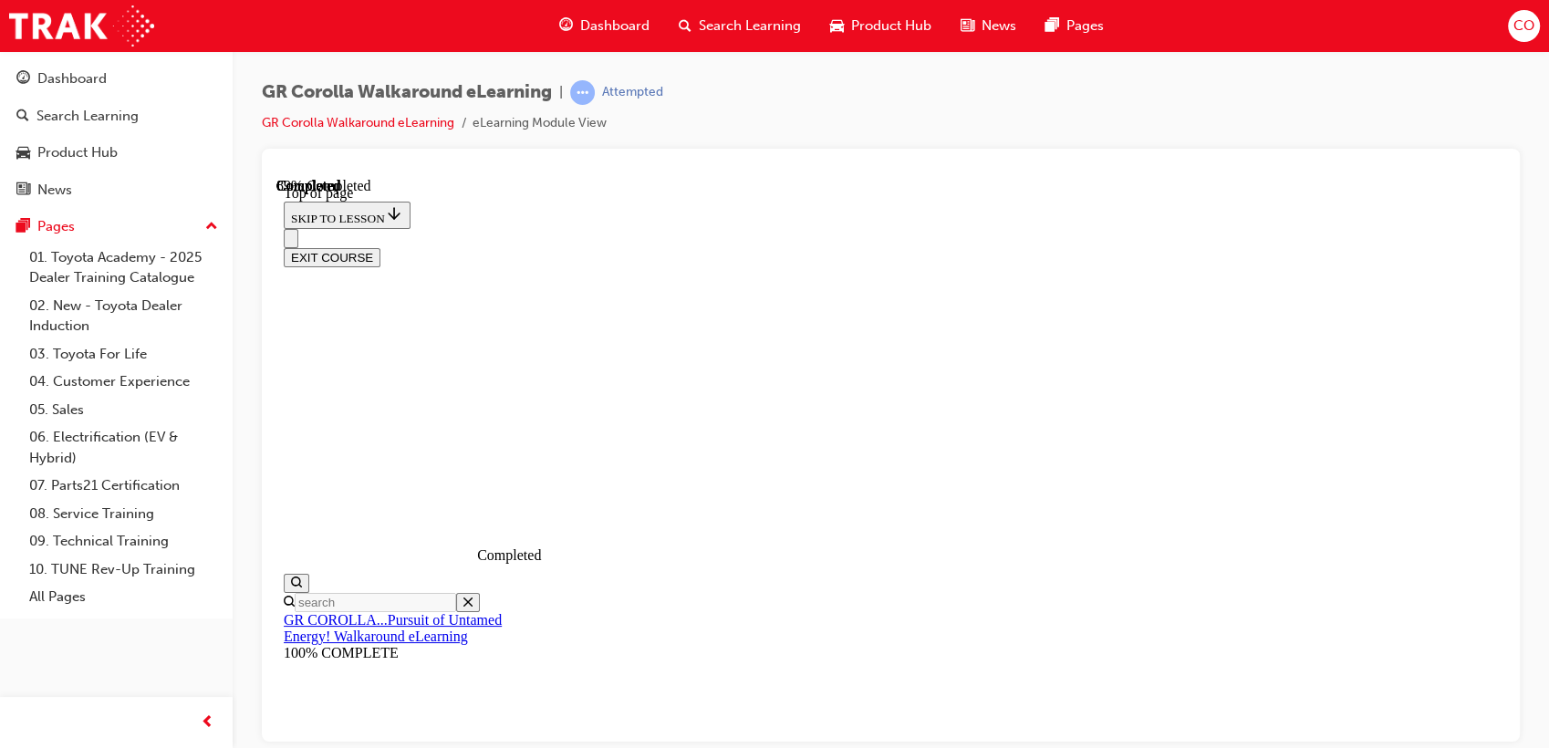
scroll to position [258, 0]
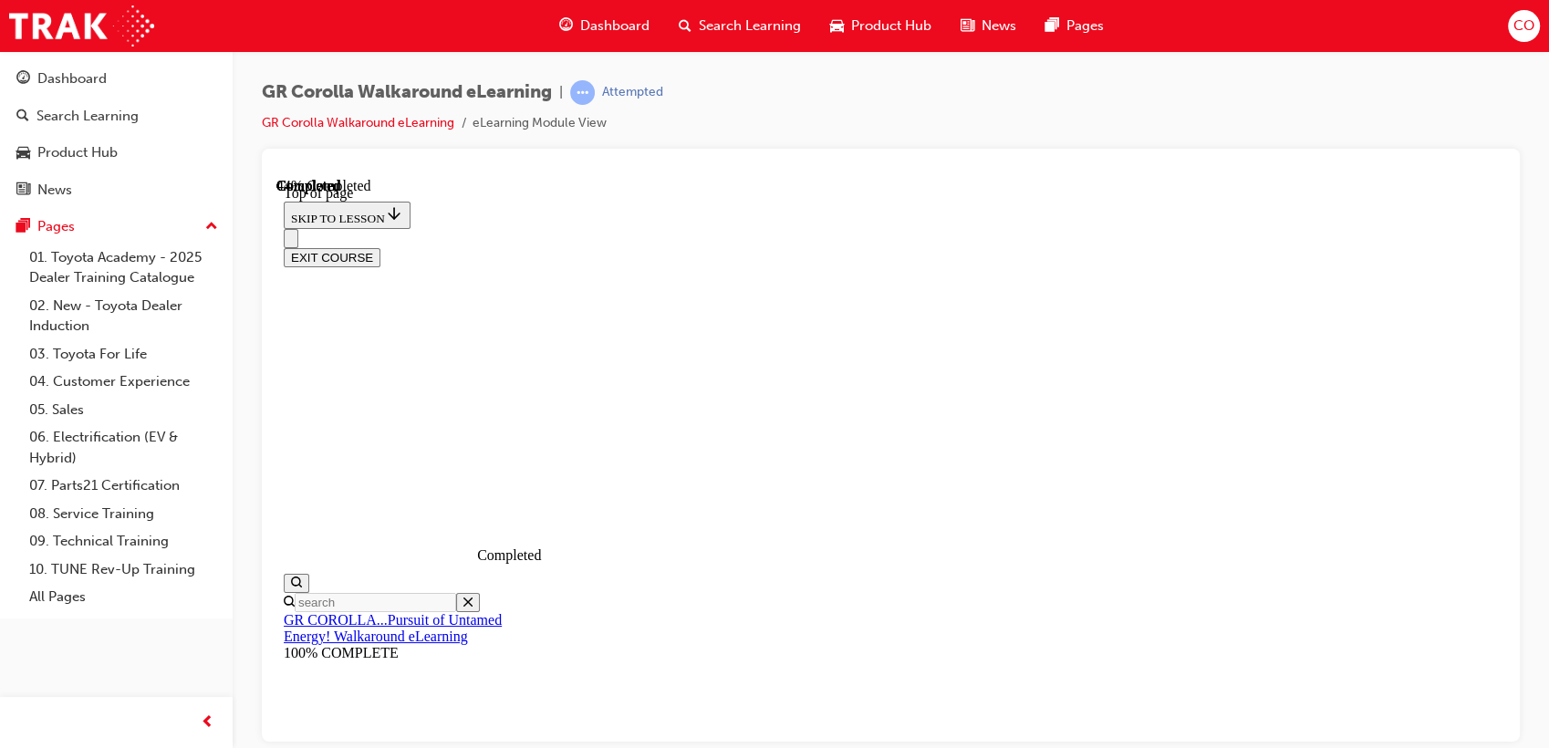
drag, startPoint x: 946, startPoint y: 431, endPoint x: 947, endPoint y: 481, distance: 49.3
drag, startPoint x: 946, startPoint y: 482, endPoint x: 952, endPoint y: 498, distance: 16.8
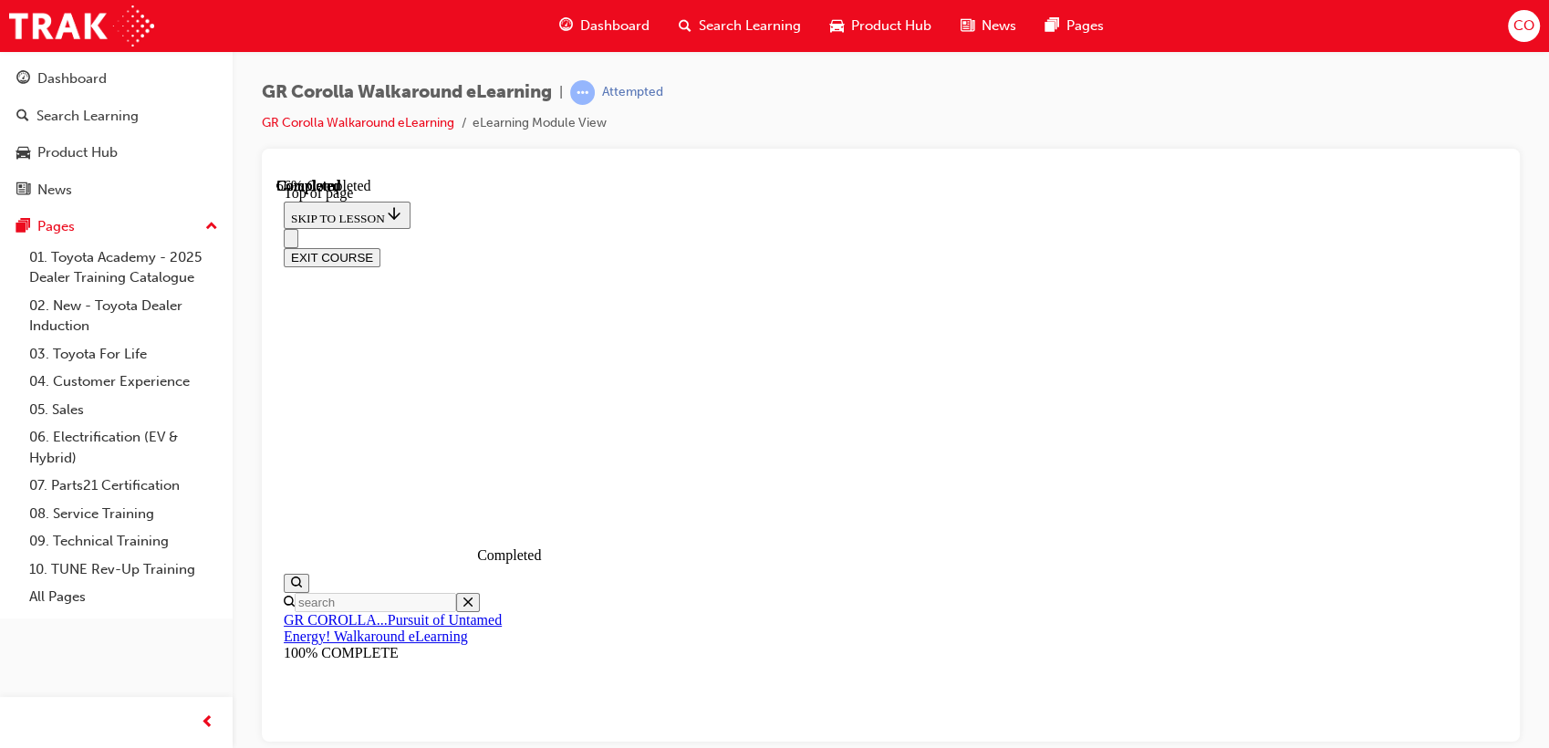
scroll to position [157, 0]
drag, startPoint x: 941, startPoint y: 473, endPoint x: 1219, endPoint y: 438, distance: 280.4
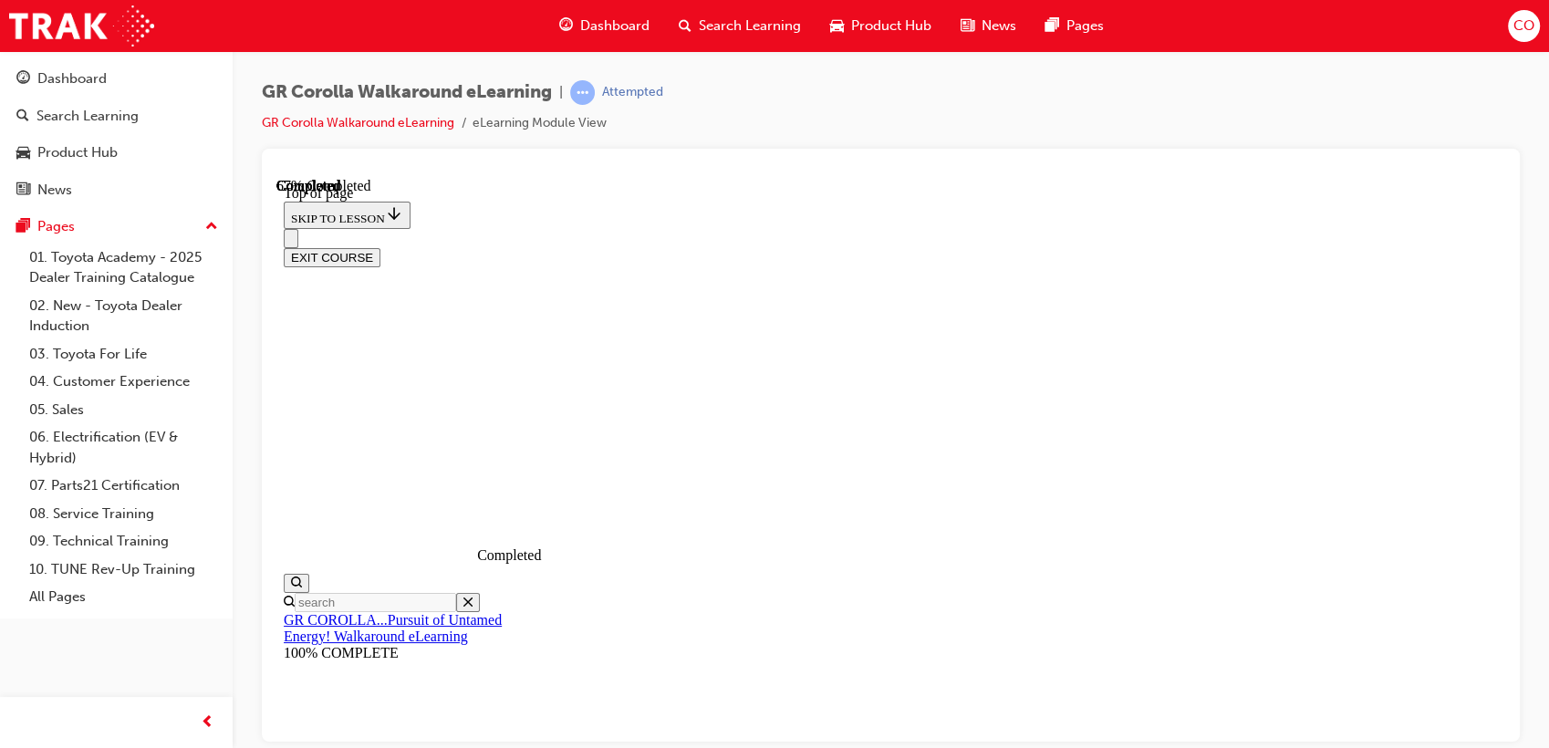
drag, startPoint x: 873, startPoint y: 562, endPoint x: 1145, endPoint y: 568, distance: 271.9
drag, startPoint x: 975, startPoint y: 598, endPoint x: 980, endPoint y: 581, distance: 18.2
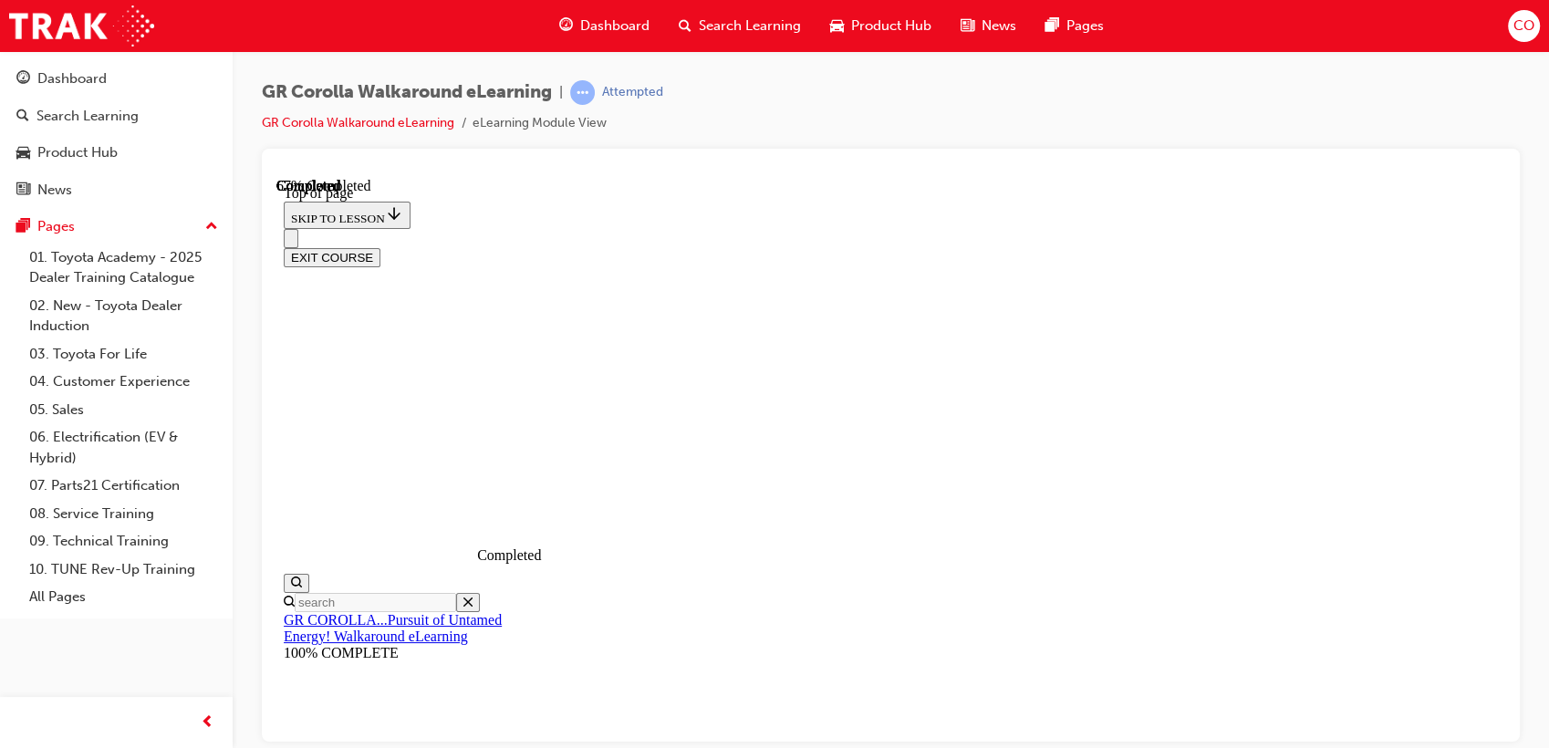
drag, startPoint x: 1114, startPoint y: 473, endPoint x: 1216, endPoint y: 474, distance: 102.1
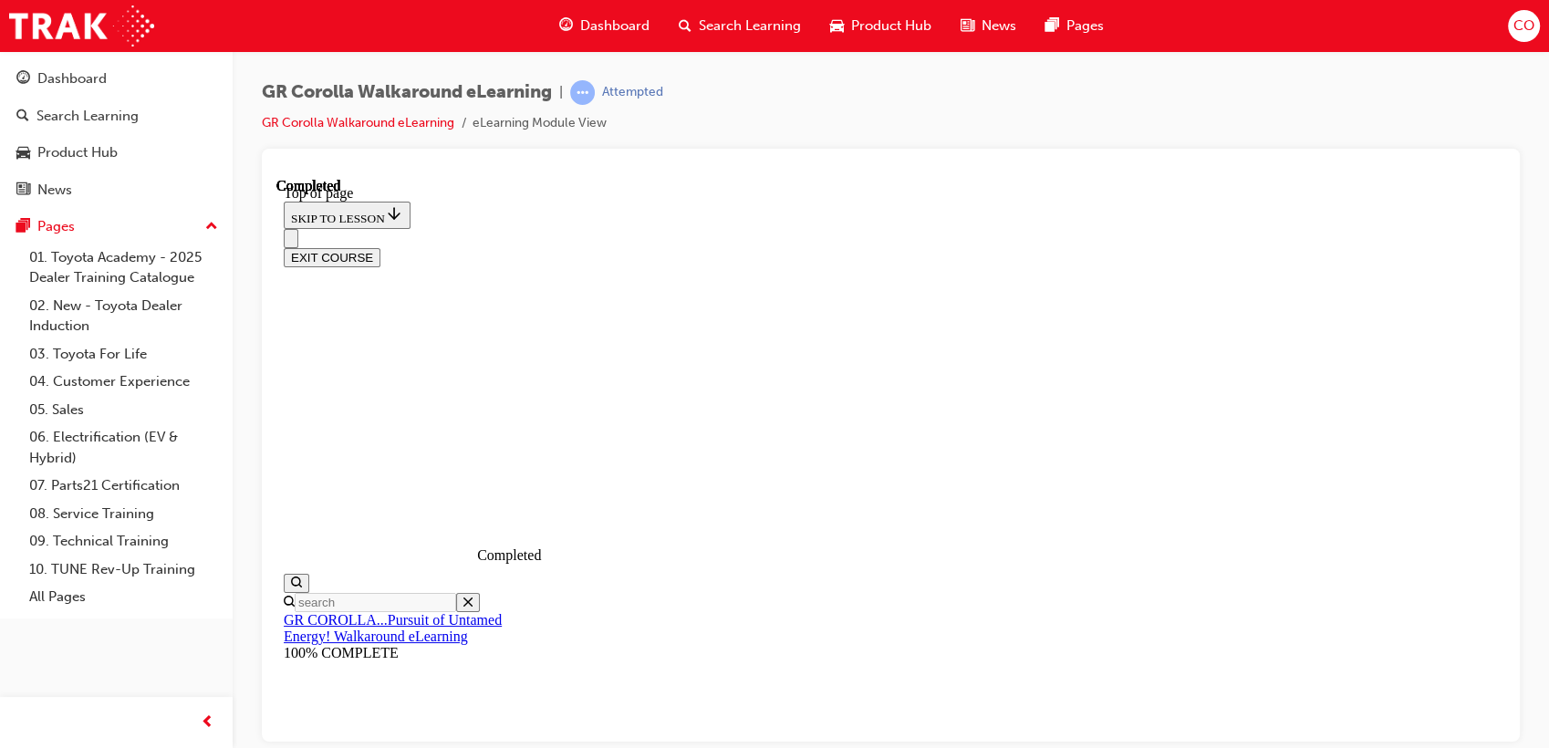
scroll to position [426, 0]
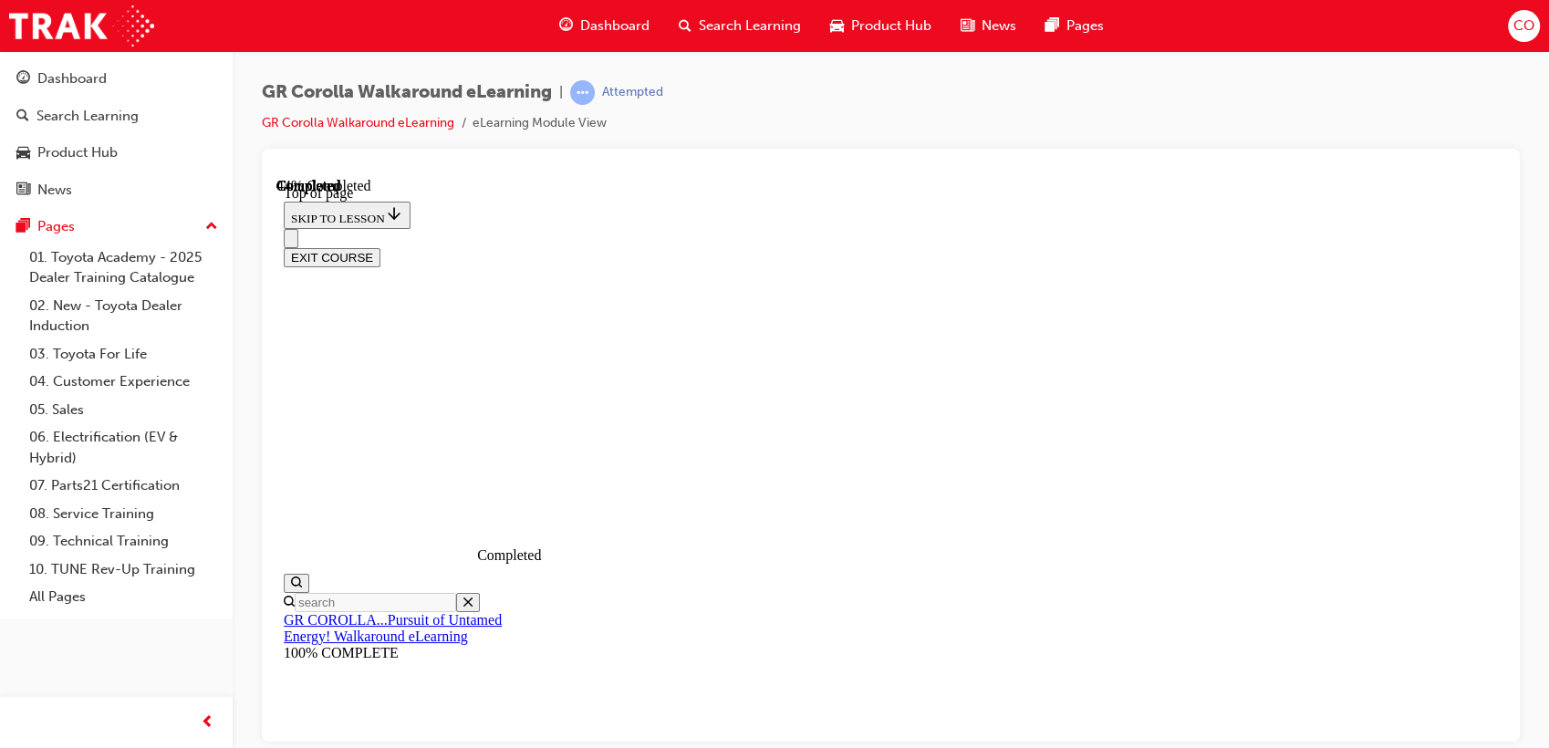
drag, startPoint x: 920, startPoint y: 370, endPoint x: 1239, endPoint y: 239, distance: 344.3
drag, startPoint x: 927, startPoint y: 380, endPoint x: 1256, endPoint y: 518, distance: 356.9
drag, startPoint x: 970, startPoint y: 358, endPoint x: 1157, endPoint y: 370, distance: 187.4
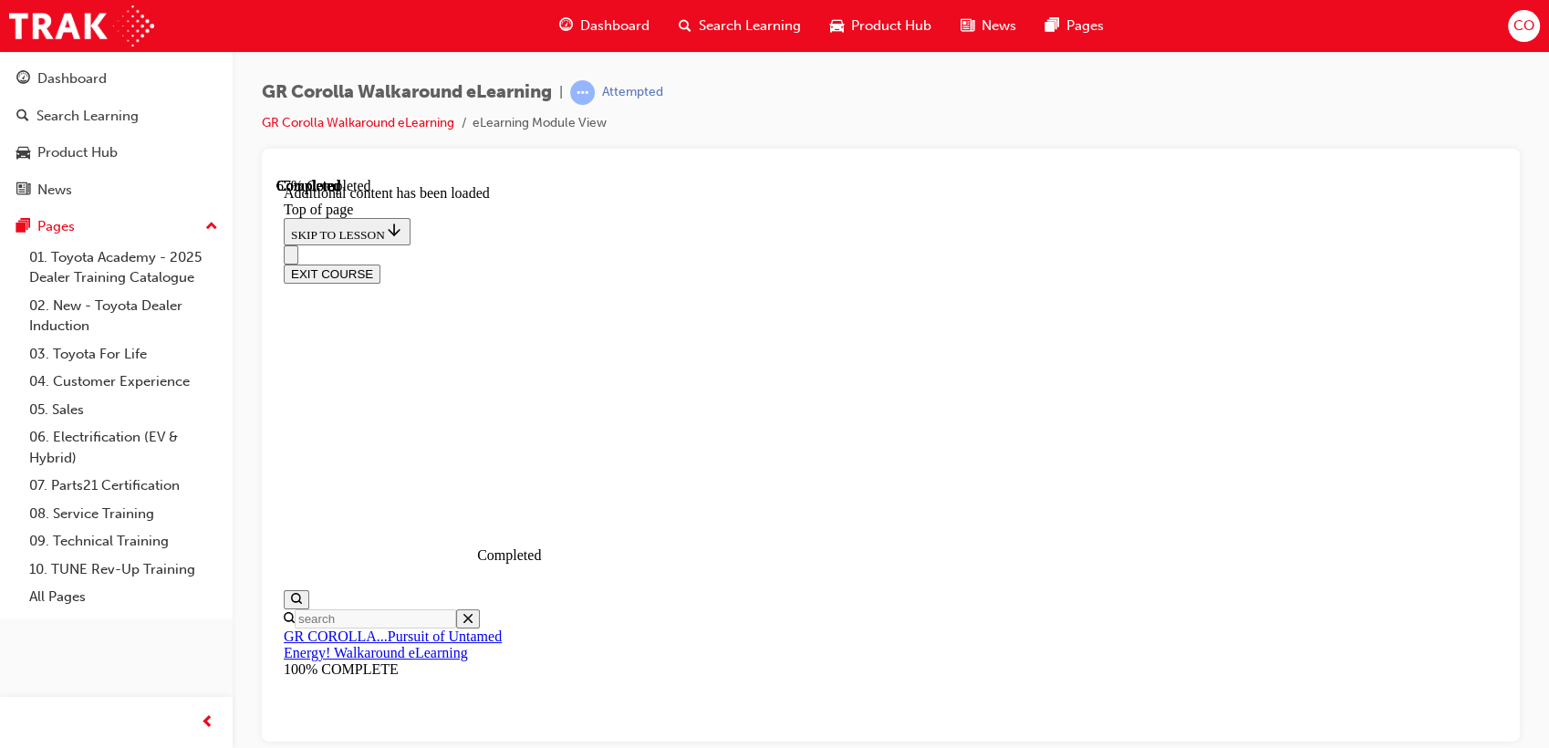
scroll to position [346, 0]
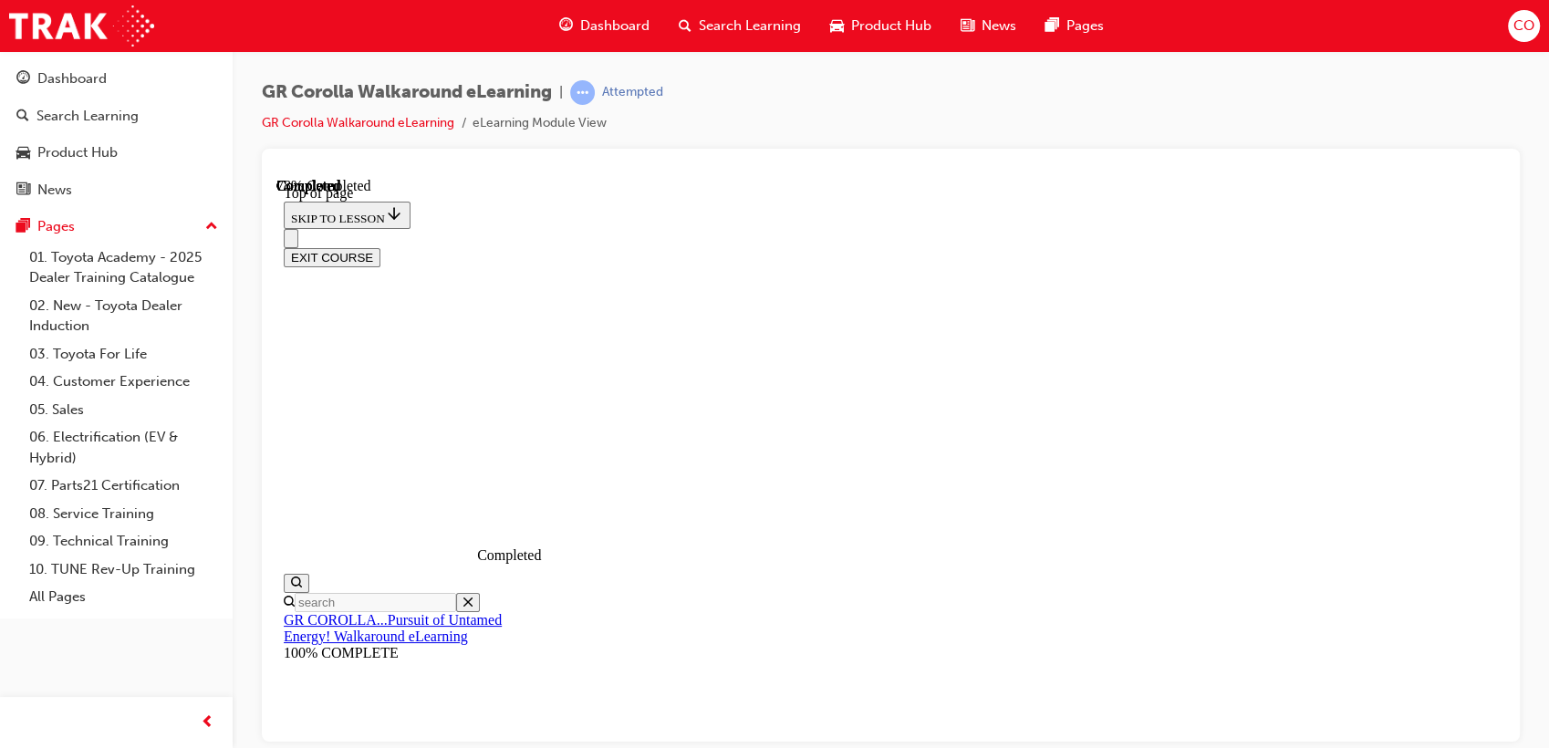
scroll to position [258, 0]
drag, startPoint x: 884, startPoint y: 574, endPoint x: 1015, endPoint y: 678, distance: 167.5
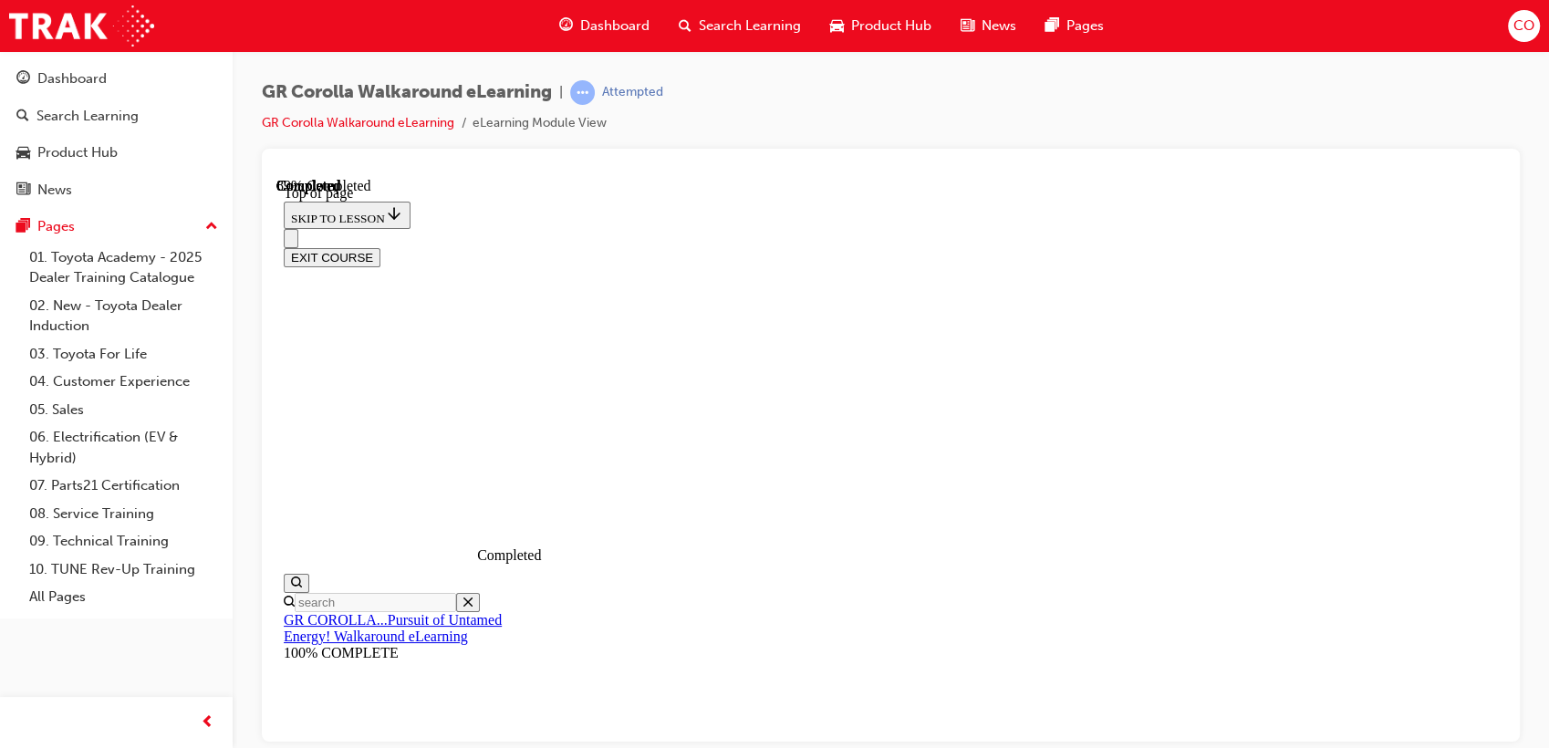
scroll to position [101, 0]
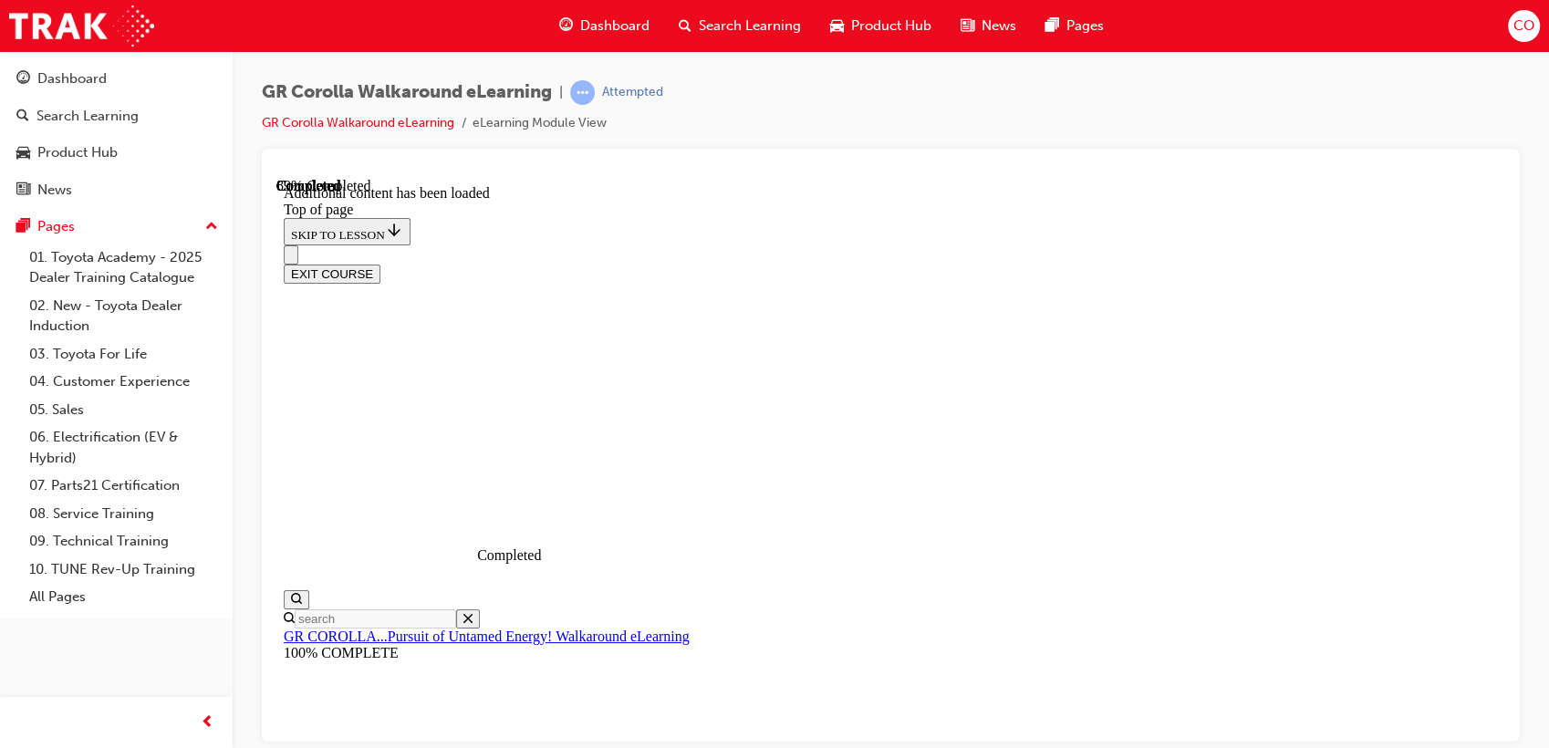
scroll to position [130, 0]
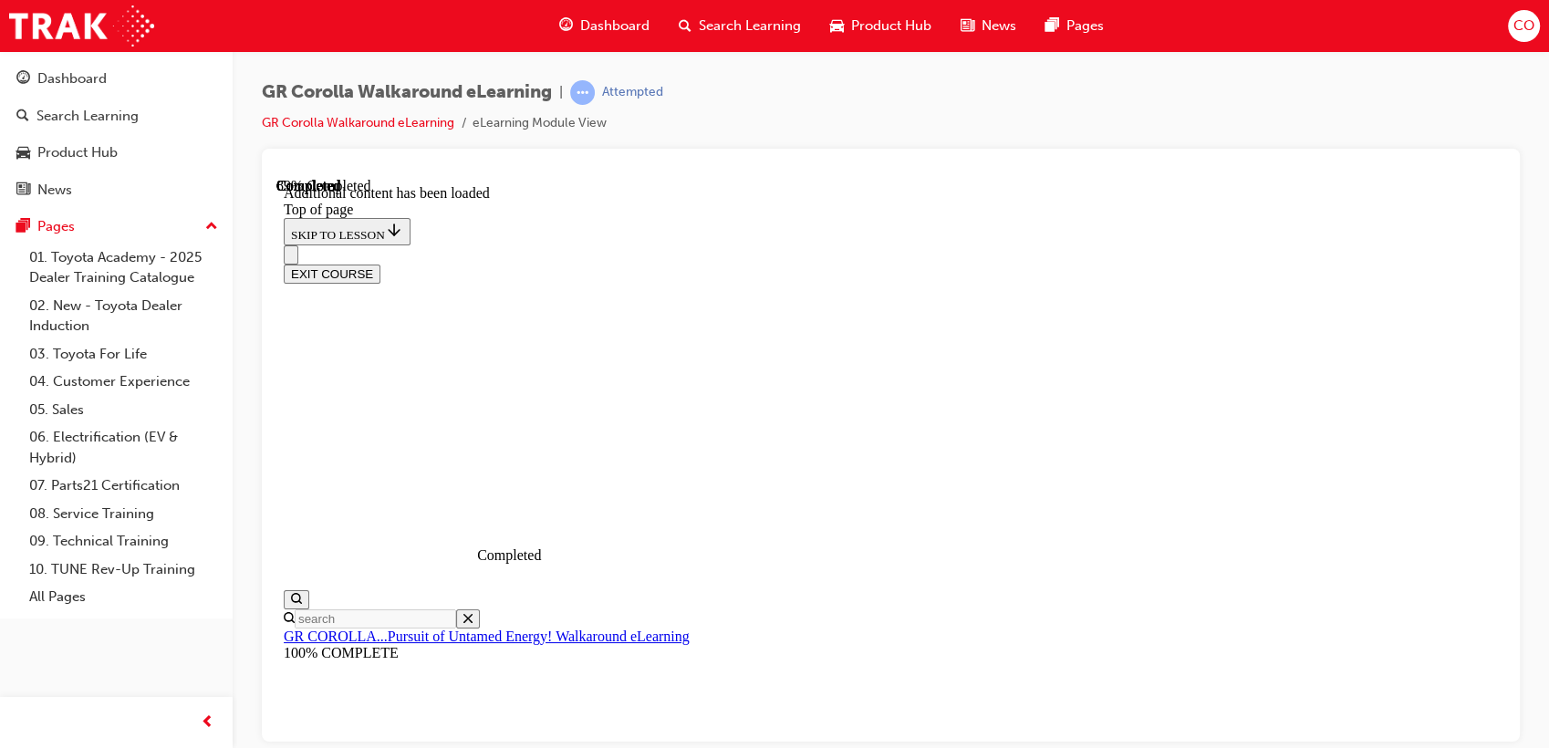
scroll to position [867, 0]
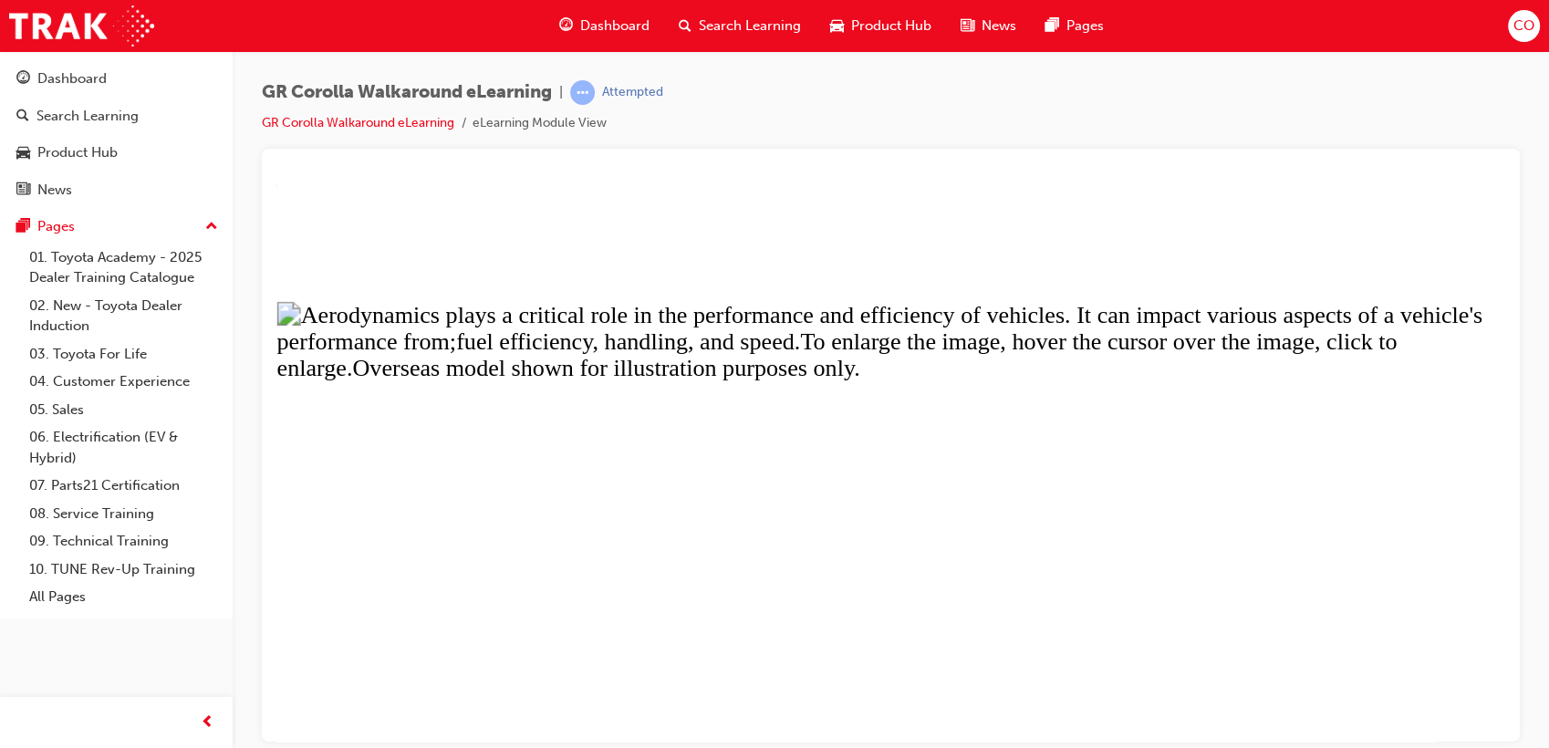
click at [1372, 468] on button "Unzoom image" at bounding box center [890, 459] width 1228 height 564
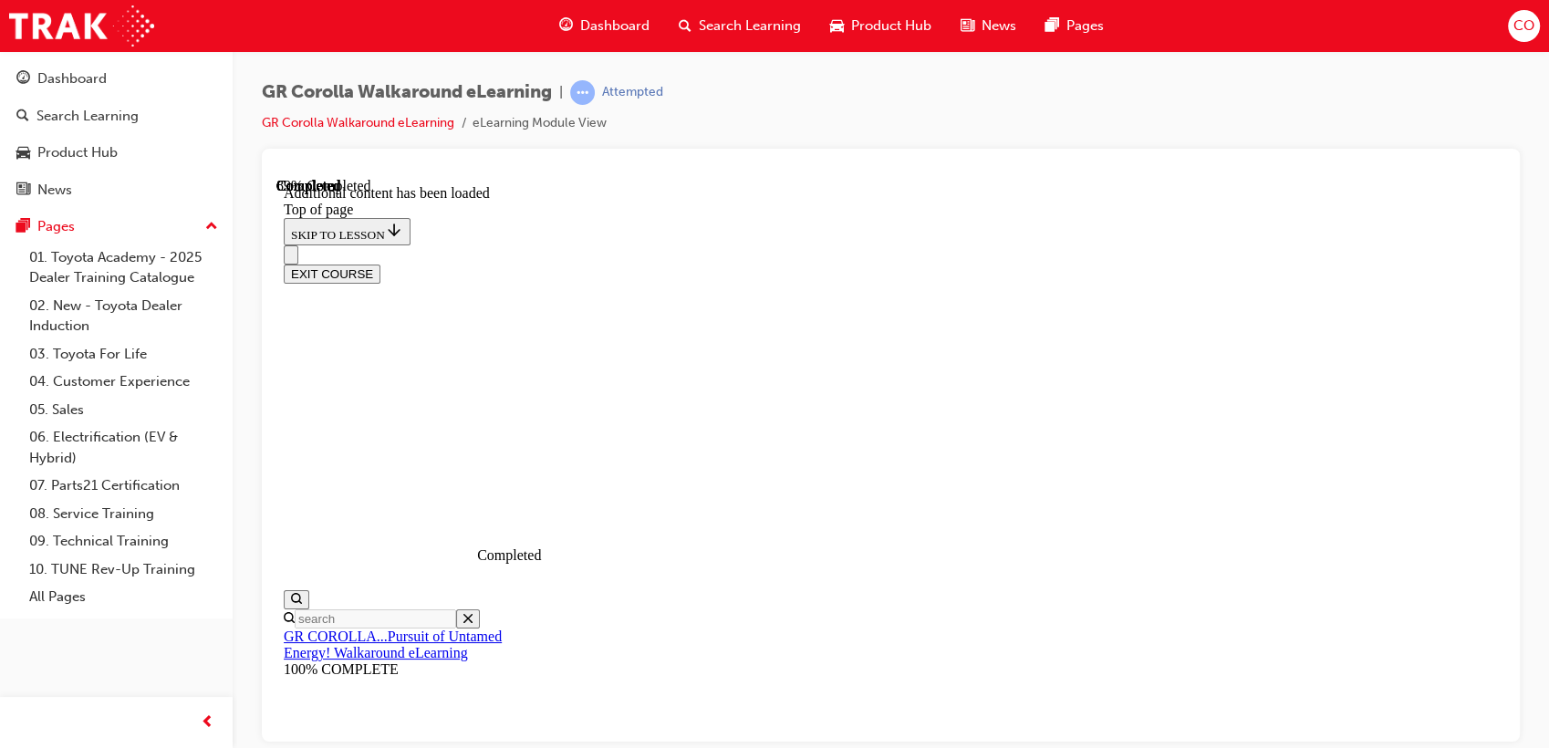
scroll to position [333, 0]
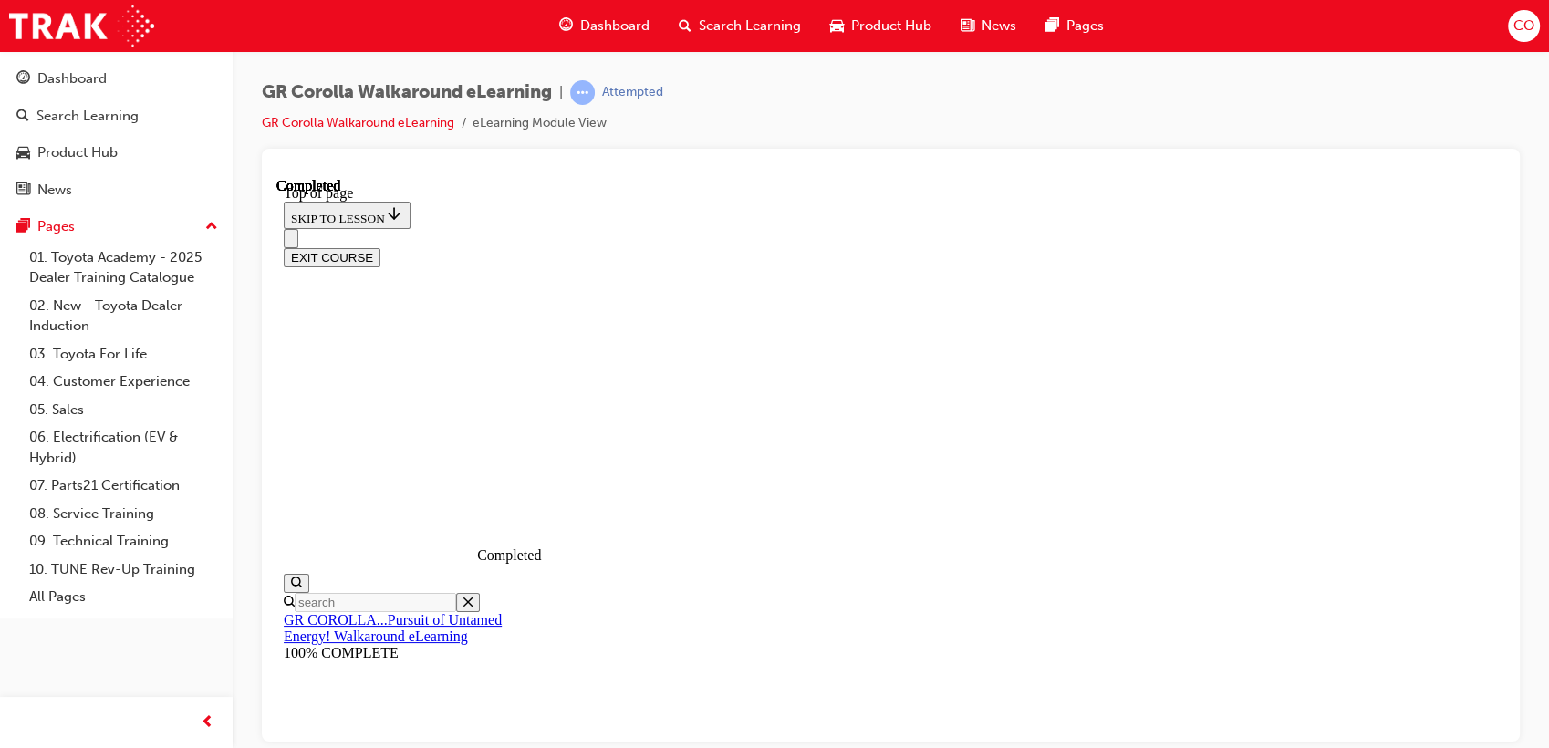
scroll to position [426, 0]
